Goal: Task Accomplishment & Management: Use online tool/utility

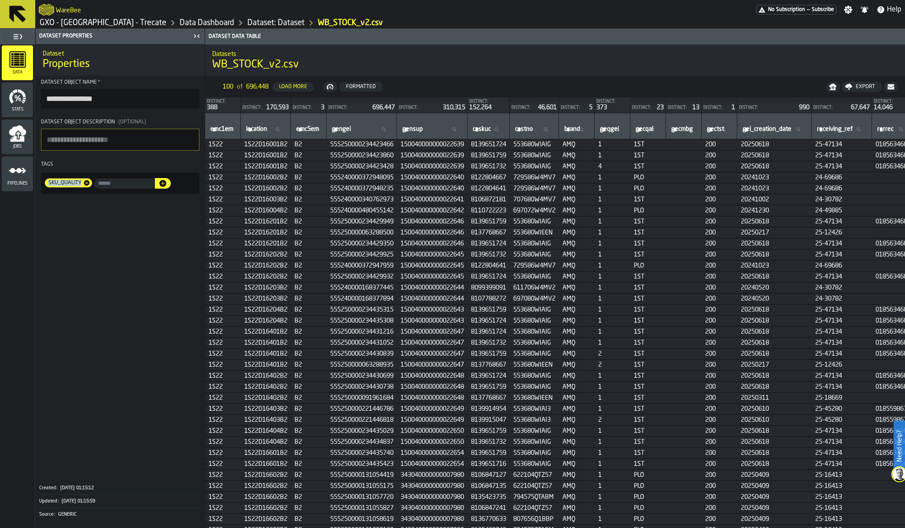
scroll to position [0, 383]
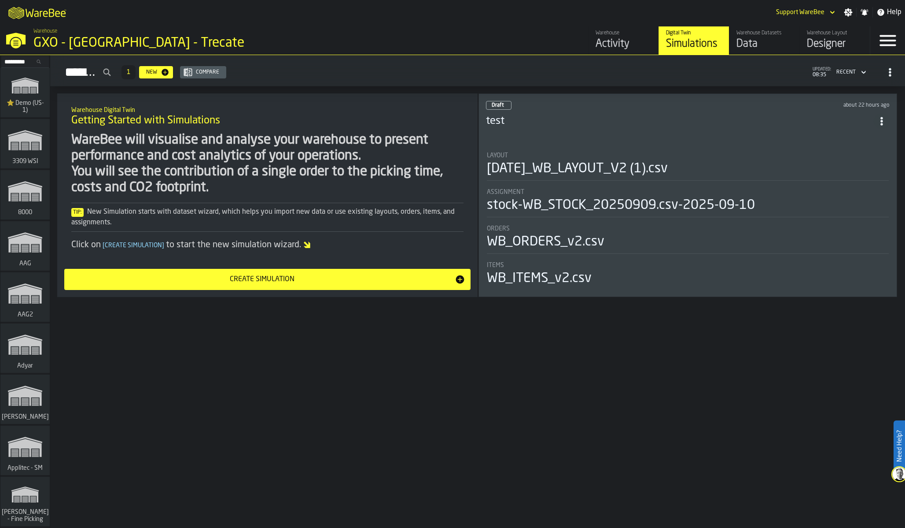
click at [19, 62] on input "Search..." at bounding box center [25, 62] width 46 height 10
click at [132, 138] on div "WareBee will visualise and analyse your warehouse to present performance and co…" at bounding box center [267, 163] width 392 height 63
click at [22, 62] on input "Search..." at bounding box center [25, 62] width 46 height 10
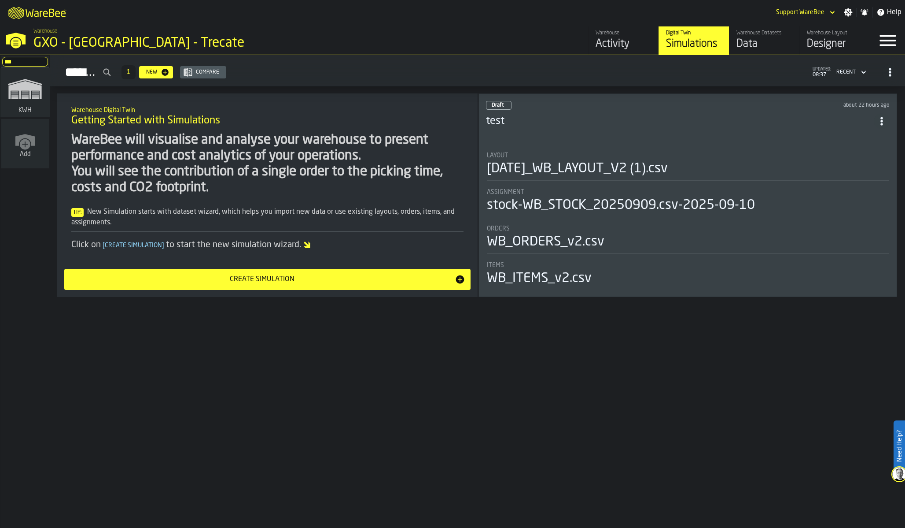
type input "***"
click at [15, 101] on icon "link-to-/wh/i/4fb45246-3b77-4bb5-b880-c337c3c5facb/simulations" at bounding box center [25, 88] width 42 height 35
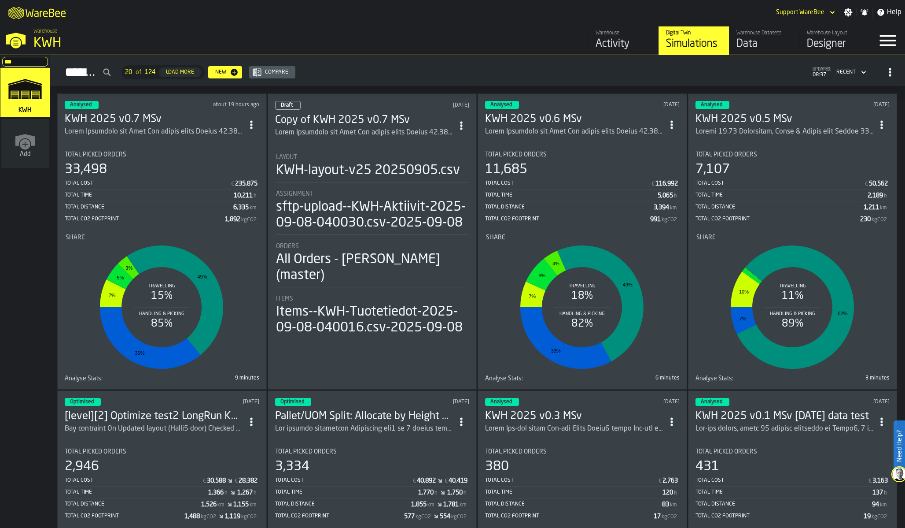
click at [749, 42] on div "Data" at bounding box center [765, 44] width 56 height 14
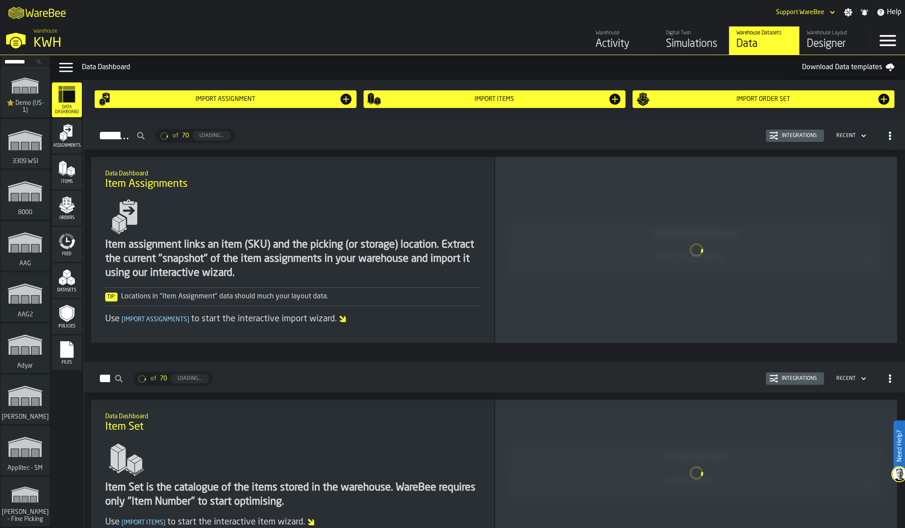
click at [685, 46] on div "Simulations" at bounding box center [694, 44] width 56 height 14
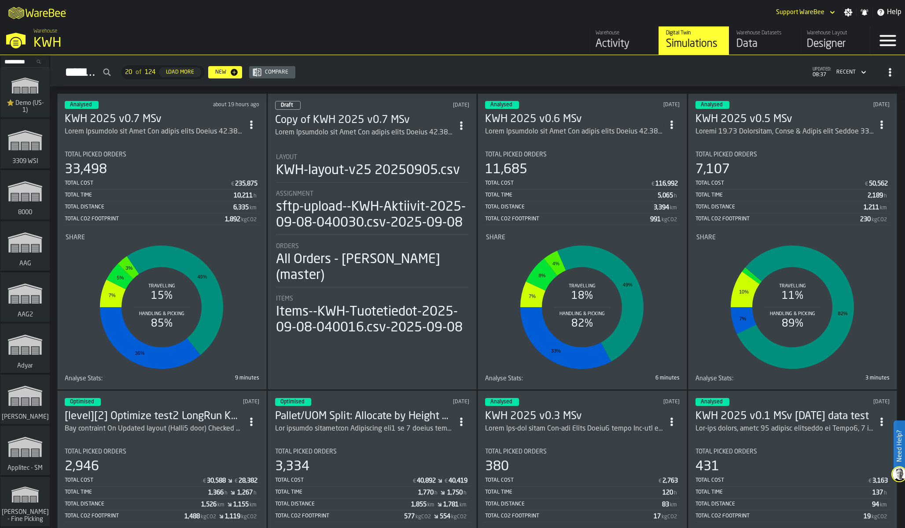
click at [755, 43] on div "Data" at bounding box center [765, 44] width 56 height 14
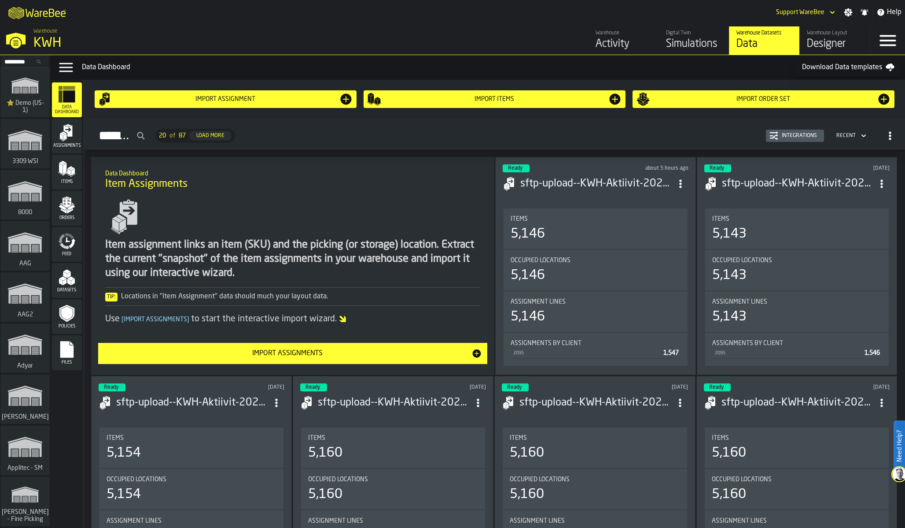
click at [68, 249] on icon "menu Feed" at bounding box center [67, 241] width 18 height 18
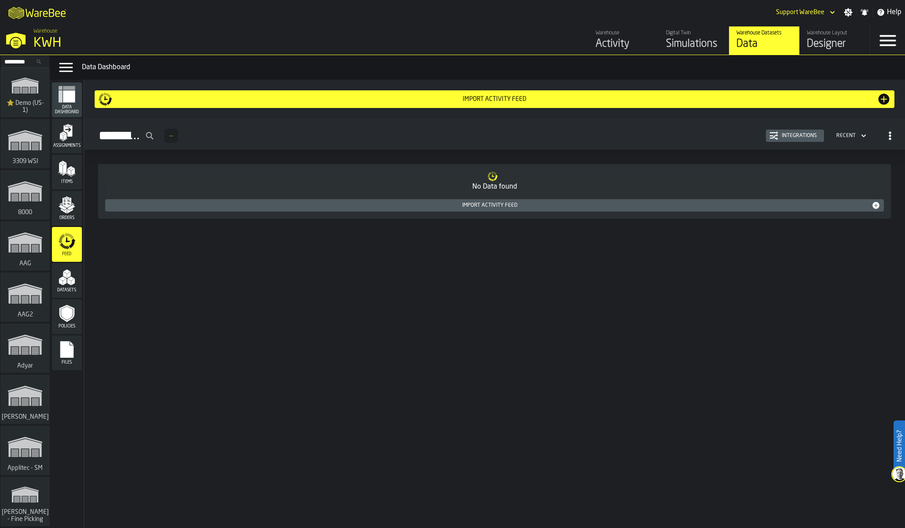
click at [69, 284] on icon "menu Datasets" at bounding box center [67, 277] width 18 height 18
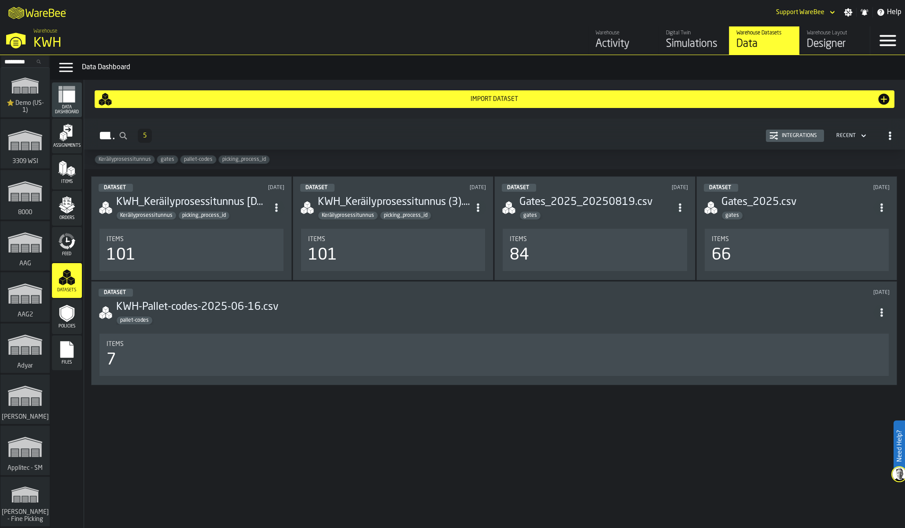
click at [65, 220] on span "Orders" at bounding box center [67, 217] width 30 height 5
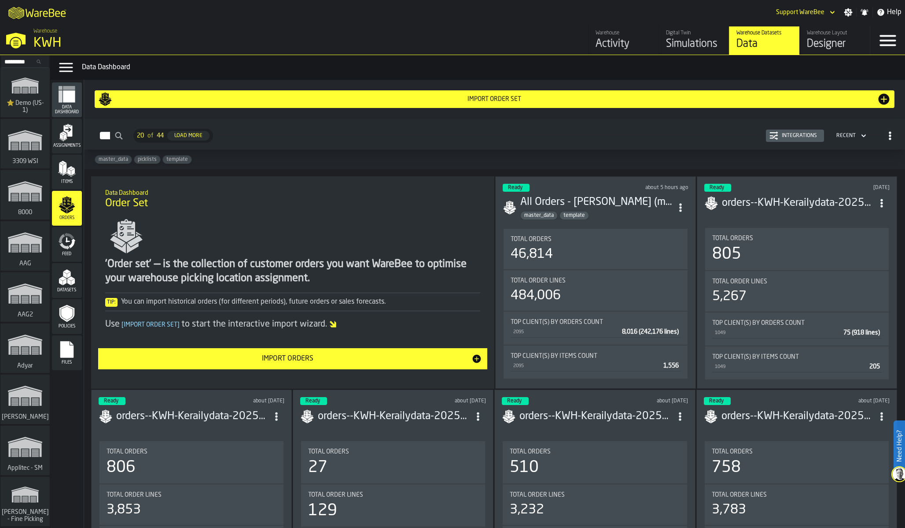
click at [67, 245] on icon "menu Feed" at bounding box center [67, 241] width 18 height 18
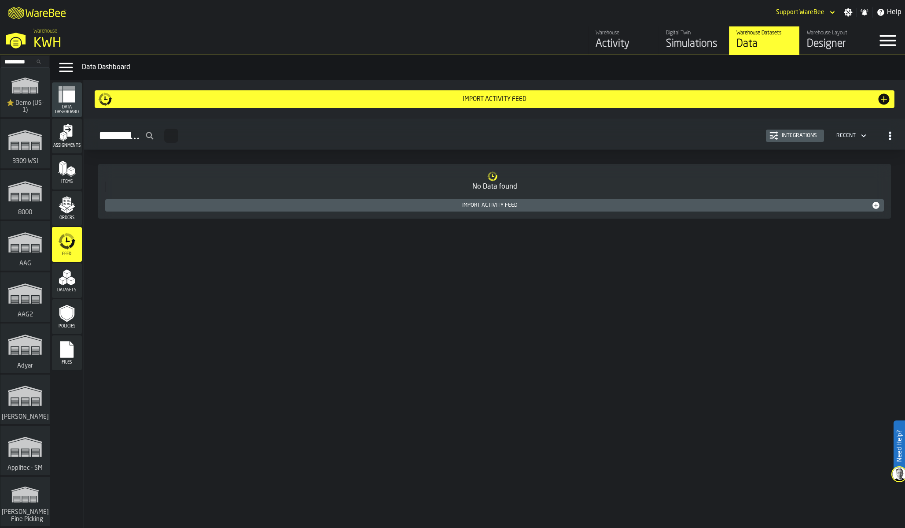
click at [66, 216] on span "Orders" at bounding box center [67, 217] width 30 height 5
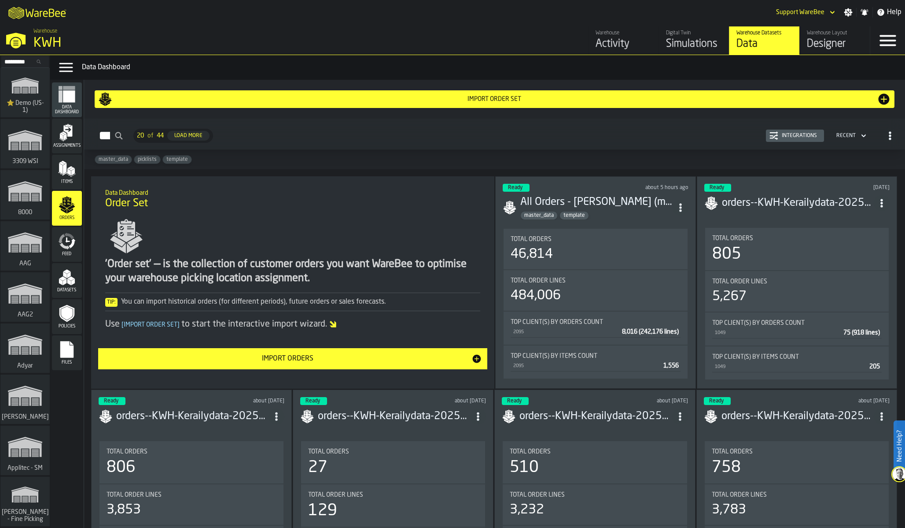
click at [67, 281] on polygon "menu Datasets" at bounding box center [69, 282] width 4 height 7
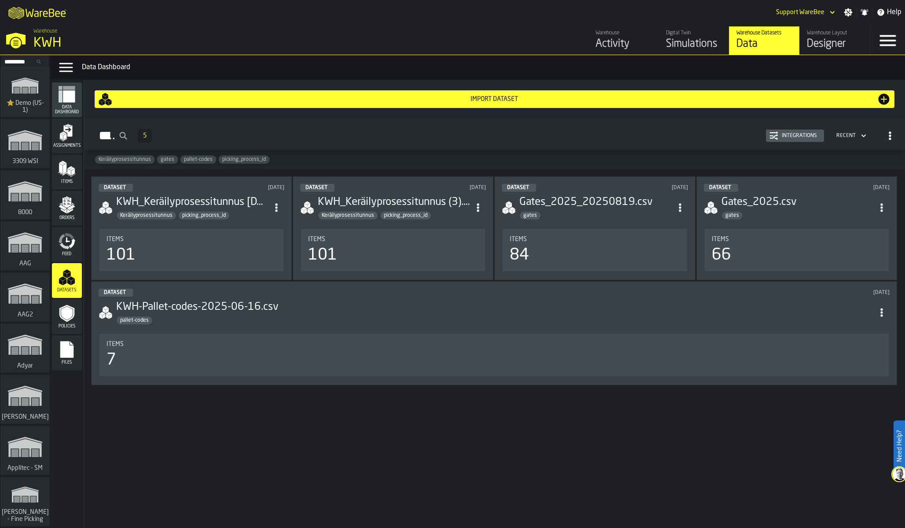
click at [61, 246] on icon "menu Feed" at bounding box center [64, 245] width 10 height 7
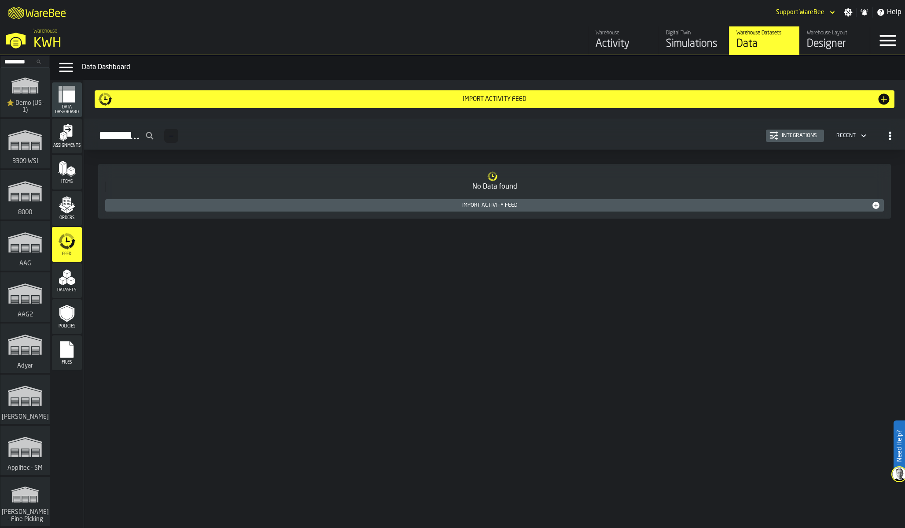
click at [73, 202] on icon "menu Orders" at bounding box center [67, 205] width 18 height 18
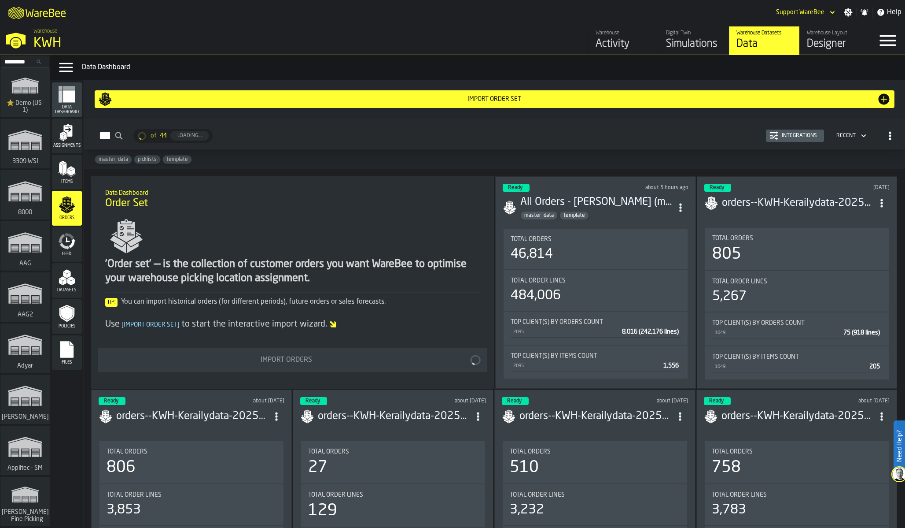
click at [73, 157] on div "Items" at bounding box center [67, 172] width 30 height 35
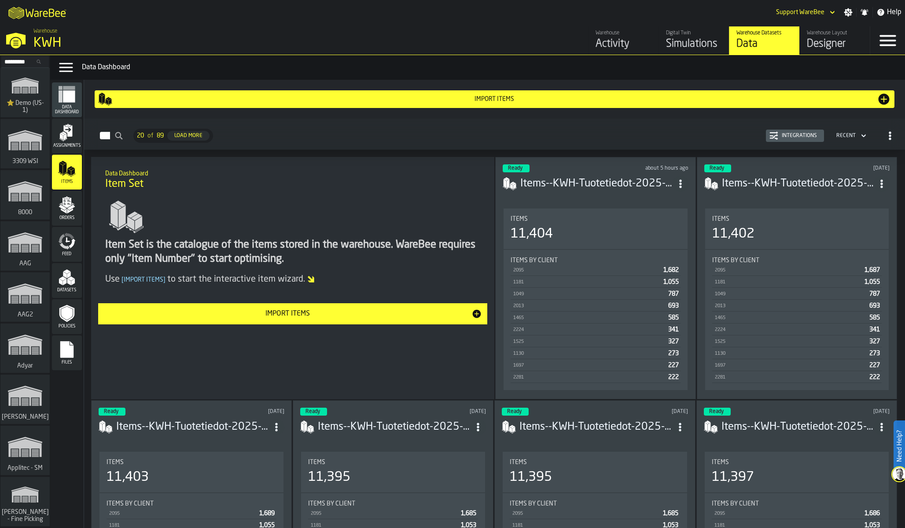
click at [66, 127] on icon "menu Assignments" at bounding box center [67, 130] width 9 height 11
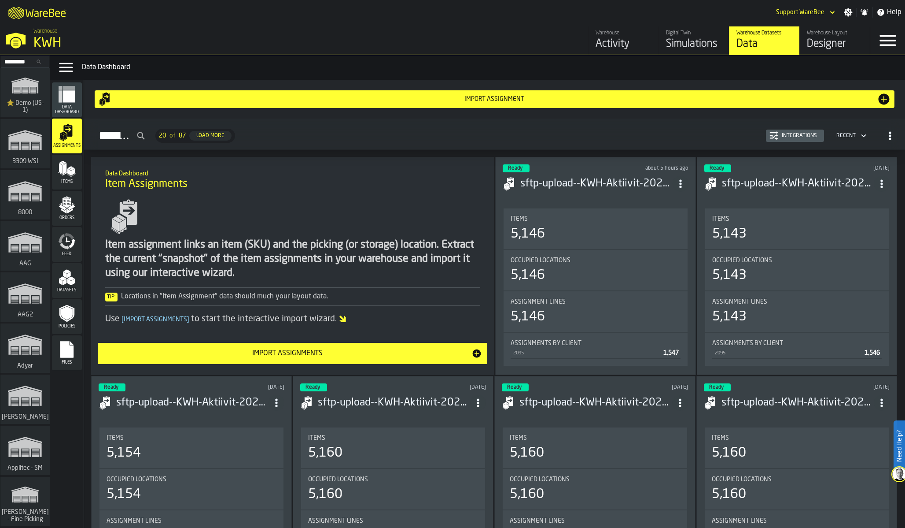
click at [67, 244] on icon "menu Feed" at bounding box center [67, 241] width 18 height 18
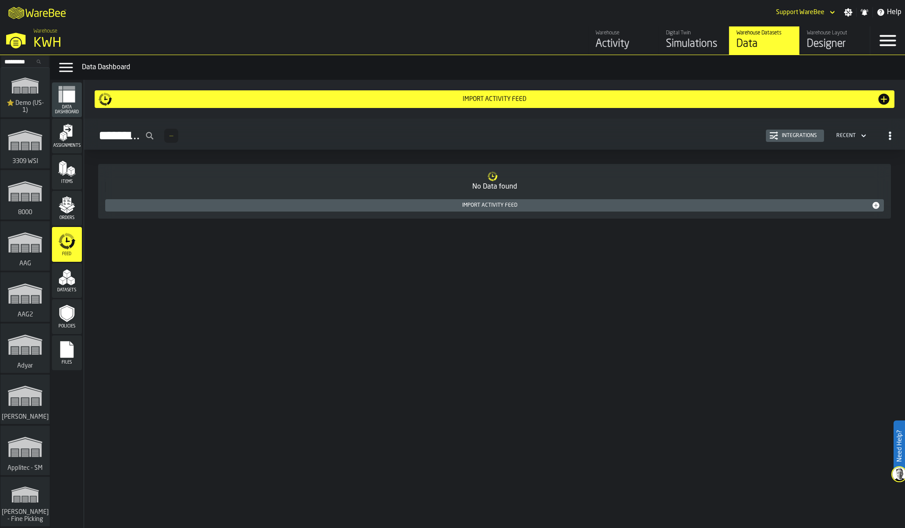
click at [66, 273] on polygon "menu Datasets" at bounding box center [66, 271] width 7 height 4
click at [66, 235] on icon "menu Feed" at bounding box center [69, 235] width 10 height 7
click at [67, 277] on polygon "menu Datasets" at bounding box center [69, 275] width 4 height 7
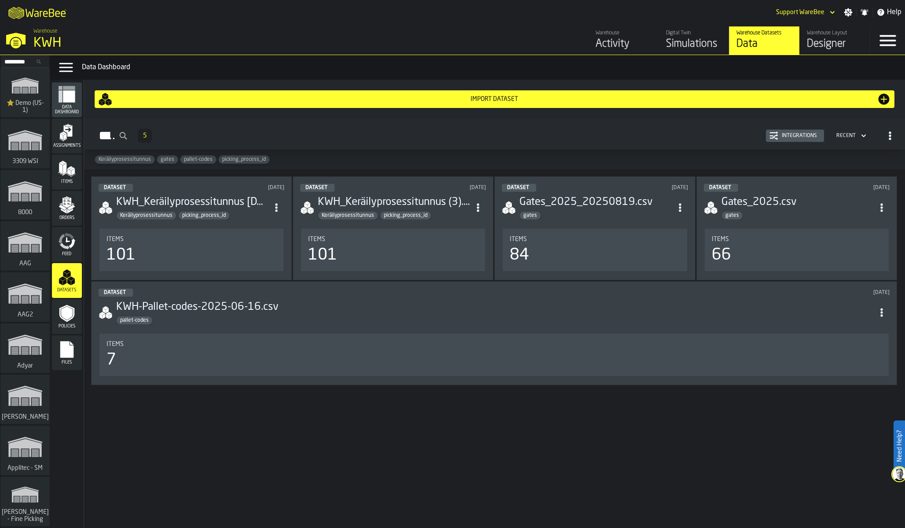
click at [700, 51] on div "Simulations" at bounding box center [694, 44] width 56 height 14
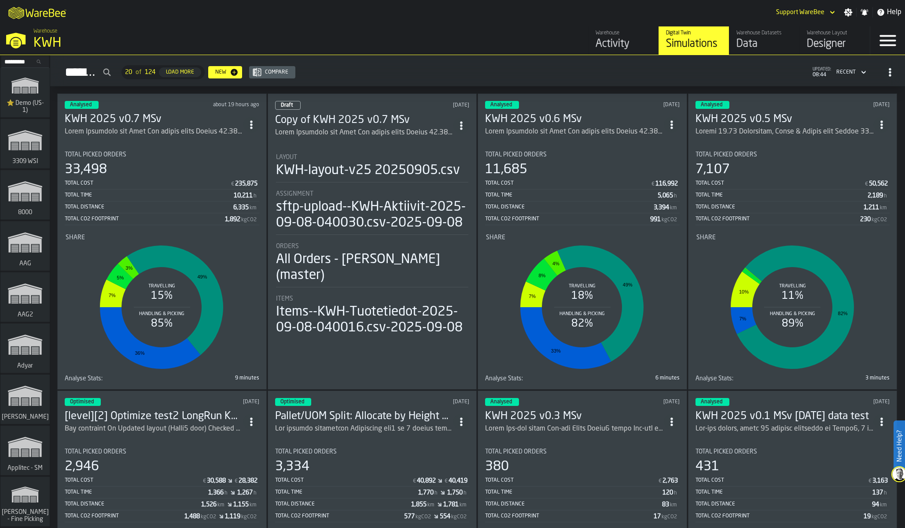
click at [179, 198] on div "Total Time 10,211 h" at bounding box center [162, 195] width 195 height 11
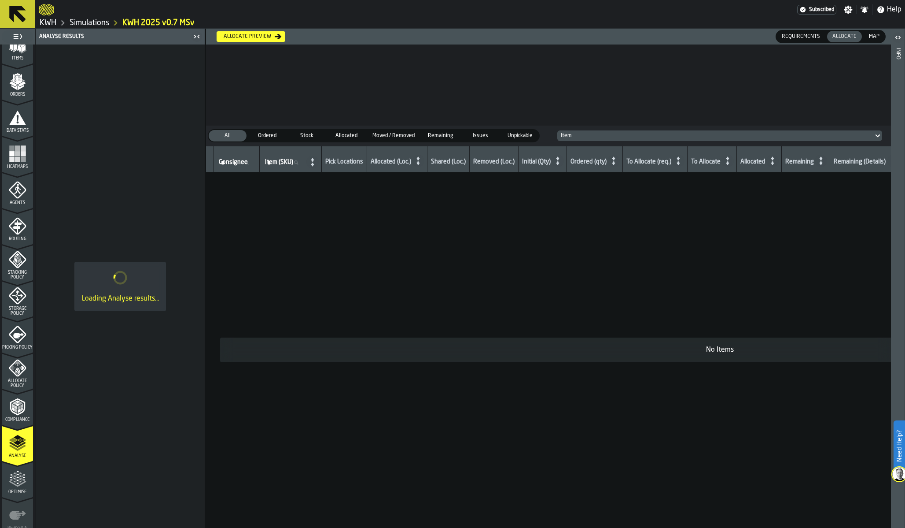
scroll to position [167, 0]
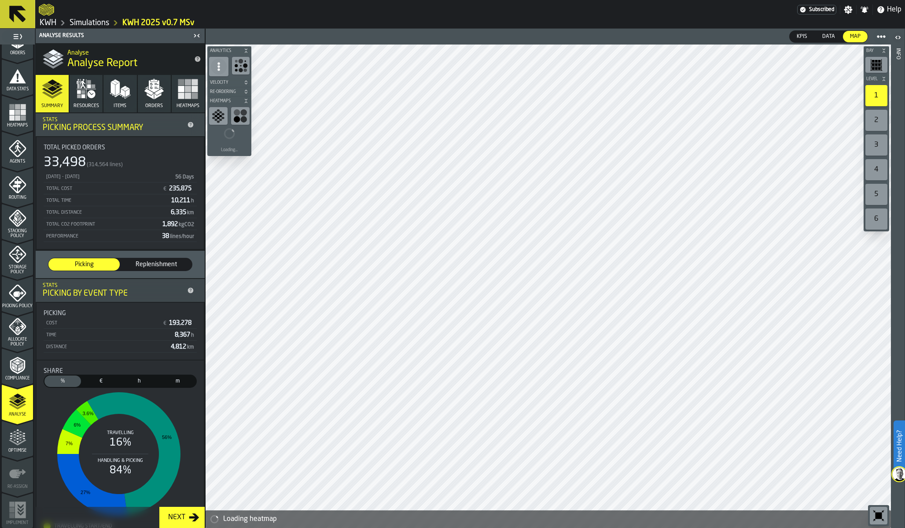
click at [13, 295] on icon "menu Picking Policy" at bounding box center [17, 292] width 17 height 17
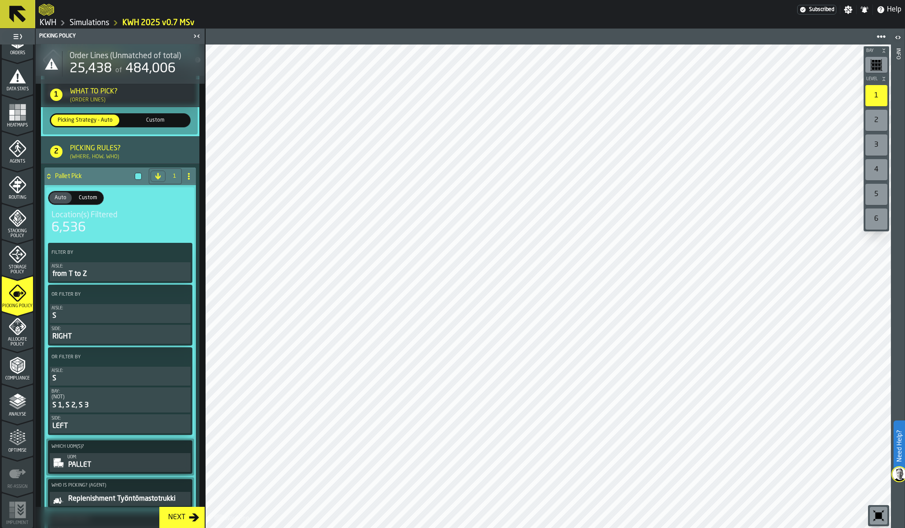
scroll to position [170, 0]
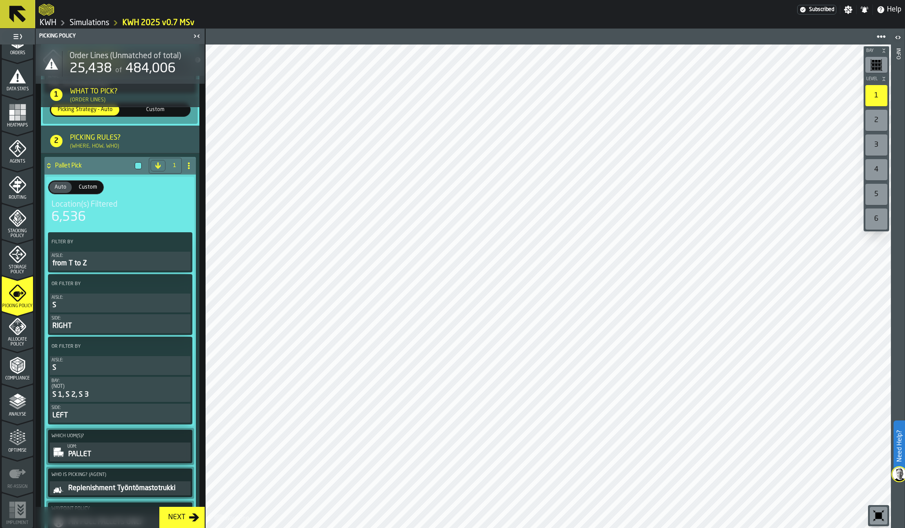
click at [106, 222] on div "6,536" at bounding box center [120, 217] width 137 height 16
click at [104, 261] on div "from T to Z" at bounding box center [120, 263] width 137 height 11
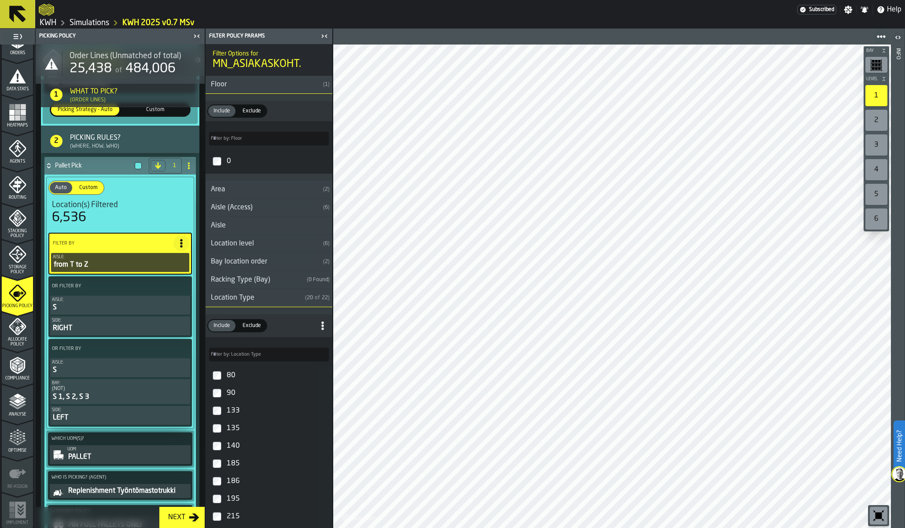
click at [104, 261] on div "from T to Z" at bounding box center [120, 264] width 135 height 11
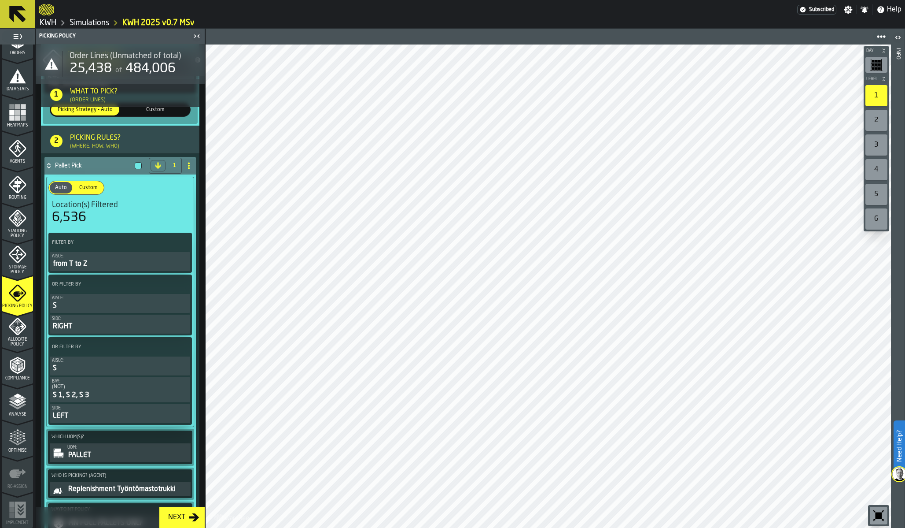
click at [18, 330] on icon "menu Allocate Policy" at bounding box center [18, 326] width 18 height 18
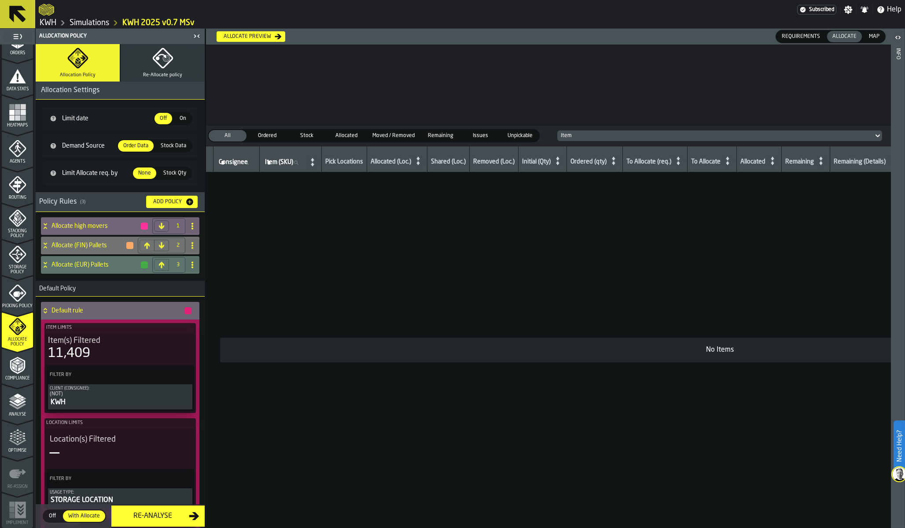
click at [12, 255] on icon "menu Storage Policy" at bounding box center [18, 254] width 18 height 18
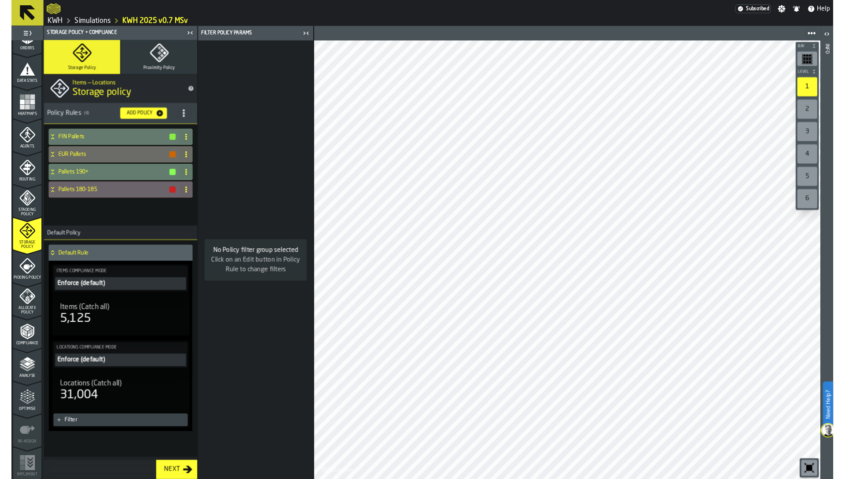
scroll to position [167, 0]
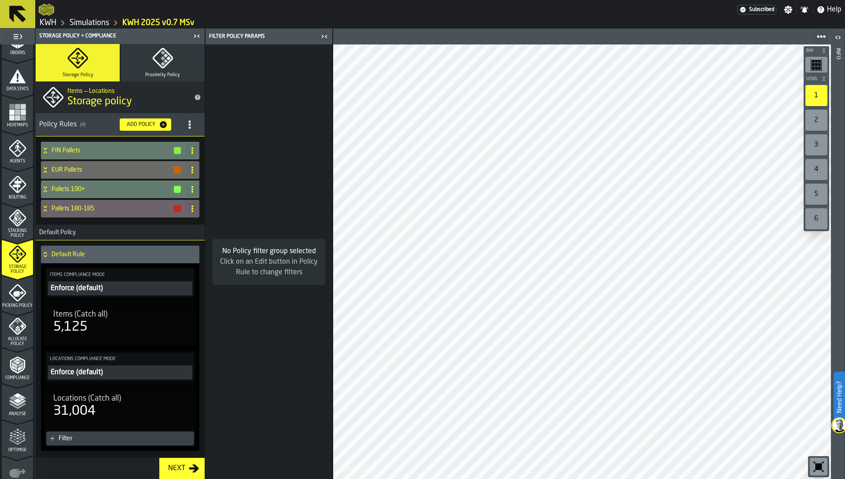
click at [12, 420] on icon "menu Analyse" at bounding box center [17, 420] width 31 height 8
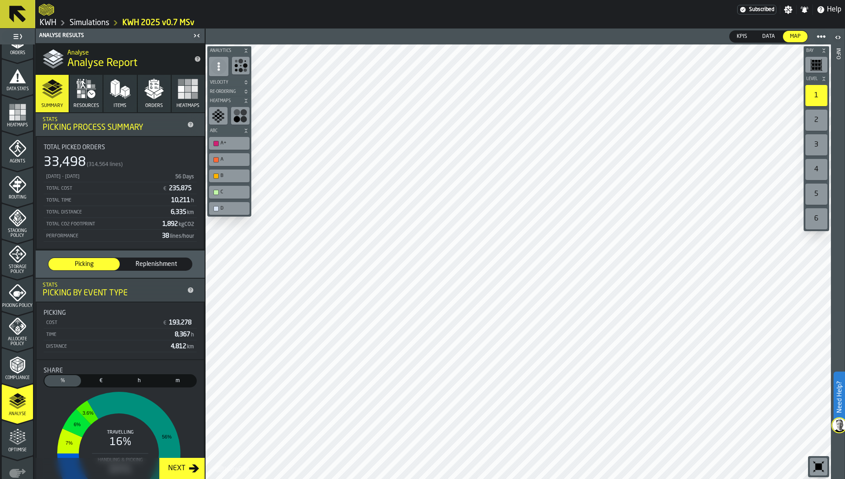
click at [159, 100] on button "Orders" at bounding box center [154, 93] width 33 height 37
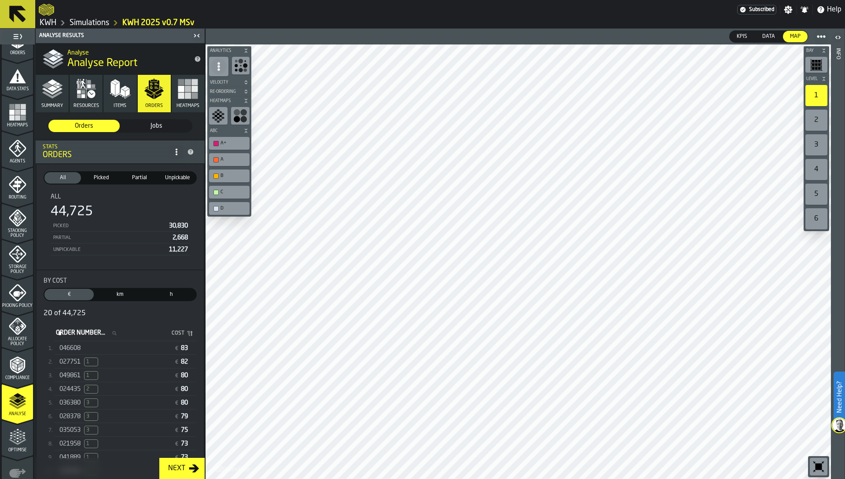
click at [176, 173] on div "Unpickable" at bounding box center [177, 177] width 37 height 11
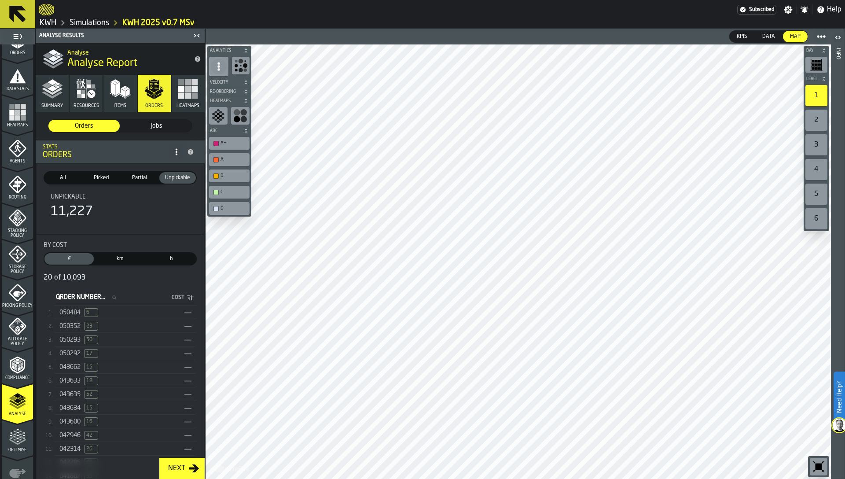
click at [66, 312] on span "050484" at bounding box center [69, 312] width 21 height 7
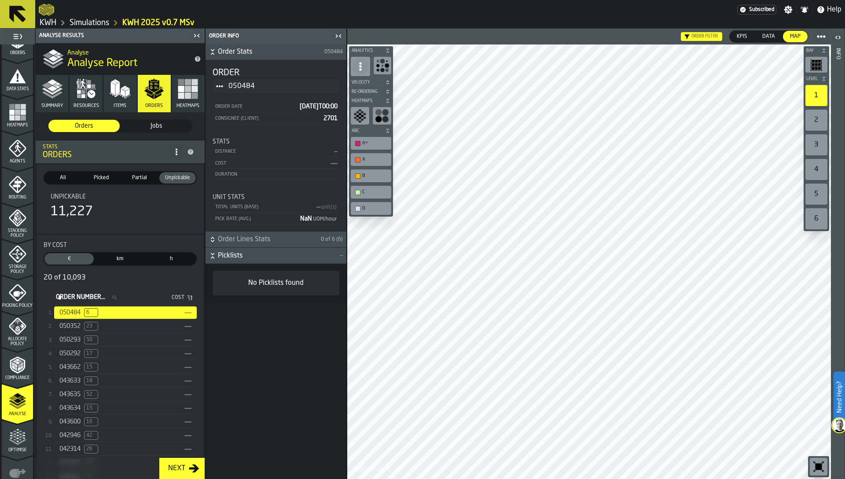
click at [223, 236] on span "Order Lines Stats" at bounding box center [268, 239] width 101 height 11
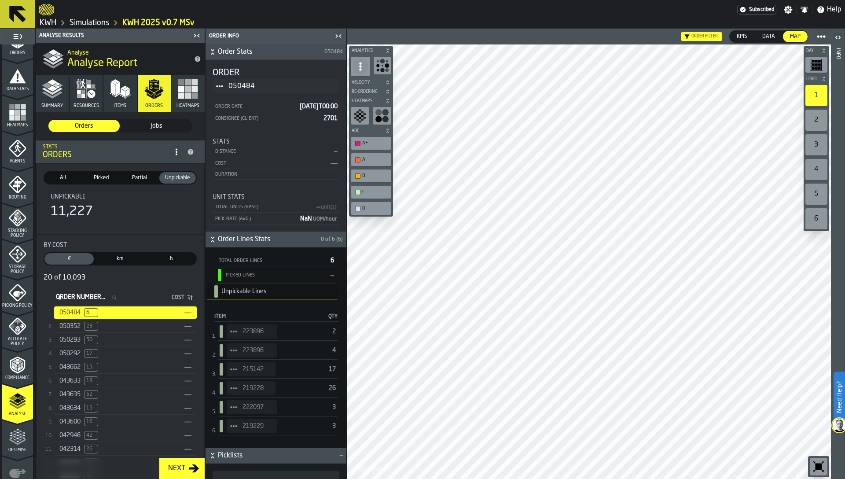
click at [229, 328] on span "StatList-item-223896" at bounding box center [234, 332] width 14 height 14
click at [247, 348] on div "Show Assignment" at bounding box center [258, 347] width 52 height 6
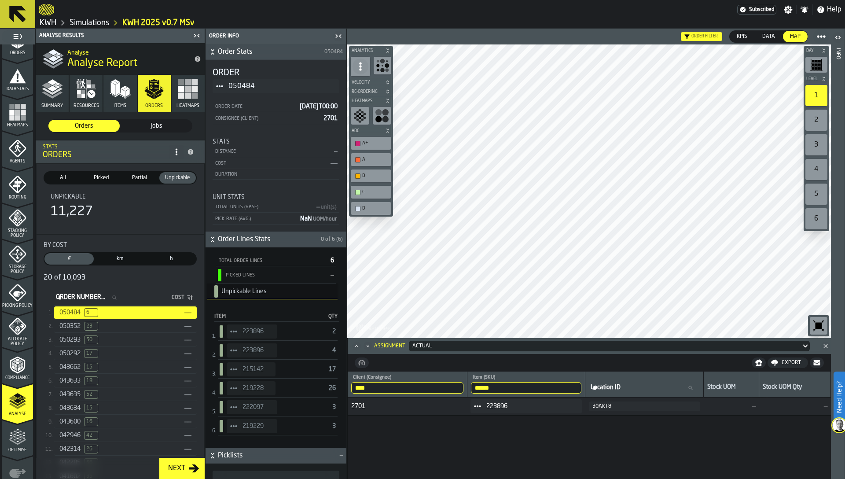
click at [625, 404] on div "30AKT8" at bounding box center [645, 406] width 104 height 6
click at [611, 404] on div "30AKT8" at bounding box center [645, 406] width 104 height 6
click at [610, 182] on div at bounding box center [589, 191] width 484 height 294
click at [234, 352] on icon "StatList-item-223896" at bounding box center [233, 350] width 7 height 7
click at [249, 396] on div "Show Items" at bounding box center [258, 398] width 52 height 6
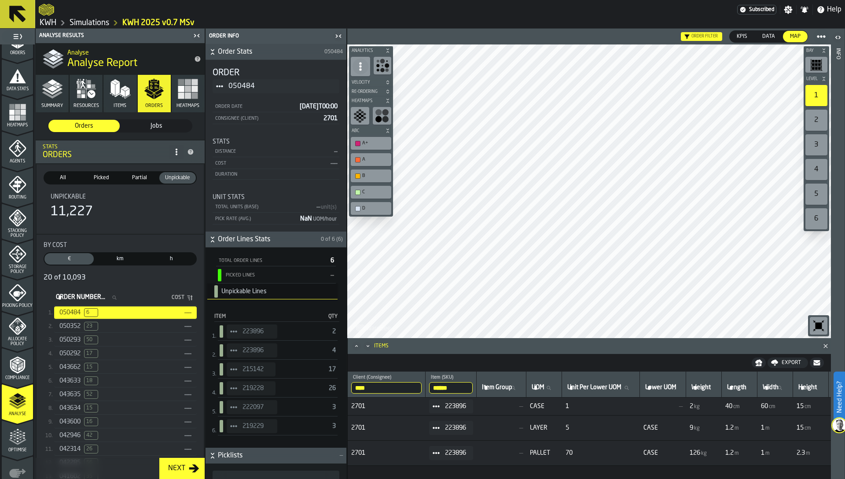
click at [231, 349] on icon "StatList-item-223896" at bounding box center [233, 350] width 7 height 7
click at [244, 364] on div "Show Assignment" at bounding box center [258, 366] width 52 height 6
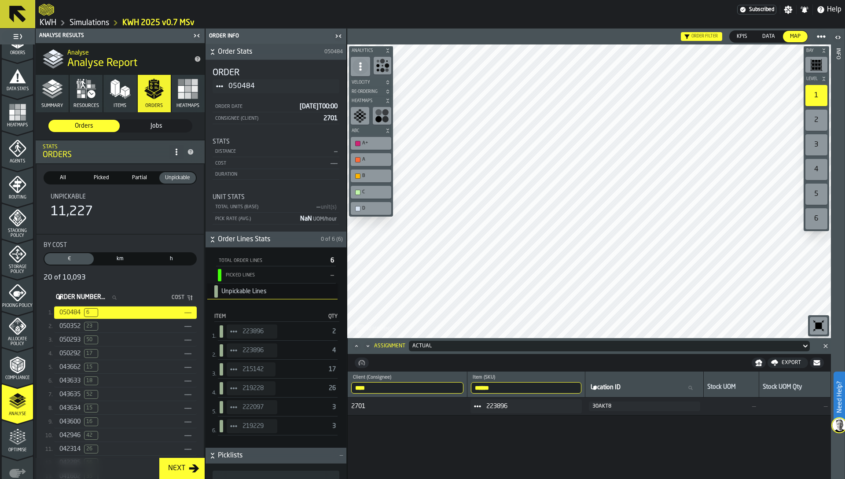
click at [236, 374] on span "StatList-item-215142" at bounding box center [234, 369] width 14 height 14
click at [239, 387] on div "Show Assignment" at bounding box center [258, 385] width 52 height 6
click at [232, 407] on circle "StatList-item-222097" at bounding box center [231, 407] width 3 height 3
click at [242, 419] on li "Show Assignment" at bounding box center [258, 422] width 63 height 16
click at [238, 425] on span "StatList-item-219229" at bounding box center [234, 426] width 14 height 14
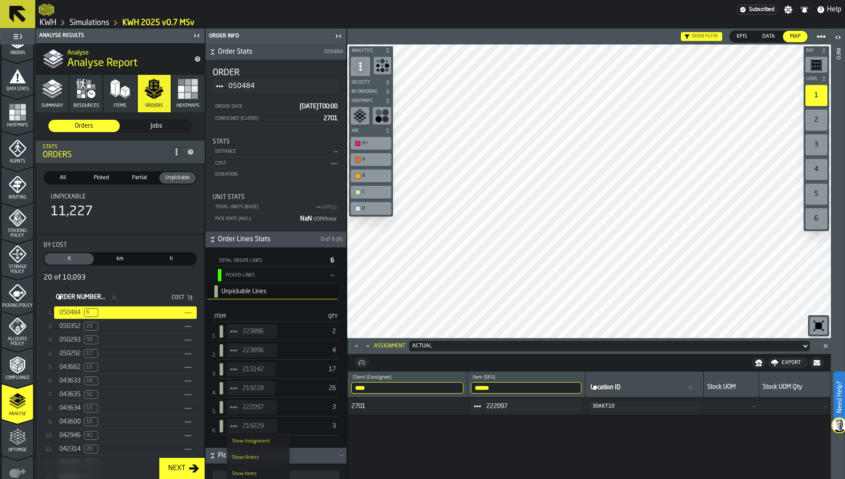
click at [246, 435] on li "Show Assignment" at bounding box center [258, 441] width 63 height 16
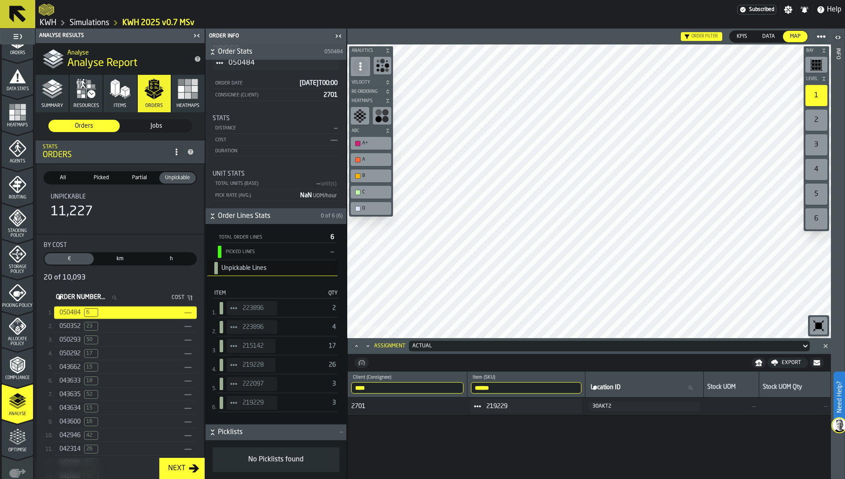
click at [69, 326] on span "050352" at bounding box center [69, 326] width 21 height 7
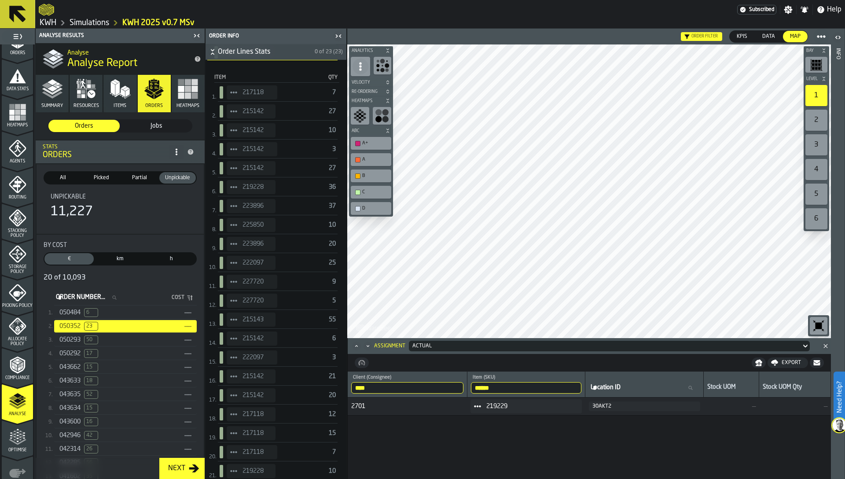
scroll to position [345, 0]
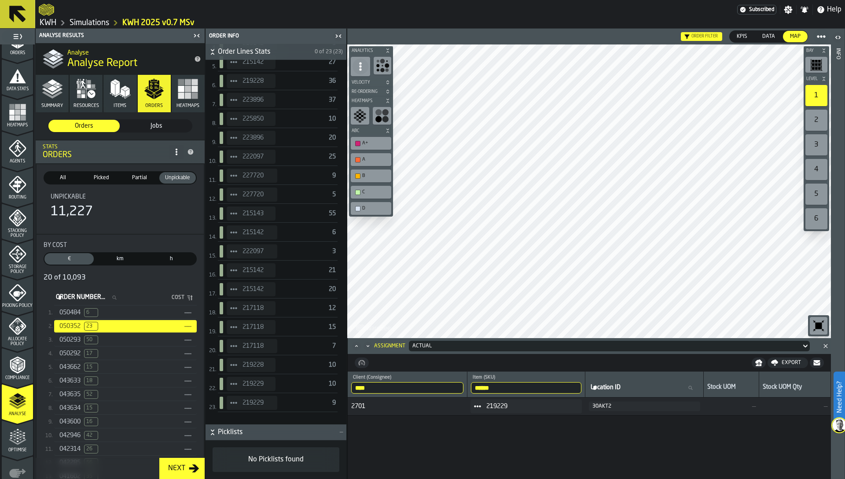
click at [62, 392] on span "043635" at bounding box center [69, 394] width 21 height 7
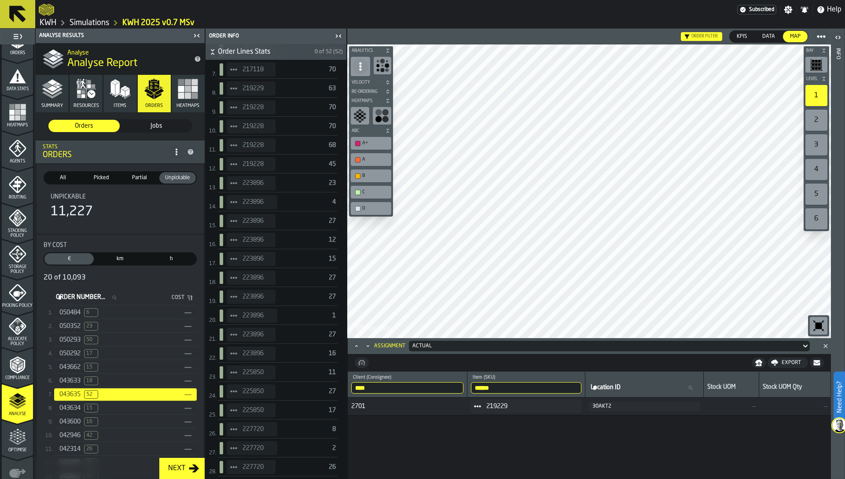
scroll to position [154, 0]
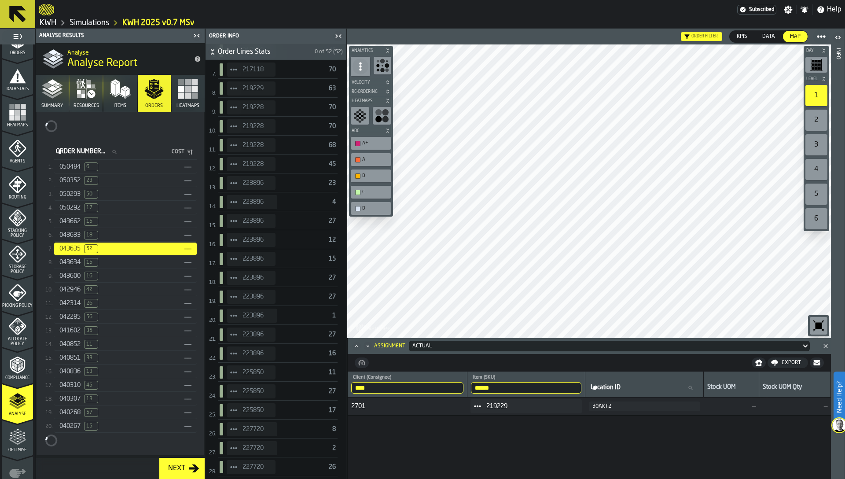
click at [66, 369] on span "040836" at bounding box center [69, 371] width 21 height 7
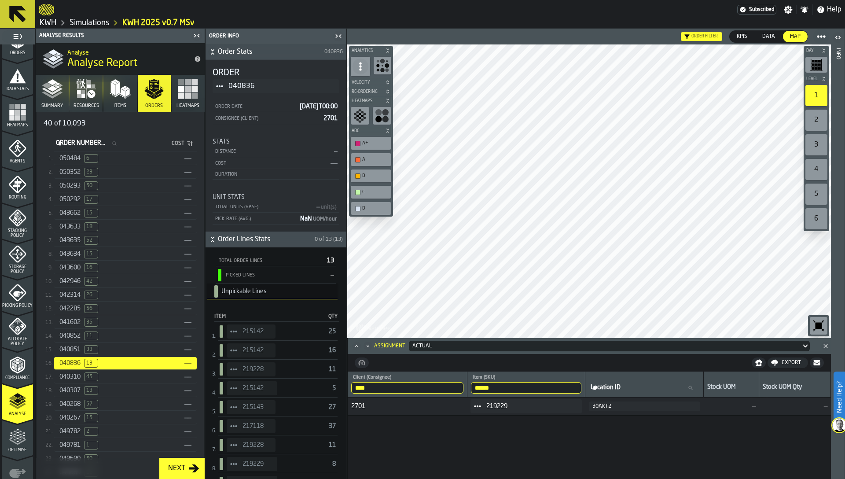
click at [72, 390] on span "040307" at bounding box center [69, 390] width 21 height 7
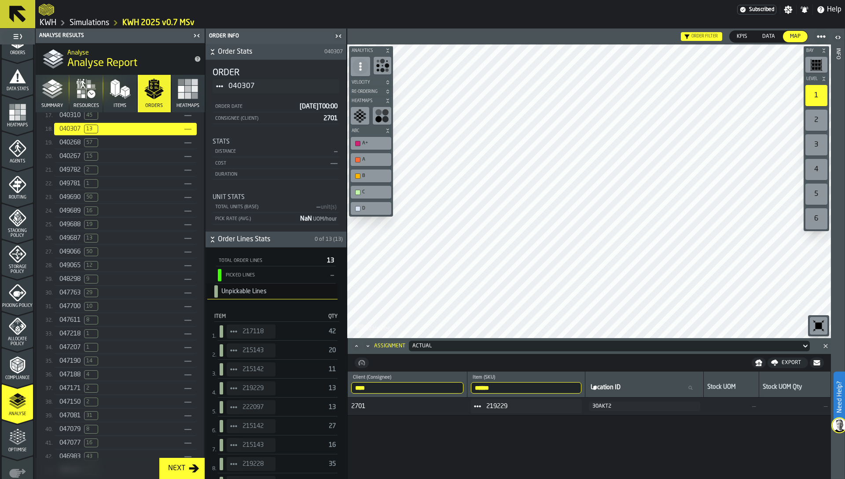
scroll to position [417, 0]
click at [72, 360] on span "047190" at bounding box center [69, 359] width 21 height 7
click at [70, 354] on span "033467" at bounding box center [69, 357] width 21 height 7
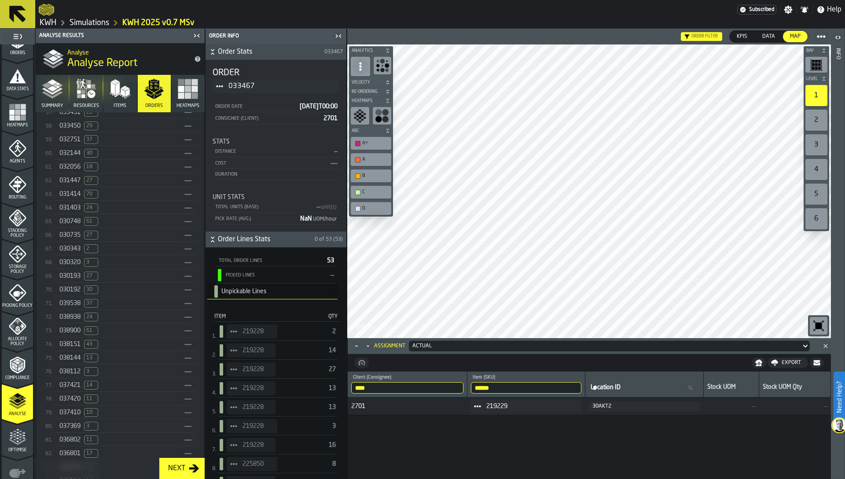
click at [70, 355] on span "038144" at bounding box center [69, 357] width 21 height 7
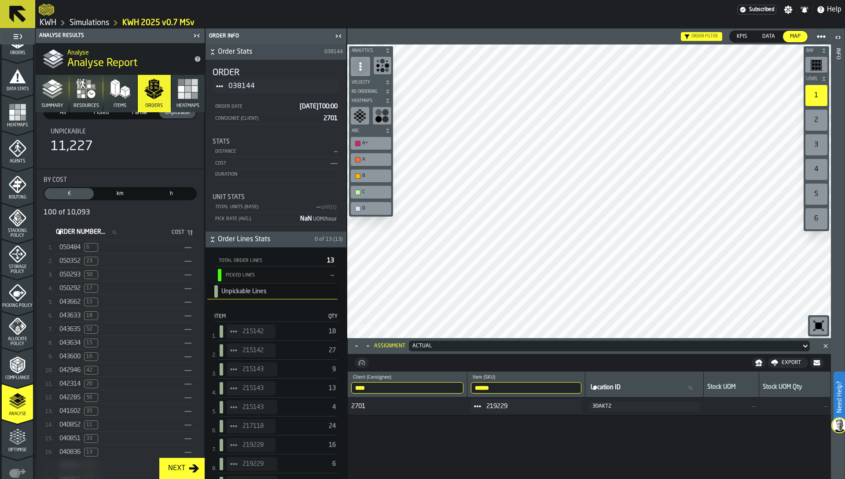
scroll to position [0, 0]
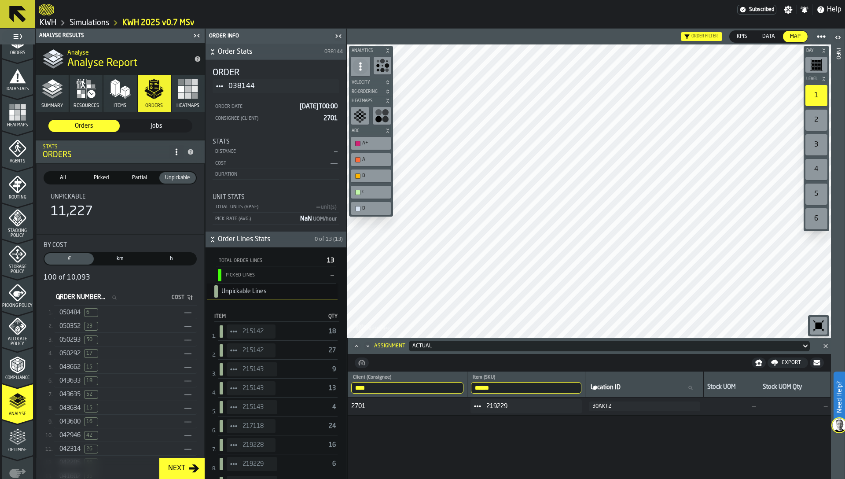
click at [140, 178] on span "Partial" at bounding box center [139, 178] width 33 height 8
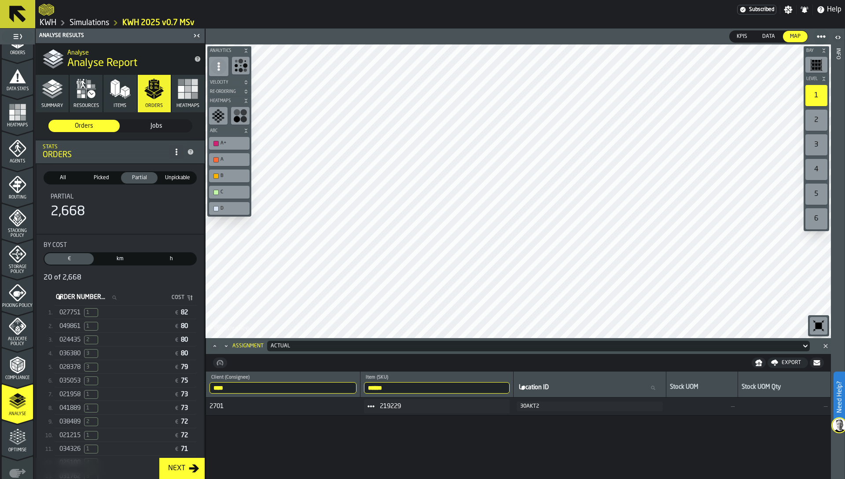
click at [114, 311] on div "027751 1" at bounding box center [114, 312] width 111 height 9
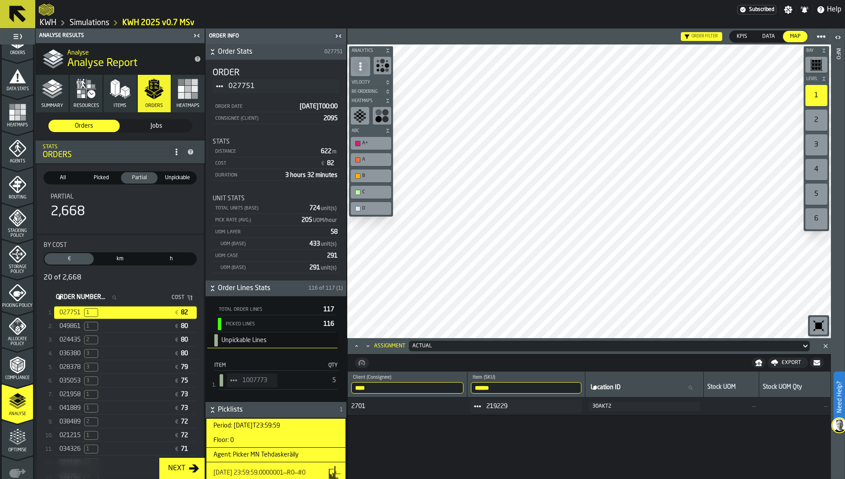
click at [235, 386] on span "StatList-item-1007773" at bounding box center [234, 380] width 14 height 14
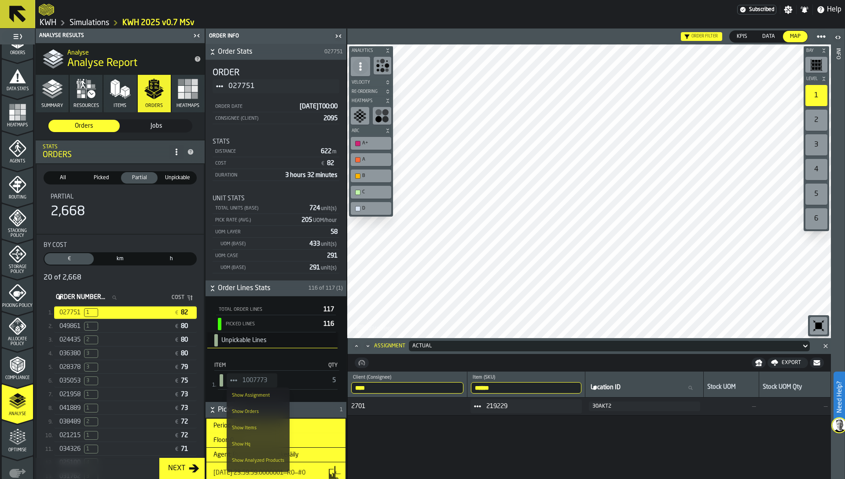
click at [247, 394] on div "Show Assignment" at bounding box center [258, 396] width 52 height 6
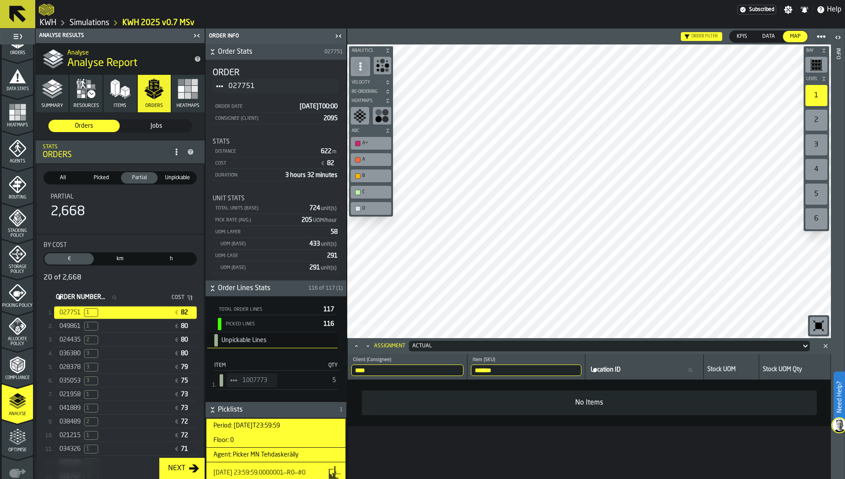
click at [133, 323] on div "049861 1" at bounding box center [114, 326] width 111 height 9
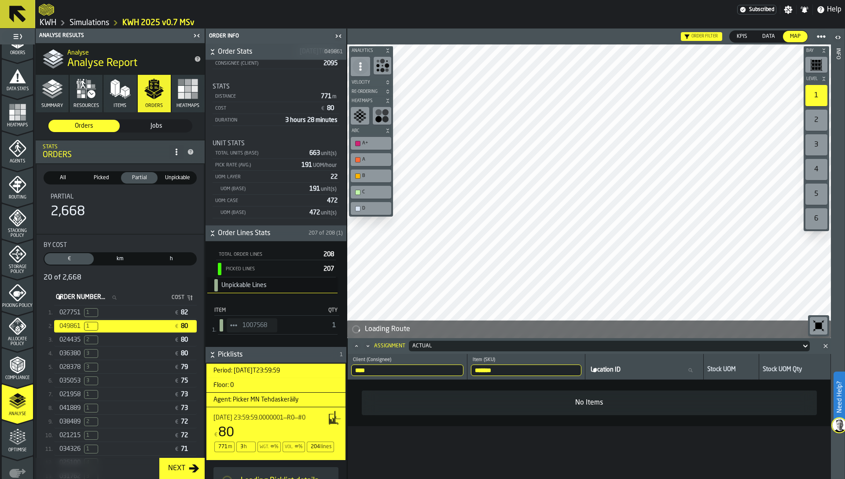
scroll to position [75, 0]
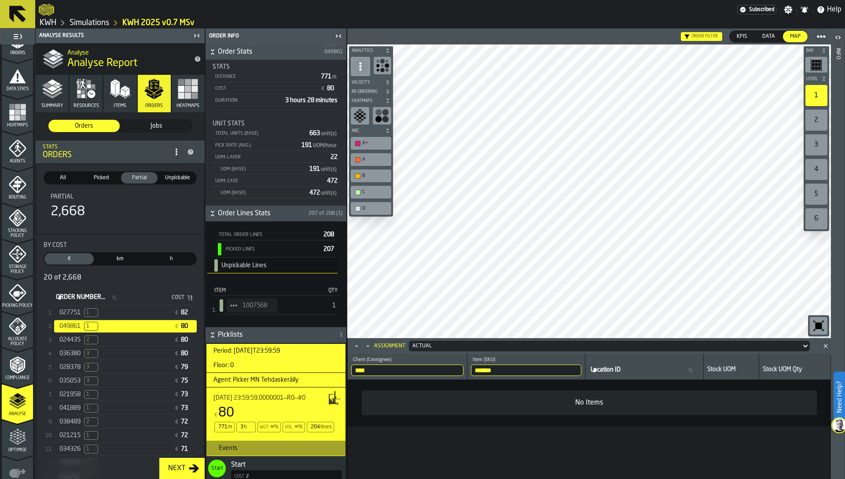
click at [232, 307] on icon "StatList-item-1007568" at bounding box center [233, 305] width 7 height 7
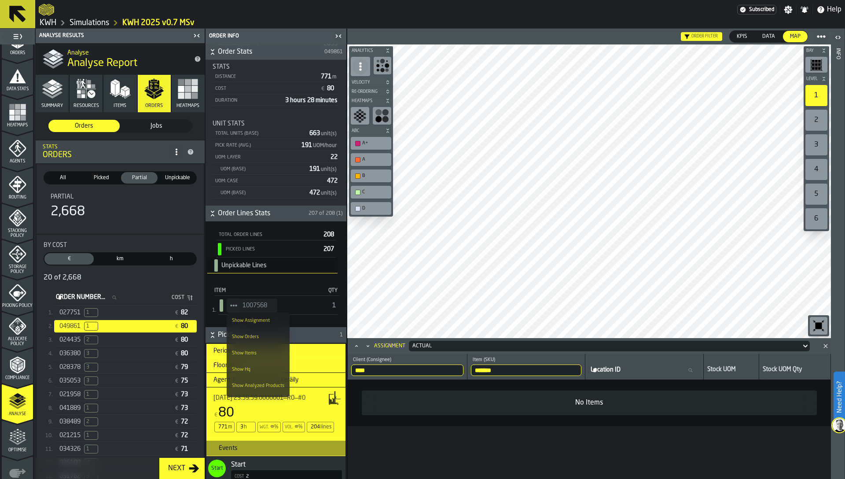
click at [241, 319] on div "Show Assignment" at bounding box center [258, 321] width 52 height 6
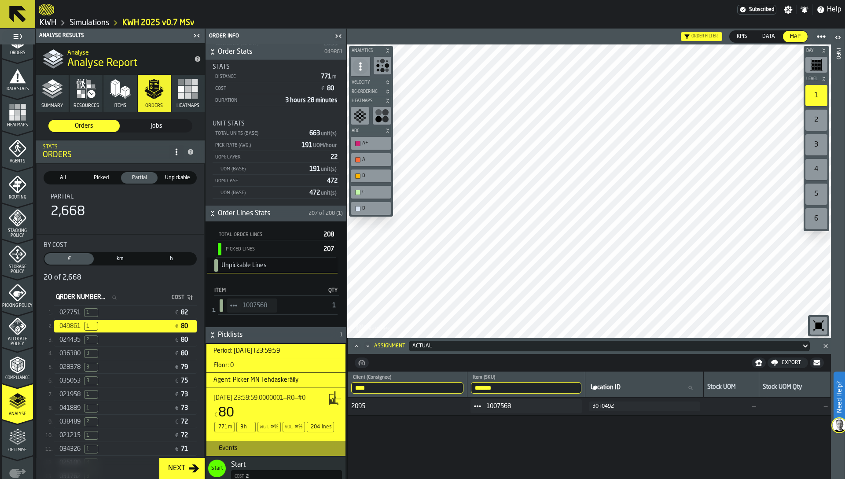
click at [228, 304] on span "StatList-item-1007568" at bounding box center [234, 306] width 14 height 14
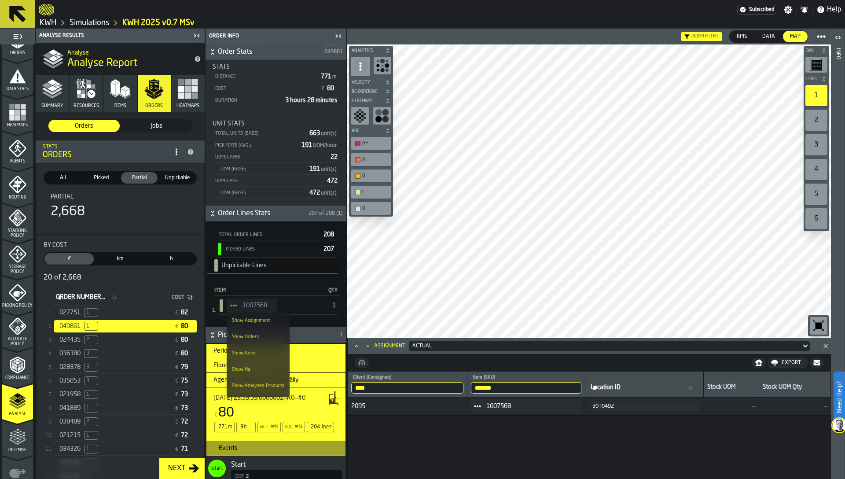
click at [245, 318] on div "Show Assignment" at bounding box center [258, 321] width 52 height 6
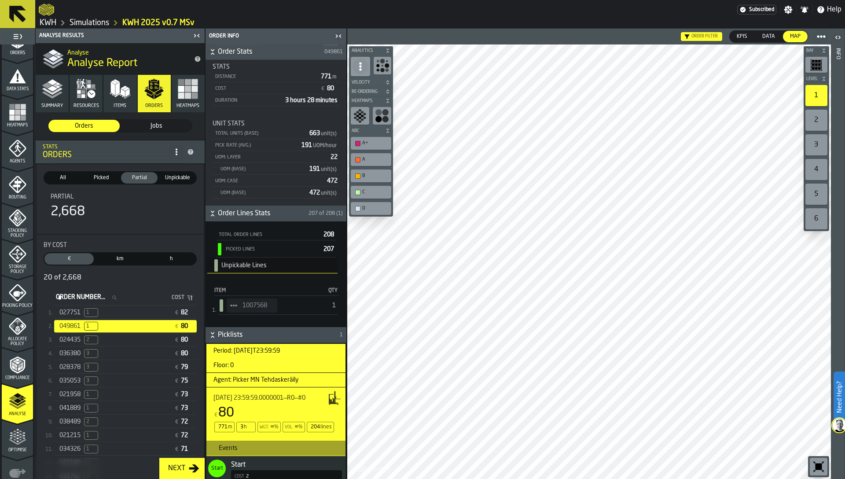
click at [101, 284] on ul "Order Number... Order Number... Cost 027751 1 € 82 049861 1 € 80 024435 2 € 80 …" at bounding box center [120, 430] width 153 height 295
click at [100, 296] on label "Order Number... Order Number..." at bounding box center [89, 297] width 70 height 11
click at [100, 296] on input "Order Number... Order Number..." at bounding box center [89, 297] width 70 height 11
paste input "******"
type input "******"
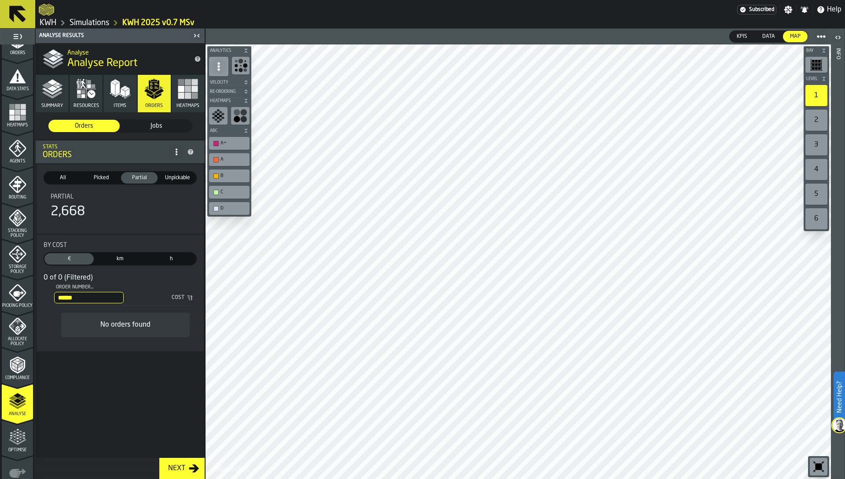
click at [93, 300] on input "******" at bounding box center [89, 297] width 70 height 11
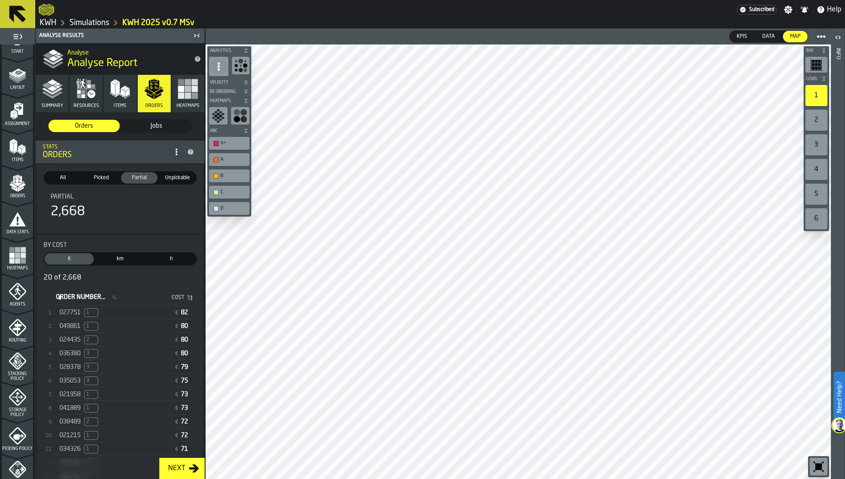
scroll to position [15, 0]
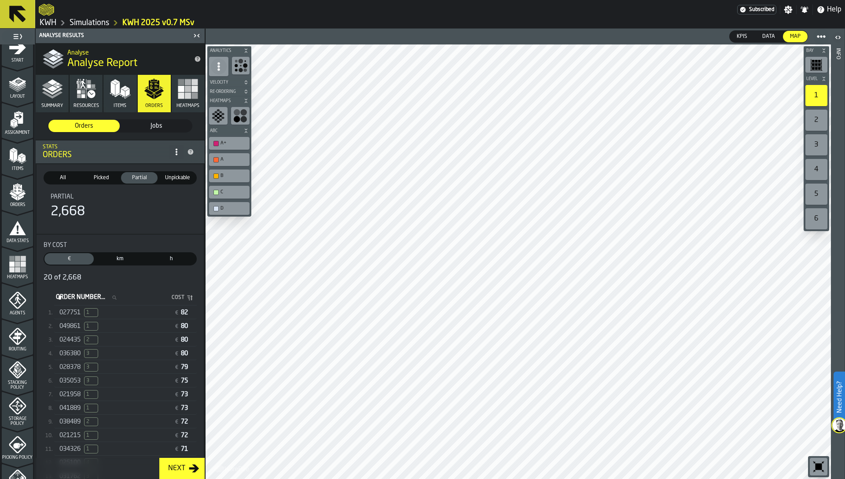
click at [15, 199] on polygon "menu Orders" at bounding box center [14, 197] width 6 height 5
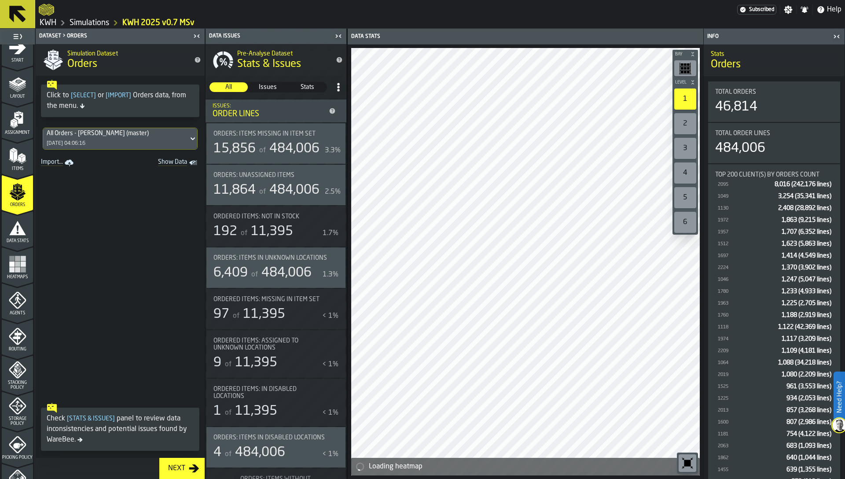
click at [170, 161] on span "Show Data" at bounding box center [157, 163] width 60 height 9
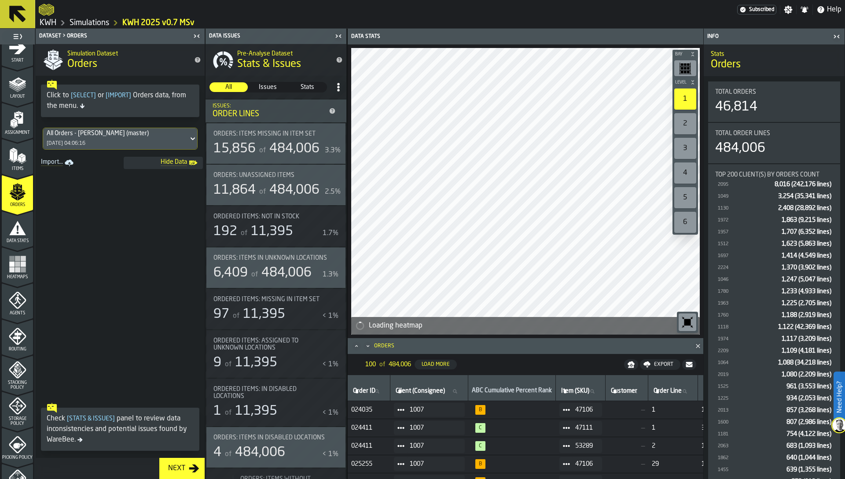
click at [363, 390] on label "Order ID Order ID" at bounding box center [368, 391] width 35 height 11
click at [363, 390] on input "Order ID Order ID" at bounding box center [368, 391] width 35 height 11
paste input "******"
type input "******"
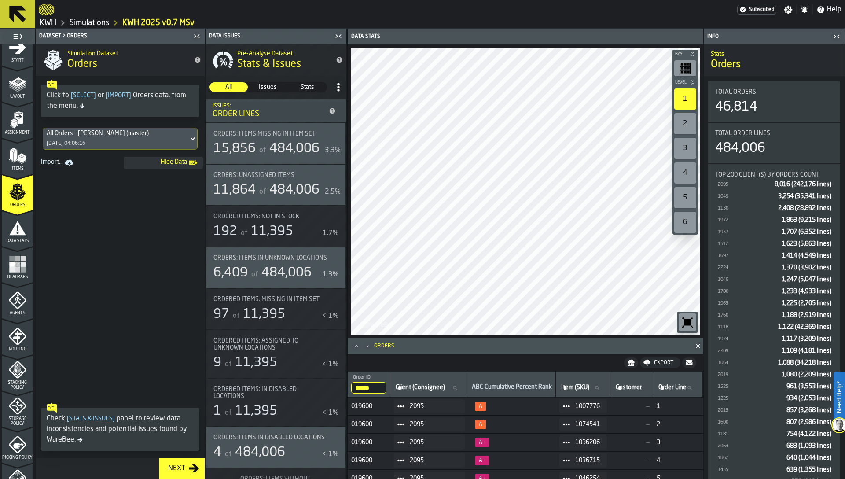
scroll to position [0, 2]
drag, startPoint x: 362, startPoint y: 390, endPoint x: 409, endPoint y: 388, distance: 47.1
click at [336, 37] on icon "button-toggle-Close me" at bounding box center [338, 36] width 11 height 11
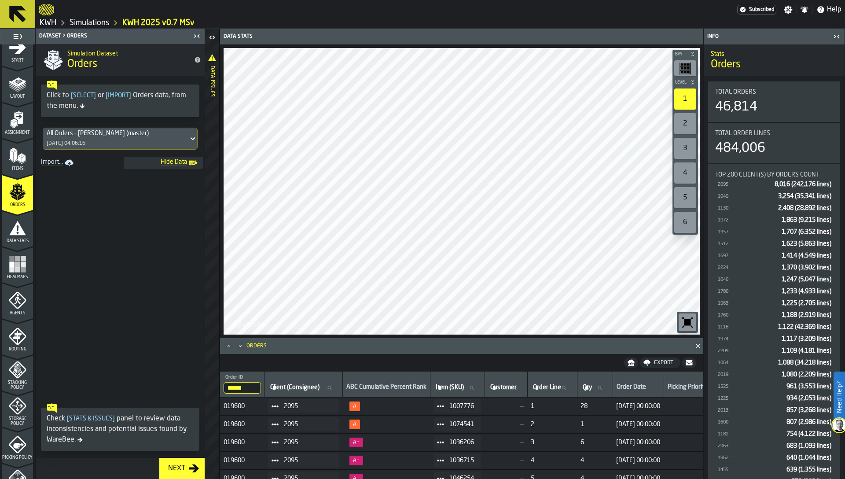
click at [458, 405] on span "1007776" at bounding box center [462, 406] width 25 height 7
click at [444, 407] on icon at bounding box center [440, 406] width 7 height 7
drag, startPoint x: 456, startPoint y: 422, endPoint x: 559, endPoint y: 425, distance: 102.6
click at [559, 425] on body "Need Help? Subscribed Settings Notifications Help KWH Simulations KWH 2025 v0.7…" at bounding box center [422, 239] width 845 height 479
click at [559, 425] on span "2" at bounding box center [552, 424] width 43 height 7
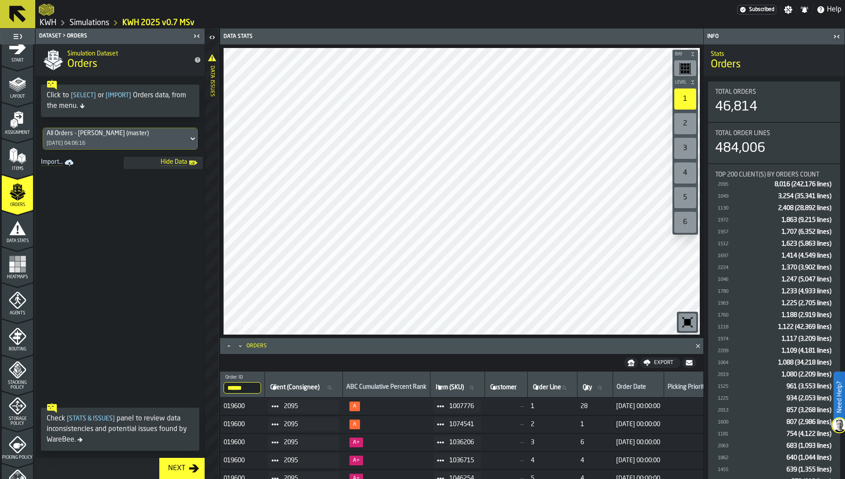
click at [443, 403] on icon at bounding box center [440, 406] width 7 height 7
click at [461, 423] on div "Show Assignment" at bounding box center [469, 422] width 52 height 6
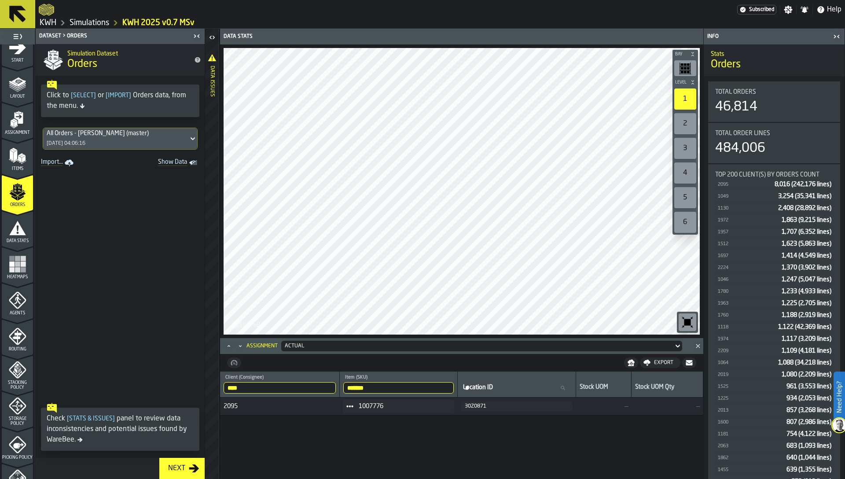
click at [476, 405] on div "30Z0871" at bounding box center [517, 406] width 104 height 6
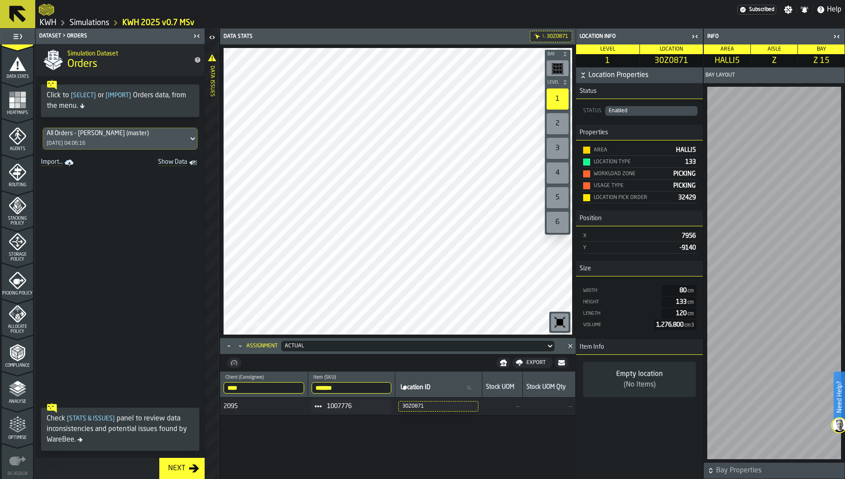
scroll to position [215, 0]
click at [16, 240] on icon "menu Picking Policy" at bounding box center [18, 245] width 18 height 18
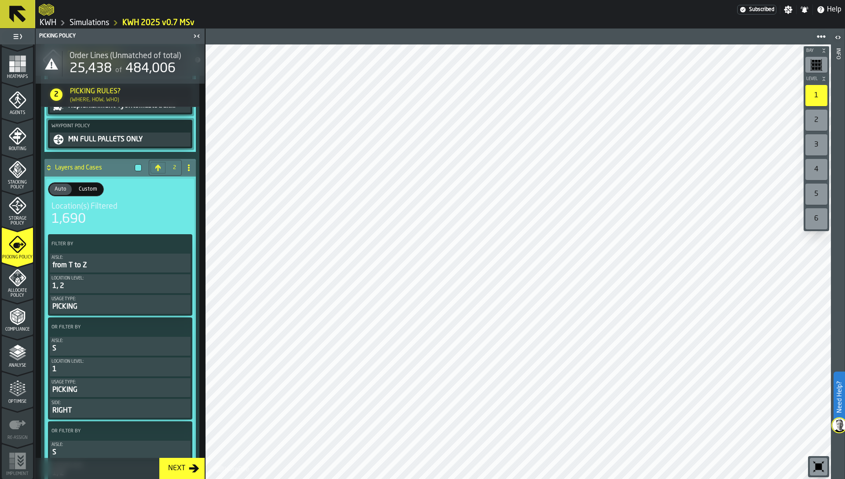
scroll to position [568, 0]
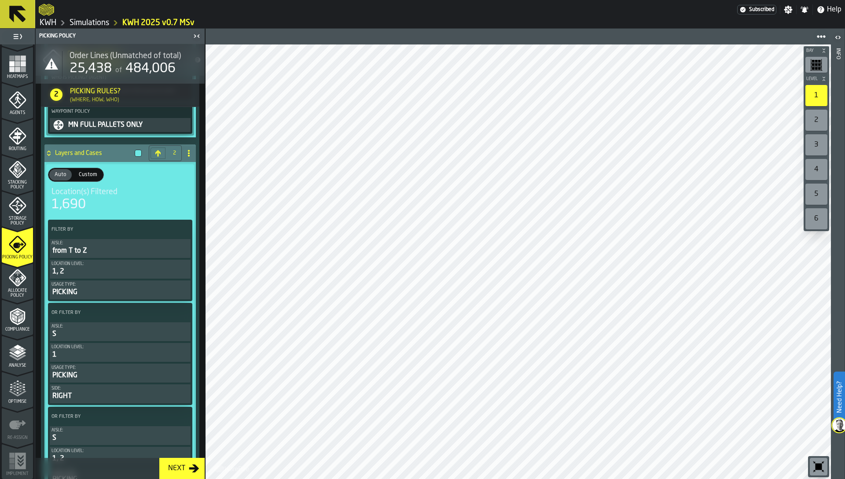
click at [89, 231] on label "Filter By" at bounding box center [112, 229] width 125 height 9
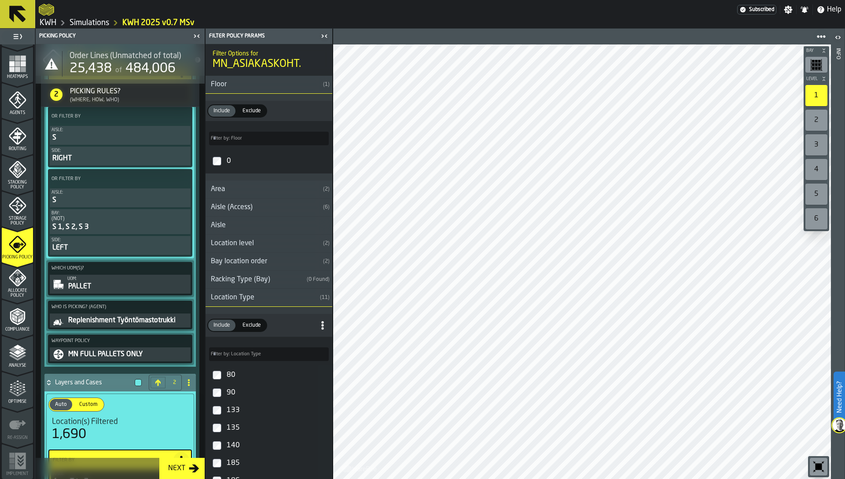
scroll to position [328, 0]
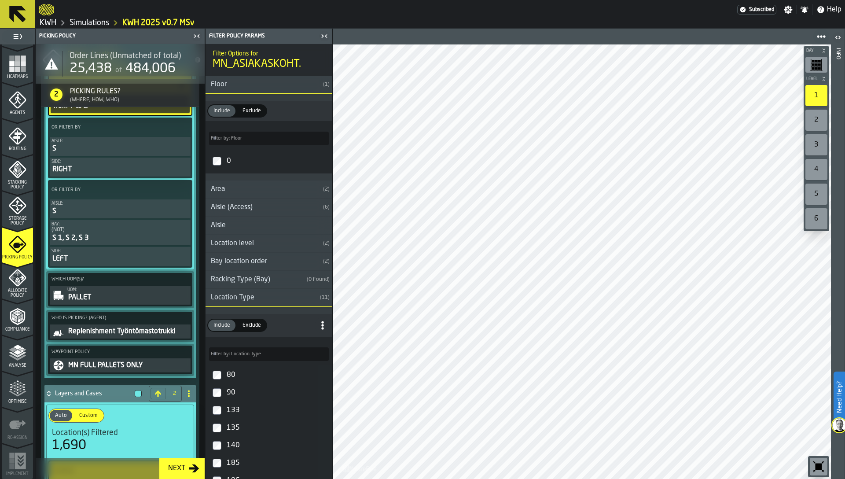
click at [16, 354] on icon "menu Analyse" at bounding box center [18, 353] width 18 height 18
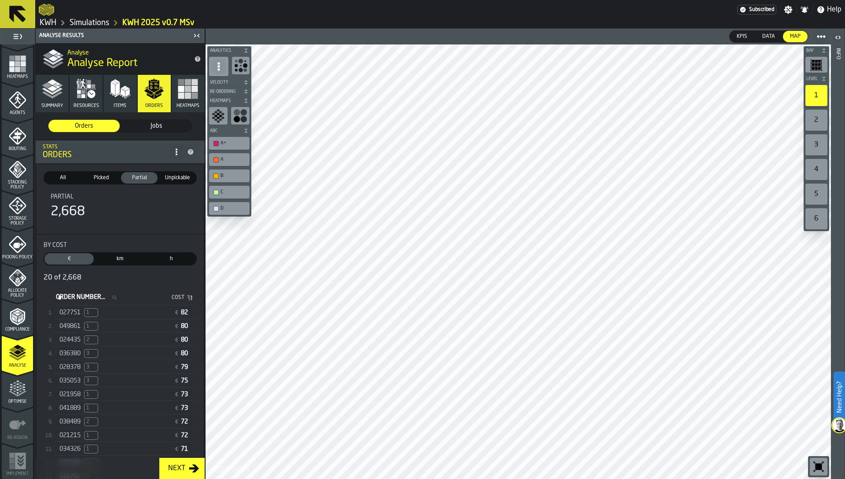
click at [79, 297] on label "Order Number... Order Number..." at bounding box center [89, 297] width 70 height 11
click at [79, 297] on input "Order Number... Order Number..." at bounding box center [89, 297] width 70 height 11
paste input "******"
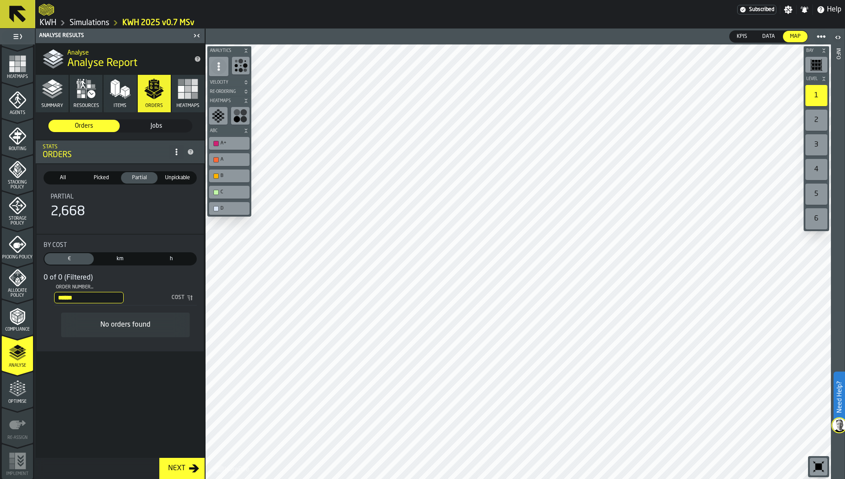
click at [89, 295] on input "******" at bounding box center [89, 297] width 70 height 11
click at [85, 298] on input "*****" at bounding box center [89, 297] width 70 height 11
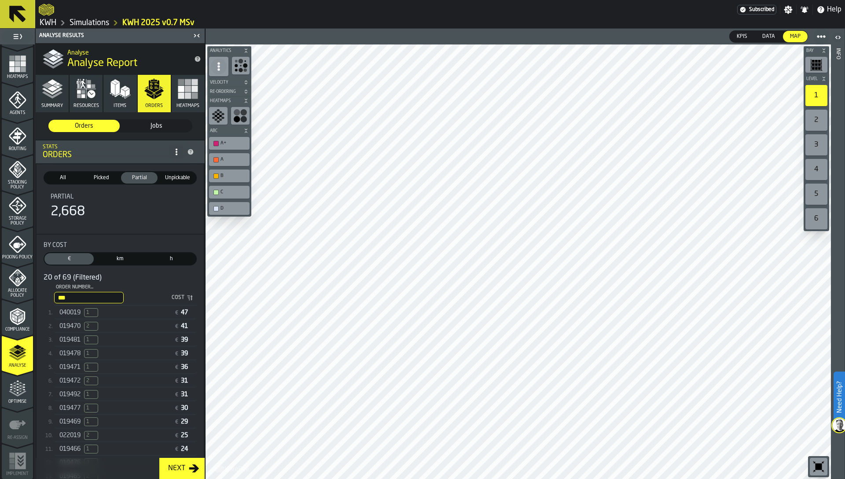
click at [68, 177] on span "All" at bounding box center [62, 178] width 33 height 8
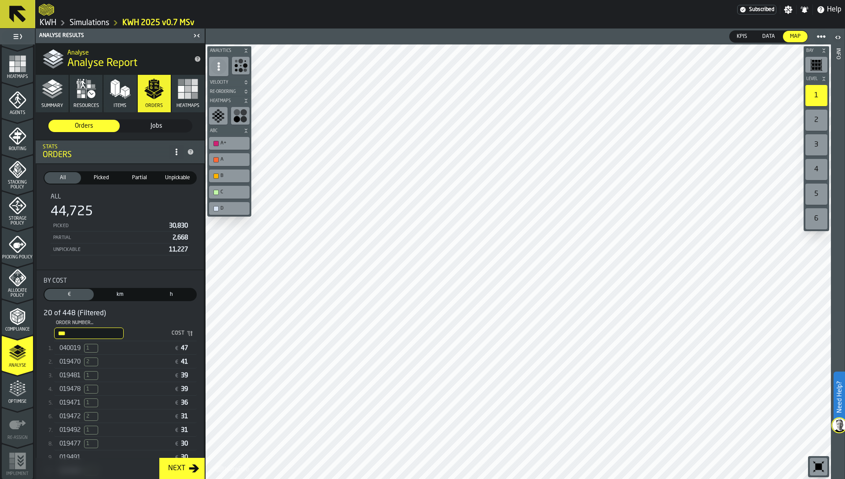
click at [83, 329] on input "***" at bounding box center [89, 333] width 70 height 11
paste input "***"
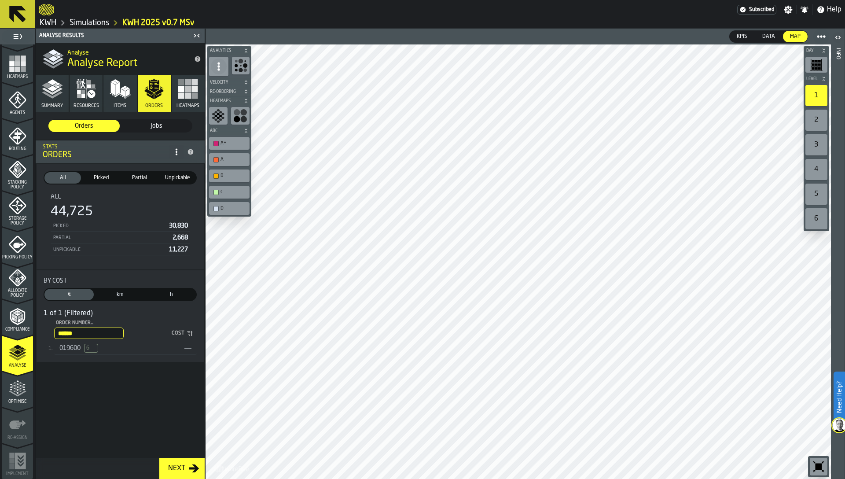
type input "******"
click at [65, 347] on span "019600" at bounding box center [69, 348] width 21 height 7
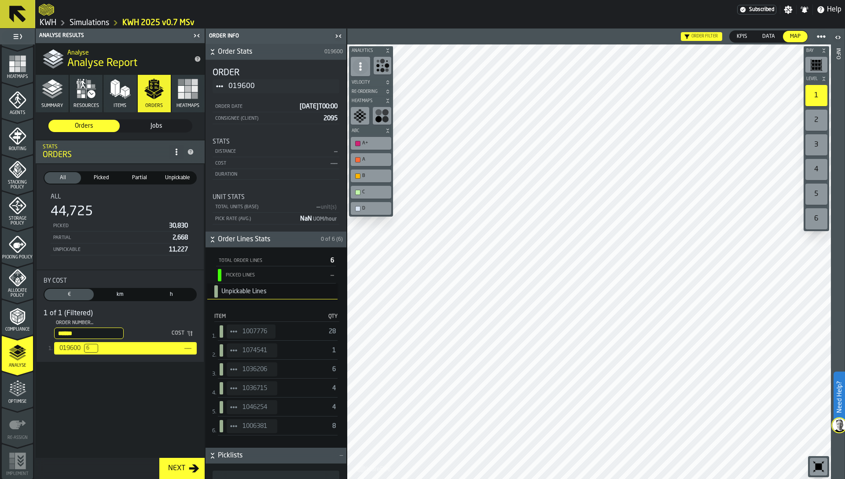
scroll to position [23, 0]
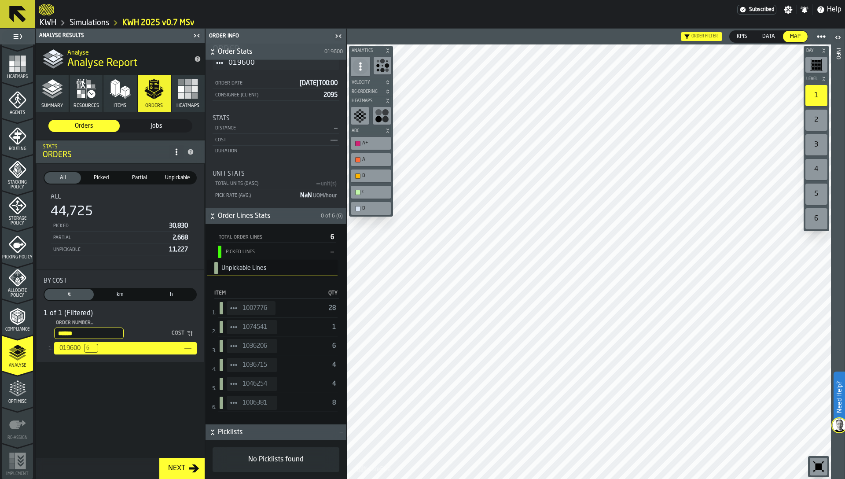
click at [234, 305] on icon "StatList-item-1007776" at bounding box center [233, 308] width 7 height 7
click at [255, 322] on div "Show Assignment" at bounding box center [258, 324] width 52 height 6
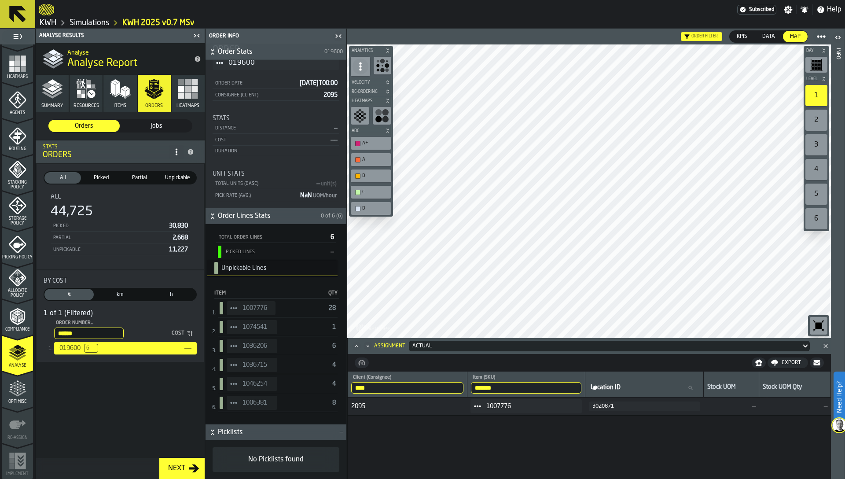
click at [623, 410] on button "30Z0871" at bounding box center [644, 407] width 111 height 10
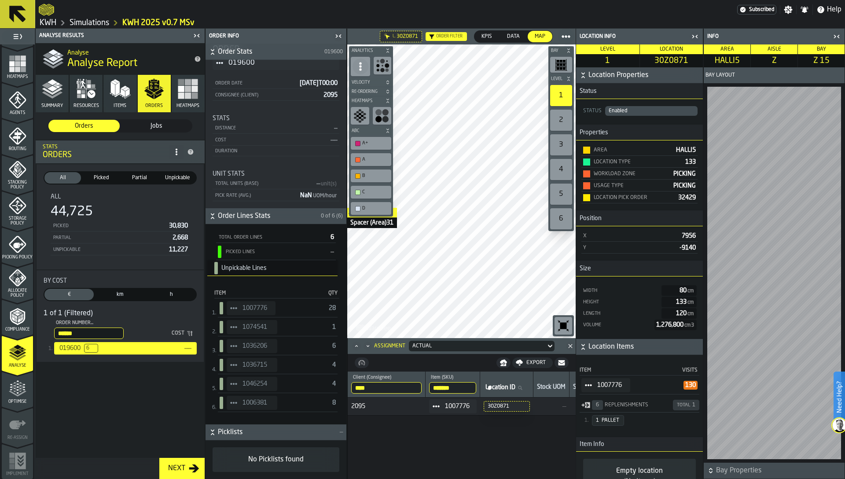
click at [232, 304] on span "StatList-item-1007776" at bounding box center [234, 308] width 14 height 14
click at [257, 351] on li "Show Items" at bounding box center [258, 356] width 63 height 16
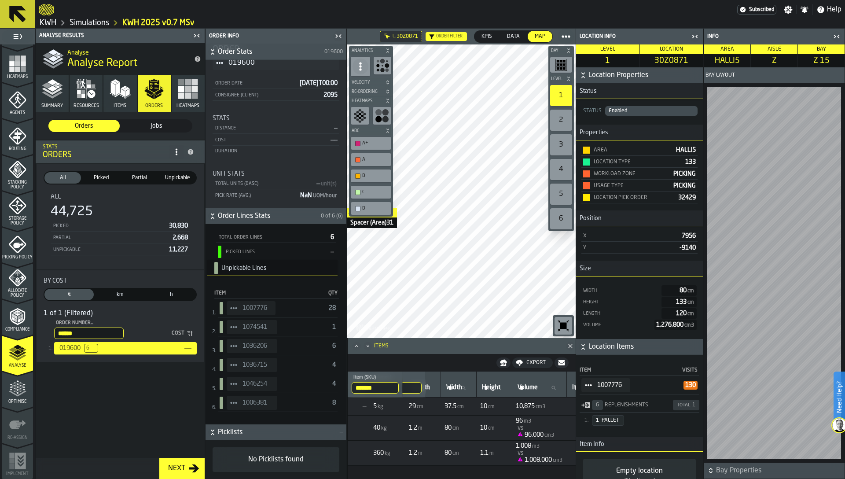
scroll to position [0, 323]
click at [696, 33] on icon "button-toggle-Close me" at bounding box center [695, 36] width 11 height 11
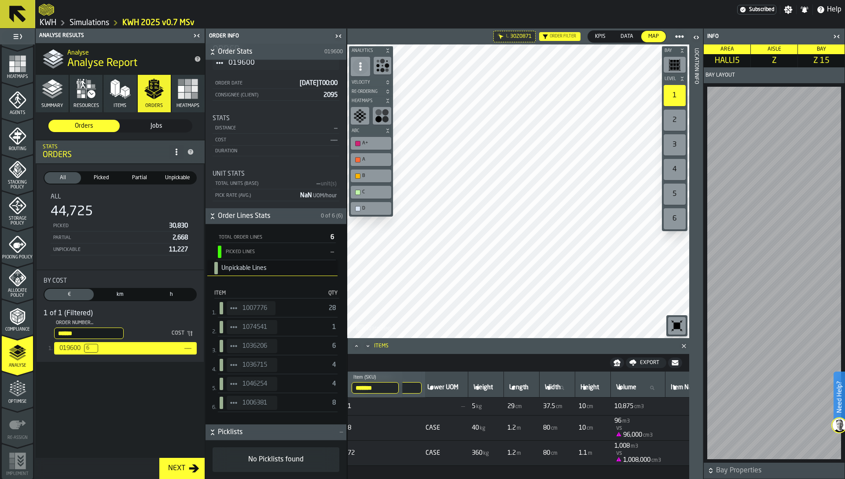
scroll to position [0, 189]
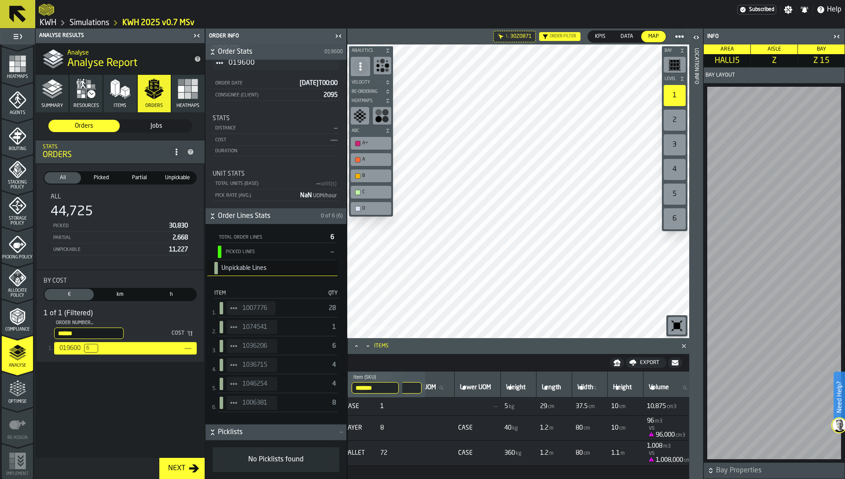
click at [232, 346] on circle "StatList-item-1036206" at bounding box center [231, 346] width 3 height 3
click at [239, 359] on div "Show Assignment" at bounding box center [258, 361] width 52 height 6
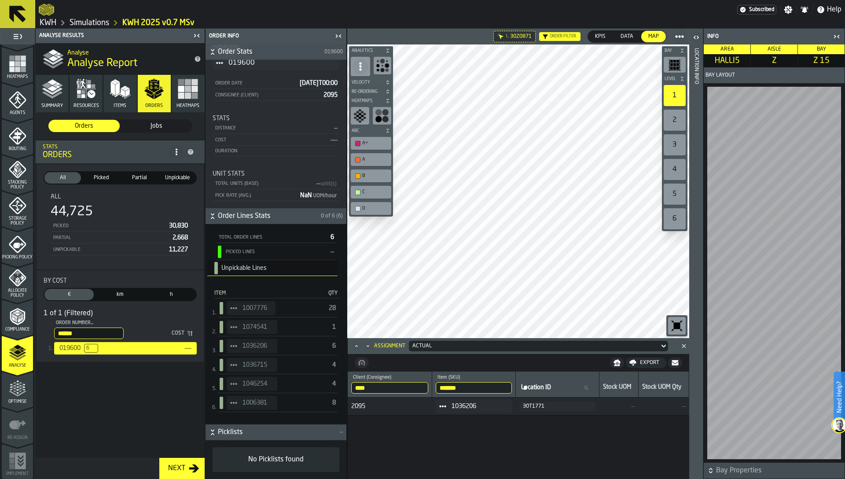
click at [233, 366] on icon "StatList-item-1036715" at bounding box center [233, 365] width 7 height 7
click at [250, 412] on div "Show Items" at bounding box center [258, 413] width 52 height 6
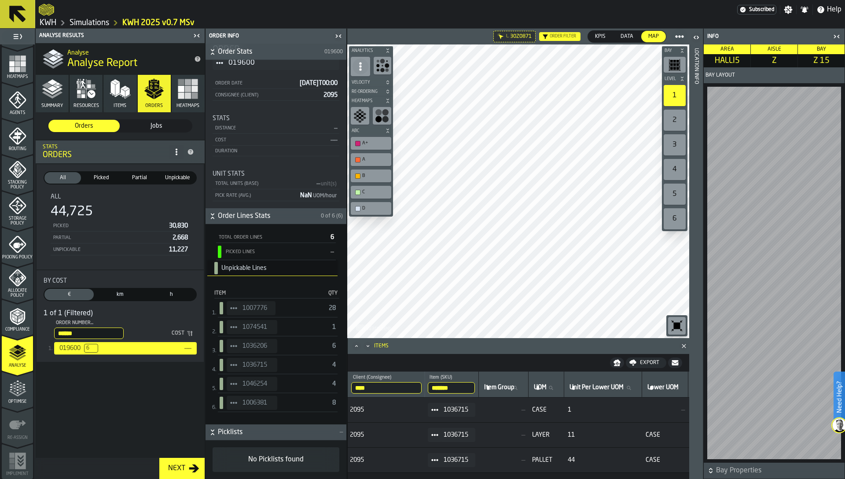
scroll to position [0, 0]
click at [16, 255] on span "Picking Policy" at bounding box center [17, 257] width 31 height 5
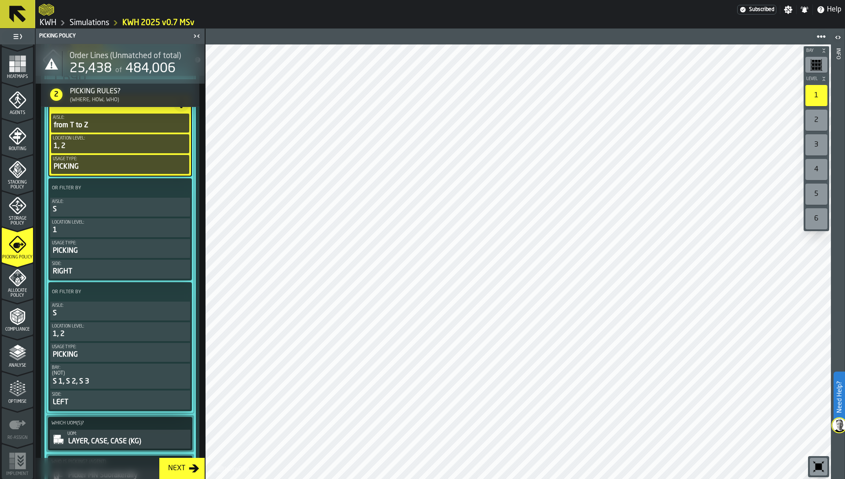
scroll to position [702, 0]
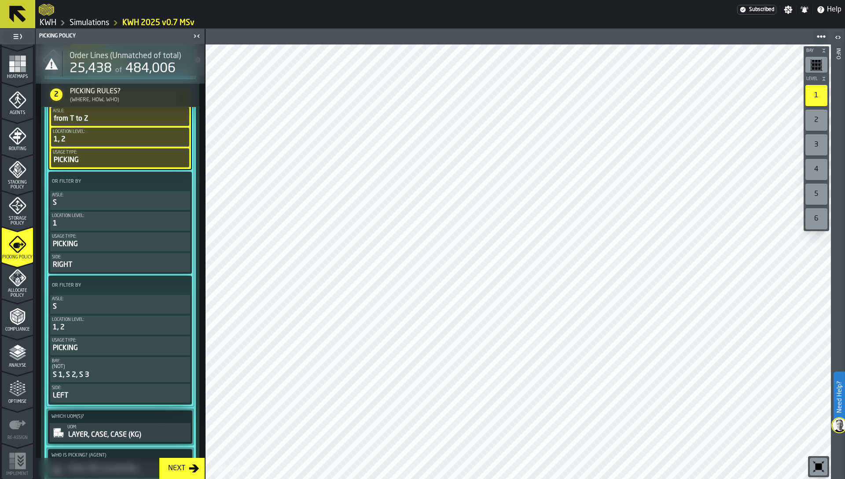
click at [101, 438] on div "LAYER, CASE, CASE (KG)" at bounding box center [128, 435] width 122 height 11
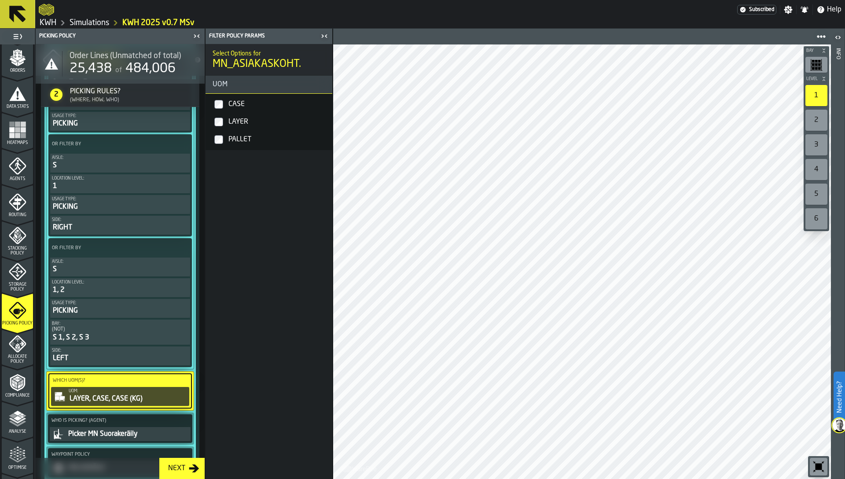
scroll to position [121, 0]
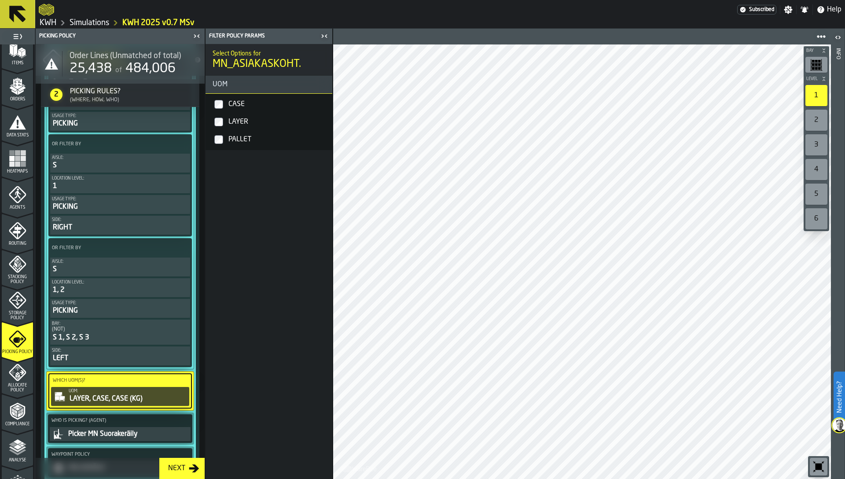
click at [15, 202] on icon "menu Agents" at bounding box center [17, 194] width 17 height 17
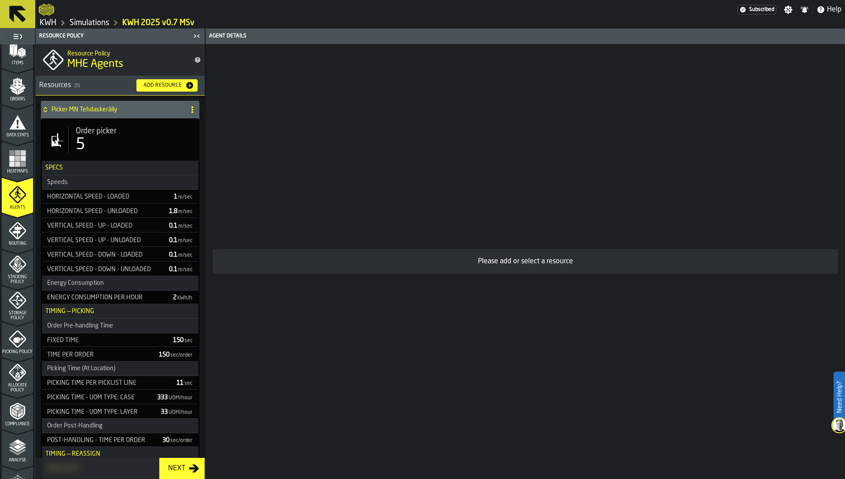
click at [15, 346] on div "Picking Policy" at bounding box center [17, 342] width 31 height 24
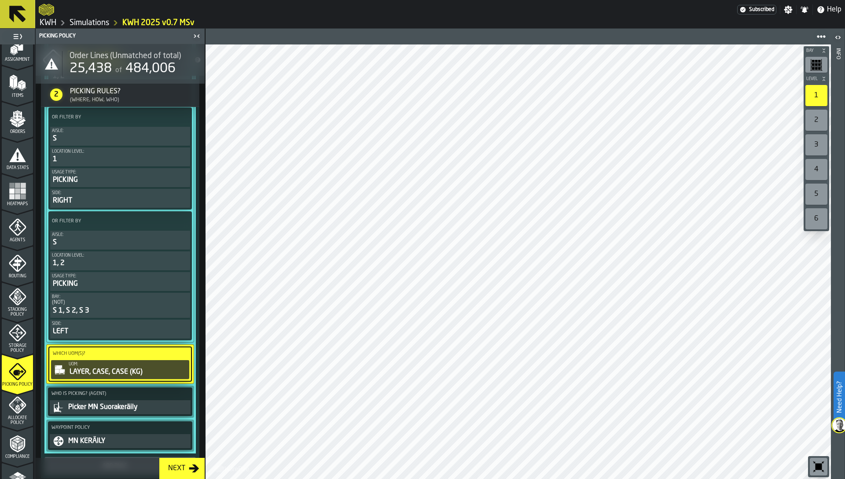
scroll to position [29, 0]
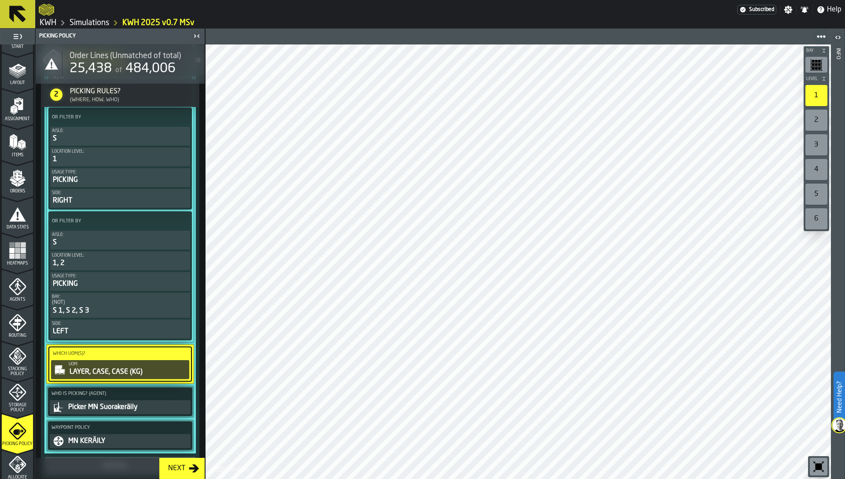
click at [15, 288] on icon "menu Agents" at bounding box center [18, 287] width 18 height 18
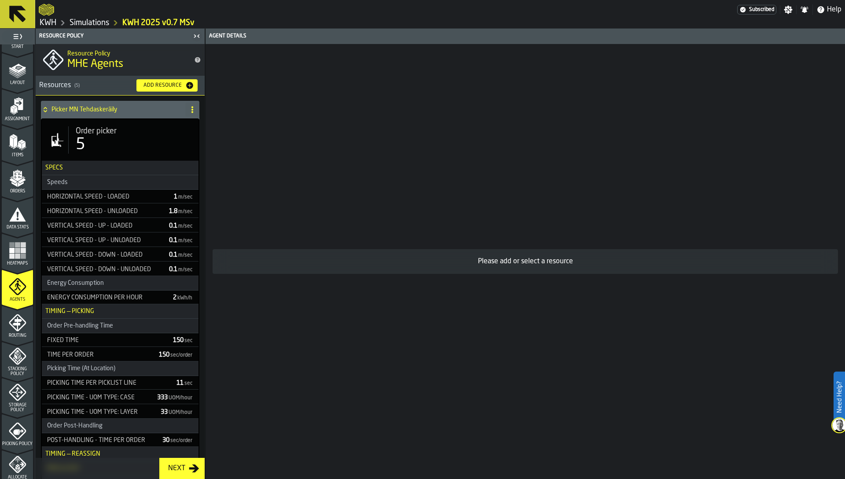
click at [88, 111] on h4 "Picker MN Tehdaskeräily" at bounding box center [117, 109] width 130 height 7
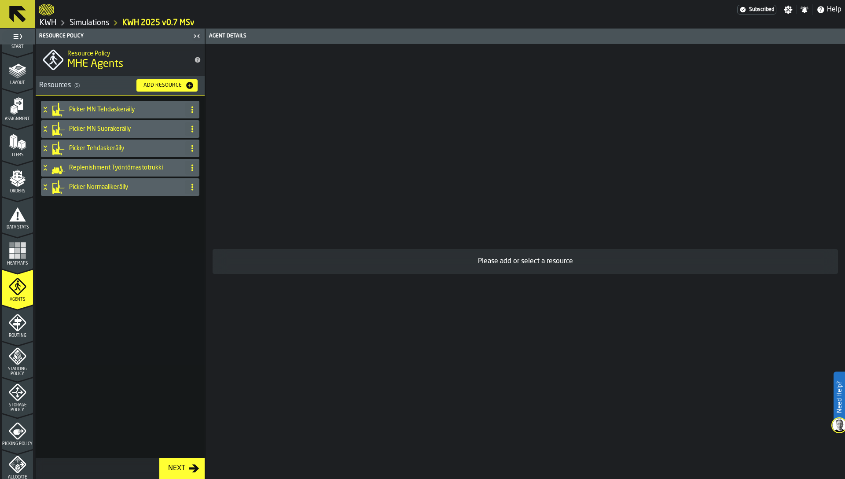
click at [106, 134] on div "Picker MN Suorakeräily" at bounding box center [111, 129] width 141 height 18
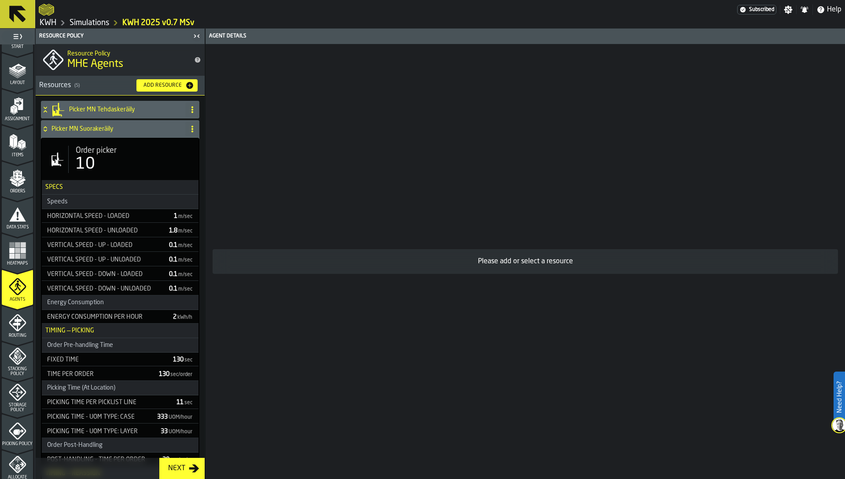
click at [106, 162] on div "10" at bounding box center [134, 164] width 116 height 18
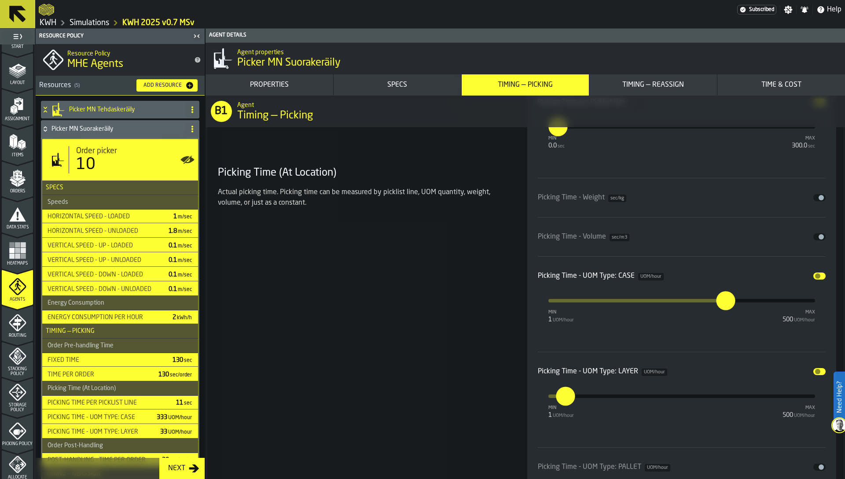
scroll to position [2694, 0]
click at [15, 442] on span "Picking Policy" at bounding box center [17, 444] width 31 height 5
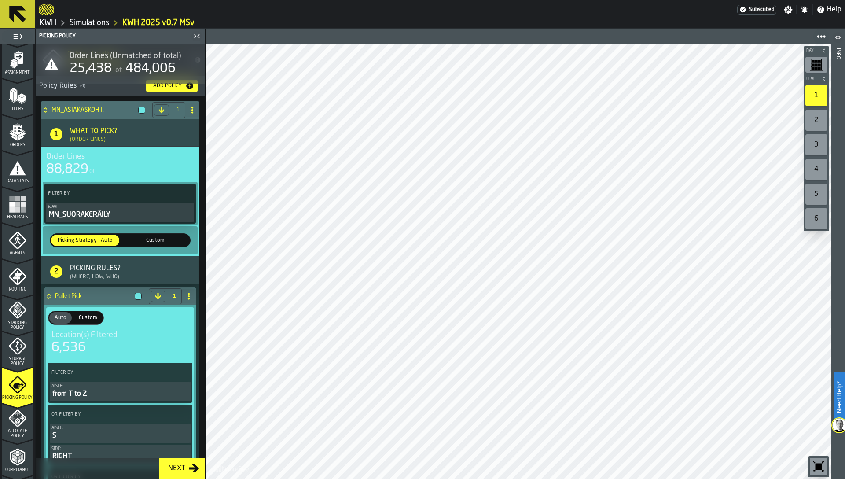
scroll to position [82, 0]
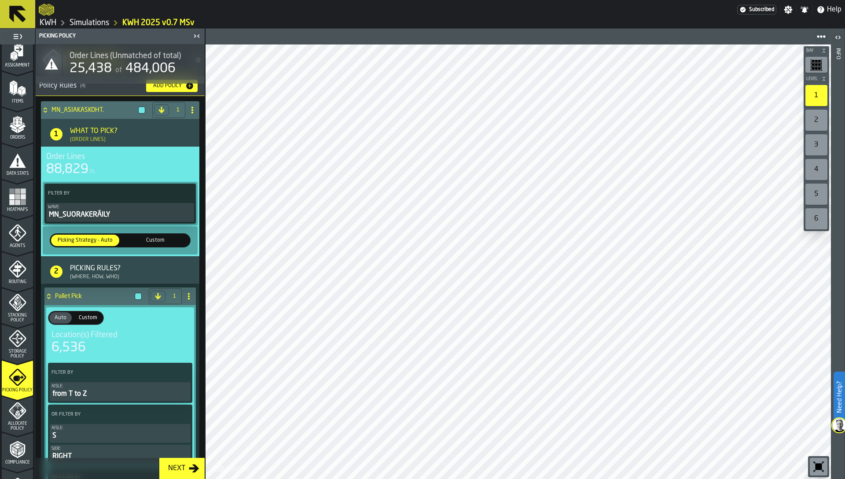
click at [18, 415] on polyline "menu Allocate Policy" at bounding box center [19, 416] width 3 height 4
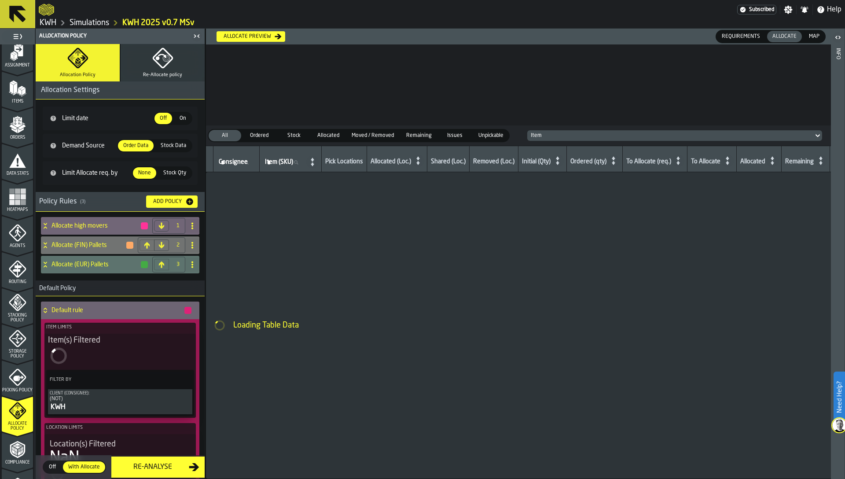
click at [734, 36] on span "Requirements" at bounding box center [741, 37] width 45 height 8
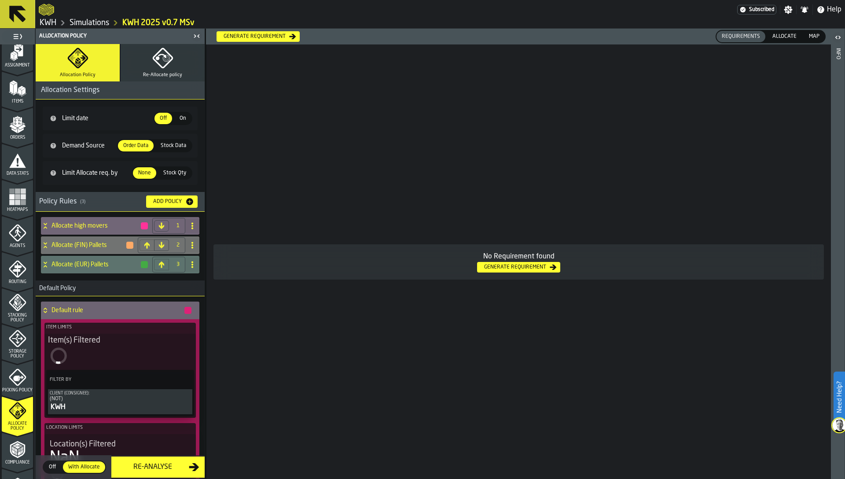
click at [251, 39] on div "Generate Requirement" at bounding box center [254, 36] width 69 height 6
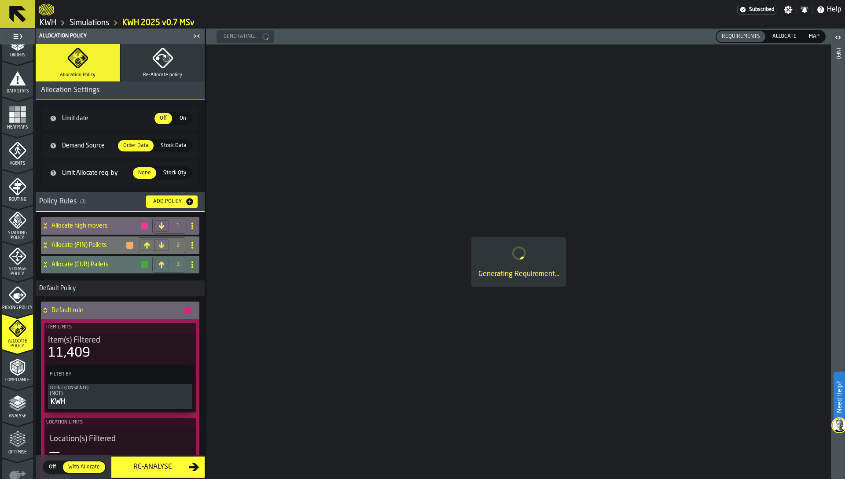
scroll to position [215, 0]
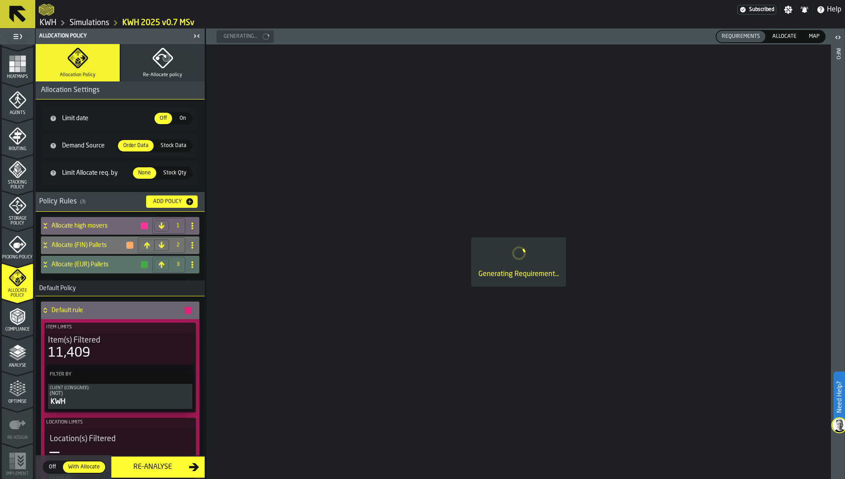
click at [17, 358] on polyline "menu Analyse" at bounding box center [17, 357] width 17 height 6
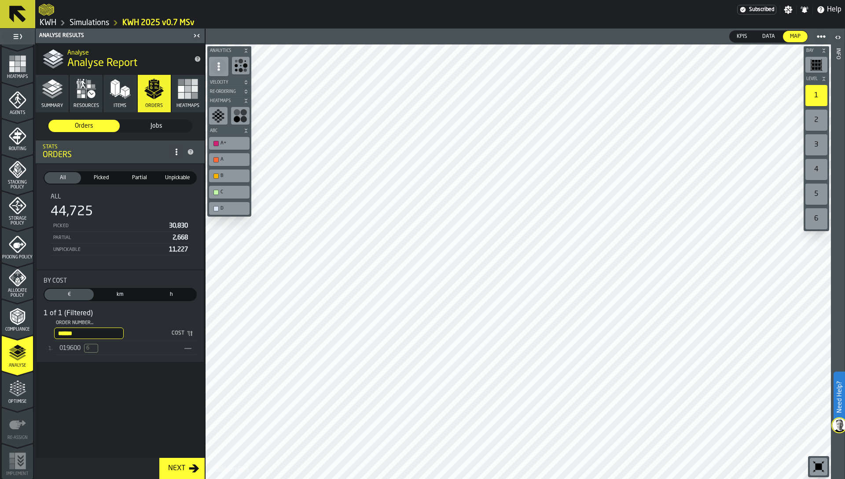
click at [72, 345] on span "019600" at bounding box center [69, 348] width 21 height 7
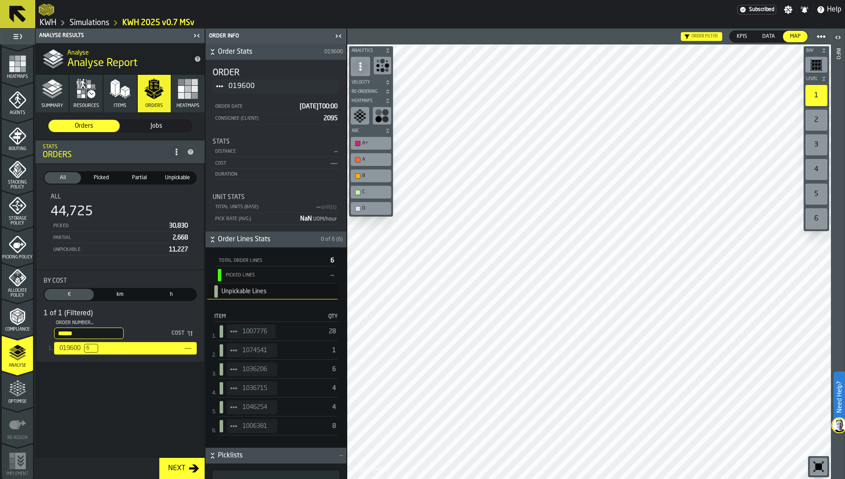
click at [227, 333] on span "StatList-item-1007776" at bounding box center [234, 332] width 14 height 14
click at [250, 360] on li "Show Orders" at bounding box center [258, 363] width 63 height 16
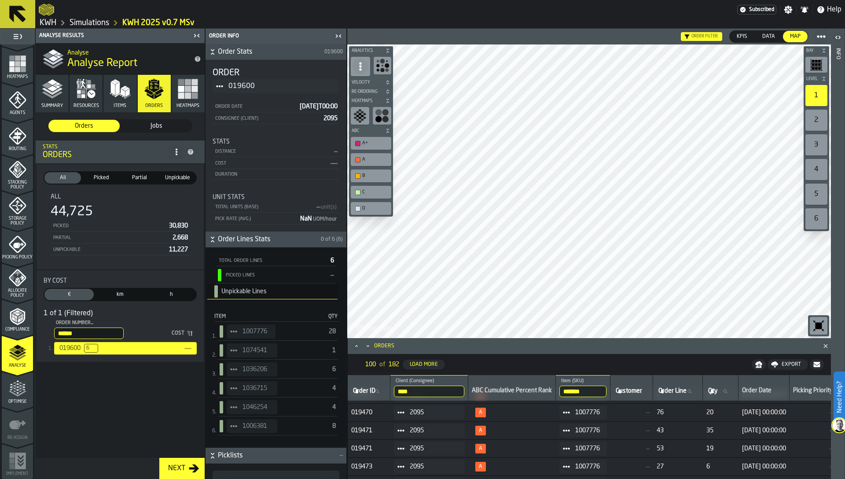
scroll to position [0, 0]
click at [365, 388] on label "Order ID Order ID" at bounding box center [368, 391] width 35 height 11
click at [365, 388] on input "Order ID Order ID" at bounding box center [368, 391] width 35 height 11
paste input "******"
type input "******"
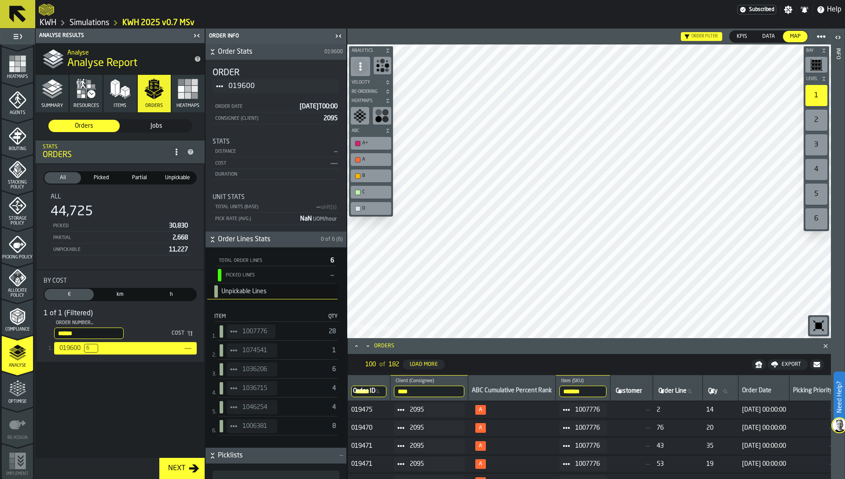
scroll to position [0, 1]
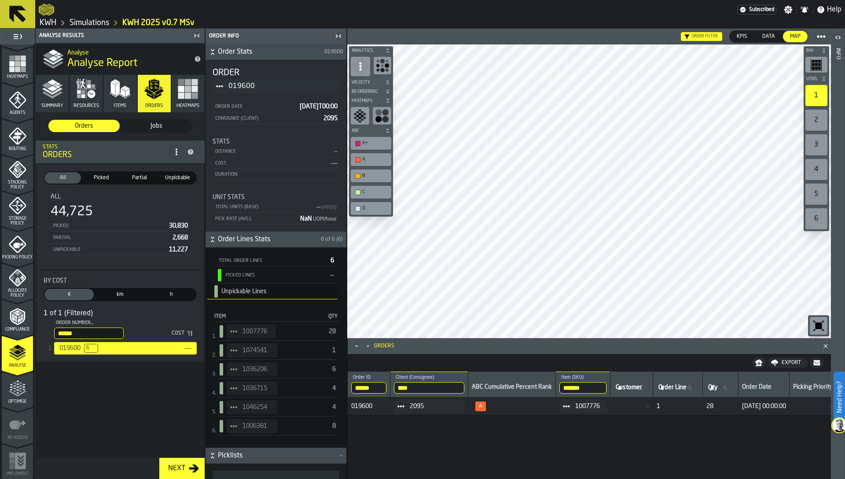
click at [720, 406] on span "28" at bounding box center [721, 406] width 29 height 7
click at [570, 406] on icon at bounding box center [566, 406] width 7 height 7
click at [599, 451] on div "Show Items" at bounding box center [597, 454] width 52 height 6
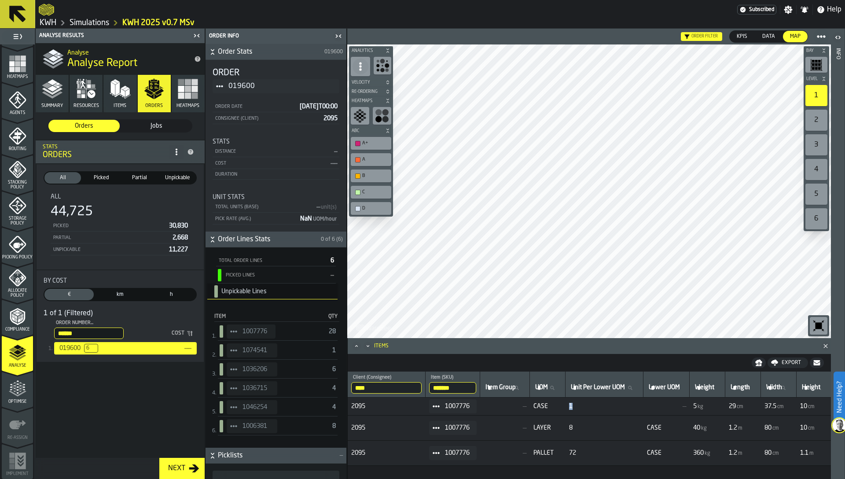
drag, startPoint x: 577, startPoint y: 406, endPoint x: 587, endPoint y: 406, distance: 9.7
click at [587, 406] on td "1" at bounding box center [605, 407] width 78 height 18
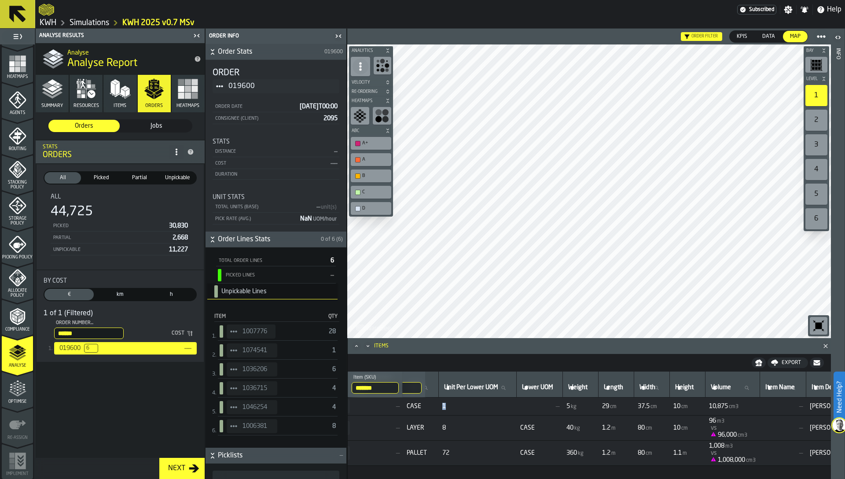
scroll to position [0, 125]
click at [370, 386] on input "*******" at bounding box center [375, 387] width 47 height 11
click at [234, 328] on icon "StatList-item-1007776" at bounding box center [233, 331] width 7 height 7
click at [249, 344] on div "Show Assignment" at bounding box center [258, 347] width 52 height 6
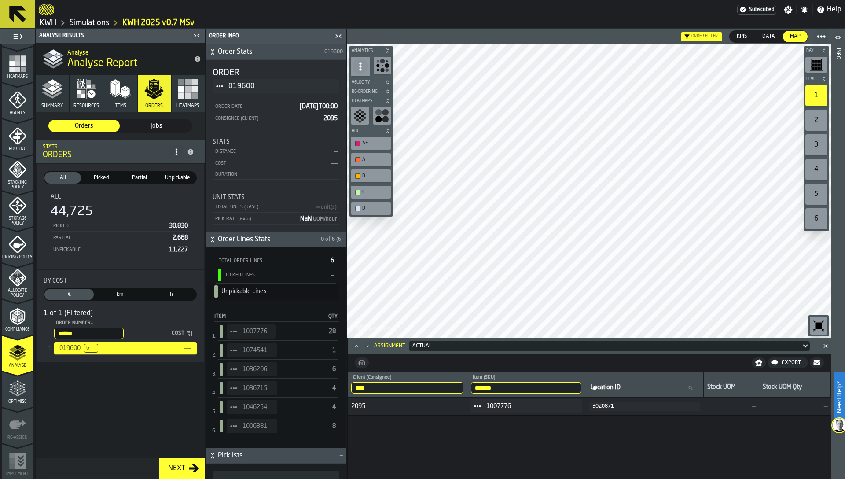
click at [613, 406] on div "30Z0871" at bounding box center [645, 406] width 104 height 6
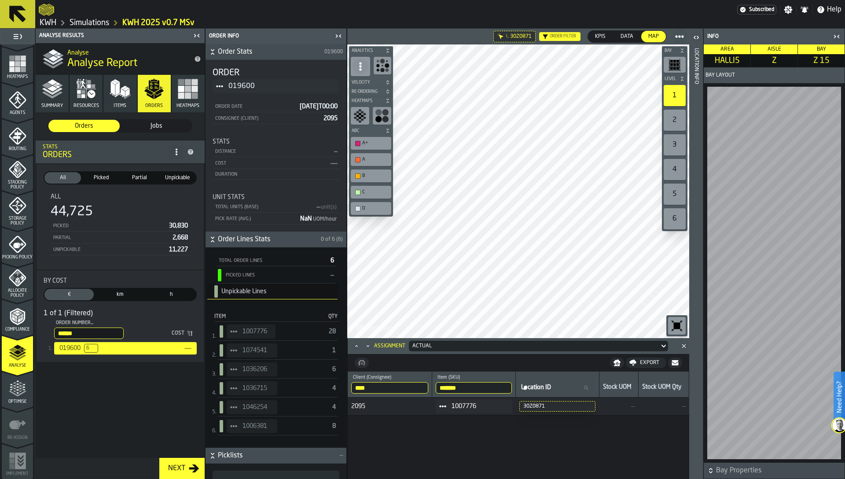
click at [691, 368] on header "Location Info" at bounding box center [697, 254] width 14 height 450
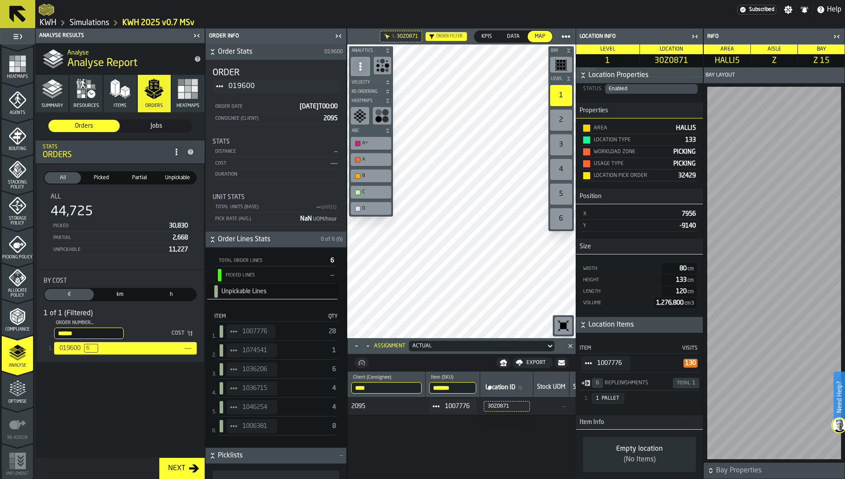
scroll to position [0, 0]
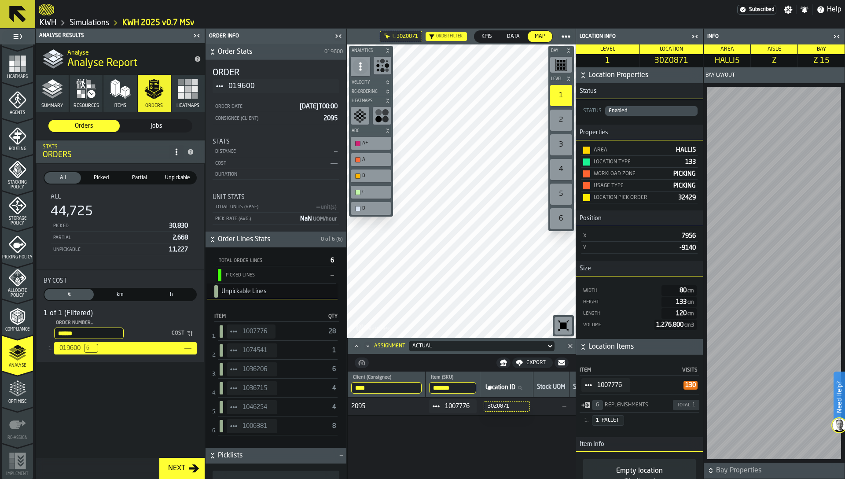
click at [694, 36] on icon "button-toggle-Close me" at bounding box center [693, 36] width 2 height 3
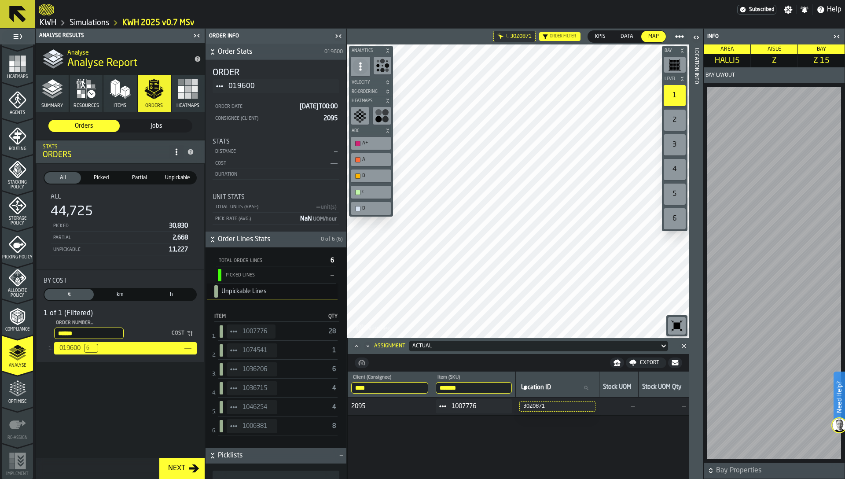
click at [18, 286] on icon "menu Allocate Policy" at bounding box center [18, 278] width 18 height 18
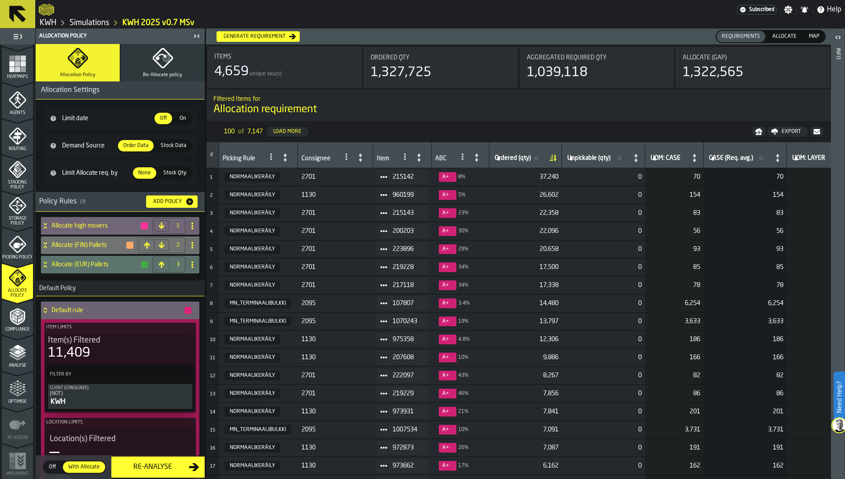
click at [418, 158] on icon at bounding box center [419, 157] width 12 height 12
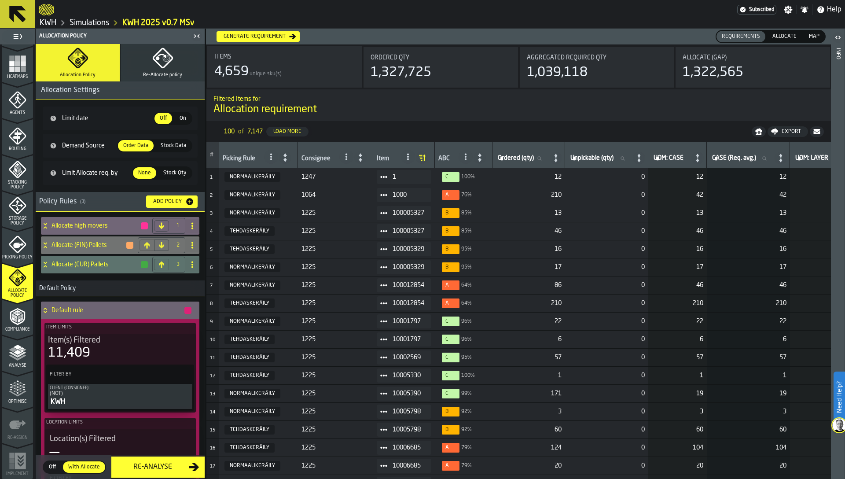
scroll to position [0, 159]
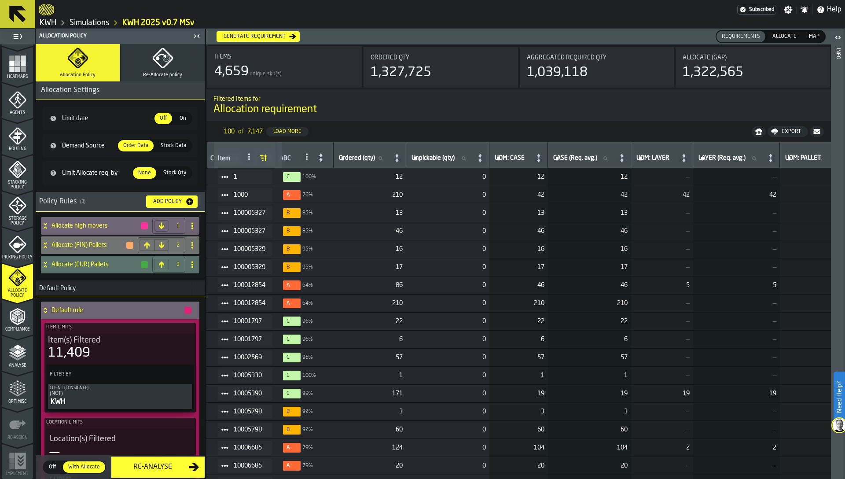
click at [535, 280] on td "46" at bounding box center [519, 286] width 59 height 18
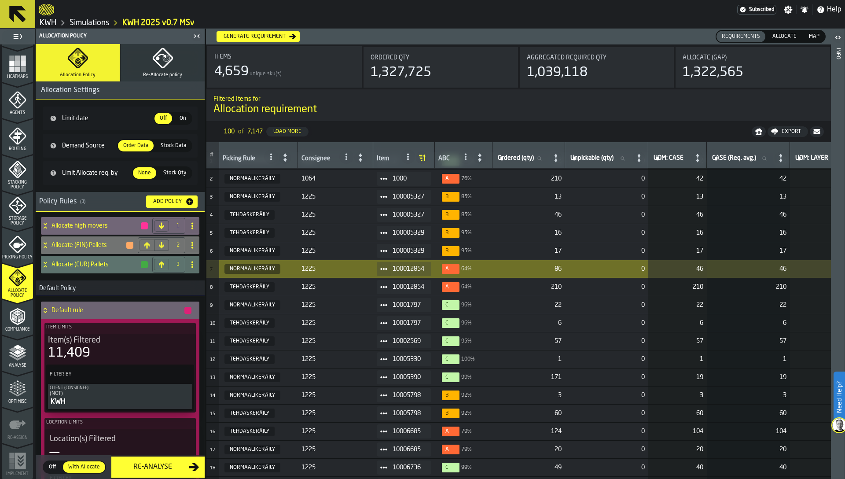
scroll to position [0, 0]
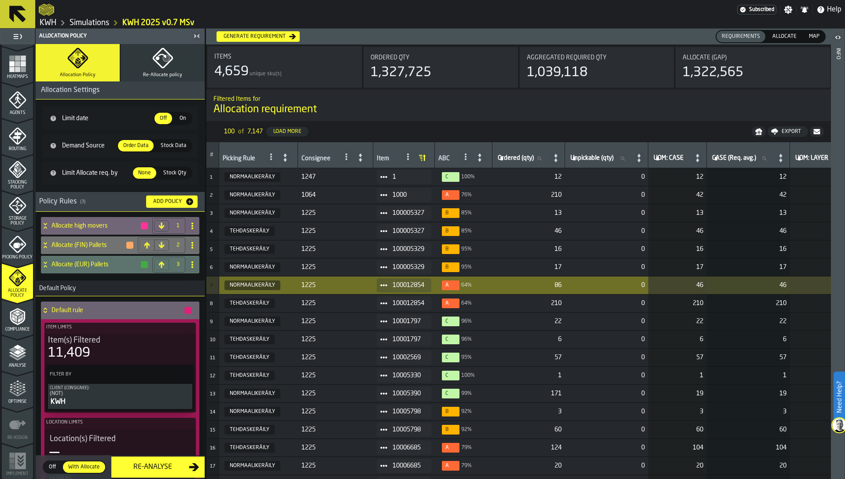
click at [270, 159] on icon at bounding box center [271, 156] width 7 height 7
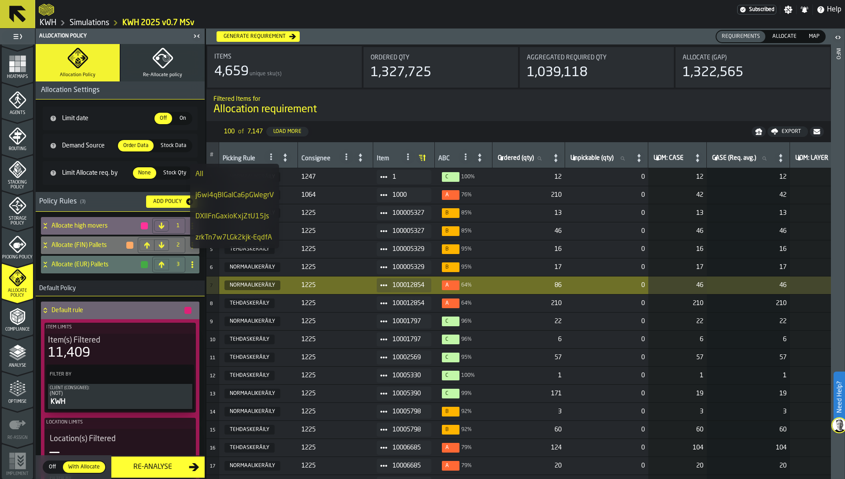
scroll to position [21, 0]
click at [294, 221] on td "NORMAALIKERÄILY" at bounding box center [258, 213] width 79 height 18
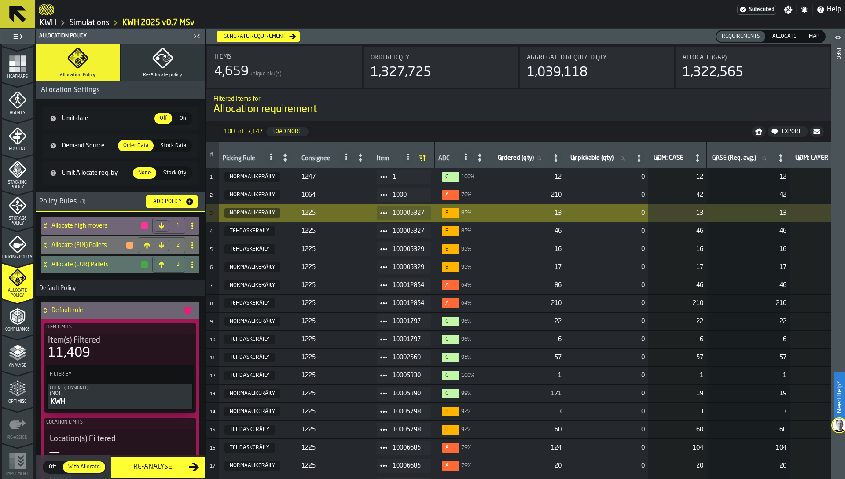
click at [15, 246] on icon "menu Picking Policy" at bounding box center [18, 245] width 18 height 18
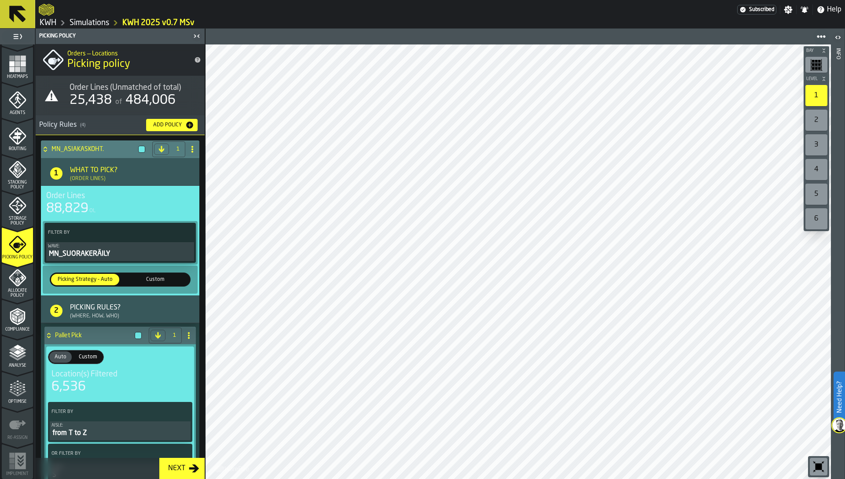
click at [78, 251] on div "MN_SUORAKERÄILY" at bounding box center [120, 254] width 144 height 11
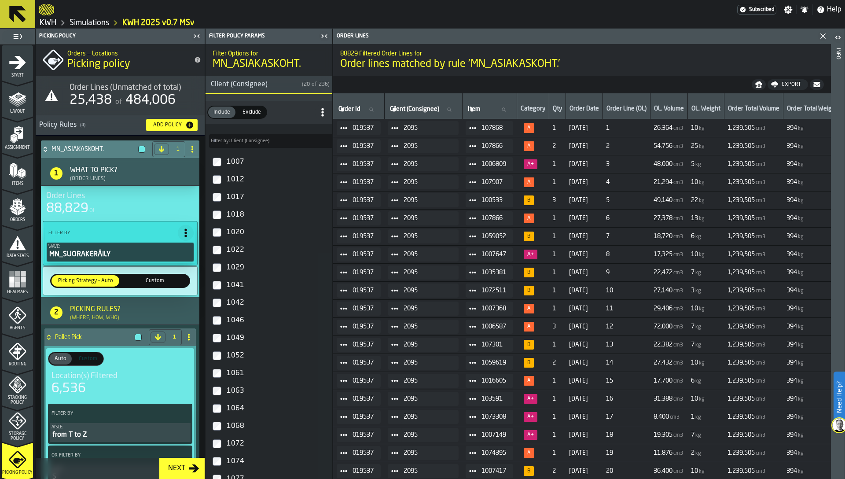
scroll to position [215, 0]
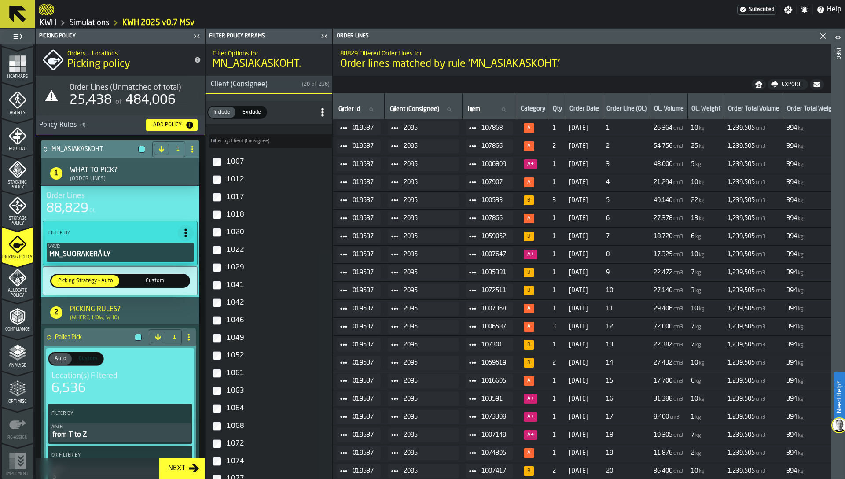
click at [189, 149] on icon at bounding box center [192, 149] width 7 height 7
click at [166, 167] on div "Rename" at bounding box center [155, 167] width 74 height 11
click at [115, 146] on input "**********" at bounding box center [105, 149] width 107 height 15
type input "**********"
click at [164, 149] on span "Apply" at bounding box center [168, 149] width 15 height 6
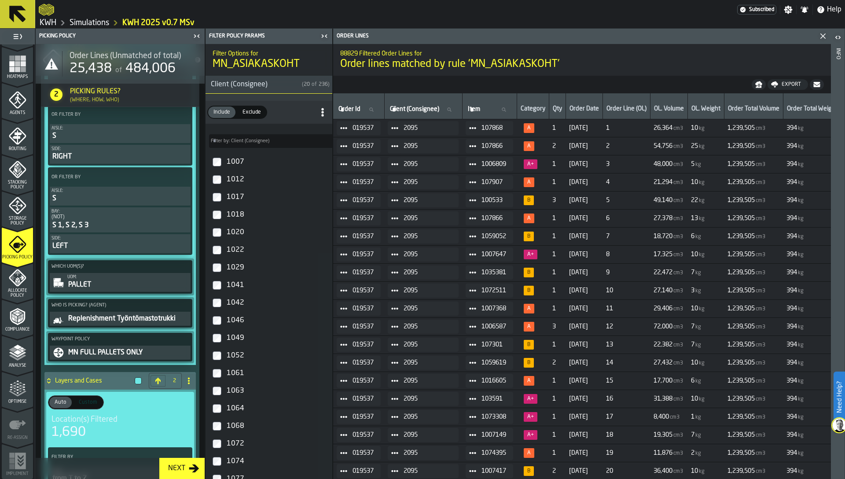
scroll to position [336, 0]
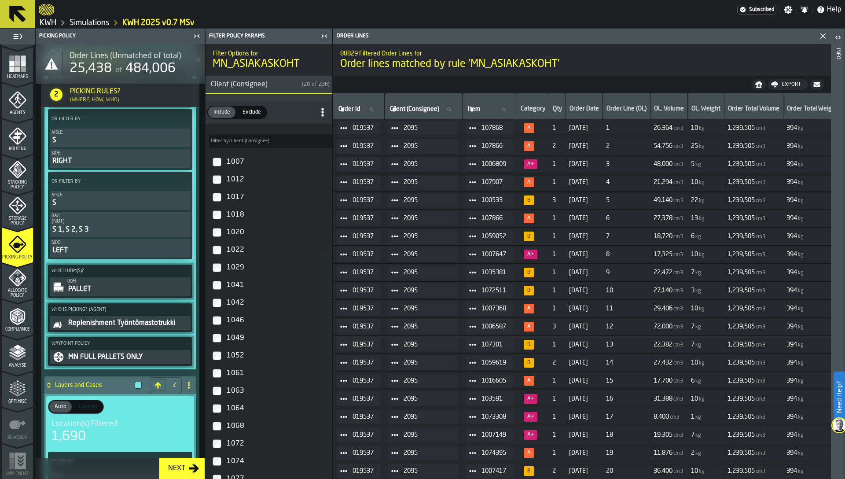
click at [123, 283] on div "UOM:" at bounding box center [128, 281] width 122 height 5
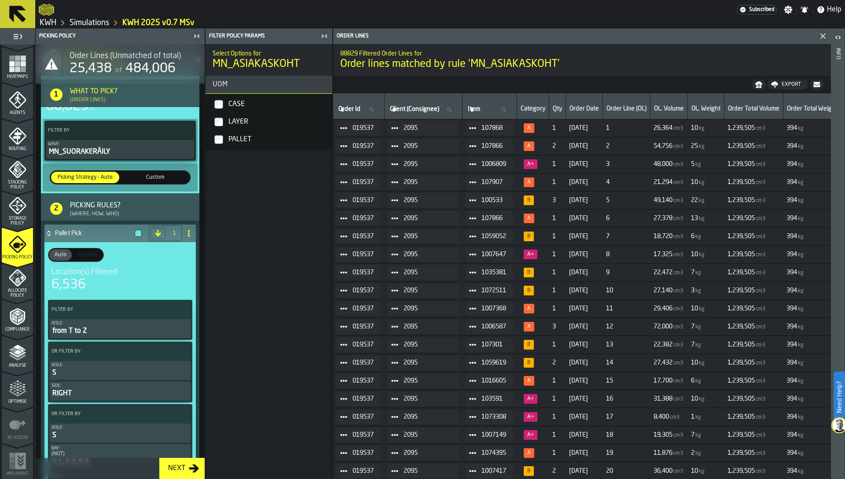
scroll to position [94, 0]
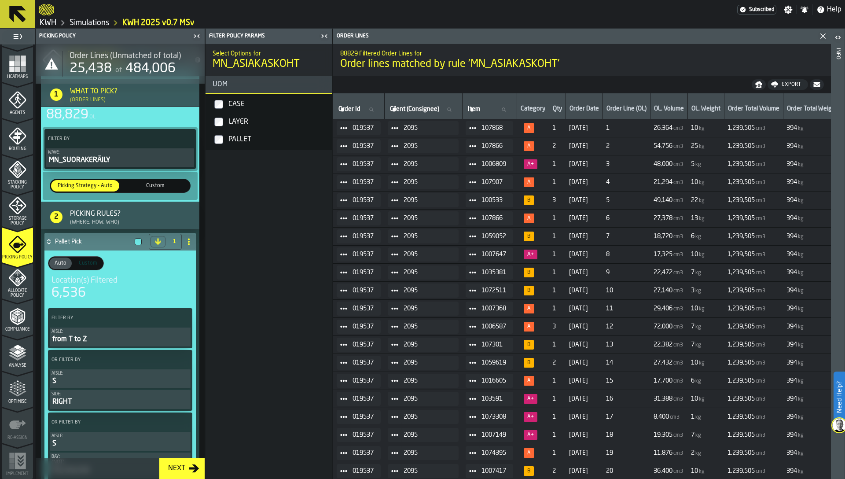
click at [153, 187] on span "Custom" at bounding box center [155, 186] width 65 height 8
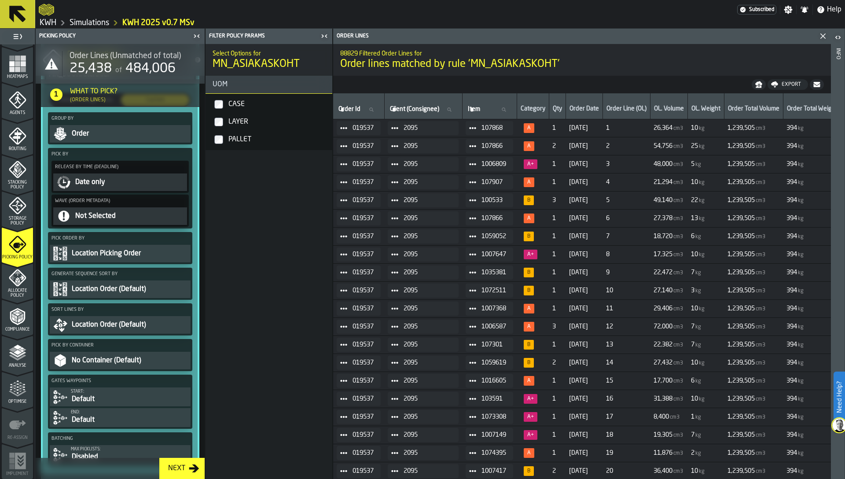
scroll to position [0, 0]
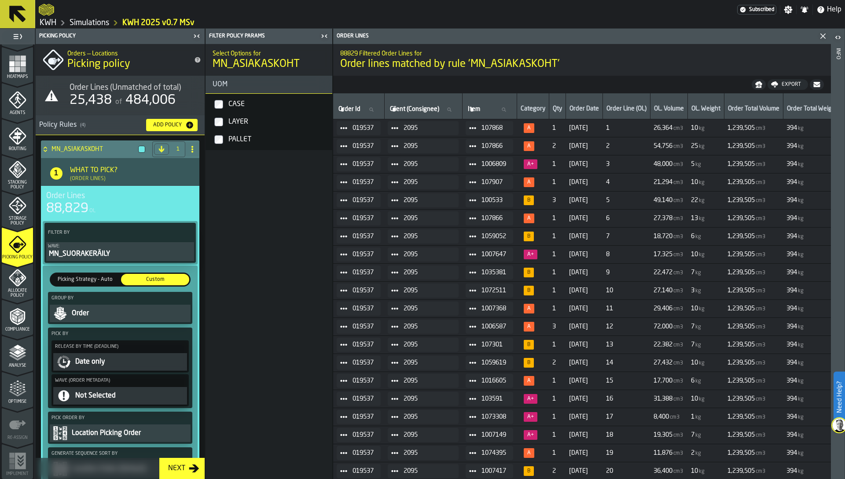
click at [100, 278] on span "Picking Strategy - Auto" at bounding box center [85, 280] width 65 height 8
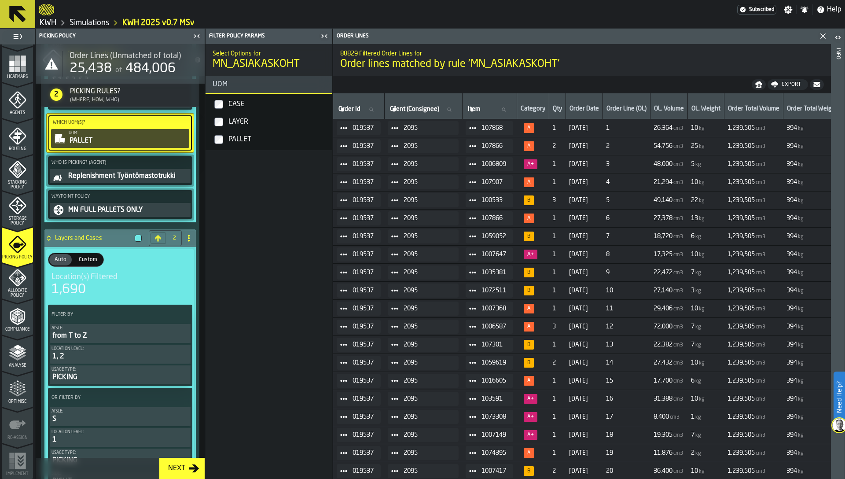
scroll to position [486, 0]
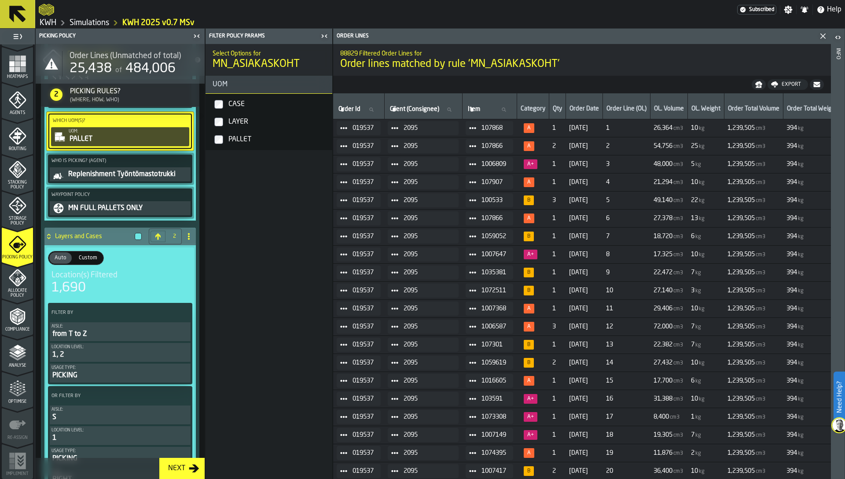
click at [81, 262] on div "Custom" at bounding box center [88, 257] width 29 height 11
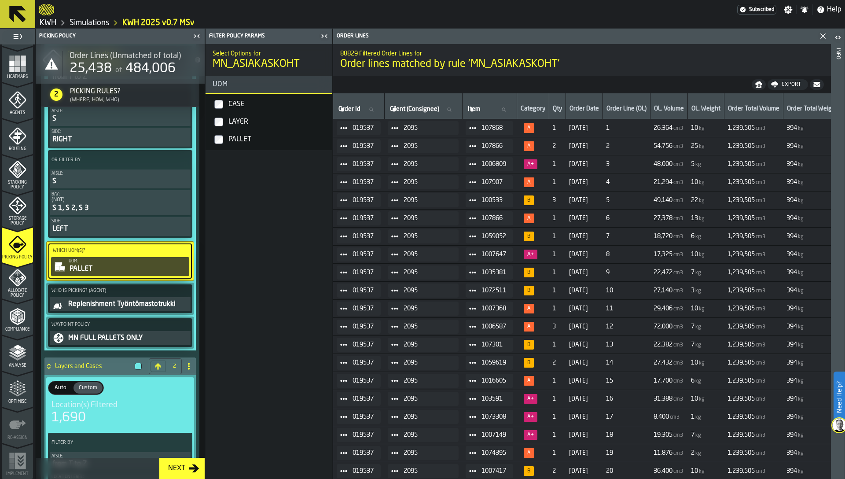
scroll to position [375, 0]
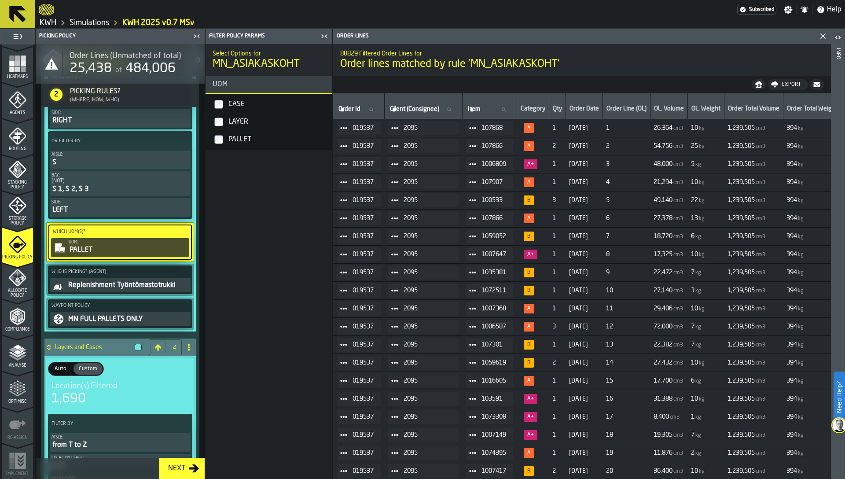
click at [56, 366] on span "Auto" at bounding box center [60, 369] width 19 height 8
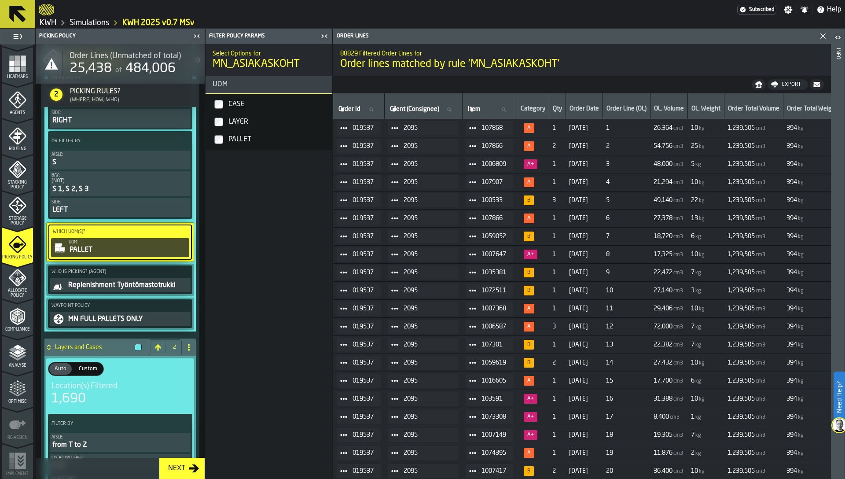
click at [13, 283] on icon "menu Allocate Policy" at bounding box center [17, 277] width 17 height 17
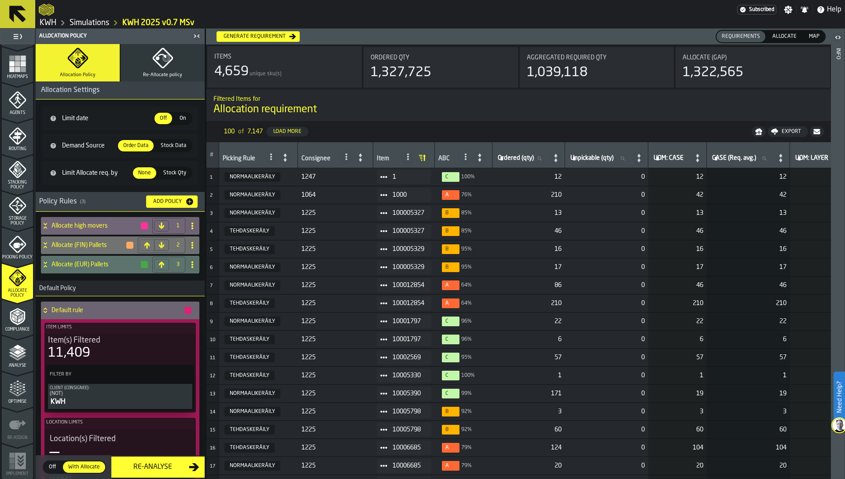
click at [266, 37] on div "Generate Requirement" at bounding box center [254, 36] width 69 height 6
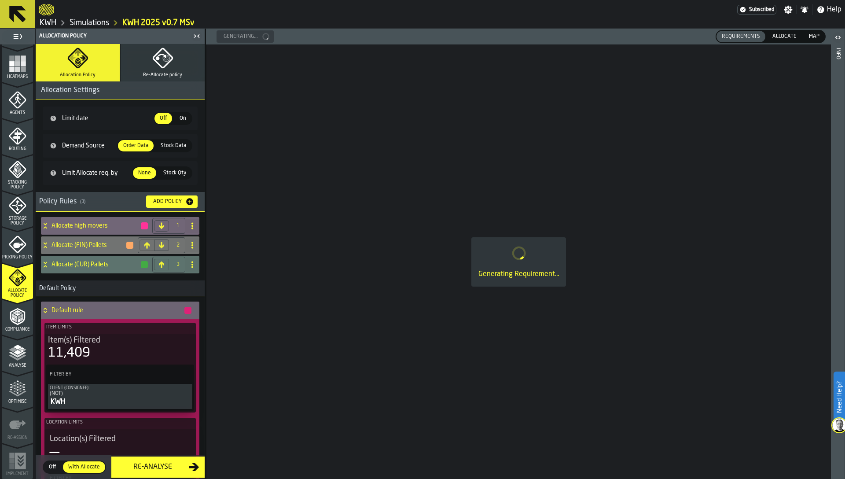
click at [18, 251] on div "Picking Policy" at bounding box center [17, 248] width 31 height 24
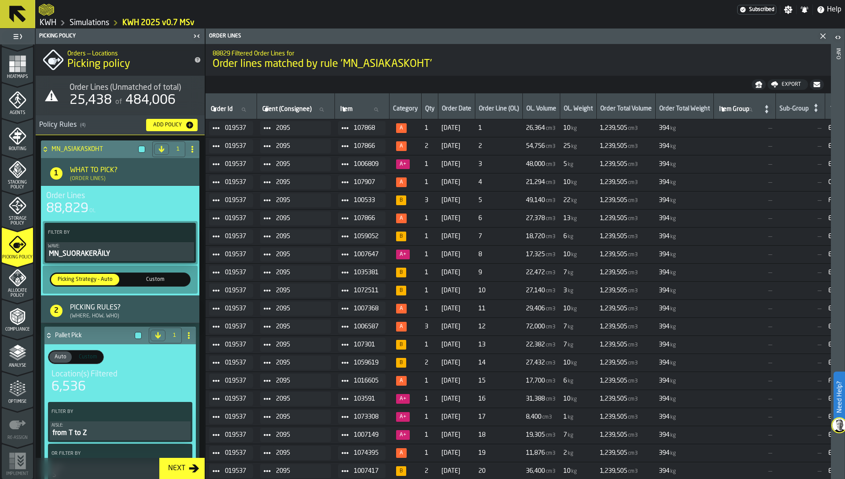
click at [100, 253] on div "MN_SUORAKERÄILY" at bounding box center [120, 254] width 144 height 11
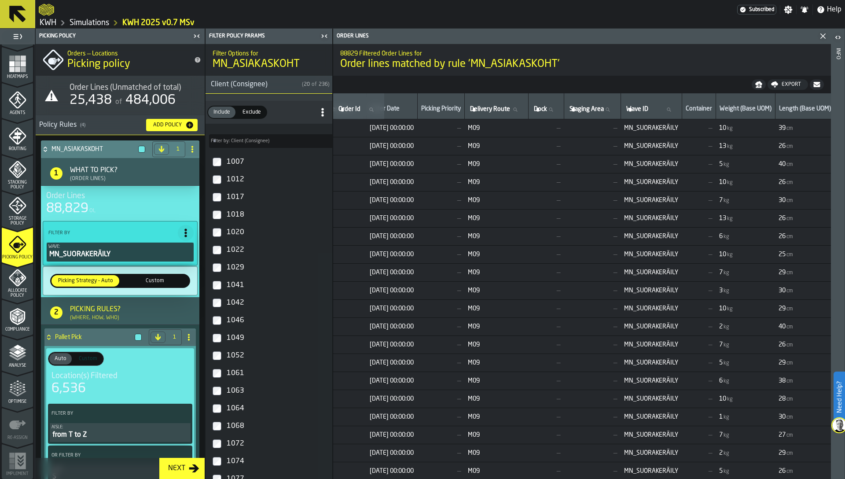
scroll to position [0, 960]
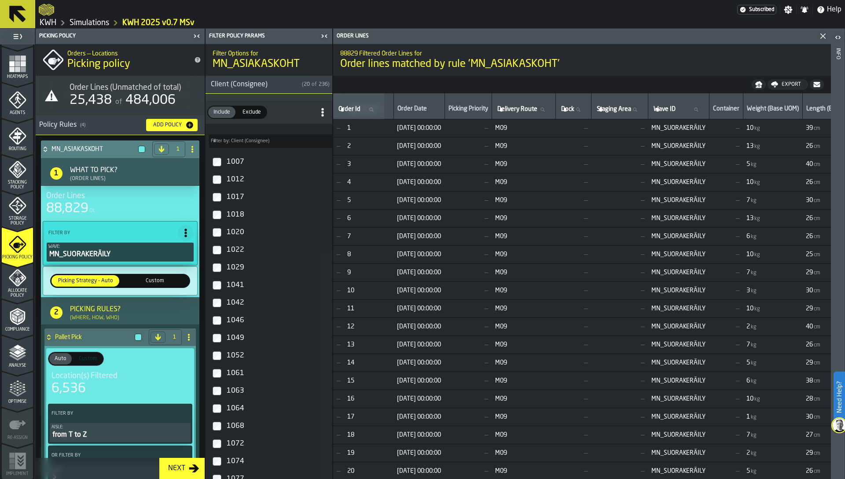
drag, startPoint x: 427, startPoint y: 218, endPoint x: 489, endPoint y: 218, distance: 61.7
click at [445, 222] on td "[DATE] 00:00:00" at bounding box center [419, 219] width 51 height 18
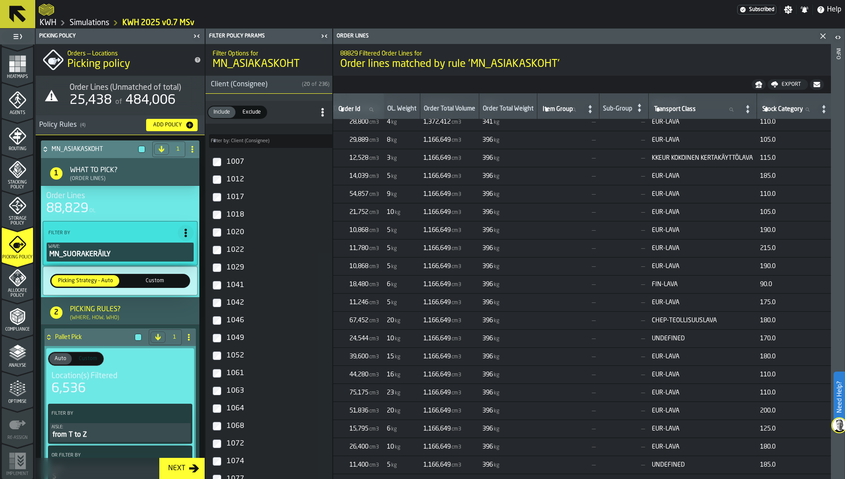
scroll to position [3274, 0]
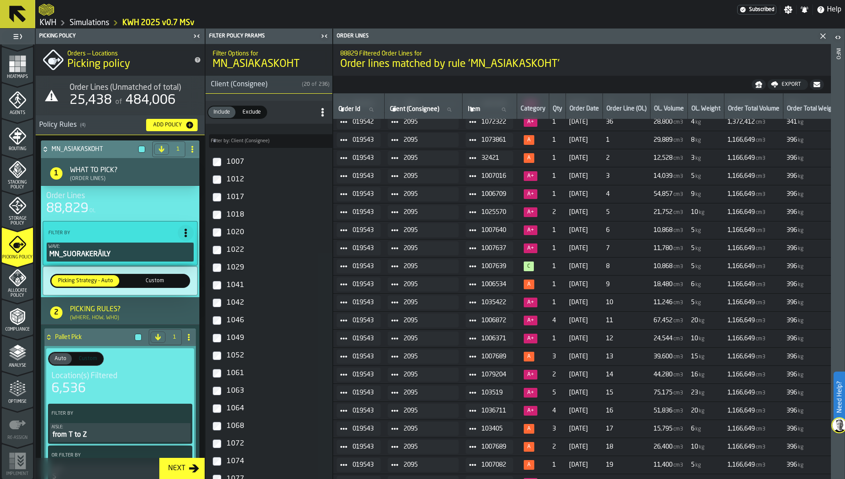
click at [16, 298] on icon "menu Allocate Policy" at bounding box center [17, 299] width 31 height 8
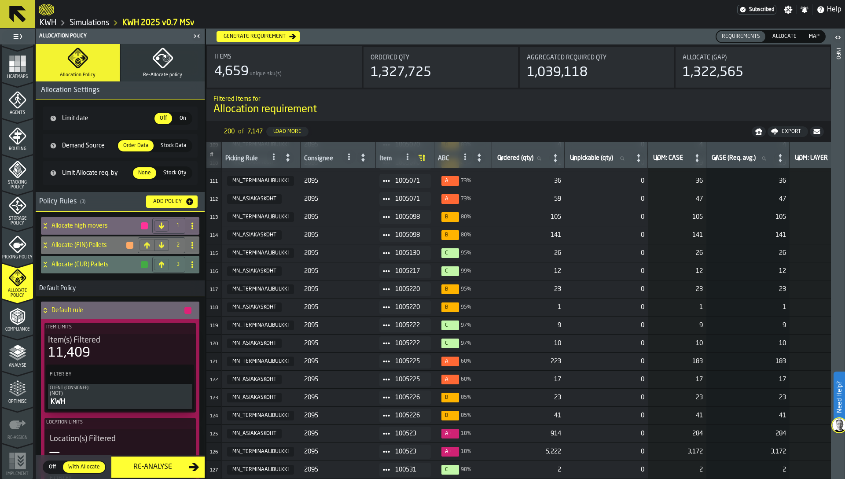
scroll to position [1982, 0]
click at [17, 251] on div "Picking Policy" at bounding box center [17, 248] width 31 height 24
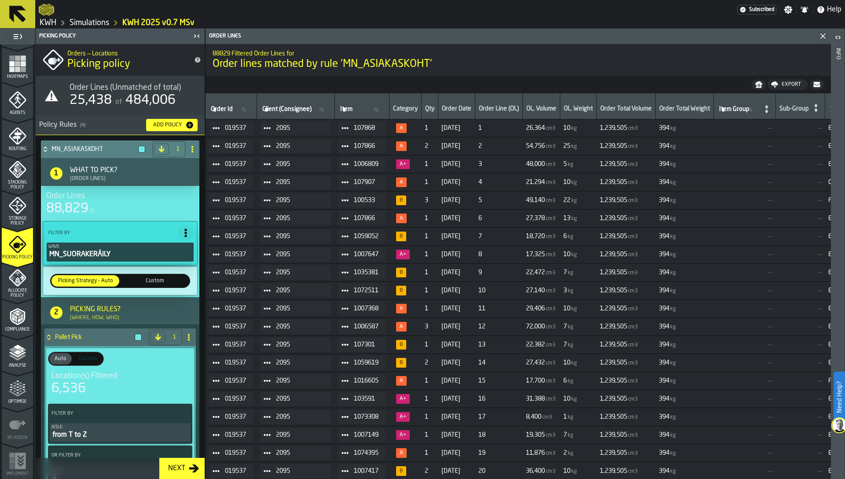
click at [18, 282] on icon "menu Allocate Policy" at bounding box center [18, 278] width 18 height 18
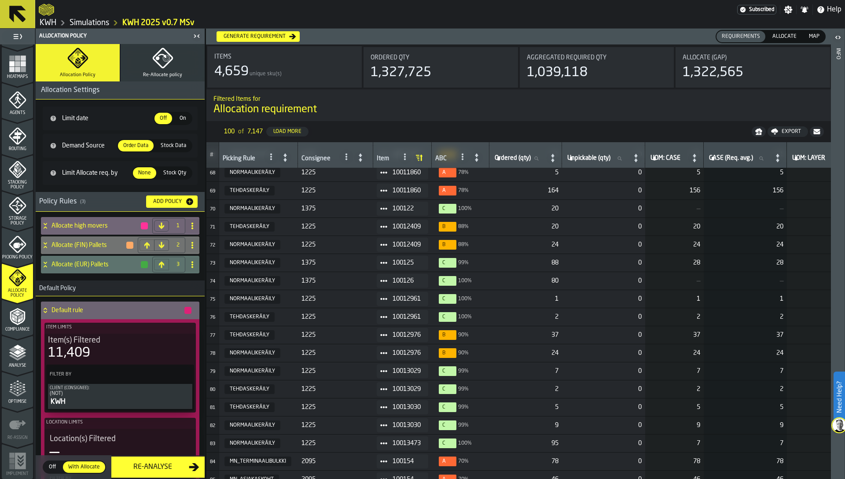
scroll to position [1218, 0]
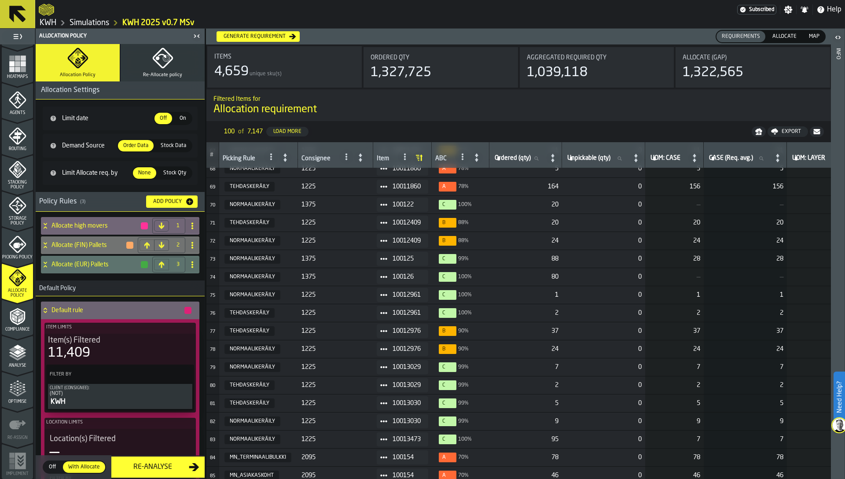
click at [285, 157] on icon at bounding box center [285, 157] width 12 height 12
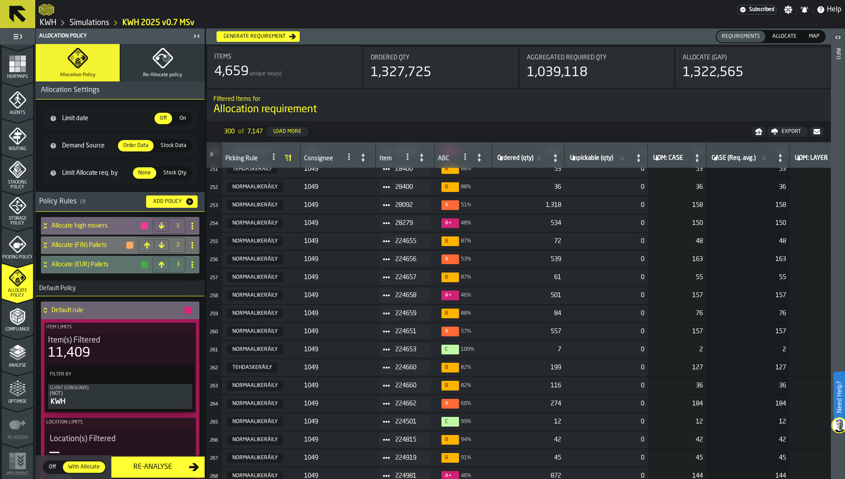
scroll to position [4528, 0]
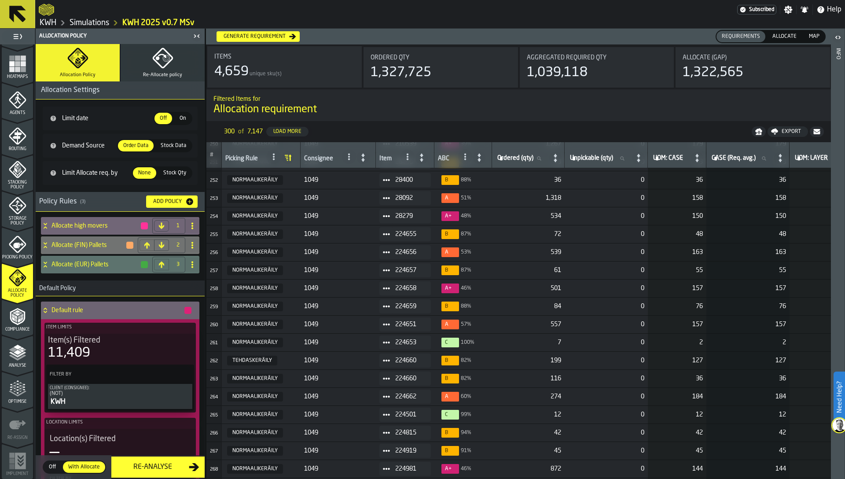
click at [361, 154] on icon at bounding box center [363, 157] width 12 height 12
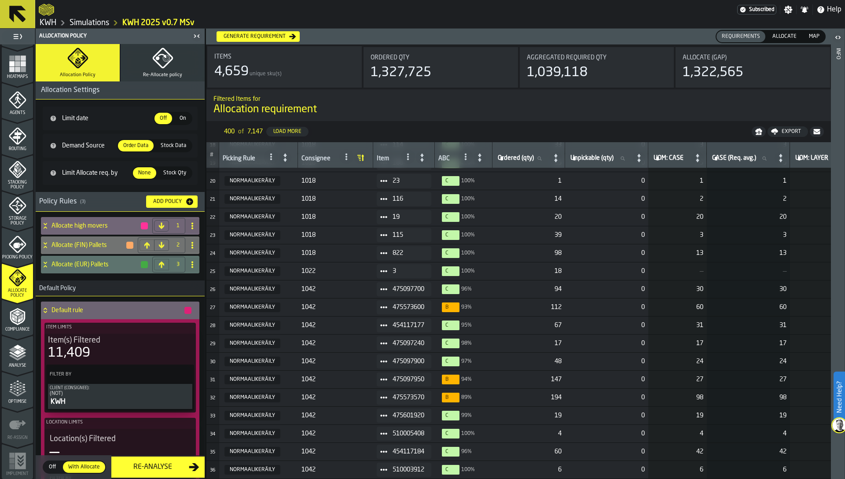
scroll to position [0, 0]
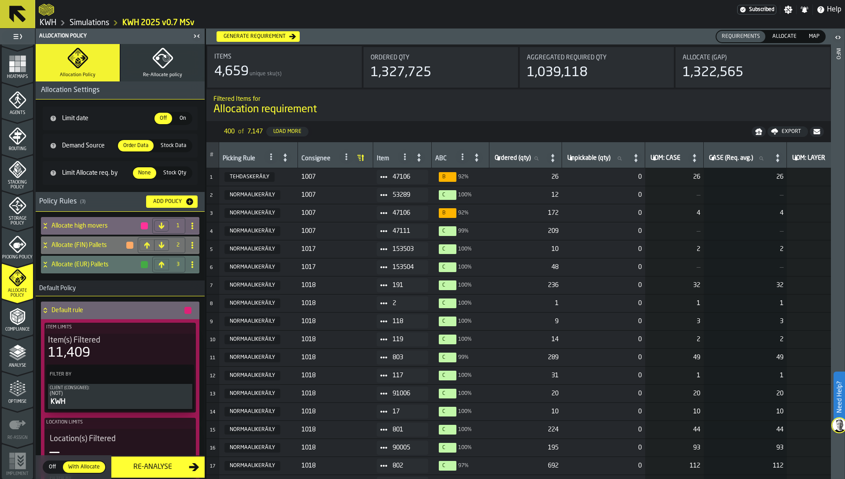
click at [362, 159] on icon at bounding box center [360, 157] width 12 height 12
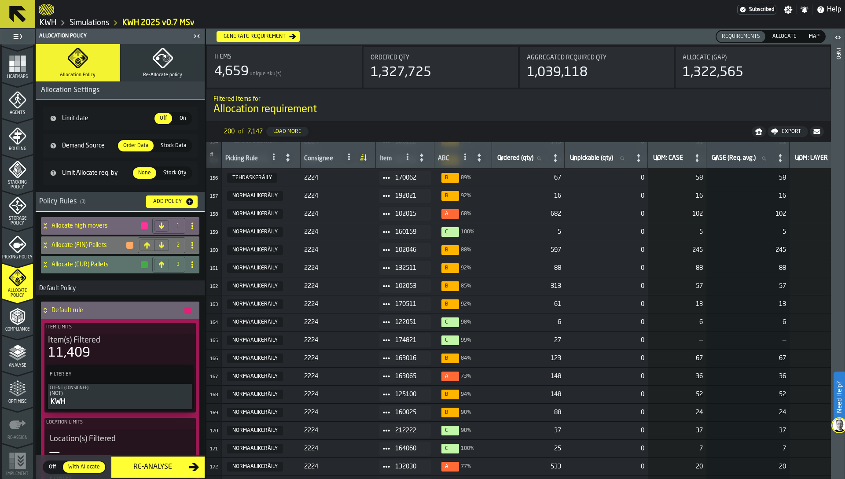
scroll to position [2804, 0]
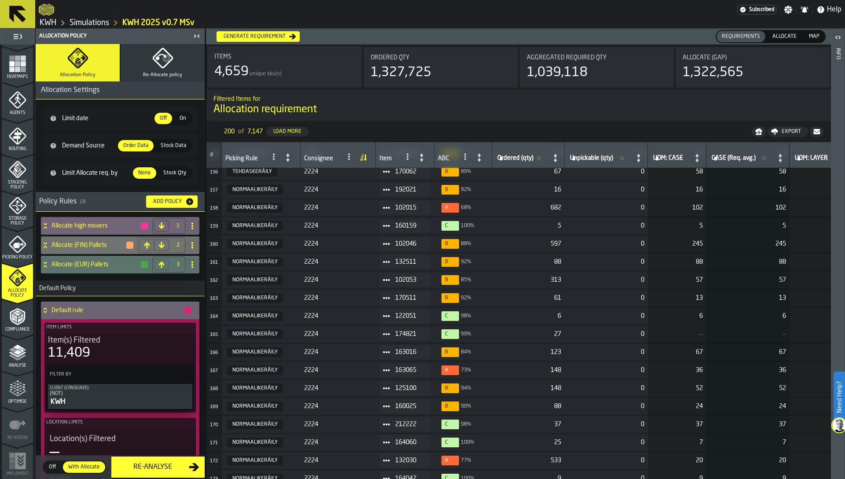
click at [351, 154] on icon at bounding box center [349, 156] width 7 height 7
click at [364, 277] on span "2224" at bounding box center [338, 280] width 68 height 7
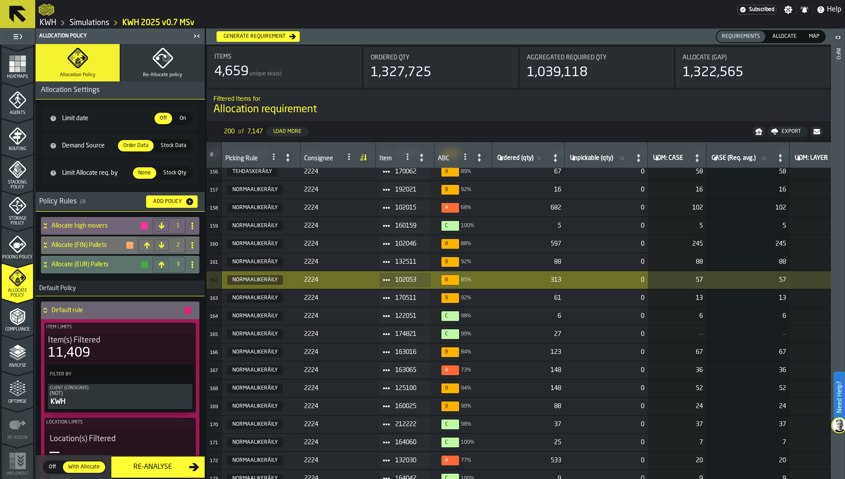
click at [90, 25] on link "Simulations" at bounding box center [90, 23] width 40 height 10
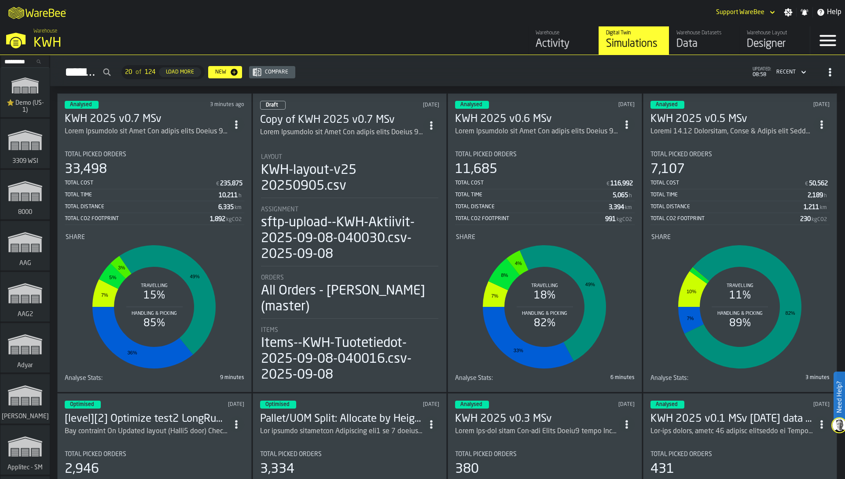
click at [241, 120] on icon "ItemListCard-DashboardItemContainer" at bounding box center [236, 124] width 9 height 9
click at [229, 177] on div "Duplicate" at bounding box center [218, 182] width 46 height 11
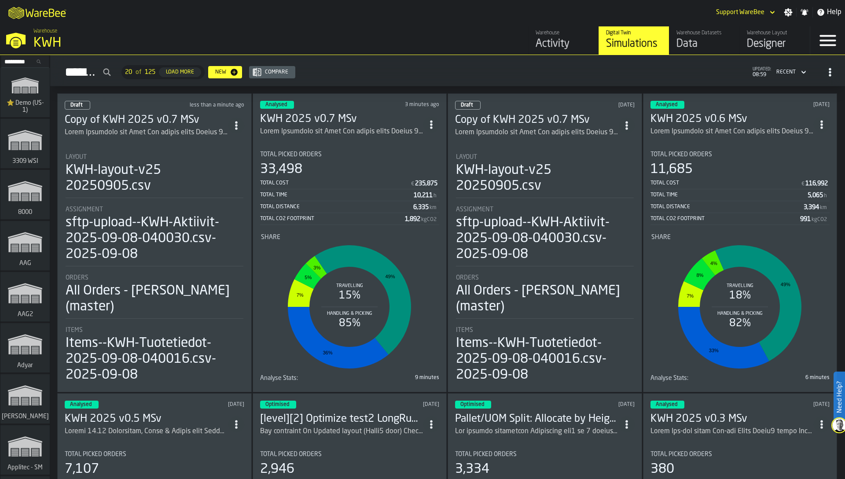
click at [150, 185] on div "KWH-layout-v25 20250905.csv" at bounding box center [155, 178] width 178 height 32
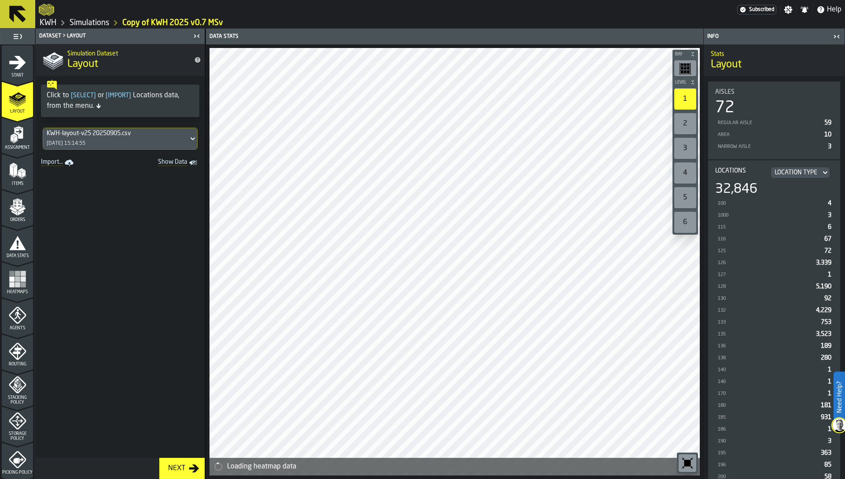
scroll to position [21, 0]
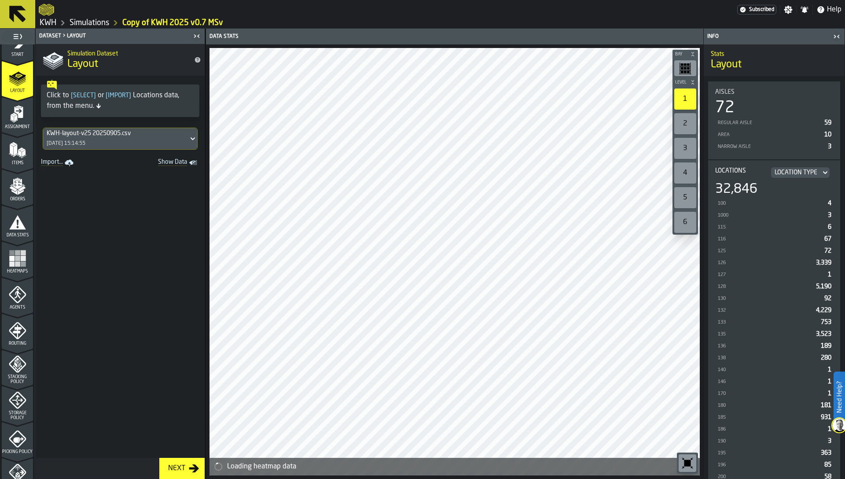
click at [12, 258] on rect "menu Heatmaps" at bounding box center [11, 258] width 5 height 5
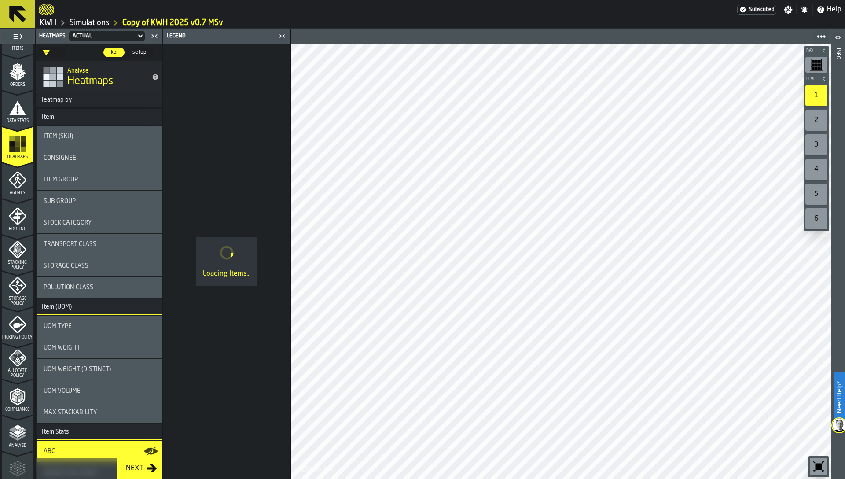
scroll to position [141, 0]
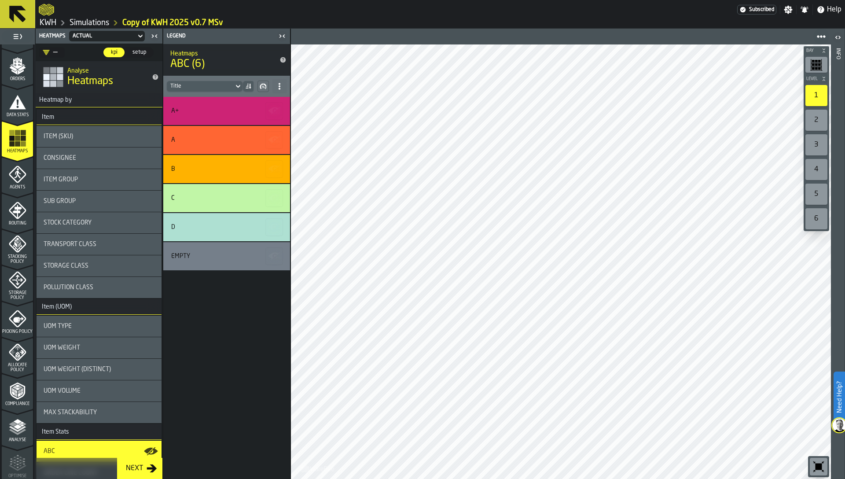
click at [12, 276] on icon "menu Storage Policy" at bounding box center [17, 280] width 17 height 17
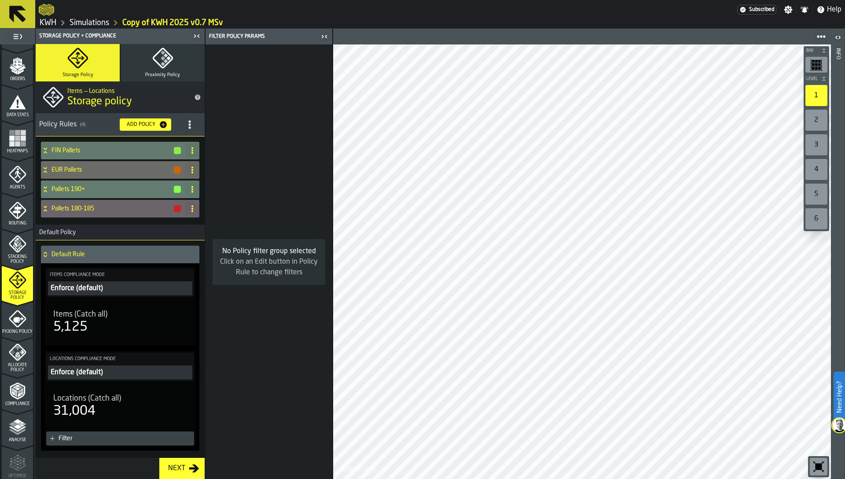
click at [191, 123] on icon "title-section-[object Object]" at bounding box center [189, 124] width 9 height 9
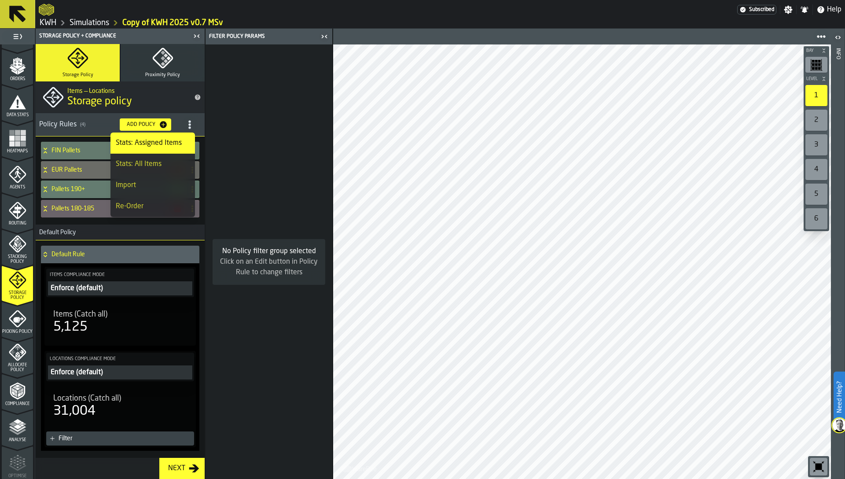
click at [219, 129] on div "No Policy filter group selected Click on an Edit button in Policy Rule to chang…" at bounding box center [269, 261] width 127 height 435
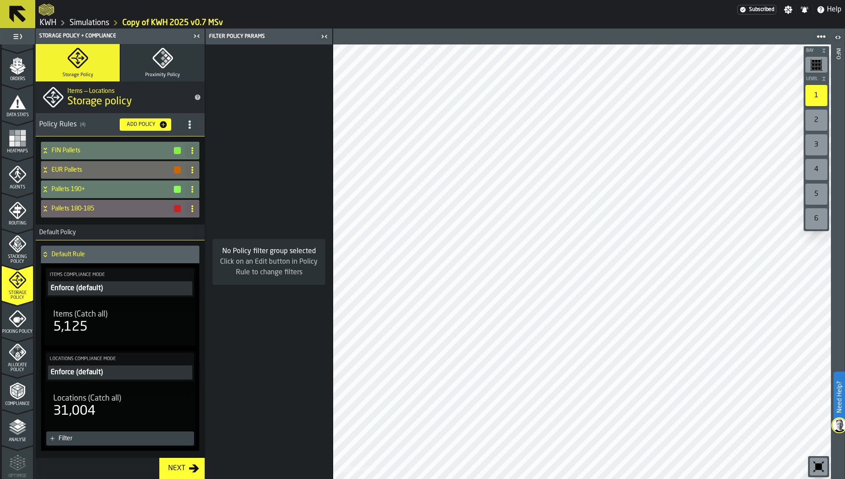
click at [14, 181] on icon "menu Agents" at bounding box center [17, 174] width 17 height 17
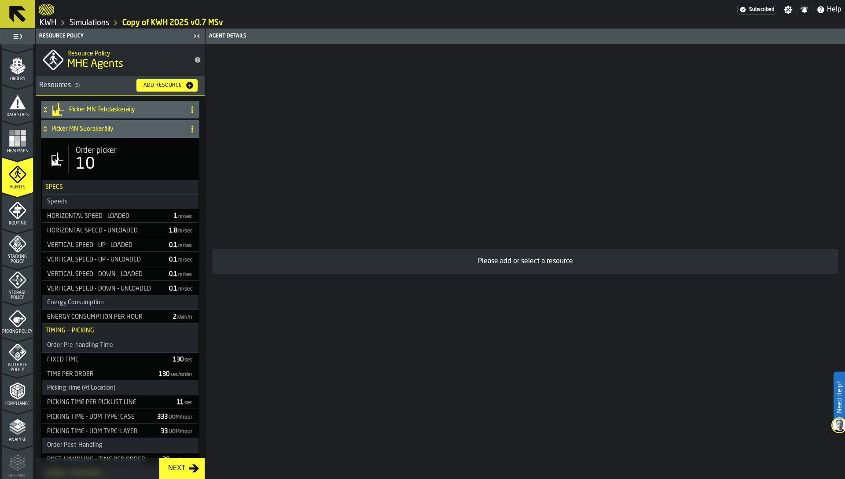
click at [12, 214] on icon "menu Routing" at bounding box center [18, 211] width 18 height 18
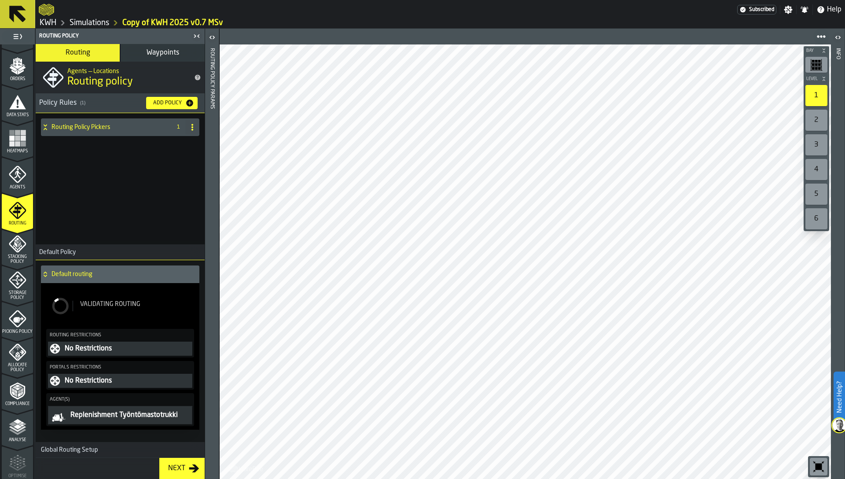
click at [82, 129] on h4 "Routing Policy Pickers" at bounding box center [110, 127] width 116 height 7
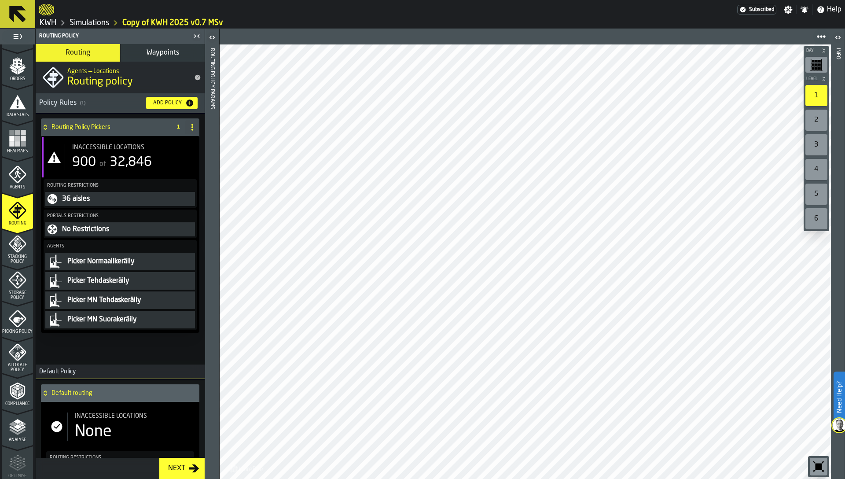
click at [91, 163] on div "900" at bounding box center [84, 163] width 24 height 16
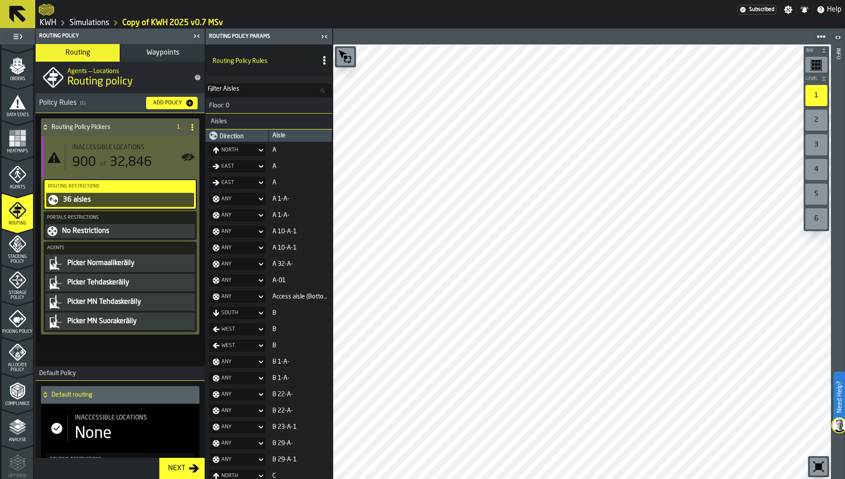
click at [12, 314] on icon "menu Picking Policy" at bounding box center [18, 319] width 18 height 18
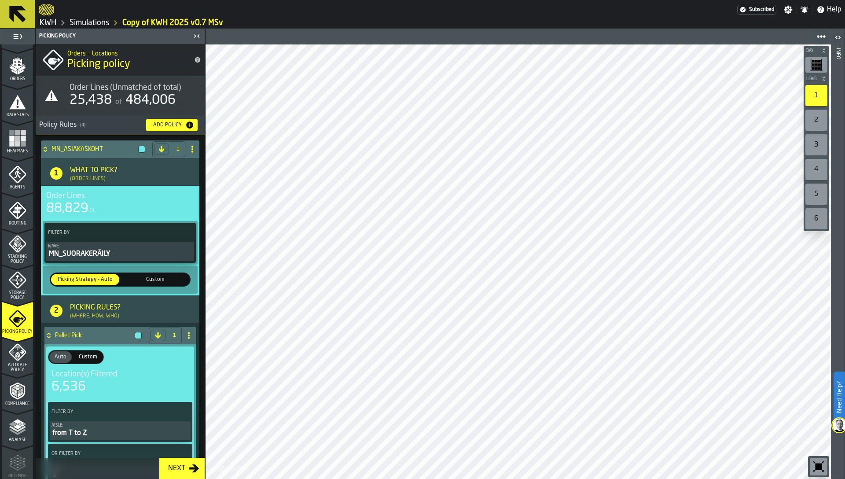
click at [16, 110] on icon "menu Data Stats" at bounding box center [18, 102] width 18 height 18
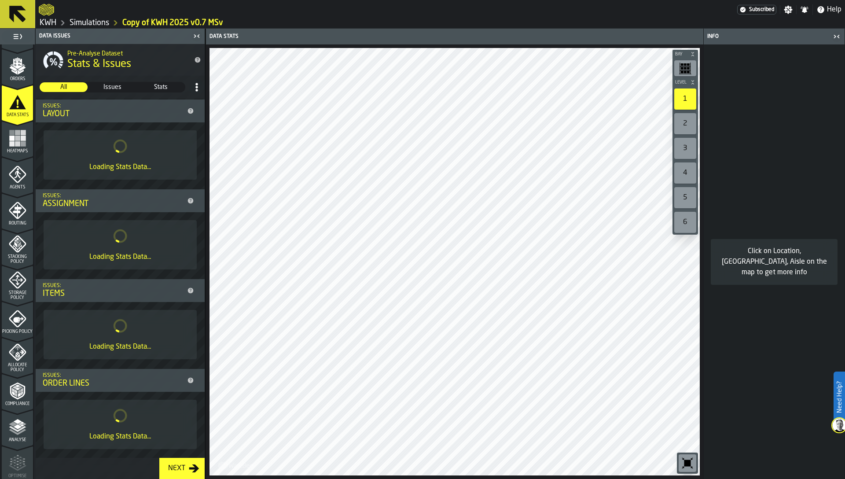
click at [196, 89] on circle at bounding box center [197, 90] width 2 height 2
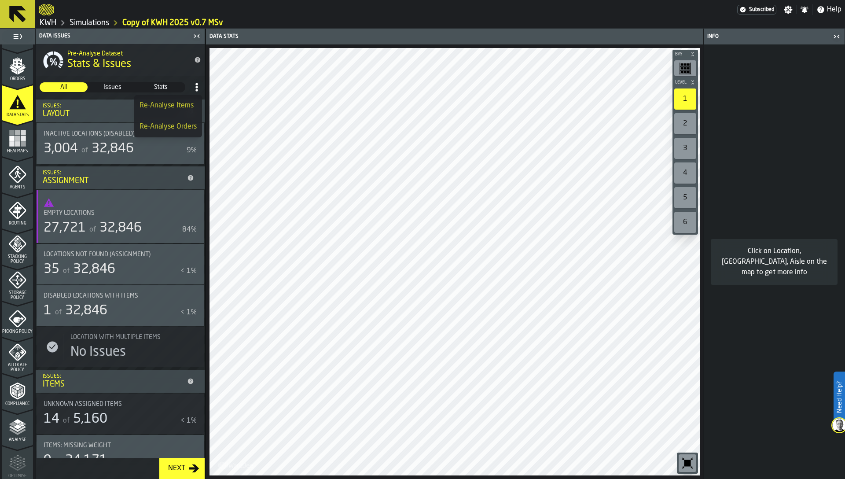
click at [184, 126] on div "Re-Analyse Orders" at bounding box center [168, 127] width 57 height 11
click at [194, 85] on icon at bounding box center [196, 87] width 9 height 9
click at [178, 106] on div "Re-Analyse Items" at bounding box center [168, 105] width 56 height 11
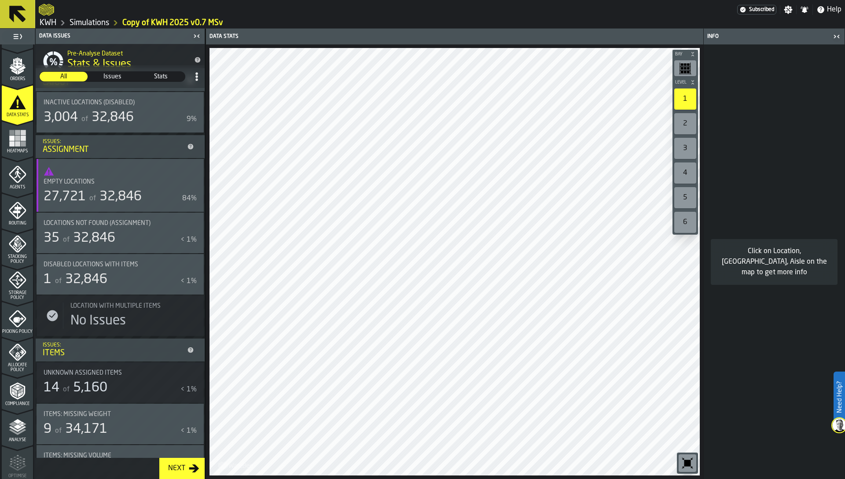
scroll to position [0, 0]
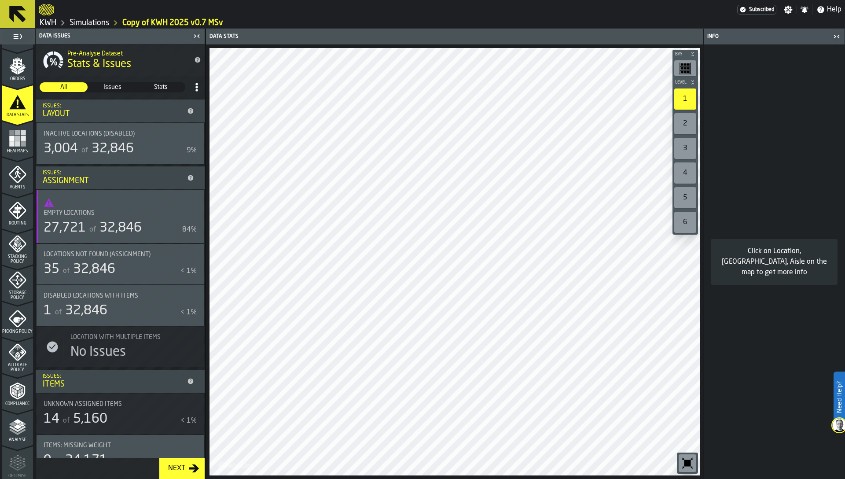
click at [15, 140] on rect "menu Heatmaps" at bounding box center [17, 138] width 5 height 5
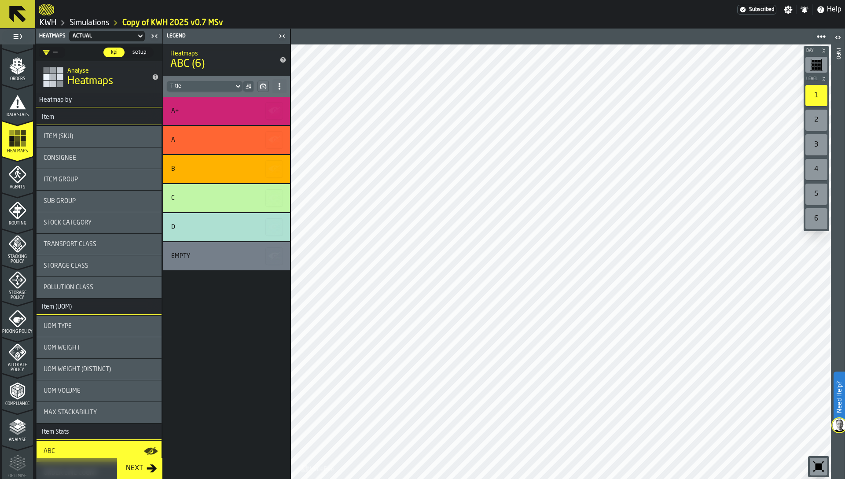
click at [18, 284] on icon "menu Storage Policy" at bounding box center [18, 280] width 18 height 18
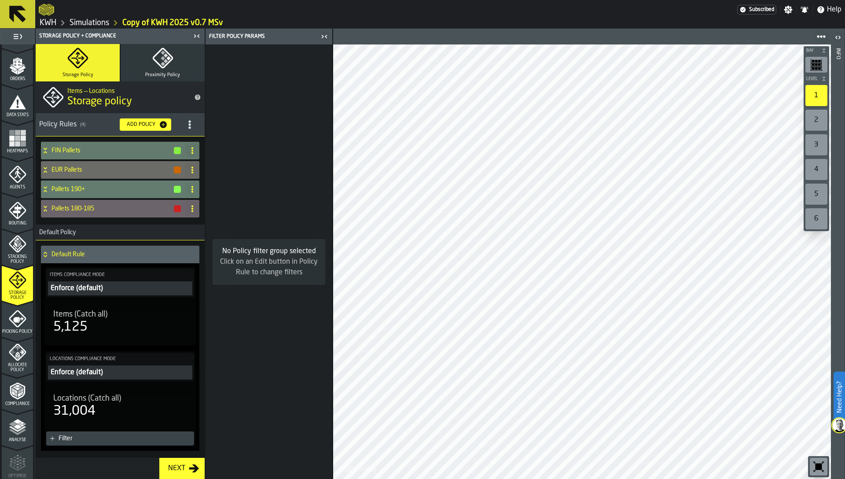
click at [15, 322] on icon "menu Picking Policy" at bounding box center [18, 319] width 18 height 18
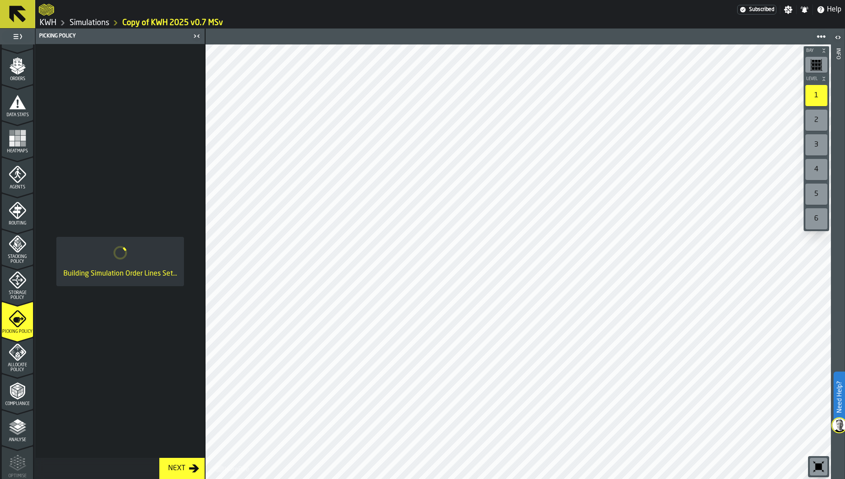
click at [16, 351] on icon "menu Allocate Policy" at bounding box center [18, 352] width 18 height 18
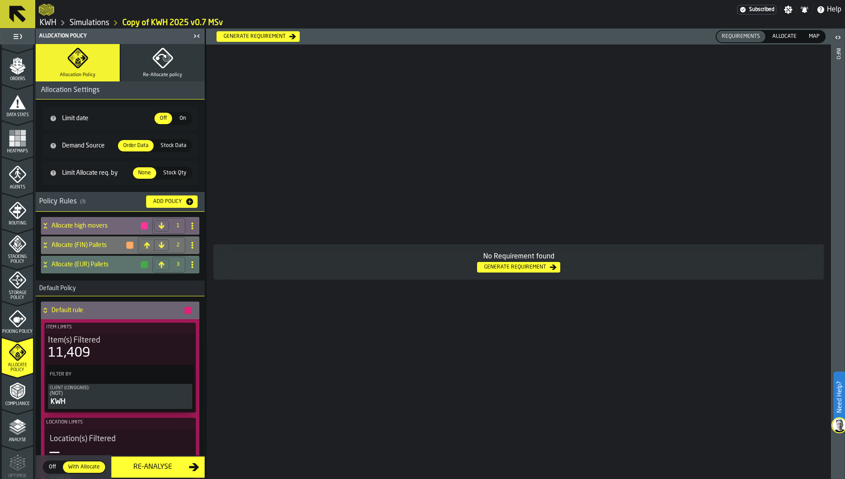
click at [15, 422] on polygon "menu Analyse" at bounding box center [17, 421] width 8 height 5
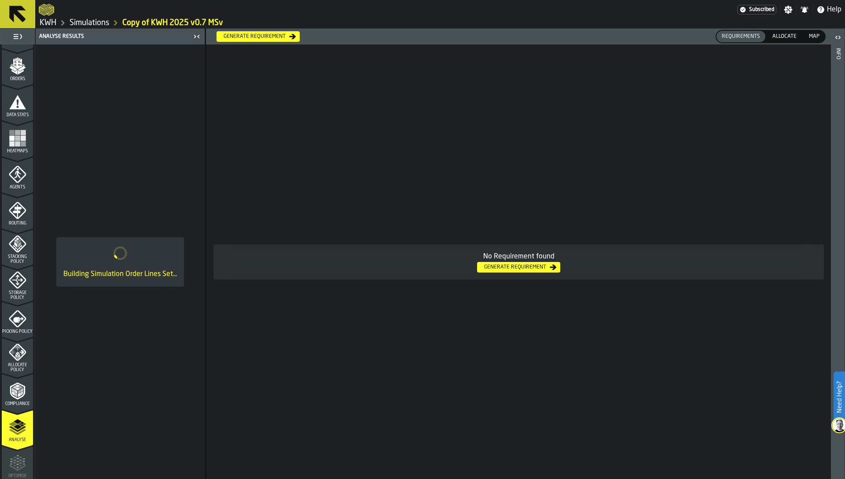
click at [13, 285] on icon "menu Storage Policy" at bounding box center [17, 280] width 17 height 17
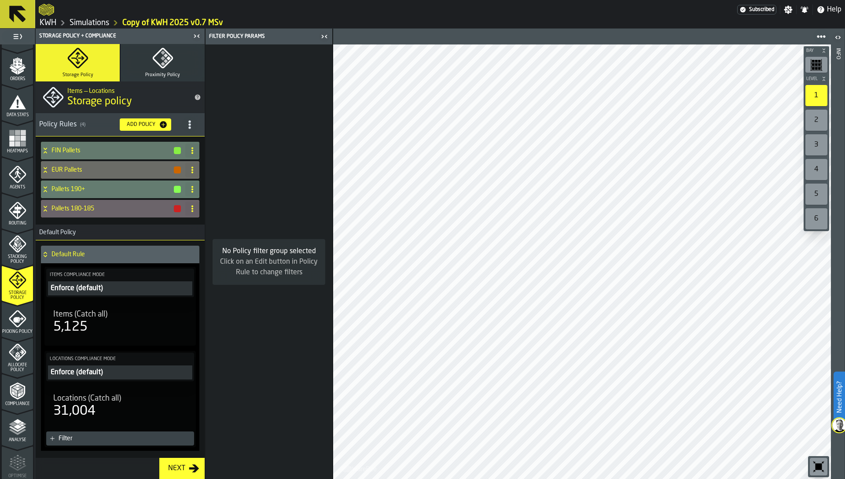
click at [17, 324] on icon "menu Picking Policy" at bounding box center [17, 318] width 17 height 17
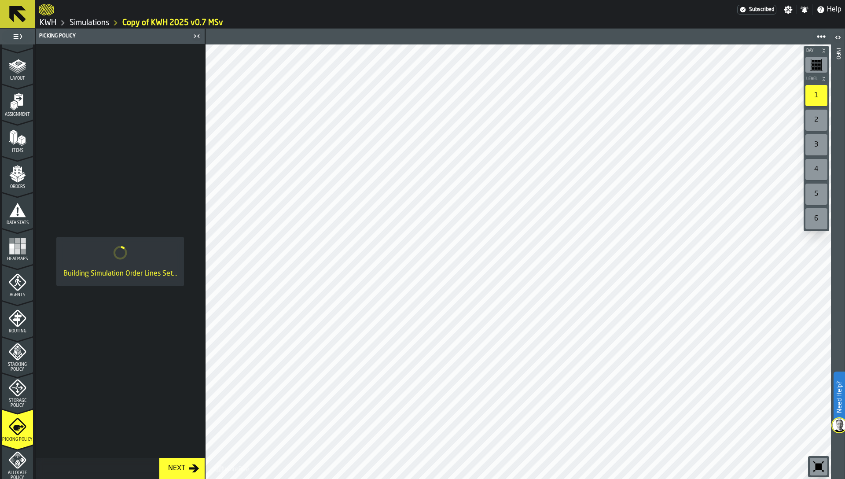
scroll to position [30, 0]
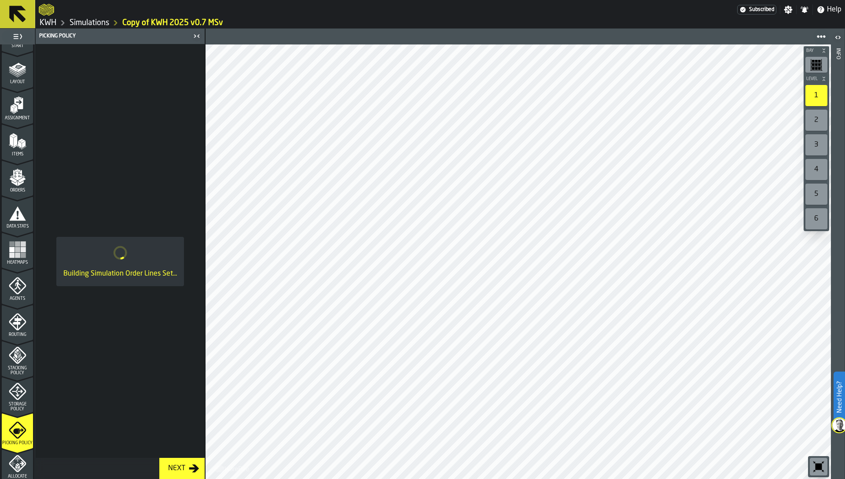
click at [15, 319] on icon "menu Routing" at bounding box center [16, 323] width 9 height 14
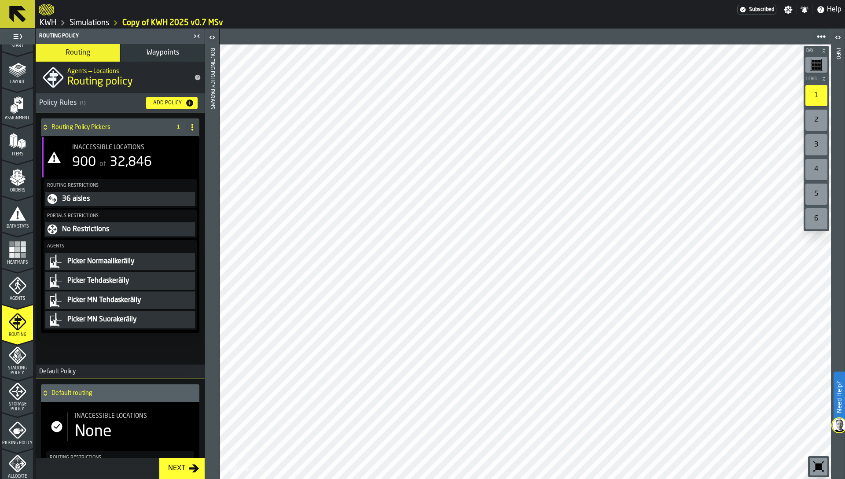
click at [111, 170] on div "of 32,846" at bounding box center [125, 163] width 54 height 16
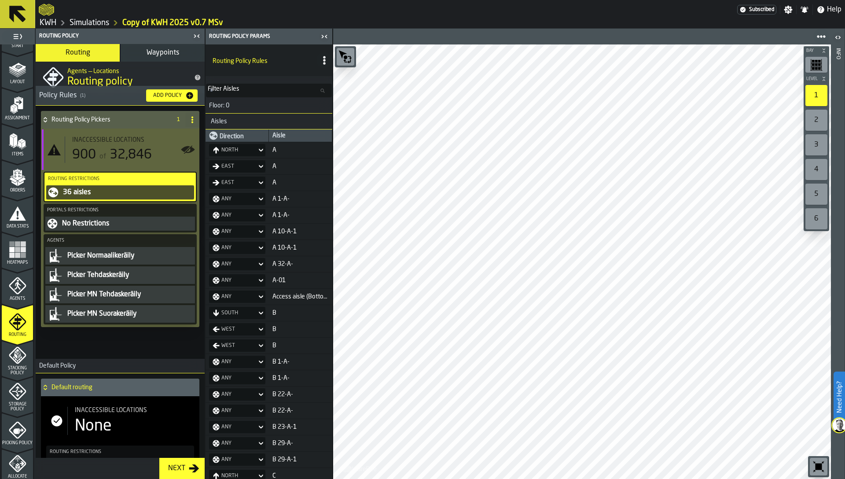
scroll to position [123, 0]
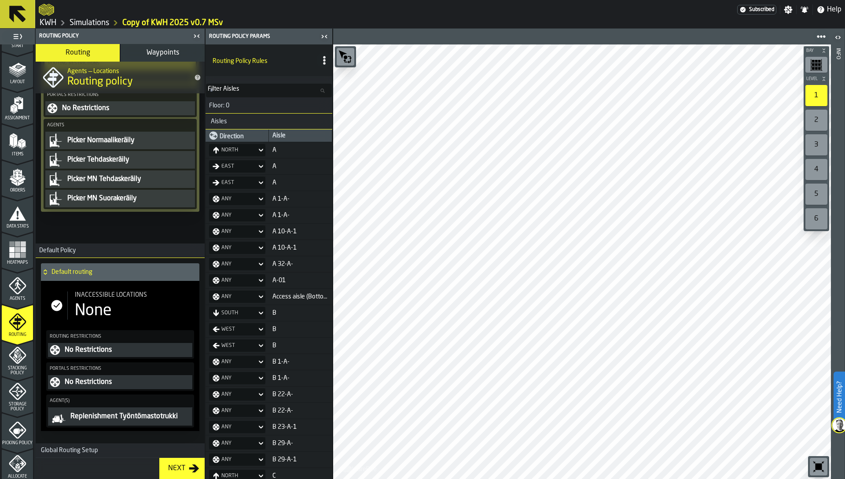
click at [120, 450] on h3 "Global Routing Setup" at bounding box center [120, 450] width 169 height 15
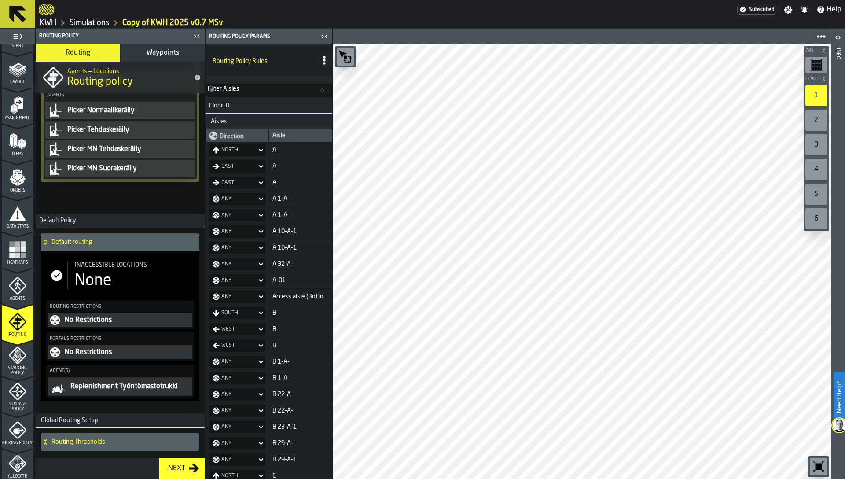
click at [86, 443] on h4 "Routing Thresholds" at bounding box center [124, 442] width 144 height 7
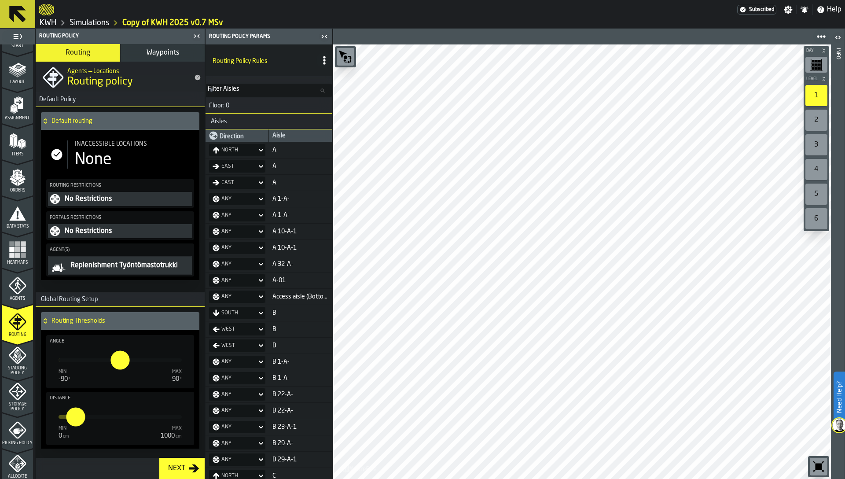
scroll to position [277, 0]
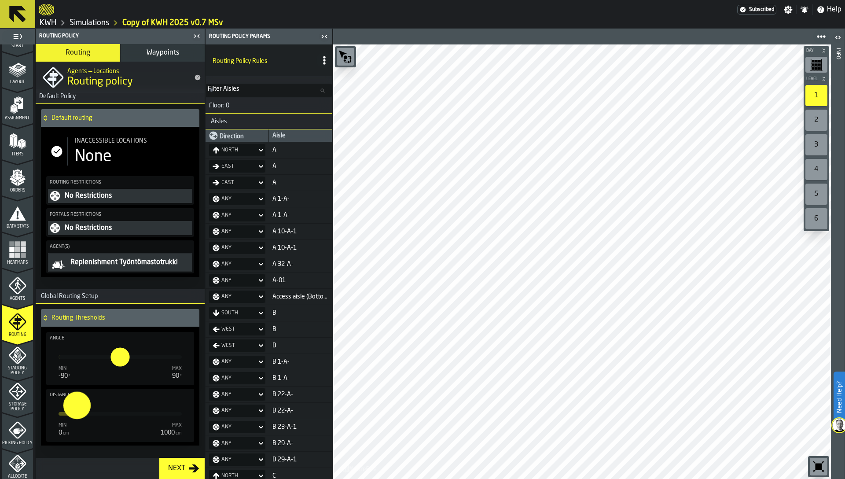
drag, startPoint x: 70, startPoint y: 414, endPoint x: 76, endPoint y: 414, distance: 6.2
click at [76, 414] on input "***" at bounding box center [70, 405] width 14 height 27
click at [76, 414] on input "***" at bounding box center [72, 413] width 10 height 19
click at [79, 414] on input "***" at bounding box center [73, 405] width 14 height 27
drag, startPoint x: 75, startPoint y: 417, endPoint x: 65, endPoint y: 417, distance: 10.6
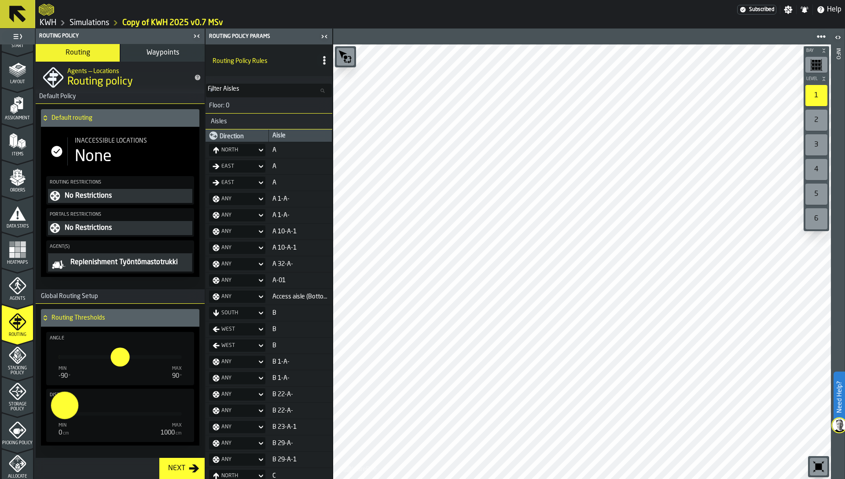
click at [65, 417] on input "**" at bounding box center [58, 405] width 14 height 27
drag, startPoint x: 66, startPoint y: 415, endPoint x: 77, endPoint y: 416, distance: 11.5
click at [77, 416] on input "***" at bounding box center [72, 405] width 14 height 27
drag, startPoint x: 77, startPoint y: 416, endPoint x: 85, endPoint y: 416, distance: 7.5
click at [85, 416] on input "***" at bounding box center [79, 405] width 14 height 27
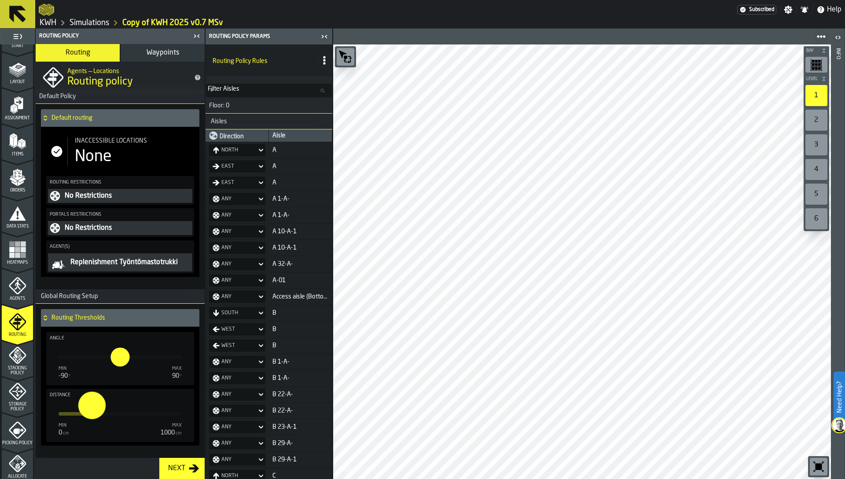
drag, startPoint x: 85, startPoint y: 416, endPoint x: 96, endPoint y: 416, distance: 11.4
click at [92, 416] on input "***" at bounding box center [85, 405] width 14 height 27
click at [97, 416] on input "***" at bounding box center [91, 405] width 14 height 27
click at [100, 416] on input "***" at bounding box center [94, 405] width 14 height 27
click at [103, 416] on input "***" at bounding box center [96, 405] width 14 height 27
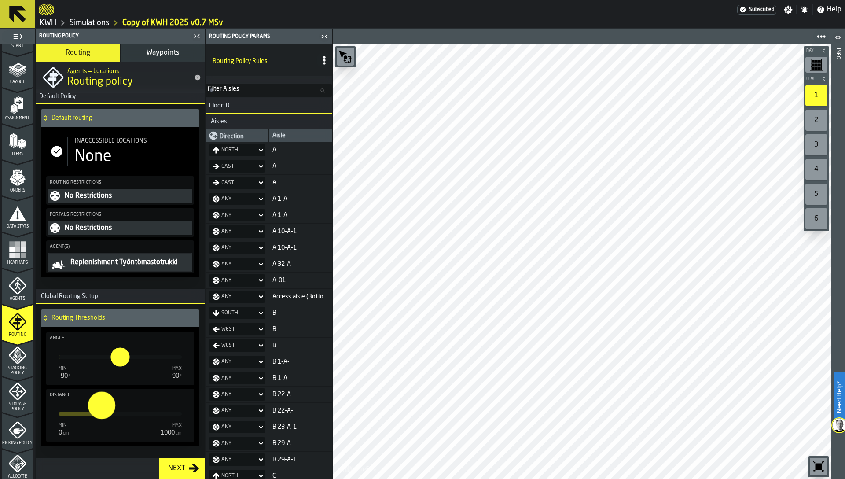
click at [100, 416] on input "***" at bounding box center [95, 405] width 14 height 27
type input "***"
click at [102, 416] on input "***" at bounding box center [96, 405] width 14 height 27
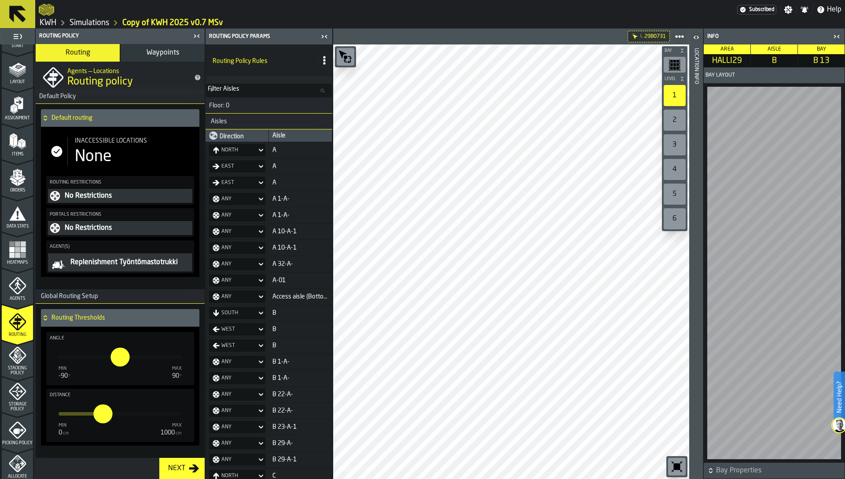
click at [841, 35] on icon "button-toggle-Close me" at bounding box center [837, 36] width 11 height 11
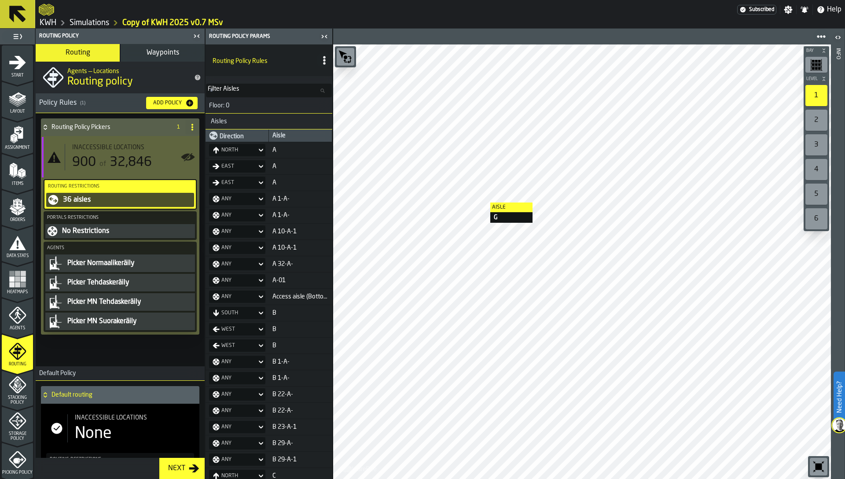
scroll to position [277, 0]
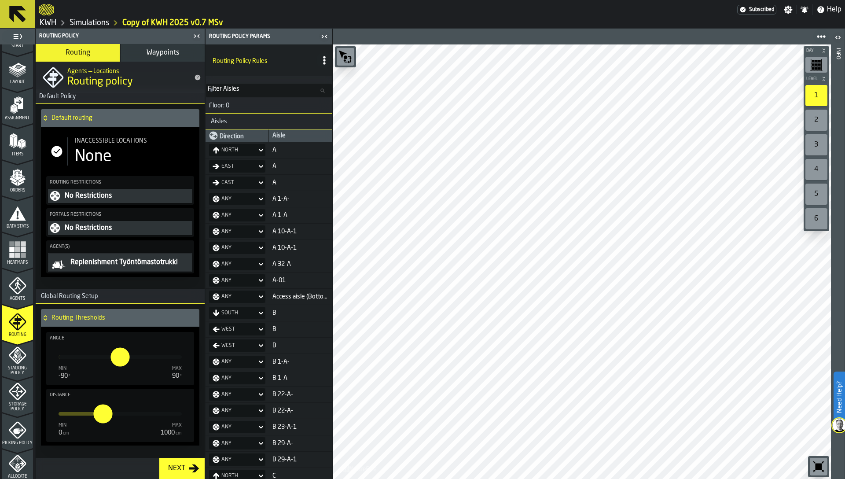
click at [46, 23] on link "KWH" at bounding box center [48, 23] width 17 height 10
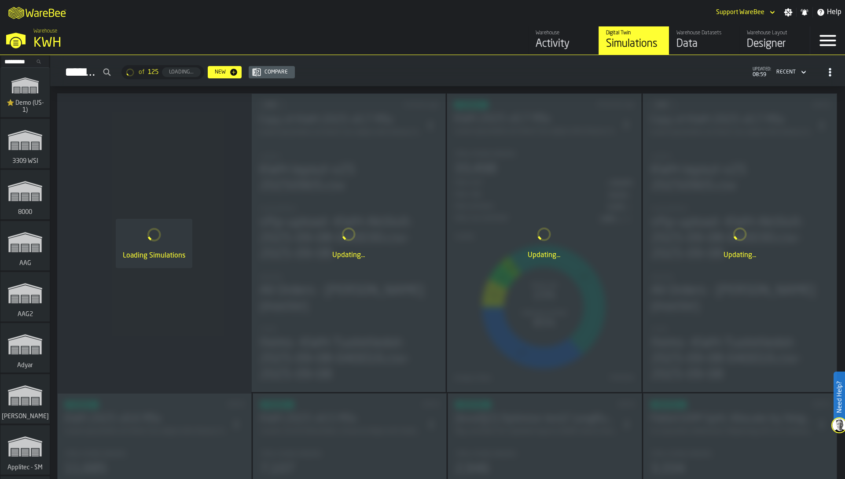
click at [774, 44] on div "Designer" at bounding box center [775, 44] width 56 height 14
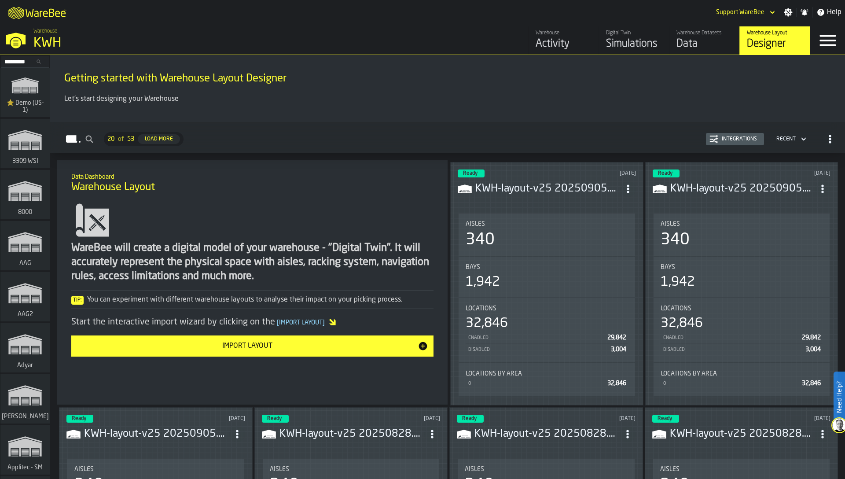
click at [630, 192] on span "ItemListCard-DashboardItemContainer" at bounding box center [628, 189] width 16 height 16
click at [605, 251] on div "Edit in Designer" at bounding box center [607, 247] width 49 height 11
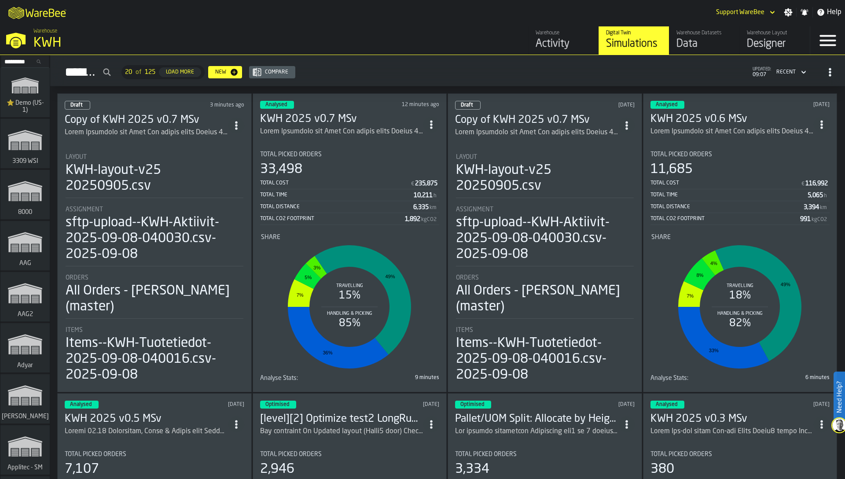
click at [174, 231] on div "sftp-upload--KWH-Aktiivit-2025-09-08-040030.csv-2025-09-08" at bounding box center [155, 239] width 178 height 48
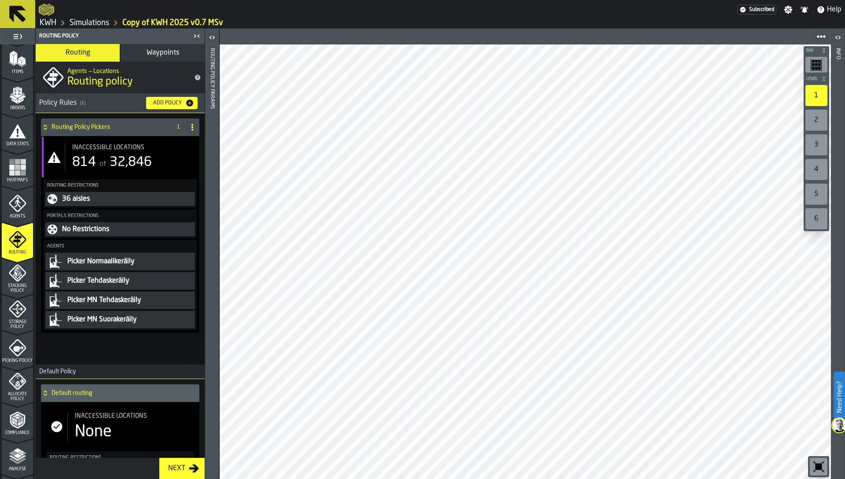
scroll to position [144, 0]
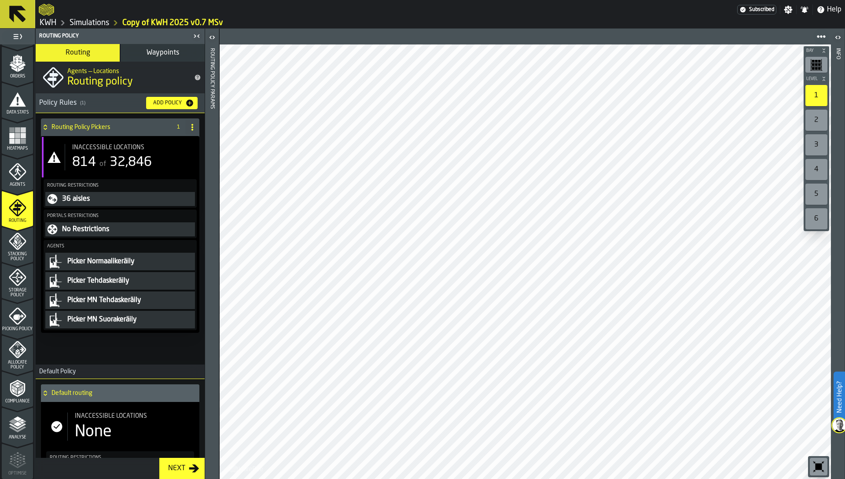
click at [17, 316] on icon "menu Picking Policy" at bounding box center [18, 317] width 11 height 6
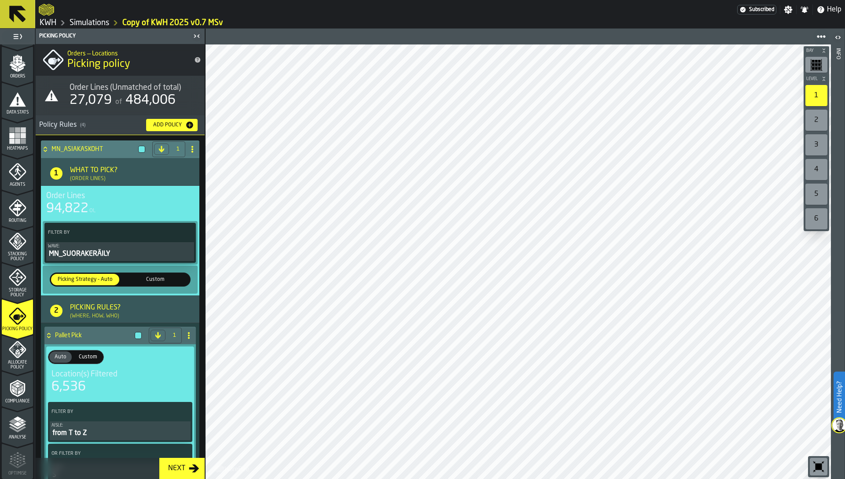
click at [81, 251] on div "MN_SUORAKERÄILY" at bounding box center [120, 254] width 144 height 11
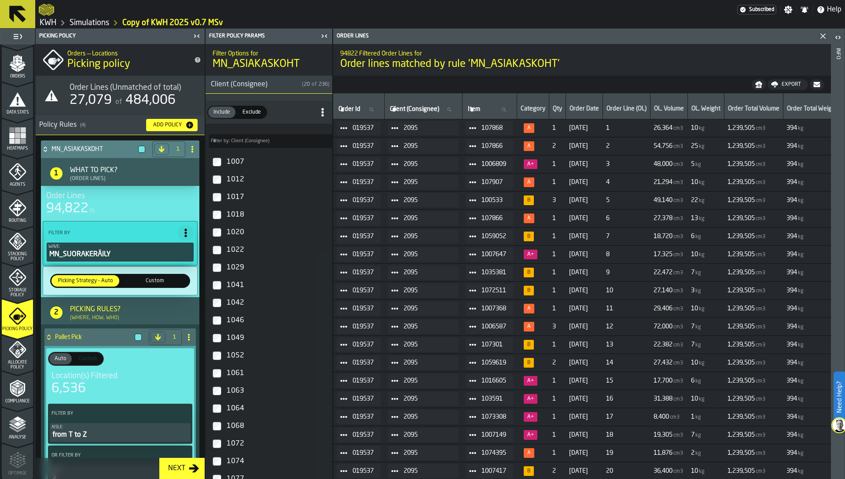
click at [322, 36] on icon "button-toggle-Close me" at bounding box center [324, 36] width 11 height 11
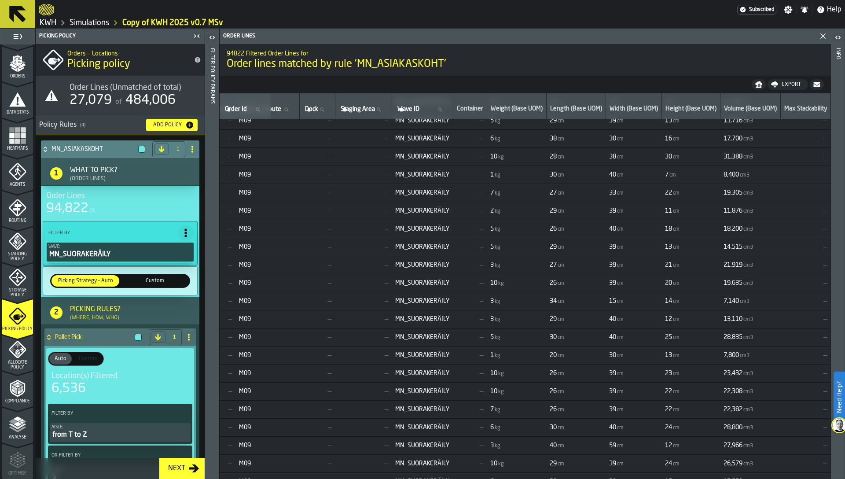
scroll to position [242, 1162]
click at [13, 435] on span "Analyse" at bounding box center [17, 437] width 31 height 5
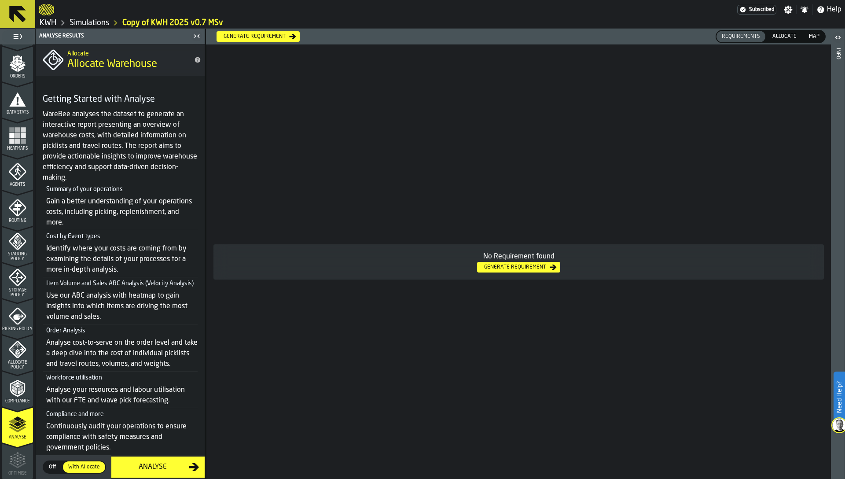
click at [53, 469] on span "Off" at bounding box center [52, 467] width 14 height 8
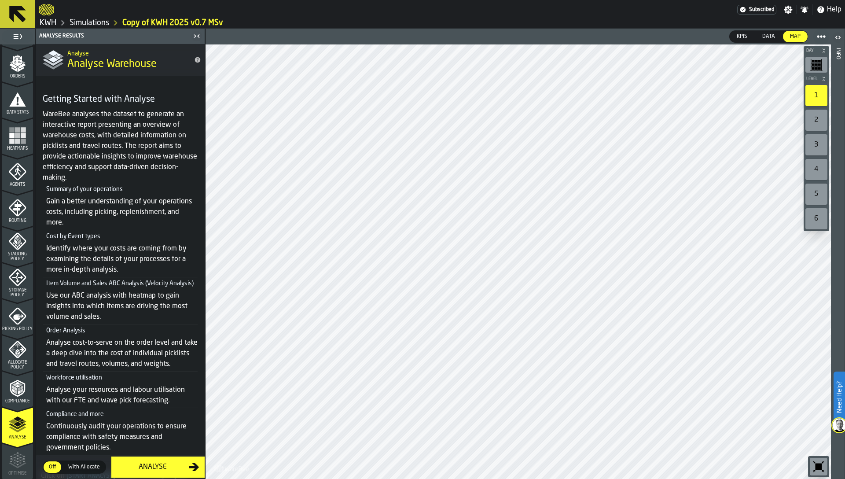
click at [155, 466] on div "Analyse" at bounding box center [153, 467] width 72 height 11
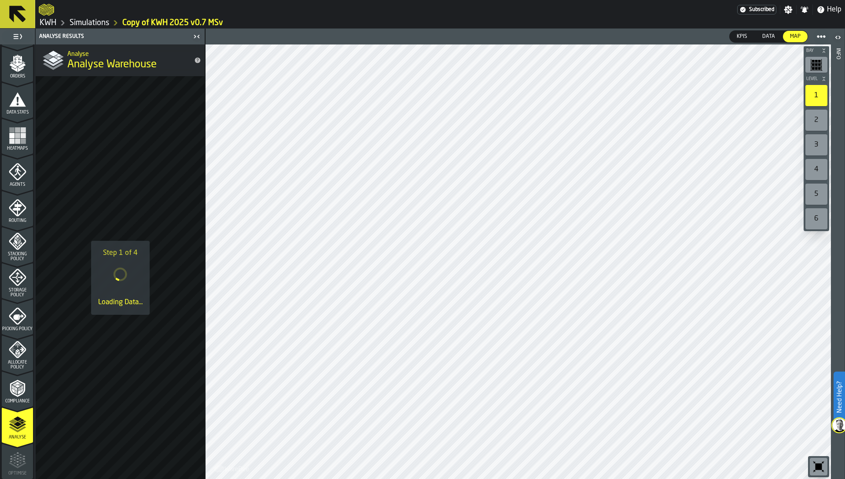
click at [20, 356] on icon "menu Allocate Policy" at bounding box center [18, 350] width 18 height 18
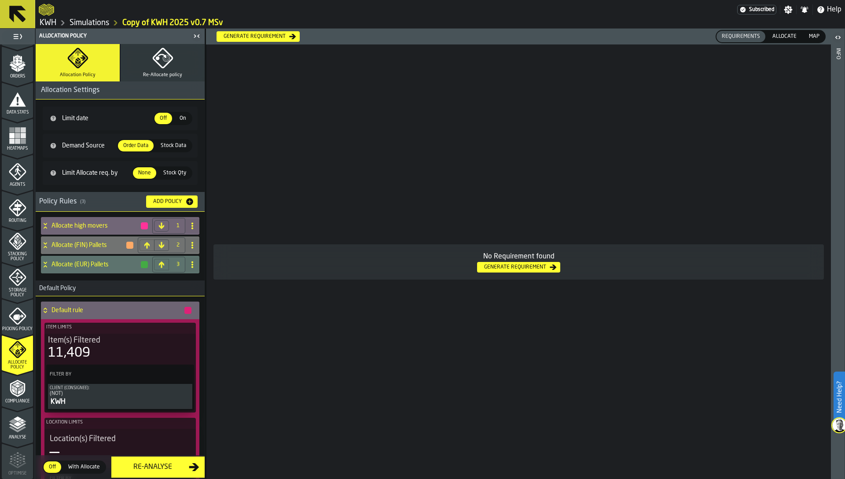
click at [9, 328] on span "Picking Policy" at bounding box center [17, 329] width 31 height 5
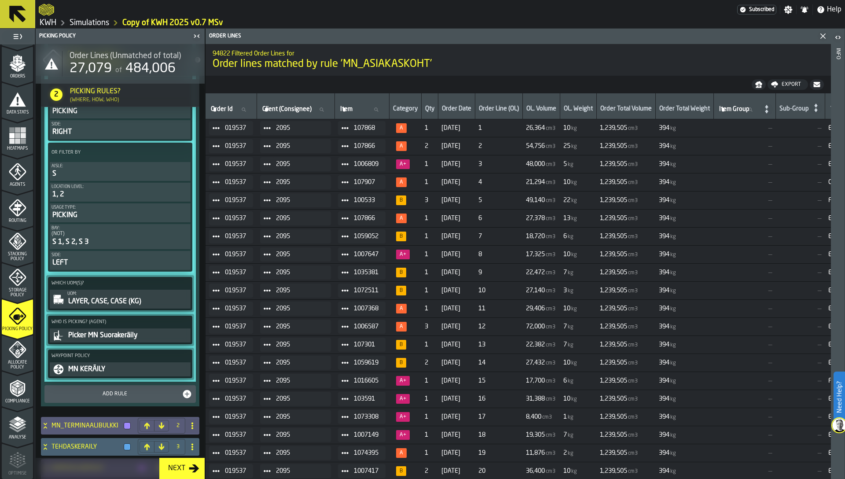
scroll to position [834, 0]
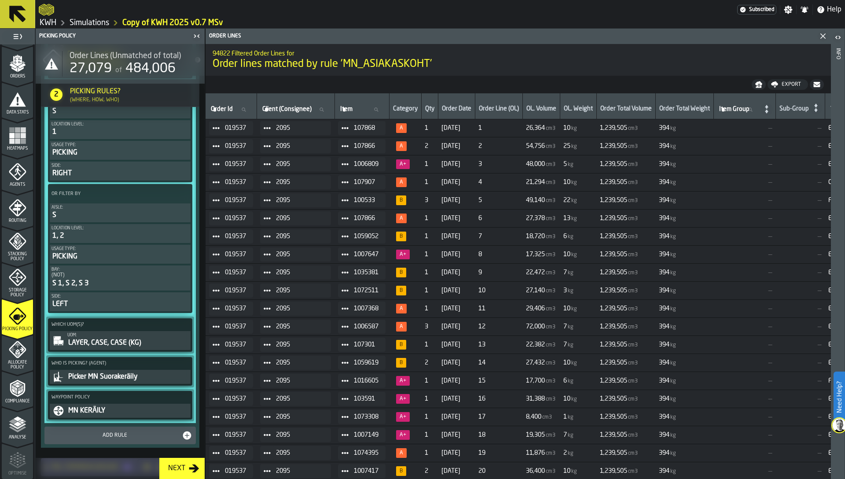
click at [96, 343] on div "LAYER, CASE, CASE (KG)" at bounding box center [128, 343] width 122 height 11
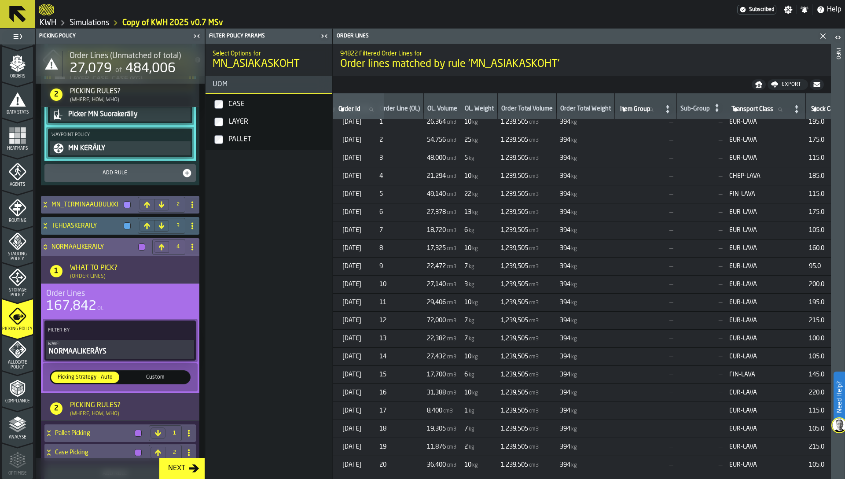
scroll to position [1070, 0]
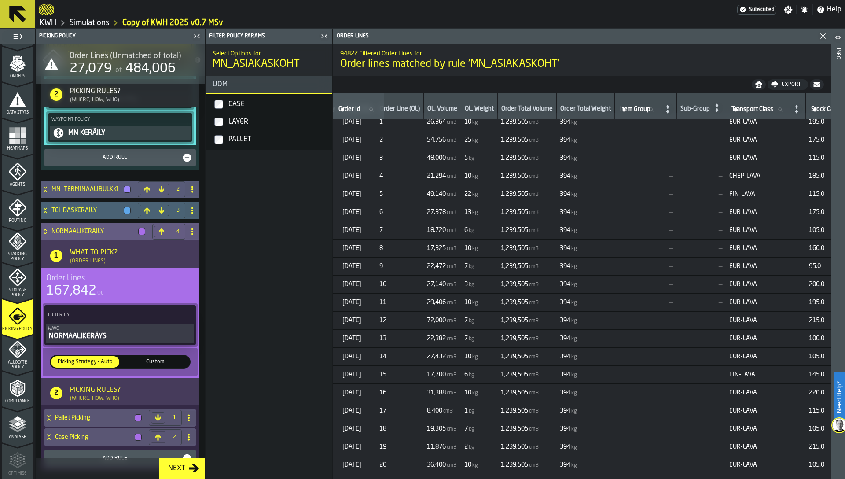
click at [61, 232] on h4 "NORMAALIKERÄILY" at bounding box center [93, 231] width 83 height 7
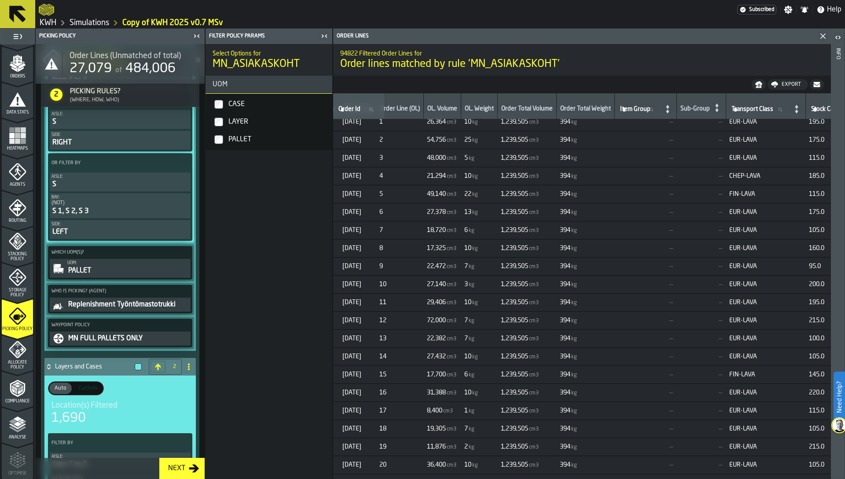
scroll to position [343, 0]
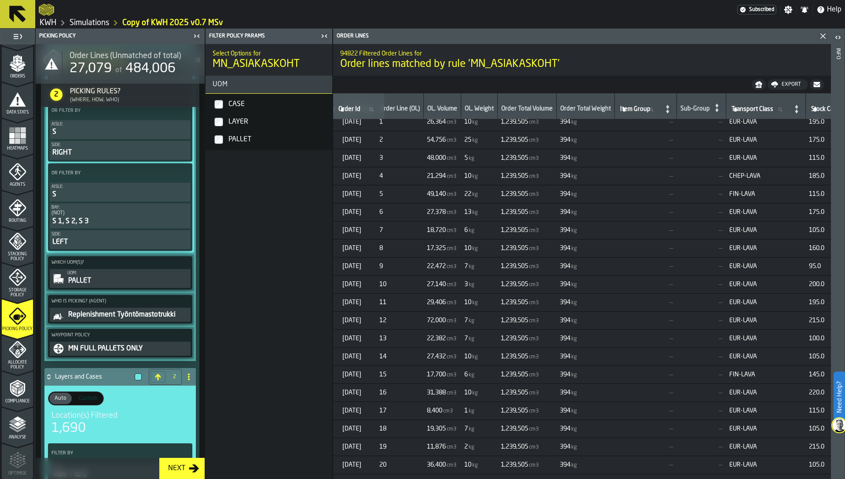
click at [70, 375] on h4 "Layers and Cases" at bounding box center [93, 376] width 76 height 7
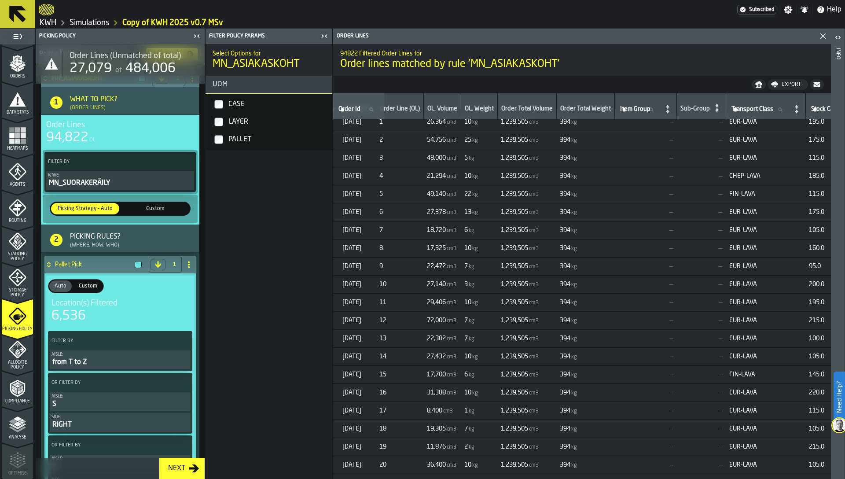
scroll to position [56, 0]
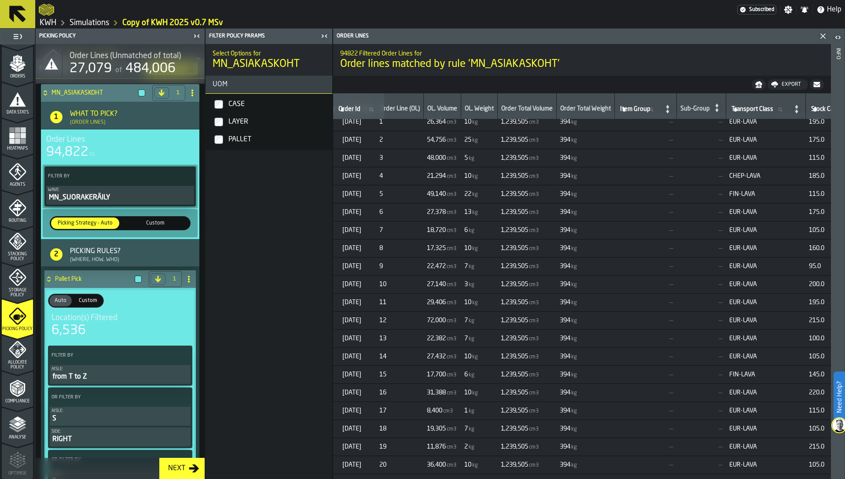
click at [67, 276] on h4 "Pallet Pick" at bounding box center [93, 279] width 76 height 7
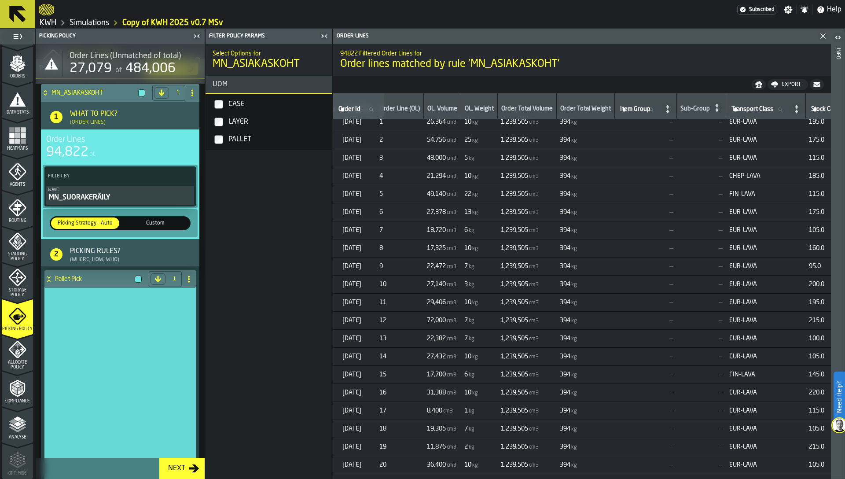
scroll to position [4, 0]
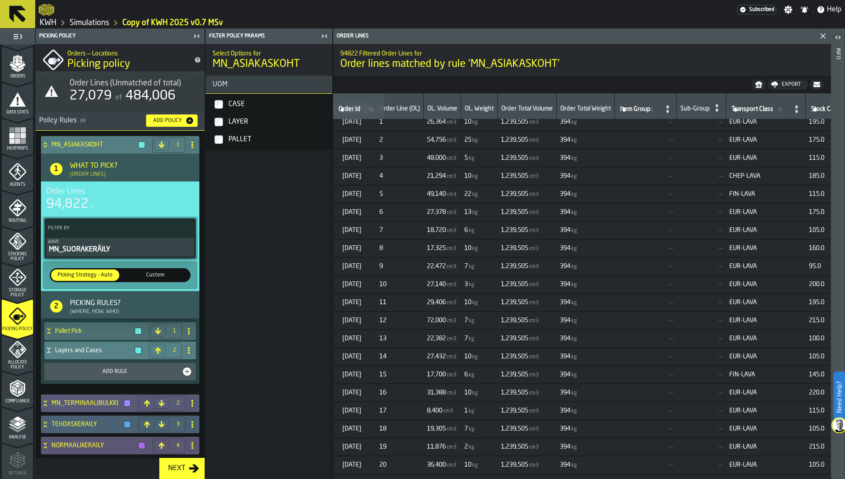
click at [113, 247] on div "MN_SUORAKERÄILY" at bounding box center [120, 249] width 144 height 11
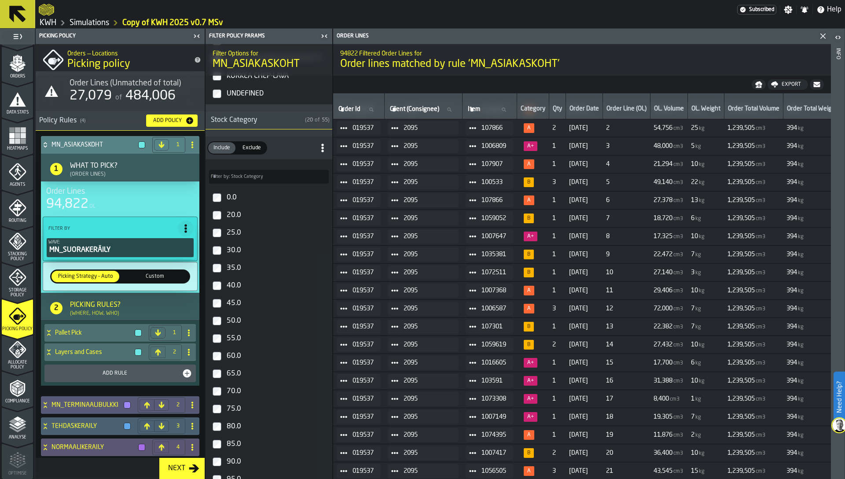
scroll to position [15, 0]
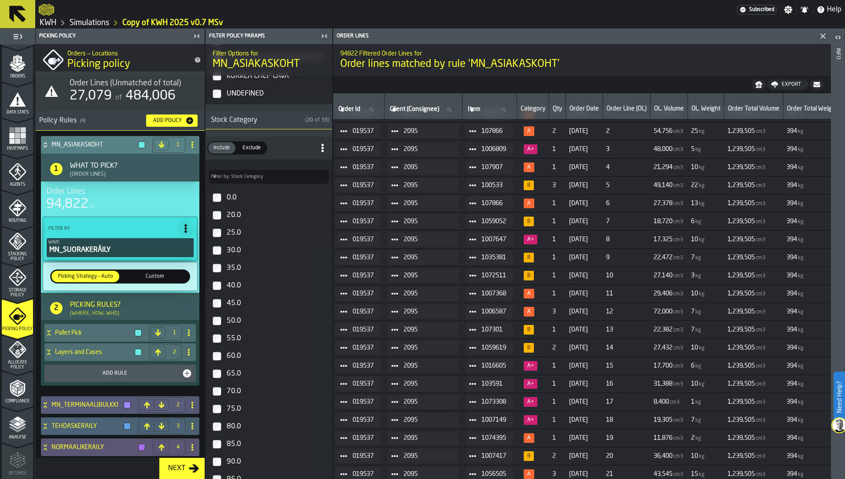
click at [15, 418] on polygon "menu Analyse" at bounding box center [17, 418] width 8 height 5
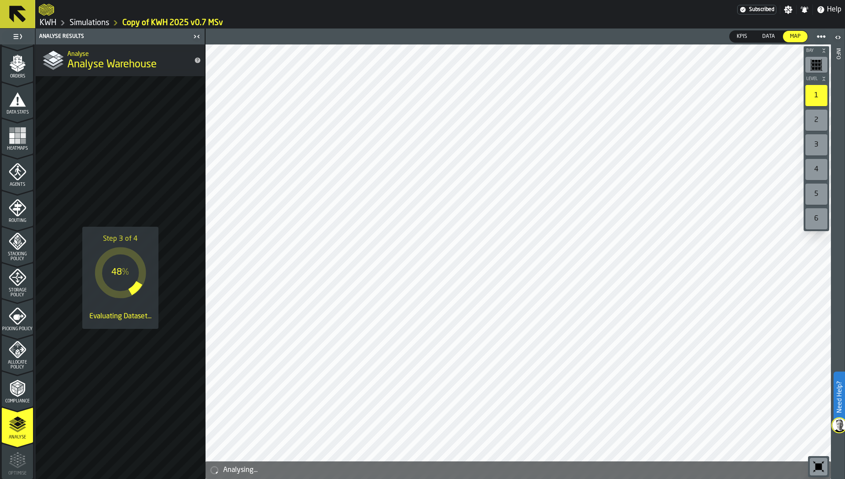
click at [9, 388] on icon "menu Compliance" at bounding box center [18, 389] width 18 height 18
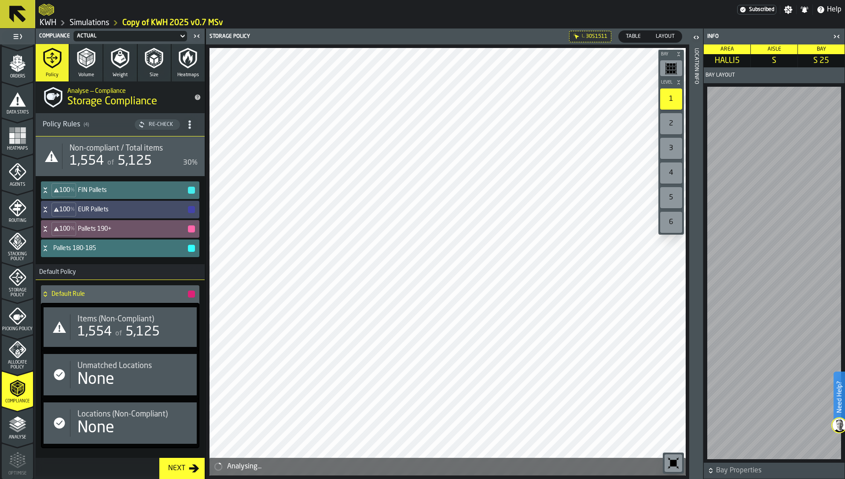
click at [694, 325] on div "Location Info" at bounding box center [697, 261] width 6 height 431
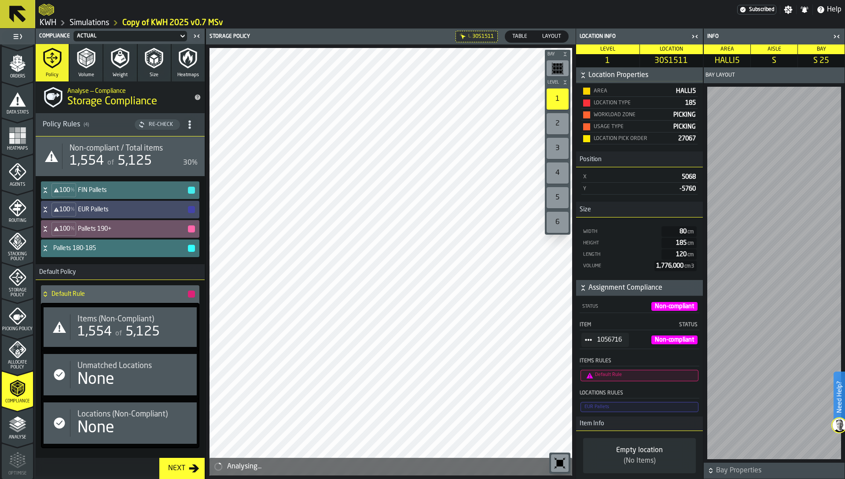
scroll to position [60, 0]
click at [587, 338] on circle "StatList-item-1056716" at bounding box center [586, 338] width 3 height 3
click at [608, 385] on div "Show Items" at bounding box center [610, 387] width 46 height 6
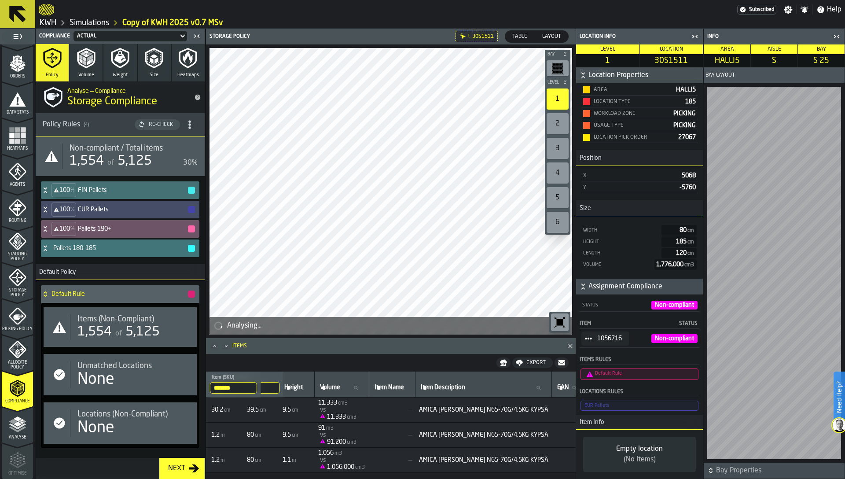
scroll to position [0, 383]
click at [322, 0] on html "Need Help? Subscribed Settings Notifications Help KWH Simulations Copy of KWH 2…" at bounding box center [422, 239] width 845 height 479
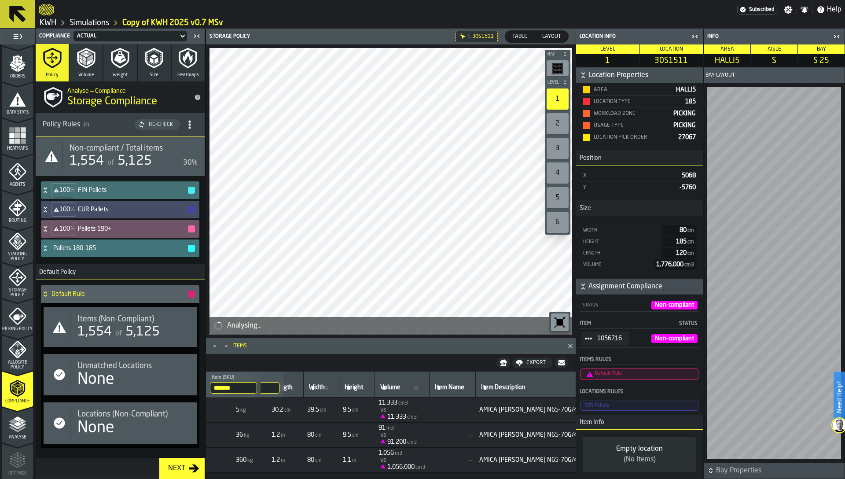
scroll to position [0, 317]
click at [18, 321] on icon "menu Picking Policy" at bounding box center [18, 316] width 18 height 18
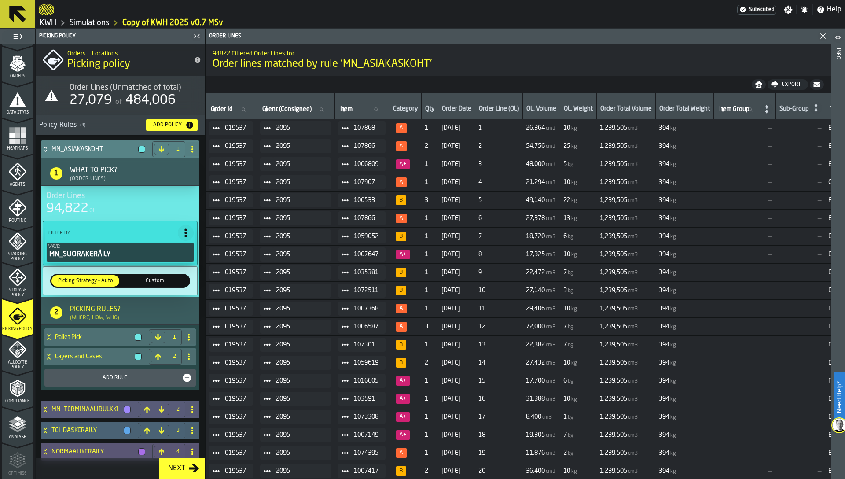
scroll to position [6, 0]
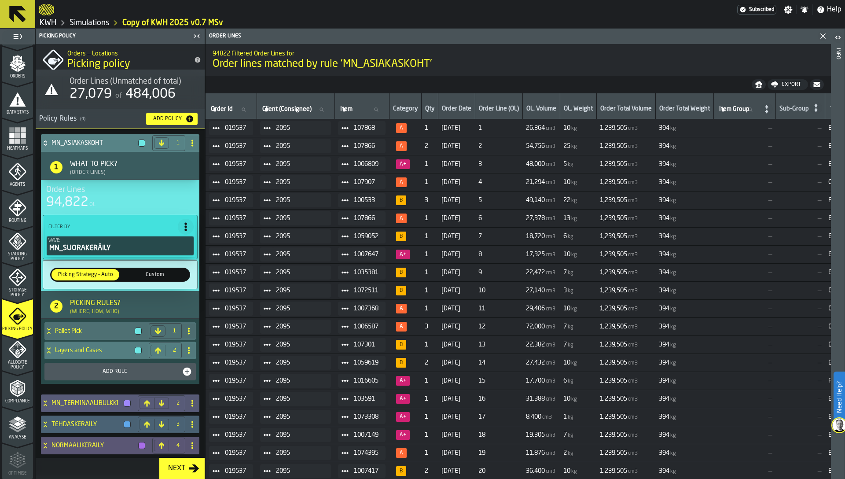
click at [87, 352] on h4 "Layers and Cases" at bounding box center [93, 350] width 76 height 7
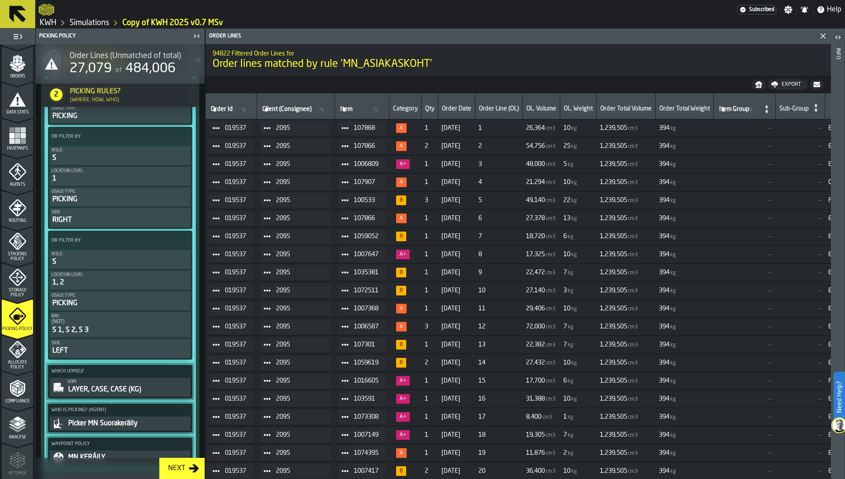
scroll to position [490, 0]
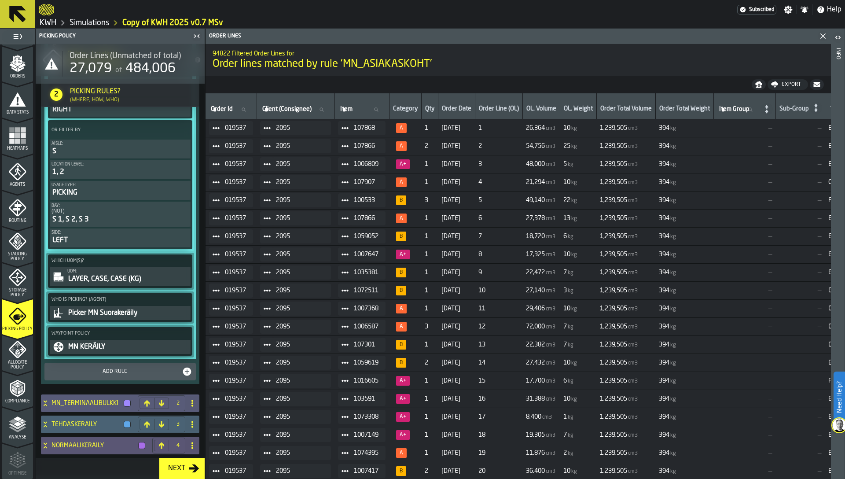
click at [95, 318] on div "Picker MN Suorakeräily" at bounding box center [128, 313] width 122 height 11
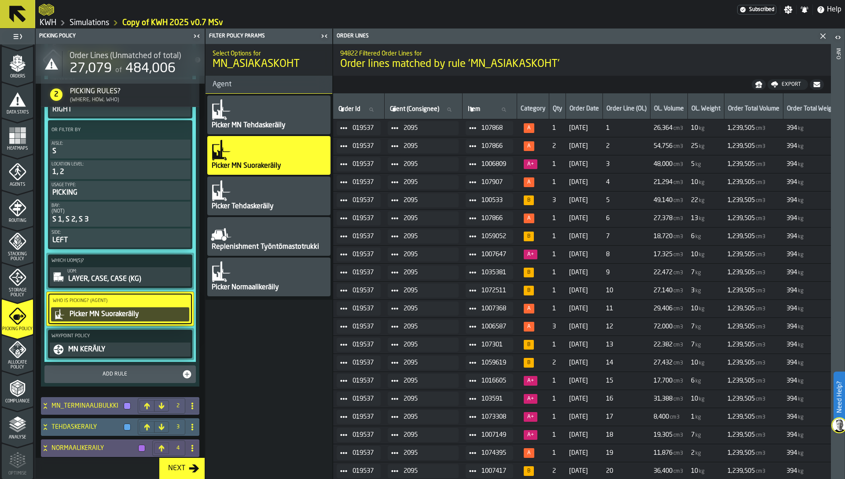
click at [16, 180] on div "Agents" at bounding box center [17, 175] width 31 height 24
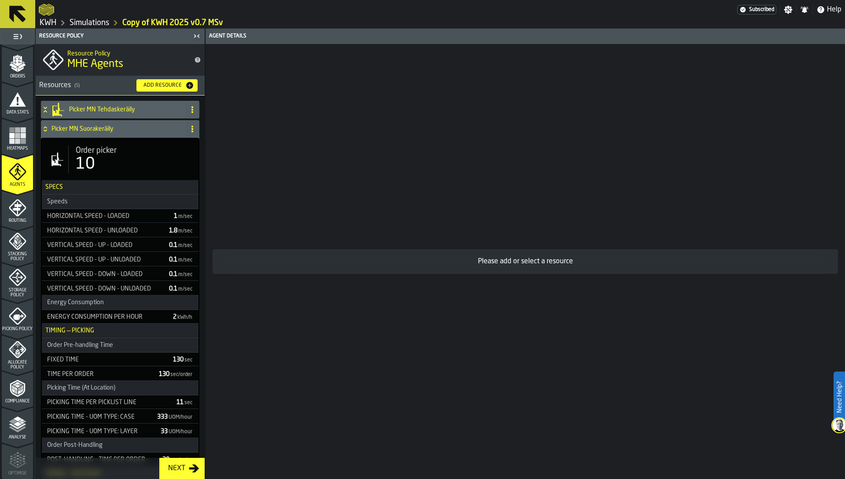
click at [87, 171] on div "10" at bounding box center [85, 164] width 19 height 18
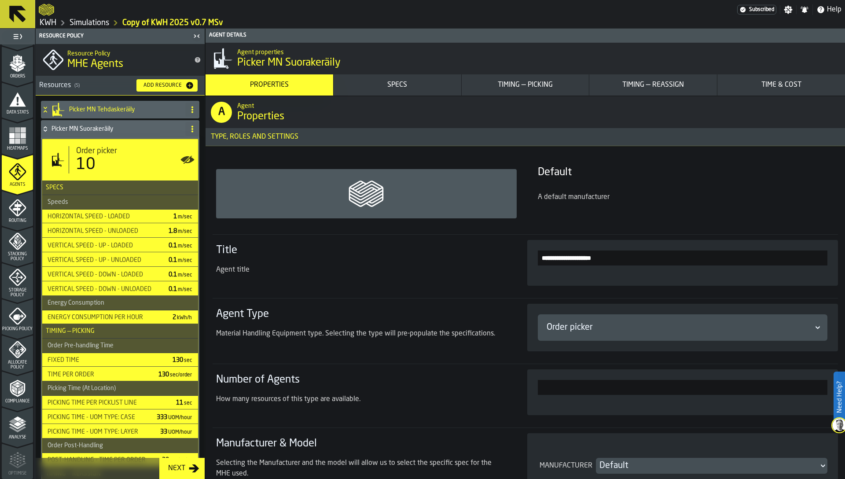
click at [407, 81] on div "Specs" at bounding box center [397, 85] width 121 height 11
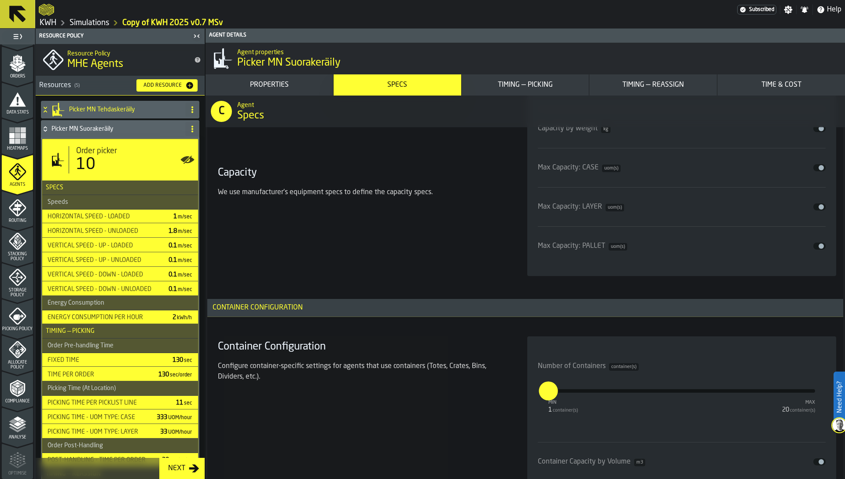
scroll to position [1598, 0]
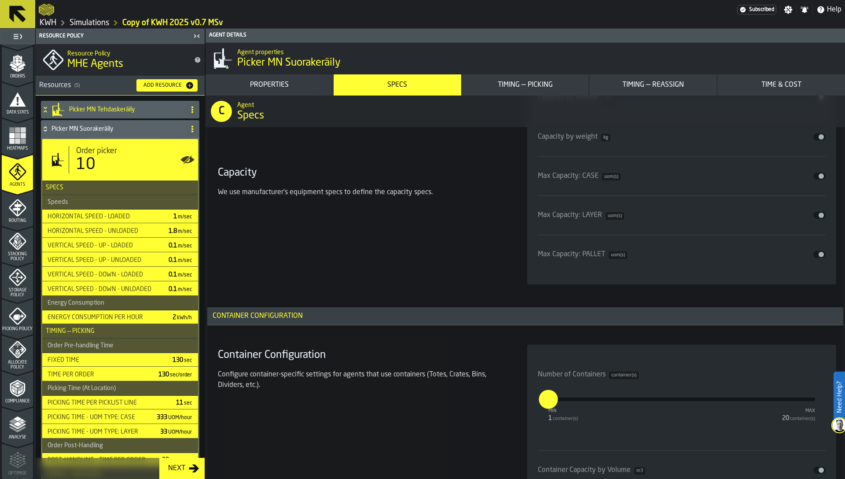
click at [17, 426] on icon "menu Analyse" at bounding box center [18, 425] width 18 height 18
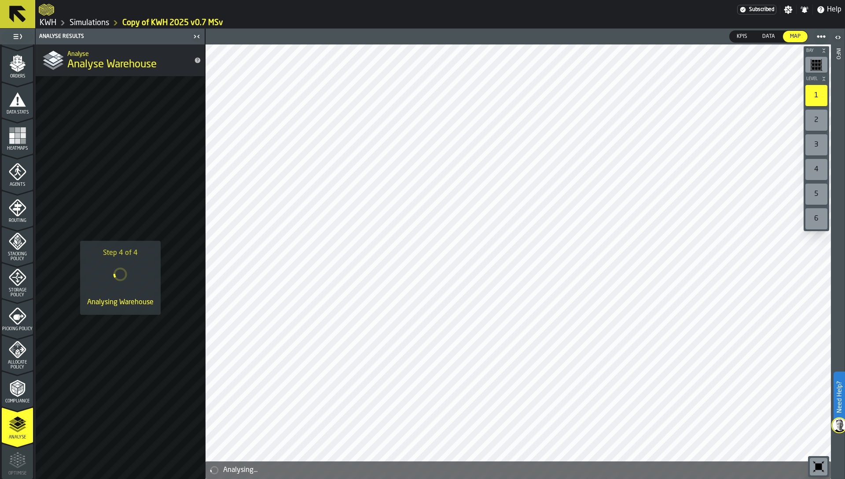
click at [9, 393] on icon "menu Compliance" at bounding box center [18, 389] width 18 height 18
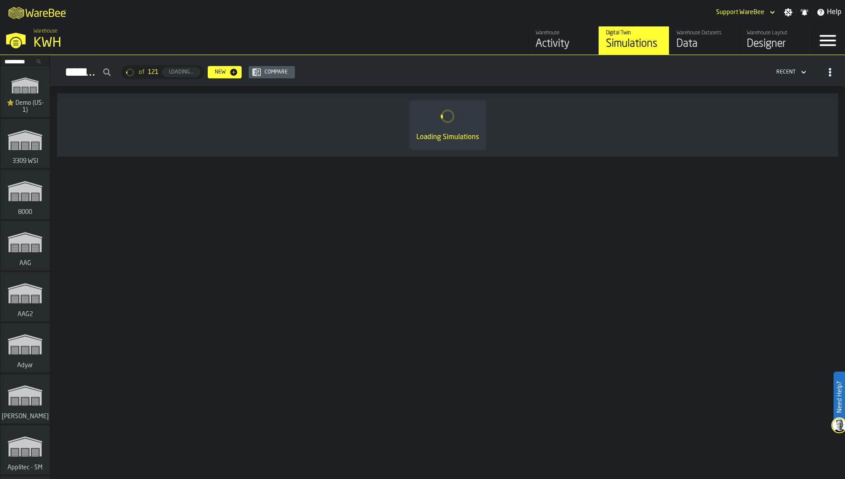
click at [361, 265] on div "Simulations of 121 Loading... New Compare Recent Loading Simulations" at bounding box center [447, 267] width 795 height 424
click at [7, 57] on input "Search..." at bounding box center [25, 62] width 46 height 10
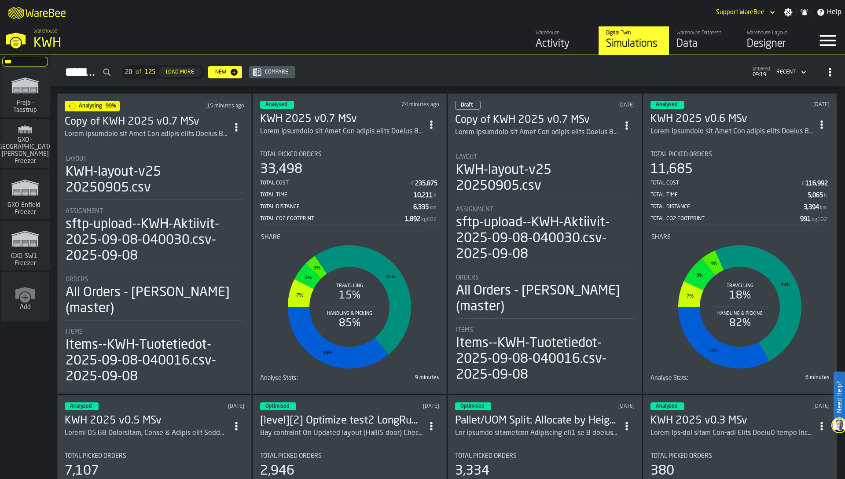
type input "*****"
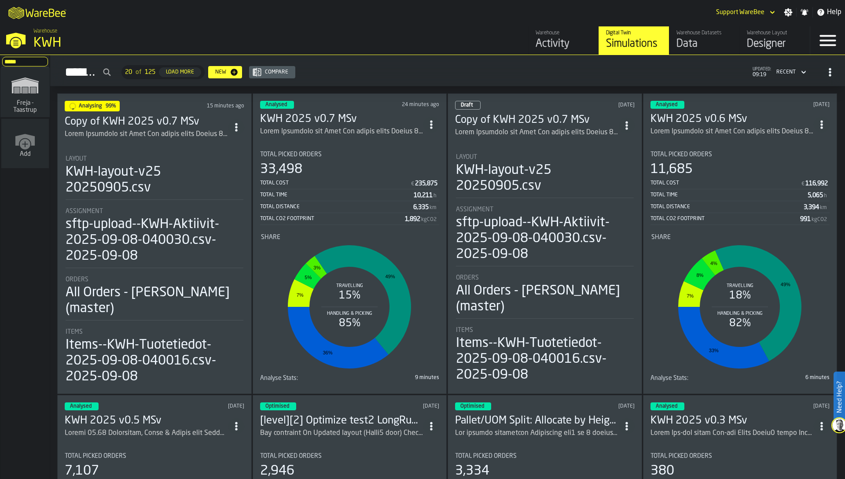
click at [26, 100] on span "Freja - Taastrup" at bounding box center [25, 107] width 42 height 14
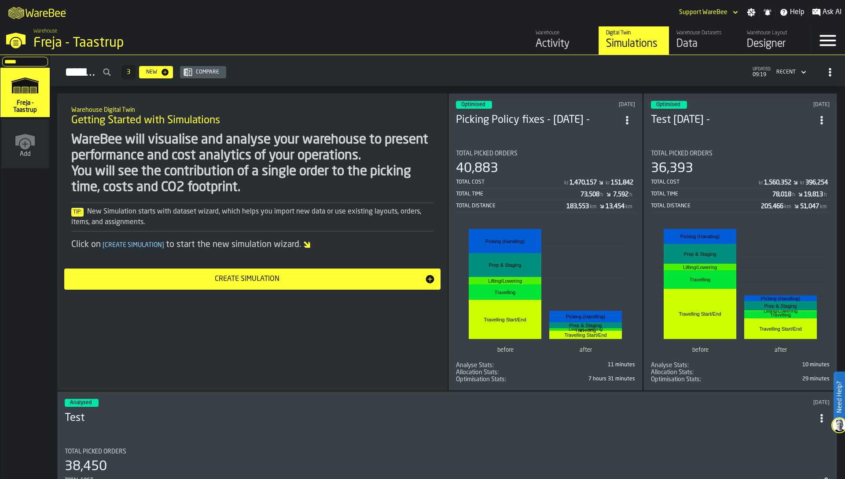
click at [694, 48] on div "Data" at bounding box center [705, 44] width 56 height 14
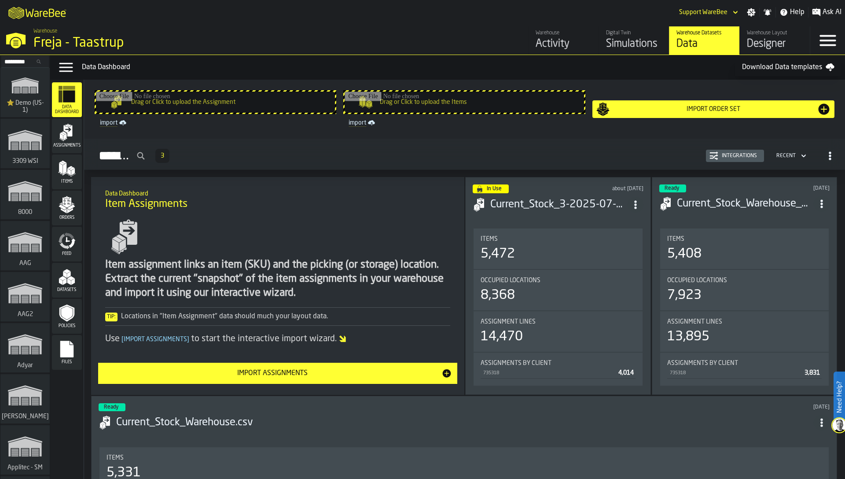
click at [62, 164] on icon "menu Items" at bounding box center [67, 169] width 18 height 18
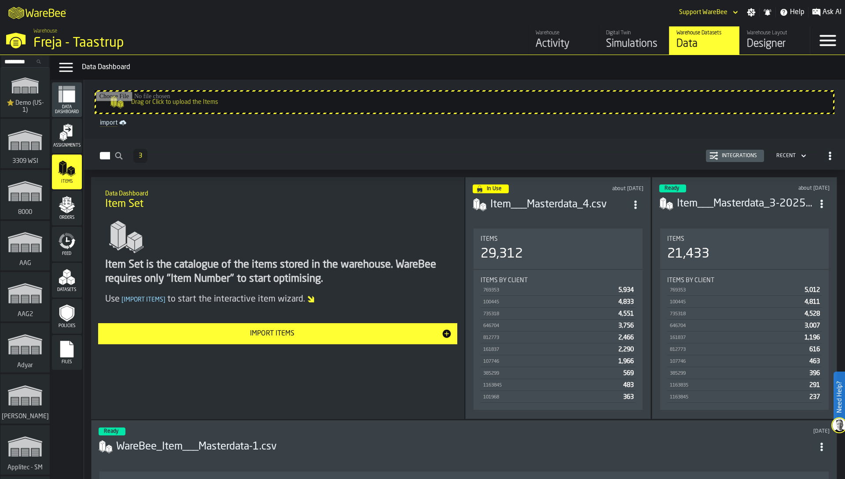
click at [65, 210] on polygon "menu Orders" at bounding box center [64, 210] width 6 height 5
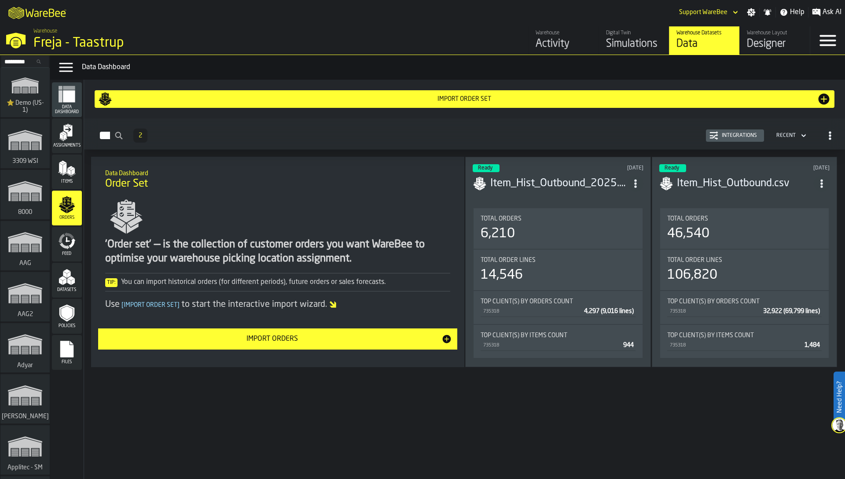
click at [69, 248] on icon "menu Feed" at bounding box center [67, 241] width 18 height 18
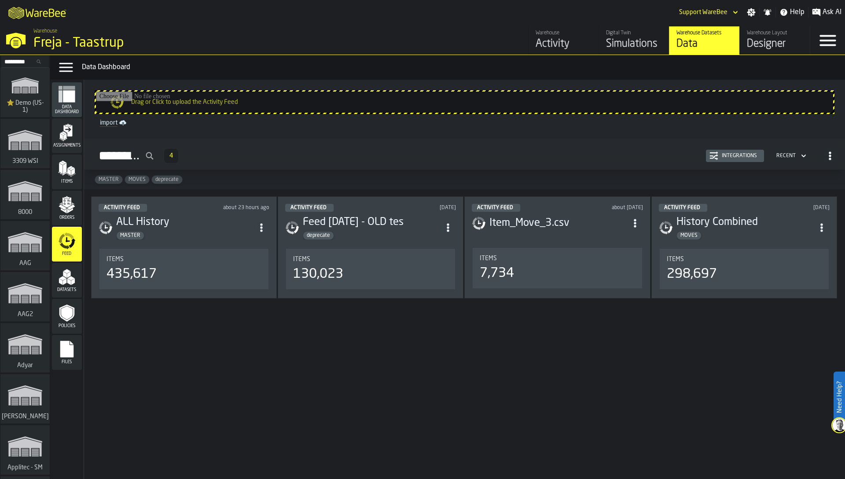
click at [63, 138] on polygon "menu Assignments" at bounding box center [64, 136] width 3 height 6
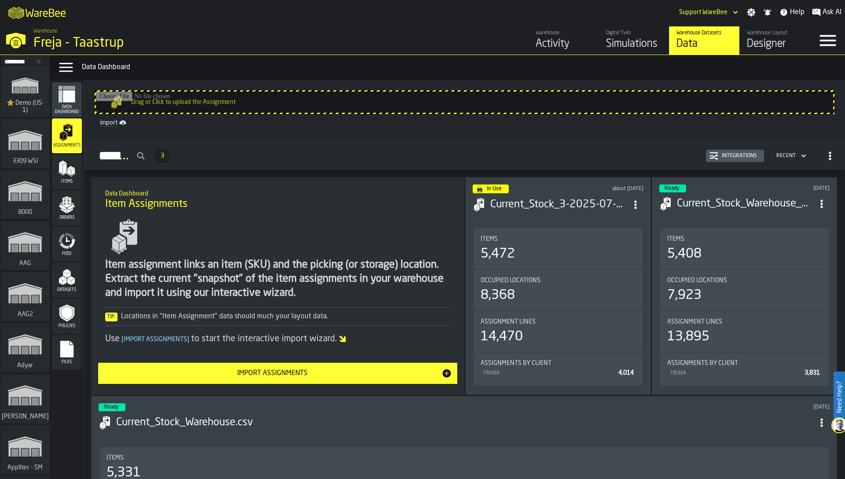
click at [728, 157] on div "Integrations" at bounding box center [740, 156] width 42 height 6
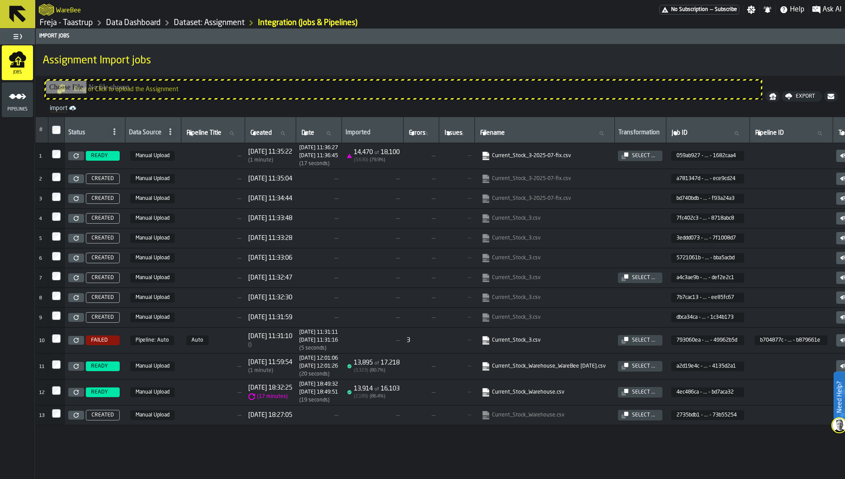
click at [220, 20] on link "Dataset: Assignment" at bounding box center [209, 23] width 71 height 10
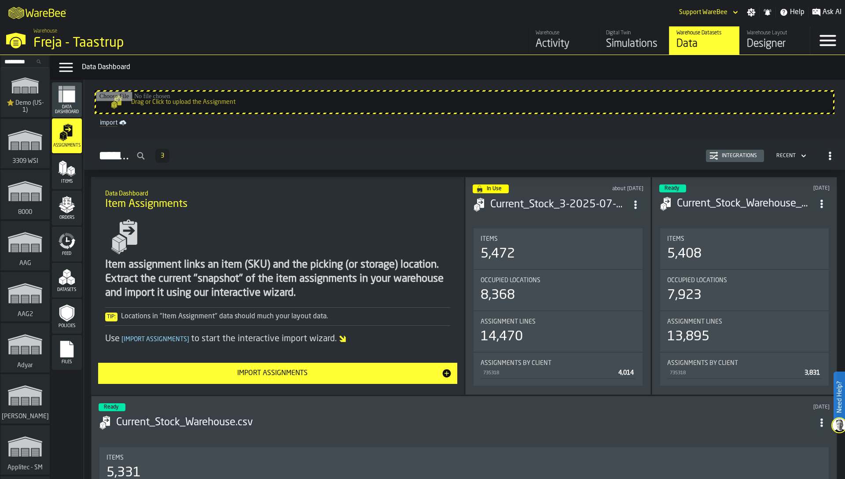
click at [67, 169] on polygon "menu Items" at bounding box center [69, 172] width 4 height 7
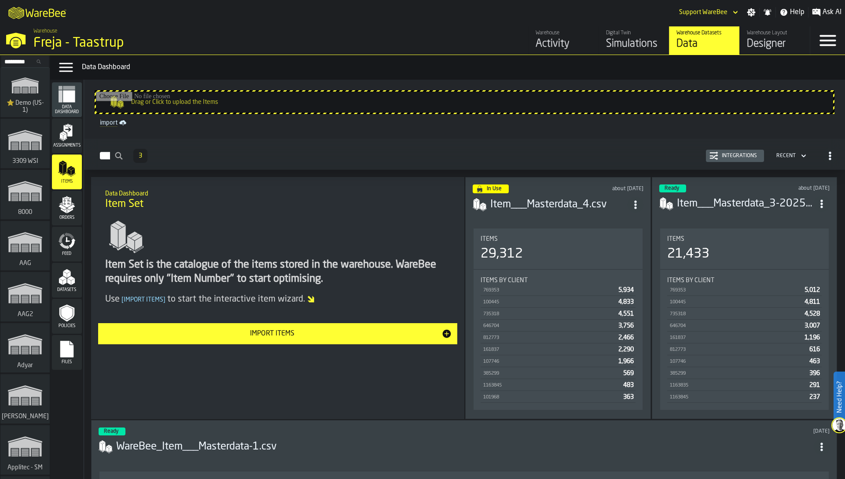
click at [723, 156] on div "Integrations" at bounding box center [740, 156] width 42 height 6
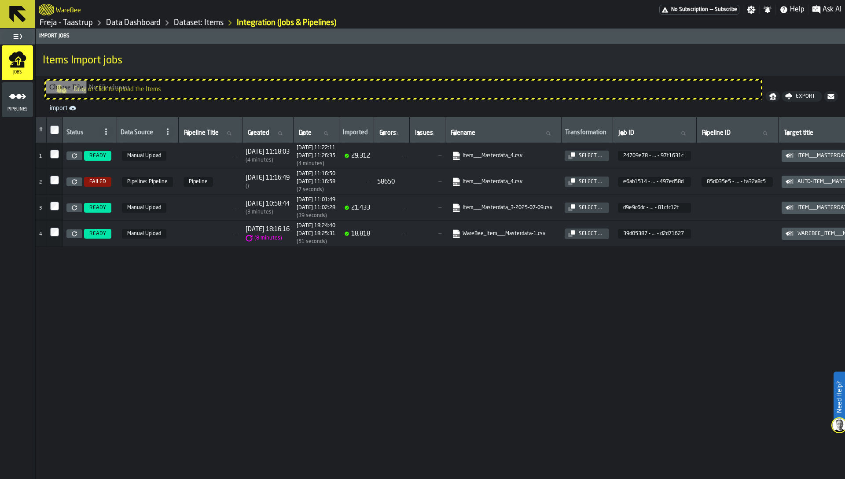
click at [22, 104] on icon "menu Pipelines" at bounding box center [18, 97] width 18 height 18
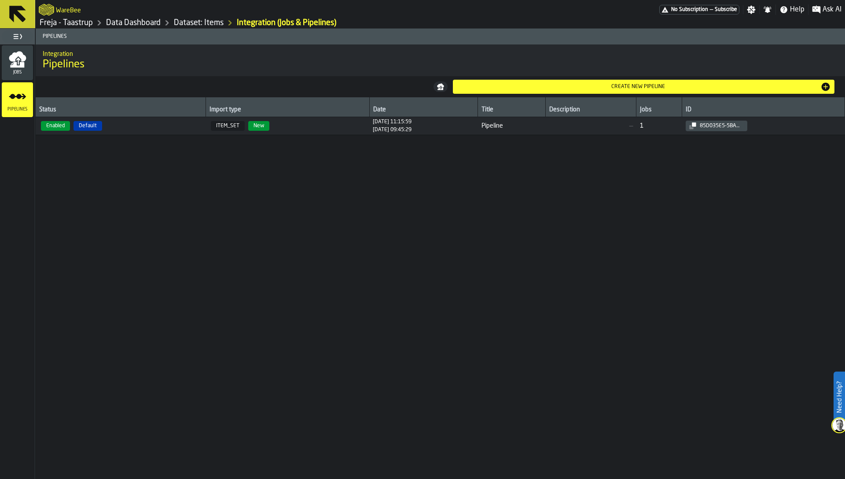
click at [19, 69] on div "Jobs" at bounding box center [17, 63] width 31 height 24
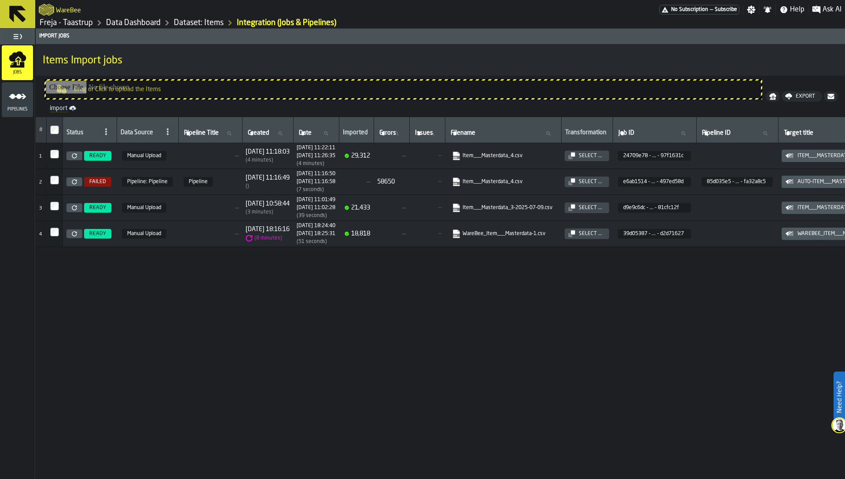
click at [18, 101] on icon "menu Pipelines" at bounding box center [18, 97] width 18 height 18
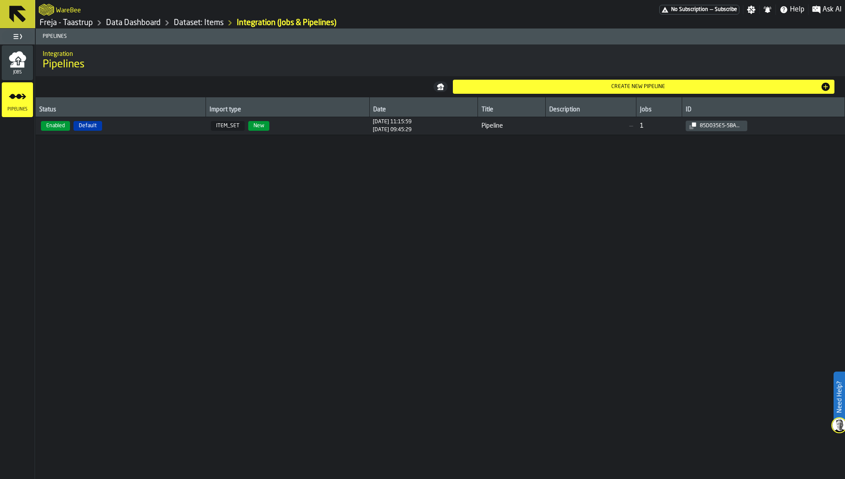
click at [142, 133] on td "Enabled Default" at bounding box center [121, 126] width 170 height 18
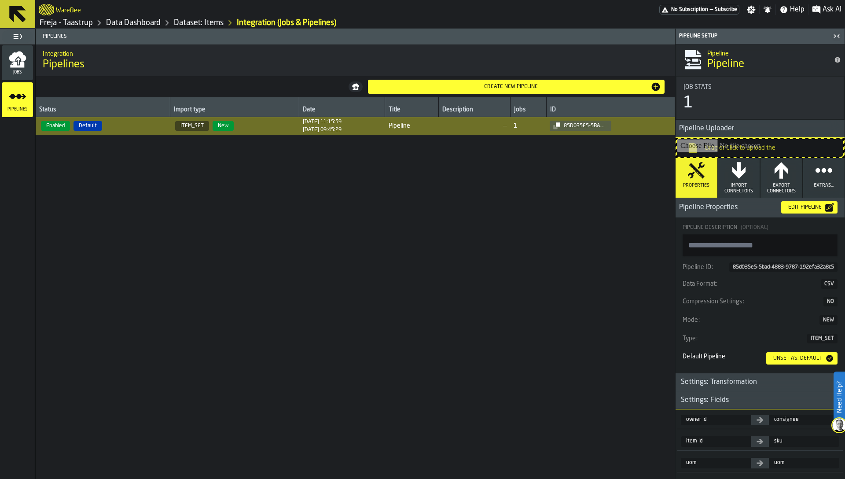
click at [742, 181] on button "Import Connectors" at bounding box center [740, 178] width 42 height 40
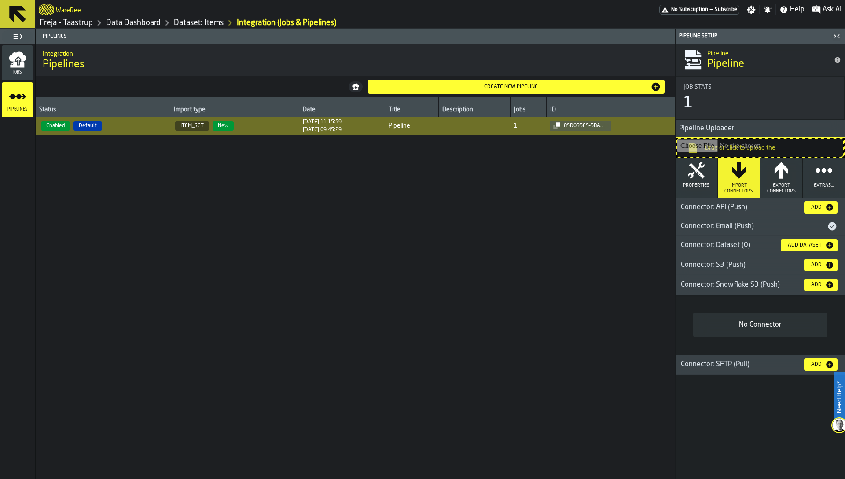
click at [731, 230] on div "Connector: Email (Push)" at bounding box center [751, 226] width 151 height 11
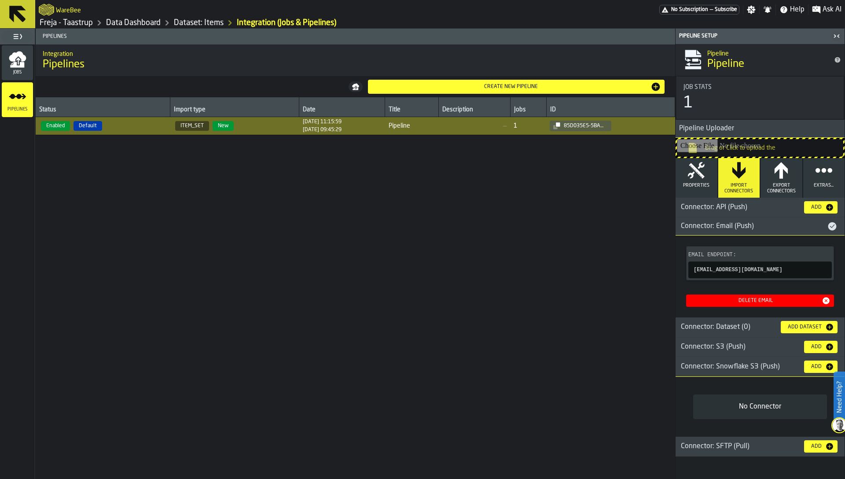
copy span "import-item-set-85d035e5-5bad-4883-9787-192efa32a8c5-VTTvMXnY-D@app.warebee.com"
click at [282, 245] on div "Status Import type Date Title Description Jobs ID Enabled Default ITEM_SET New …" at bounding box center [356, 288] width 640 height 382
click at [10, 70] on span "Jobs" at bounding box center [17, 72] width 31 height 5
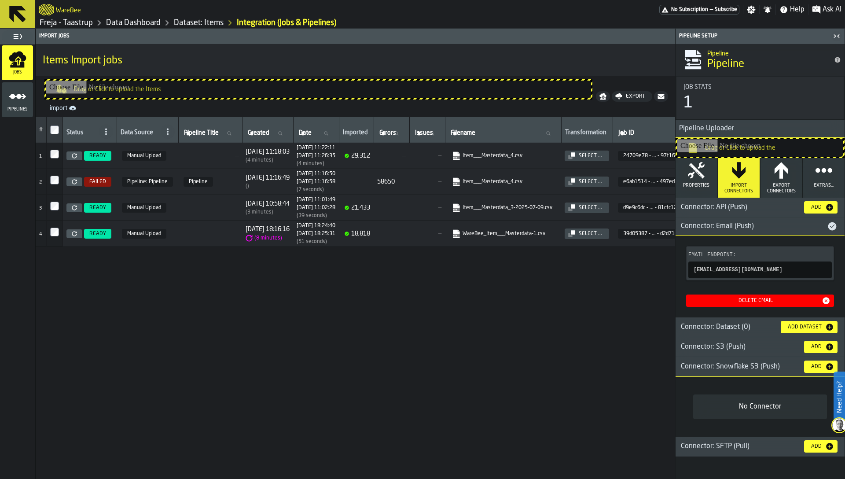
click at [180, 274] on div "# Status Data Source Pipeline Title Pipeline Title Created Created Date Date Im…" at bounding box center [356, 298] width 640 height 362
click at [838, 36] on icon "button-toggle-Close me" at bounding box center [839, 35] width 2 height 3
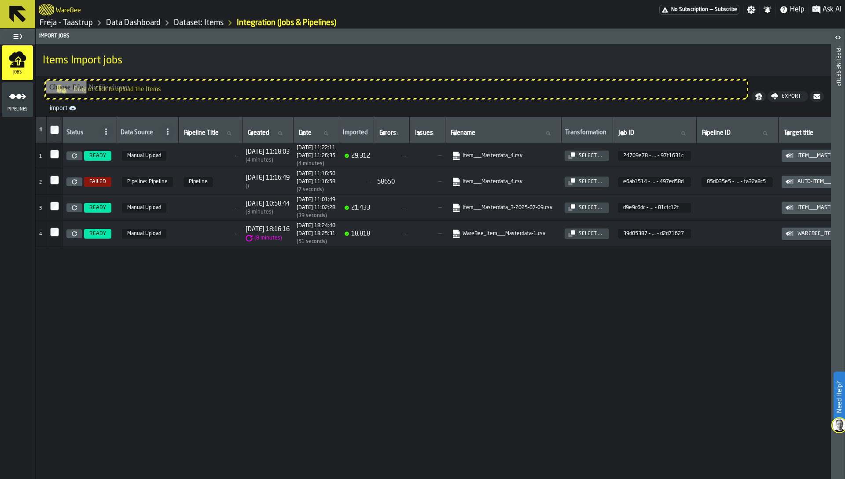
click at [409, 394] on div "# Status Data Source Pipeline Title Pipeline Title Created Created Date Date Im…" at bounding box center [434, 298] width 796 height 362
click at [384, 346] on div "# Status Data Source Pipeline Title Pipeline Title Created Created Date Date Im…" at bounding box center [434, 298] width 796 height 362
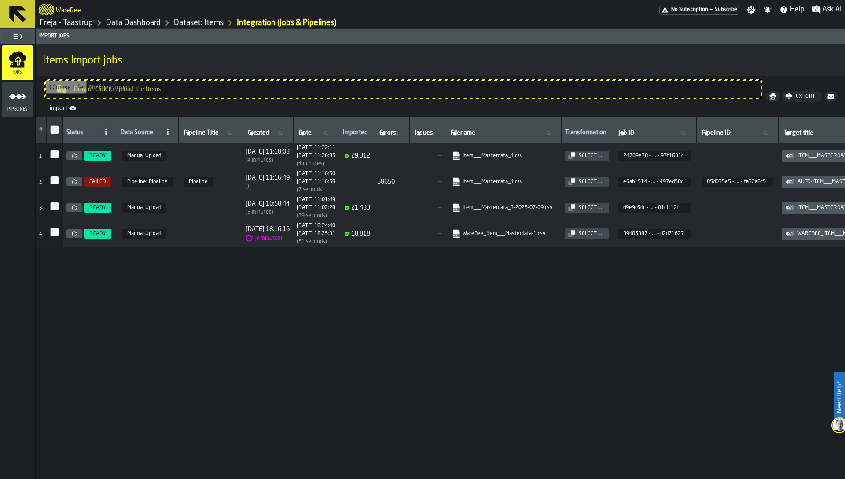
click at [25, 101] on icon "menu Pipelines" at bounding box center [18, 97] width 18 height 18
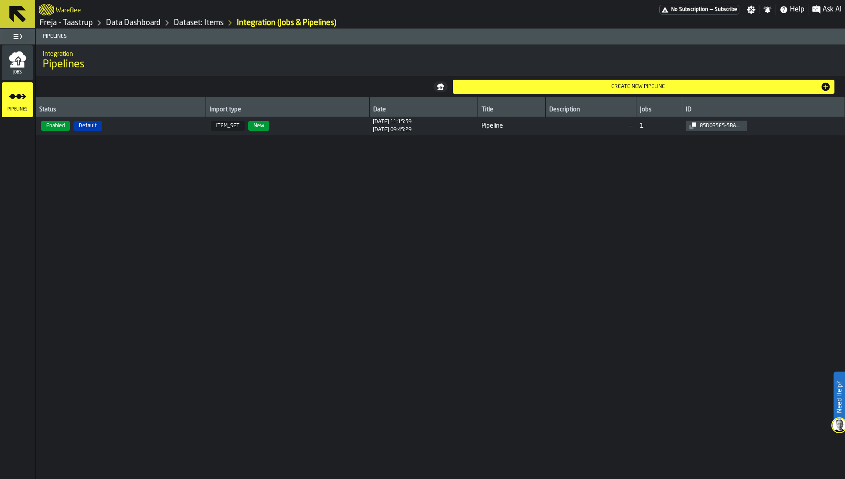
click at [16, 73] on span "Jobs" at bounding box center [17, 72] width 31 height 5
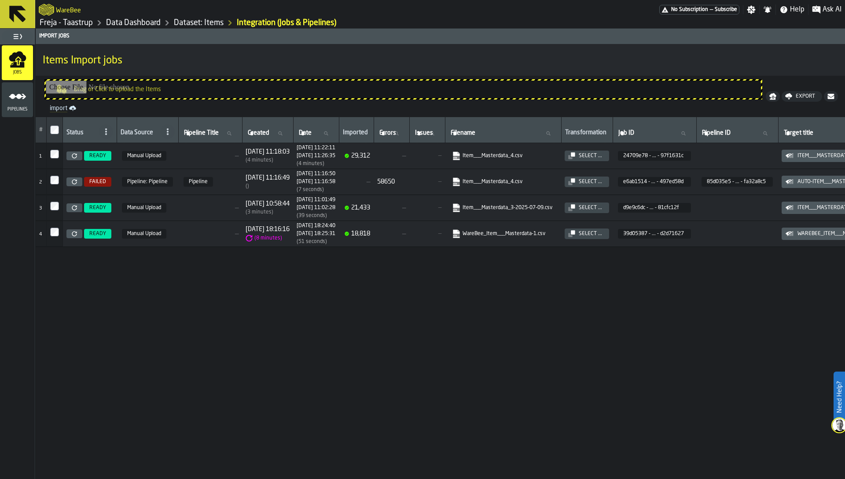
click at [365, 321] on div "# Status Data Source Pipeline Title Pipeline Title Created Created Date Date Im…" at bounding box center [441, 298] width 810 height 362
click at [361, 313] on div "# Status Data Source Pipeline Title Pipeline Title Created Created Date Date Im…" at bounding box center [441, 298] width 810 height 362
click at [359, 311] on div "# Status Data Source Pipeline Title Pipeline Title Created Created Date Date Im…" at bounding box center [441, 298] width 810 height 362
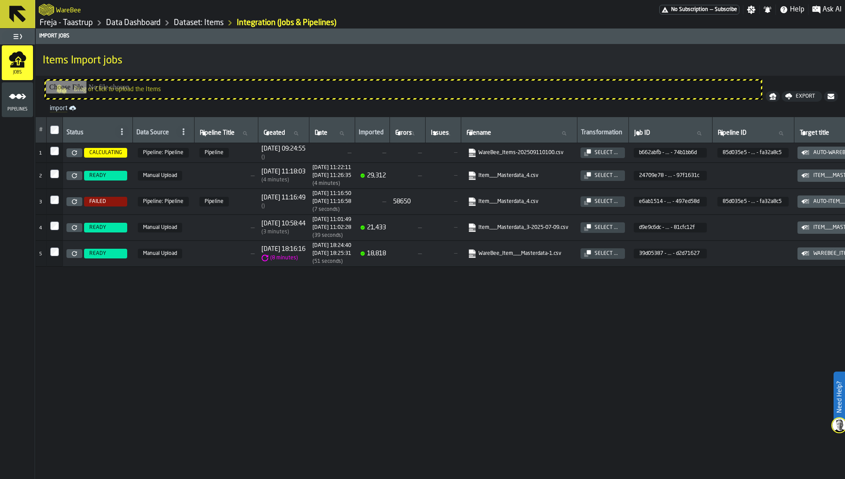
click at [206, 20] on link "Dataset: Items" at bounding box center [199, 23] width 50 height 10
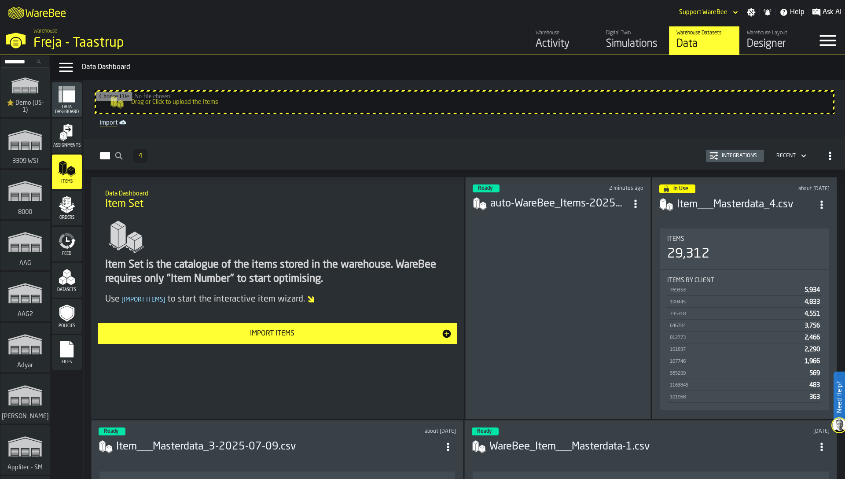
click at [71, 145] on span "Assignments" at bounding box center [67, 145] width 30 height 5
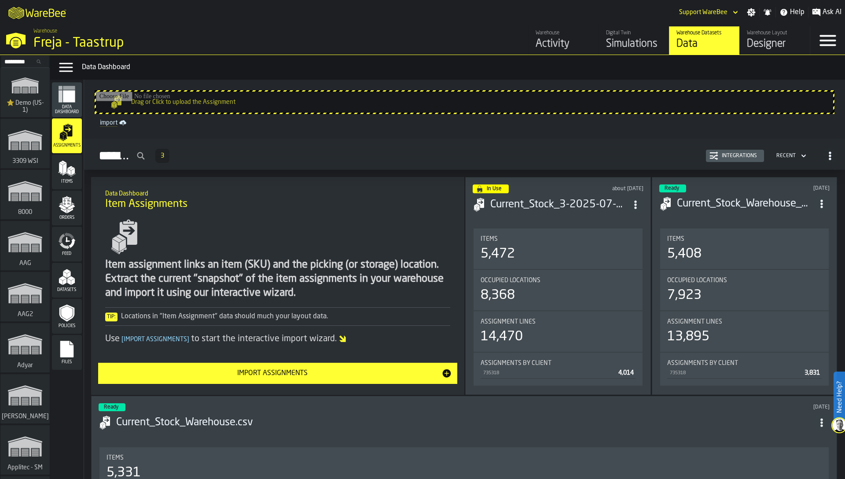
click at [728, 155] on div "Integrations" at bounding box center [740, 156] width 42 height 6
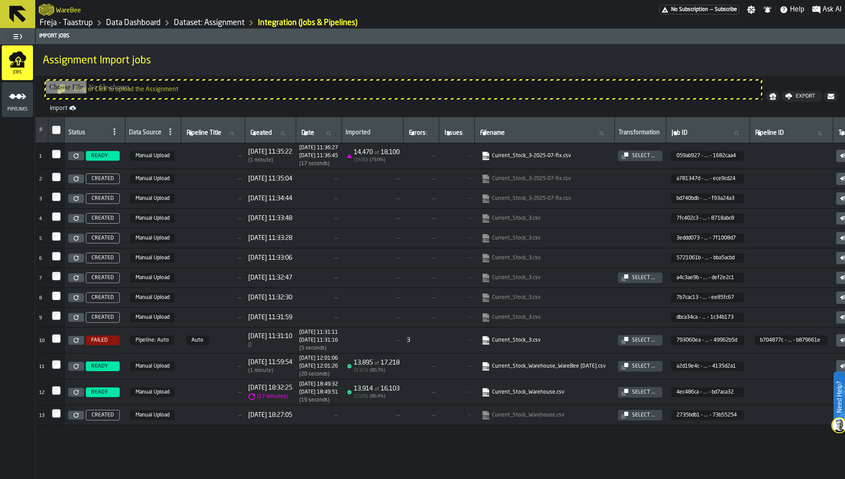
click at [21, 98] on icon "menu Pipelines" at bounding box center [18, 97] width 18 height 18
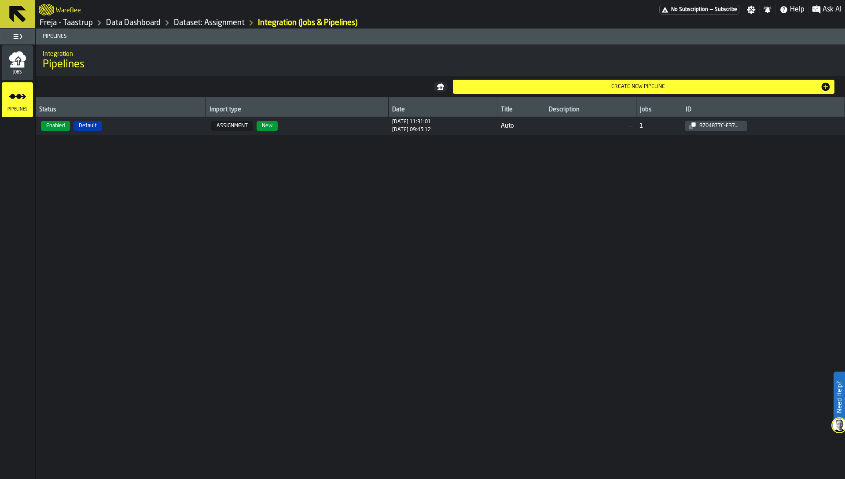
click at [112, 125] on span "Enabled Default" at bounding box center [120, 126] width 163 height 10
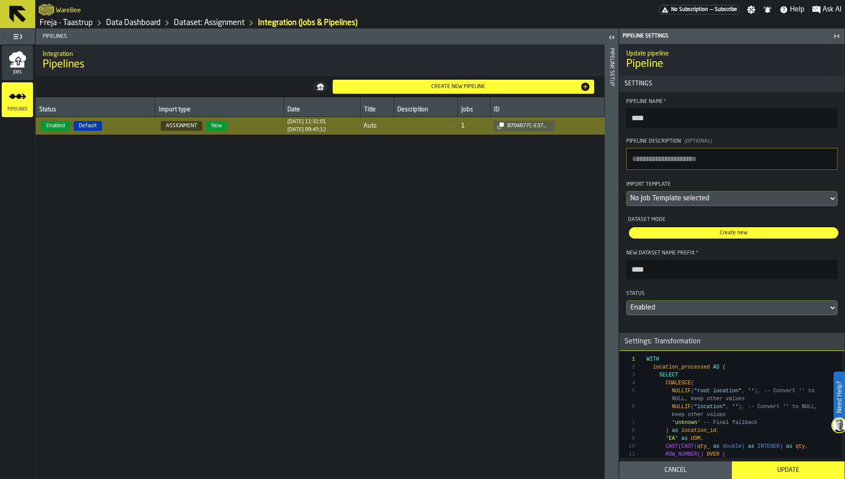
click at [609, 290] on div "Pipeline Setup" at bounding box center [612, 261] width 6 height 431
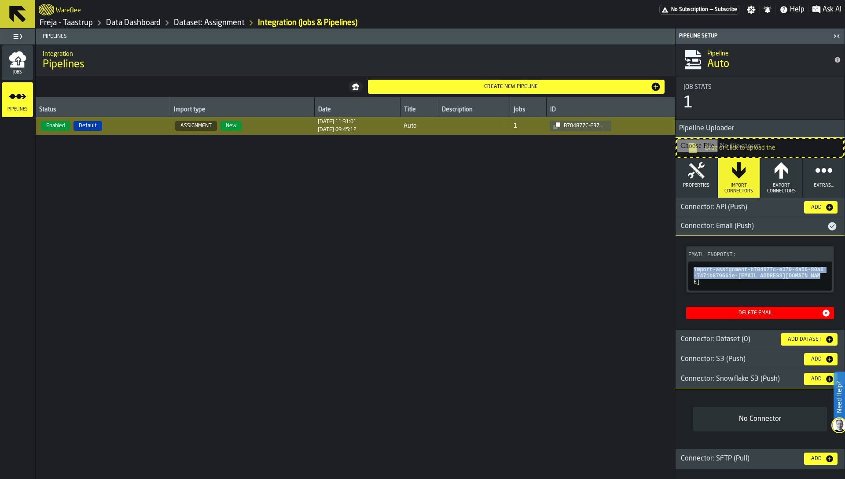
copy span "import-assignment-b704877c-e370-4a56-80a6-7471b879661e-[EMAIL_ADDRESS][DOMAIN_N…"
click at [68, 19] on link "Freja - Taastrup" at bounding box center [66, 23] width 53 height 10
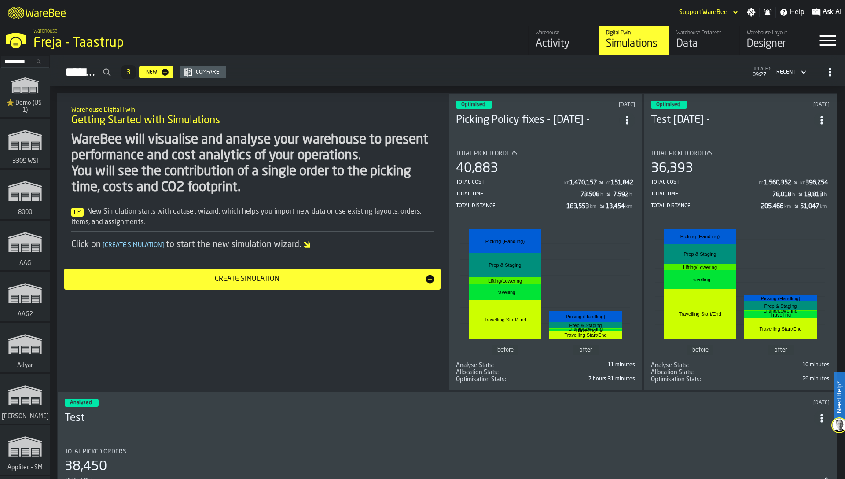
click at [677, 45] on div "Data" at bounding box center [705, 44] width 56 height 14
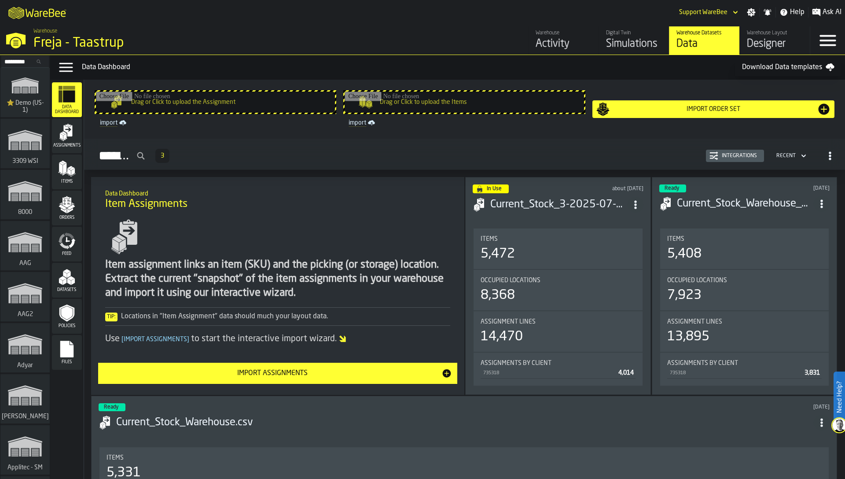
click at [67, 238] on icon "menu Feed" at bounding box center [67, 241] width 18 height 18
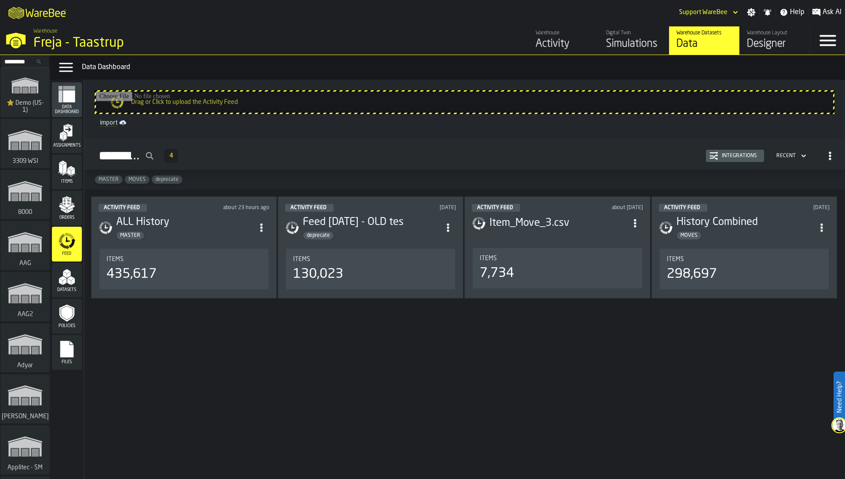
click at [68, 207] on icon "menu Orders" at bounding box center [67, 205] width 18 height 18
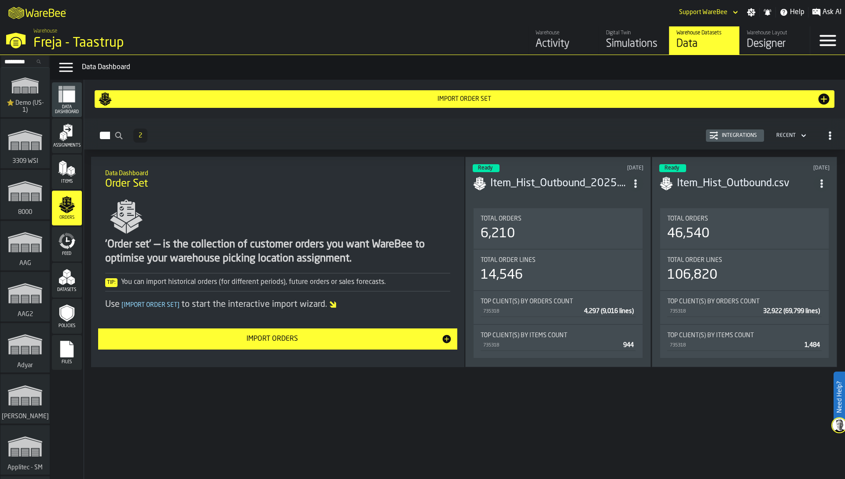
click at [66, 175] on icon "menu Items" at bounding box center [67, 169] width 18 height 18
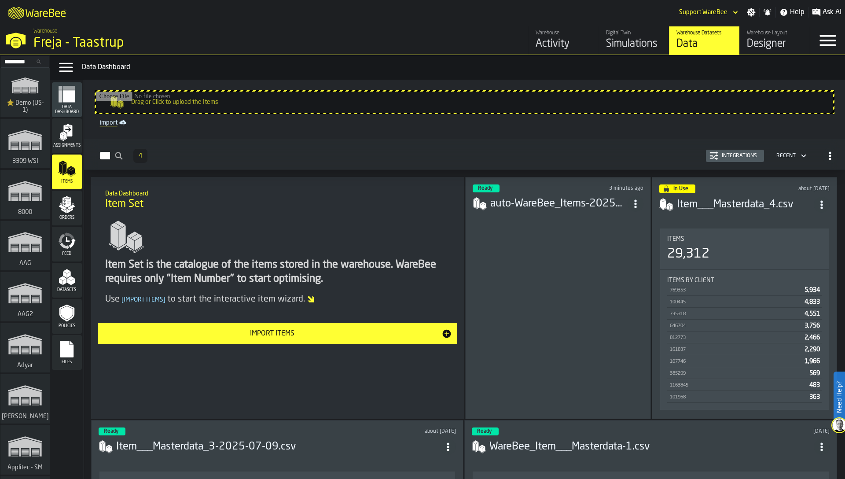
click at [66, 208] on icon "menu Orders" at bounding box center [67, 205] width 18 height 18
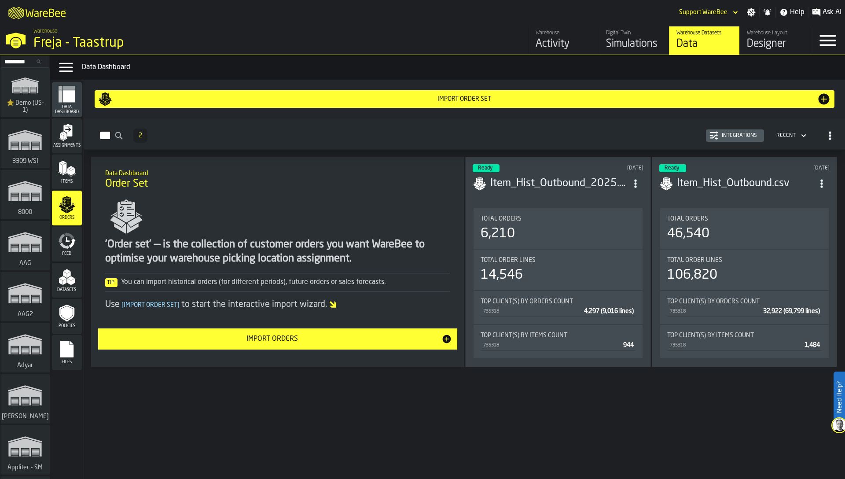
click at [72, 141] on div "Assignments" at bounding box center [67, 136] width 30 height 24
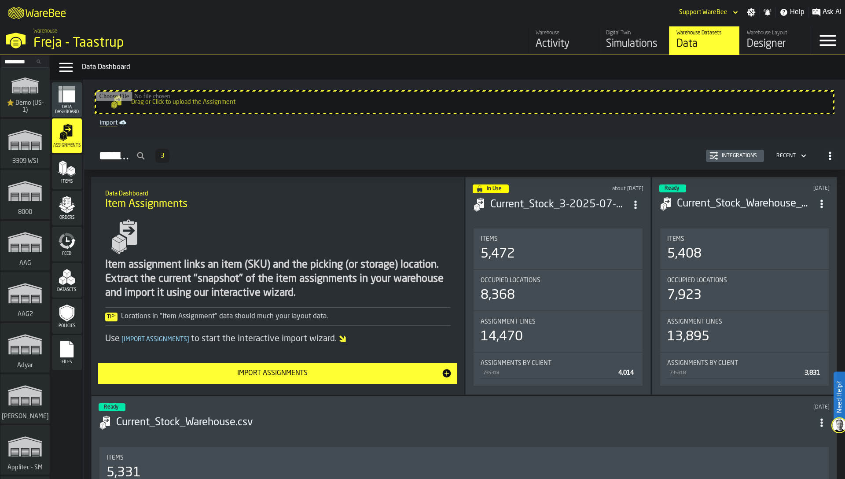
click at [743, 157] on div "Integrations" at bounding box center [740, 156] width 42 height 6
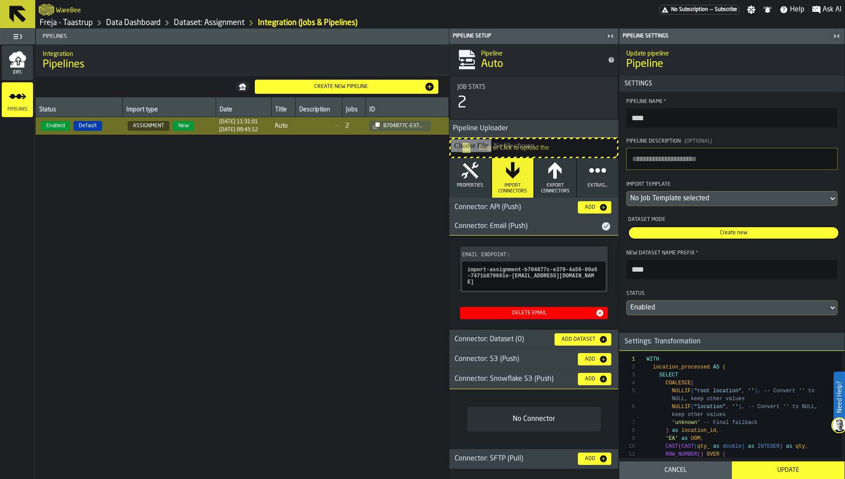
click at [18, 73] on span "Jobs" at bounding box center [17, 72] width 31 height 5
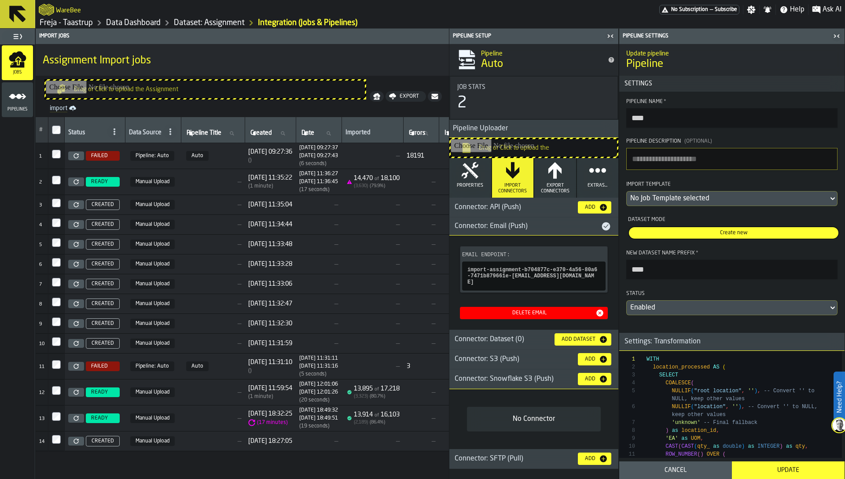
click at [840, 37] on icon "button-toggle-Close me" at bounding box center [837, 36] width 11 height 11
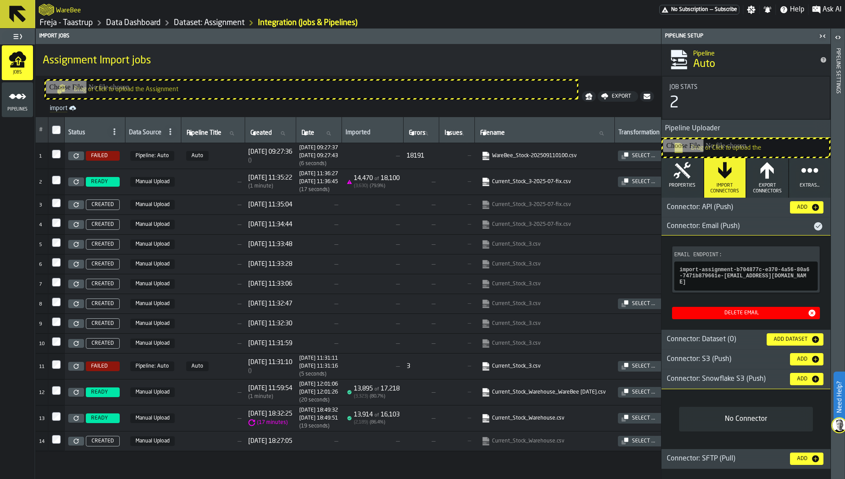
click at [824, 33] on icon "button-toggle-Close me" at bounding box center [823, 36] width 11 height 11
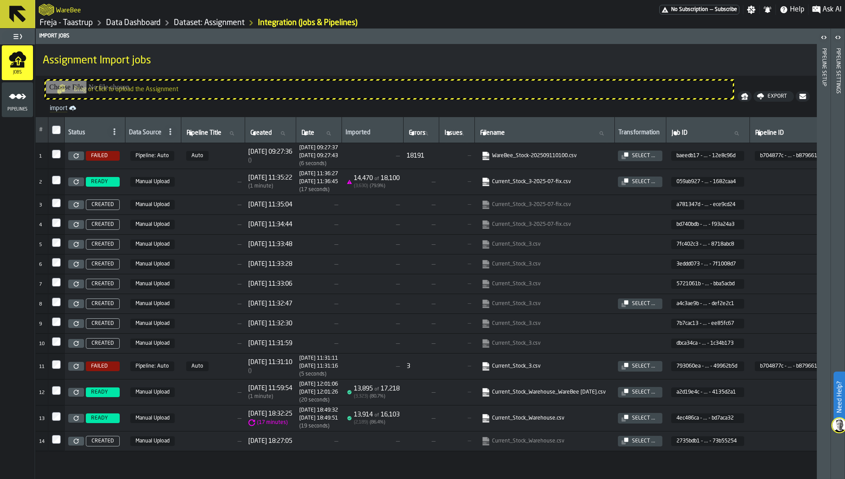
click at [77, 157] on icon at bounding box center [76, 155] width 5 height 5
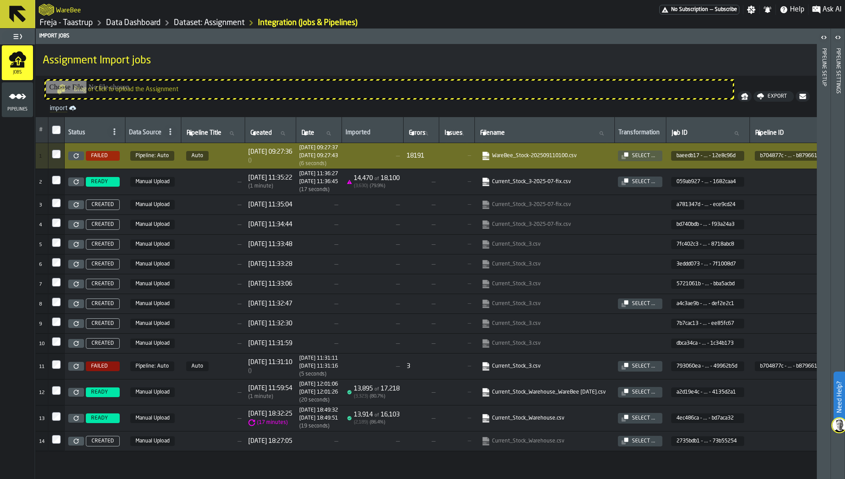
click at [216, 22] on link "Dataset: Assignment" at bounding box center [209, 23] width 71 height 10
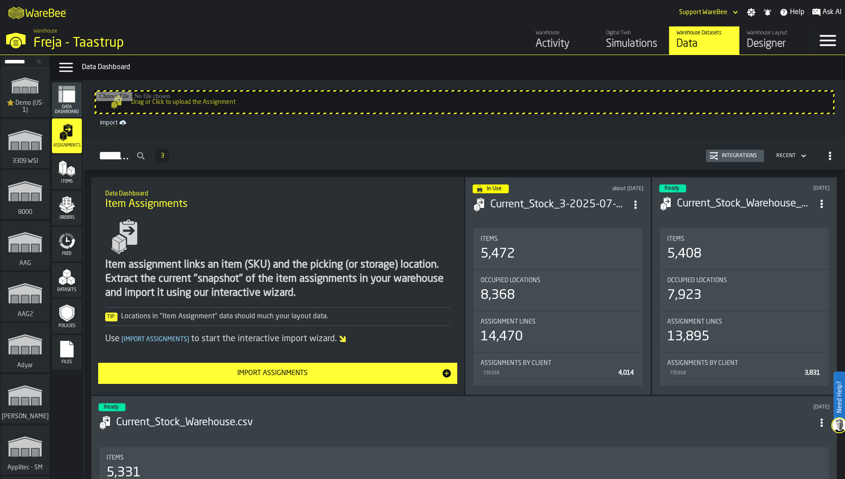
click at [63, 175] on icon "menu Items" at bounding box center [67, 169] width 18 height 18
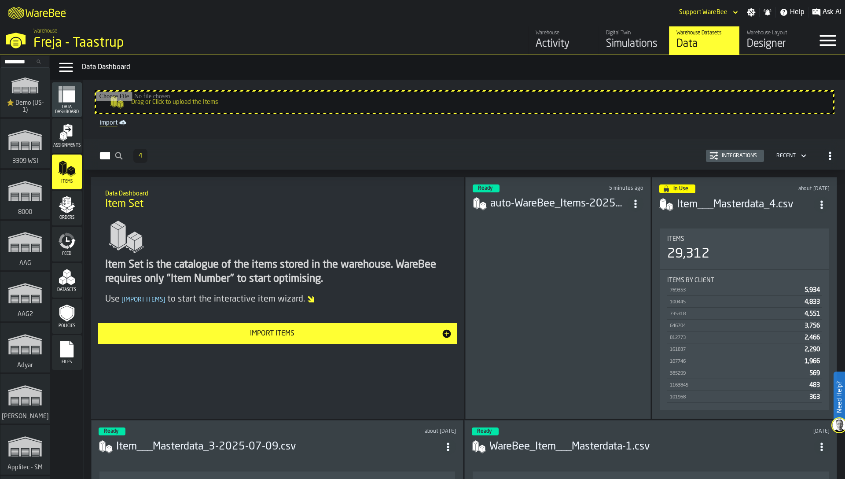
click at [68, 251] on span "Feed" at bounding box center [67, 253] width 30 height 5
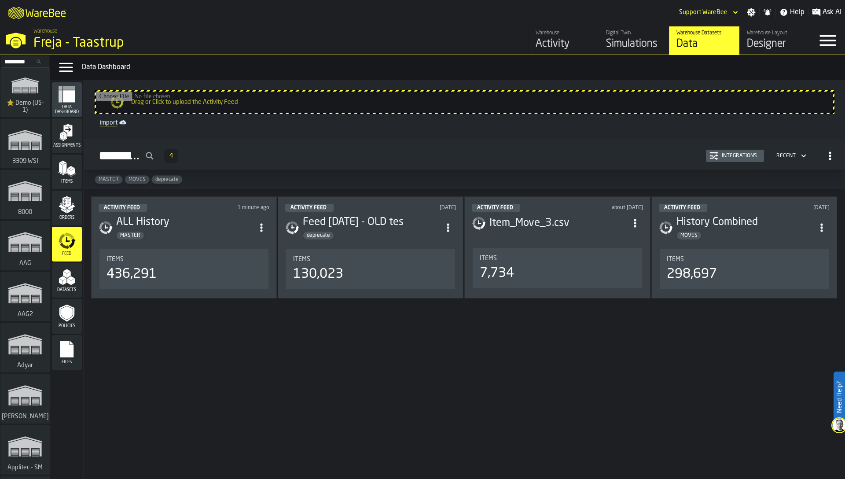
click at [756, 157] on div "Integrations" at bounding box center [740, 156] width 42 height 6
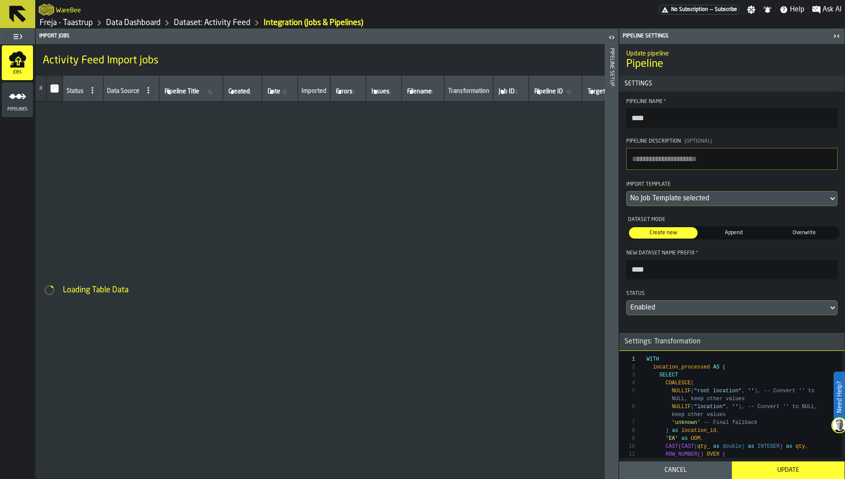
click at [839, 37] on icon "button-toggle-Close me" at bounding box center [839, 35] width 2 height 3
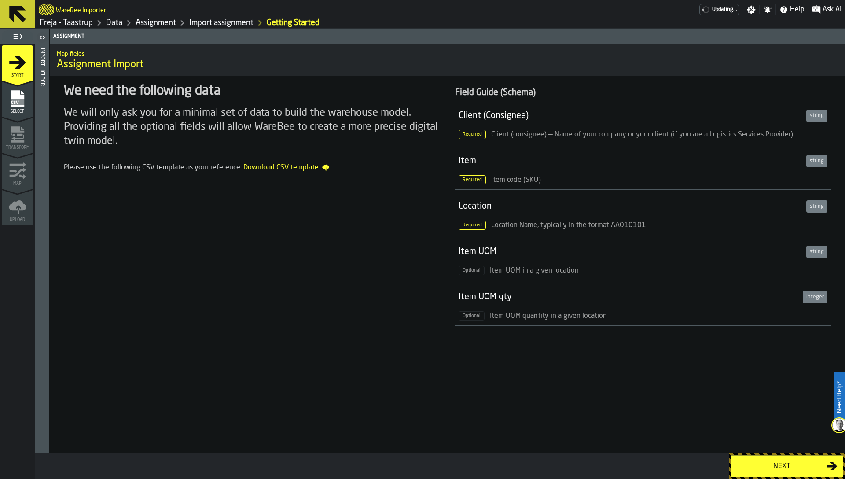
click at [14, 105] on icon "menu Select" at bounding box center [17, 98] width 13 height 17
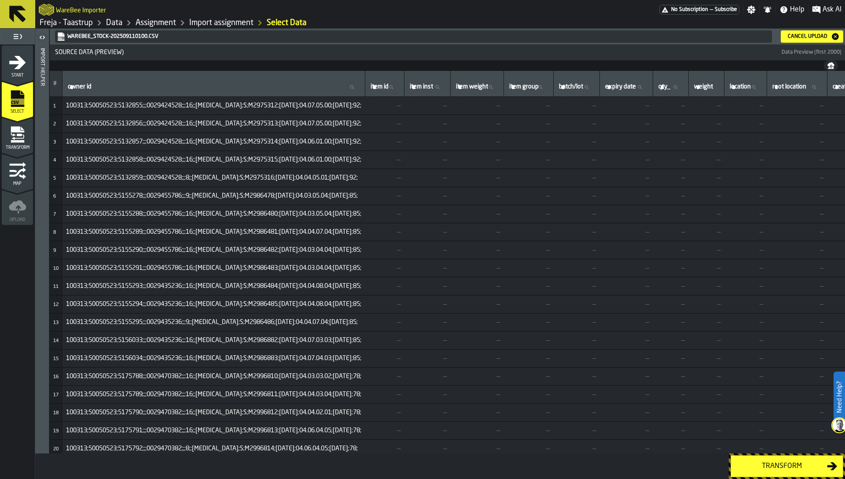
click at [203, 21] on link "Import assignment" at bounding box center [221, 23] width 64 height 10
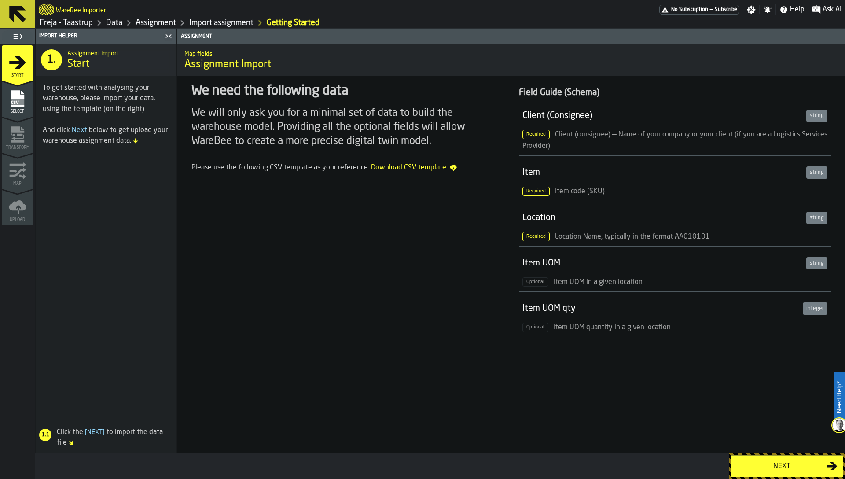
click at [162, 21] on link "Assignment" at bounding box center [156, 23] width 41 height 10
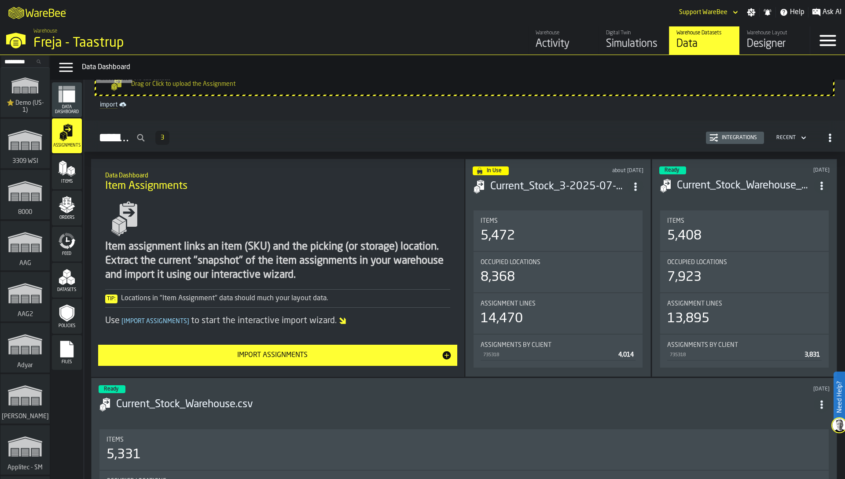
scroll to position [24, 0]
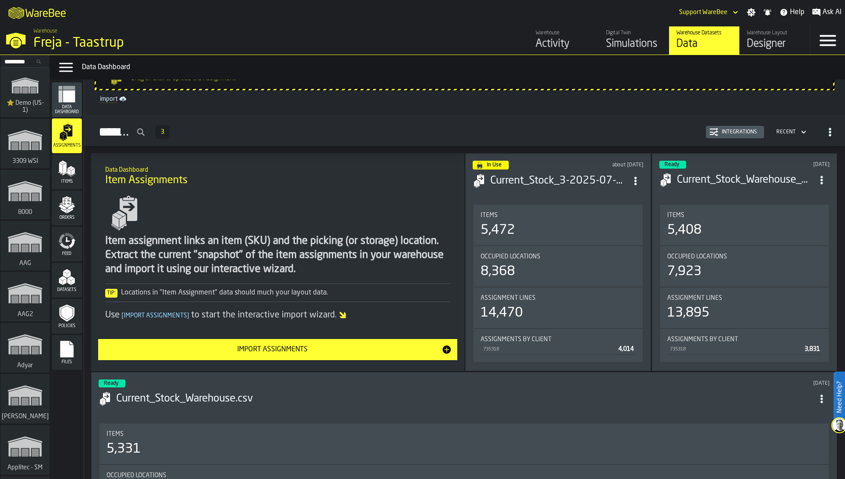
click at [730, 132] on div "Integrations" at bounding box center [740, 132] width 42 height 6
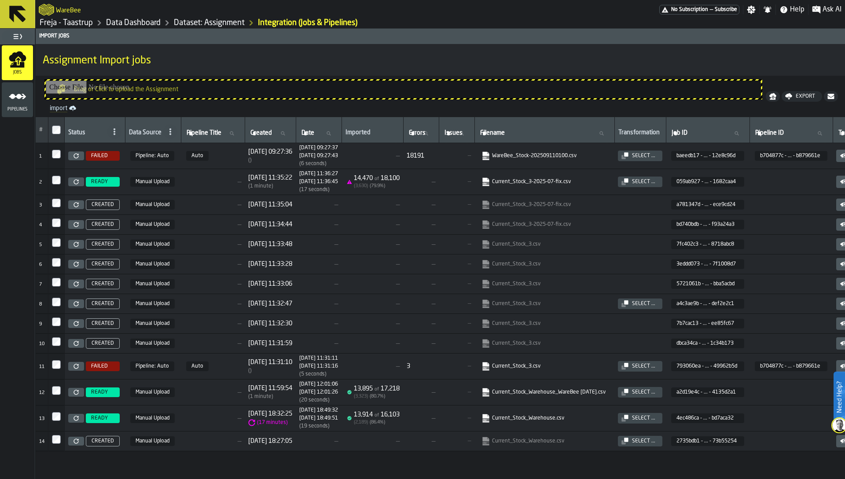
click at [487, 155] on icon "link-to-https://s3.eu-west-1.amazonaws.com/import.app.warebee.com/baeedb17-ac6e…" at bounding box center [483, 153] width 7 height 7
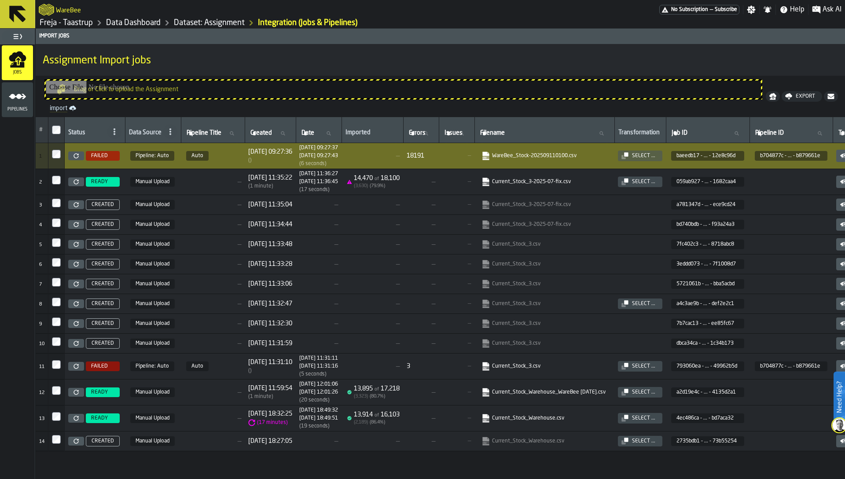
click at [55, 110] on link "import" at bounding box center [403, 108] width 715 height 11
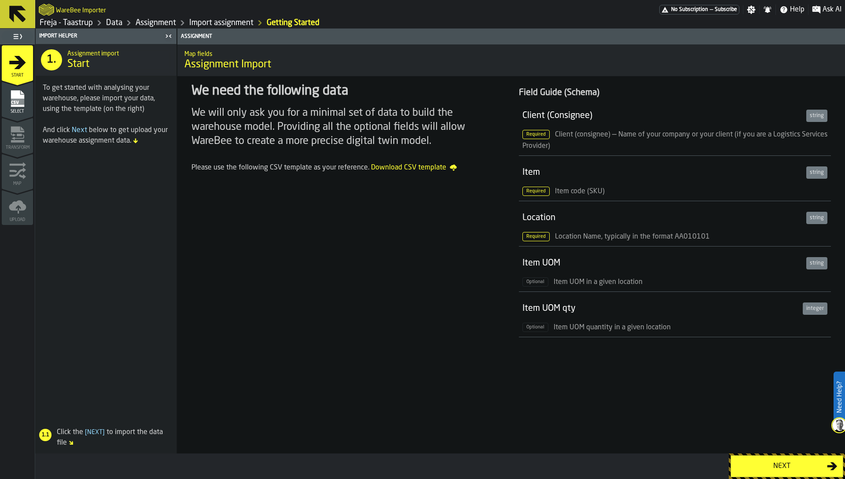
click at [754, 465] on div "Next" at bounding box center [782, 466] width 91 height 11
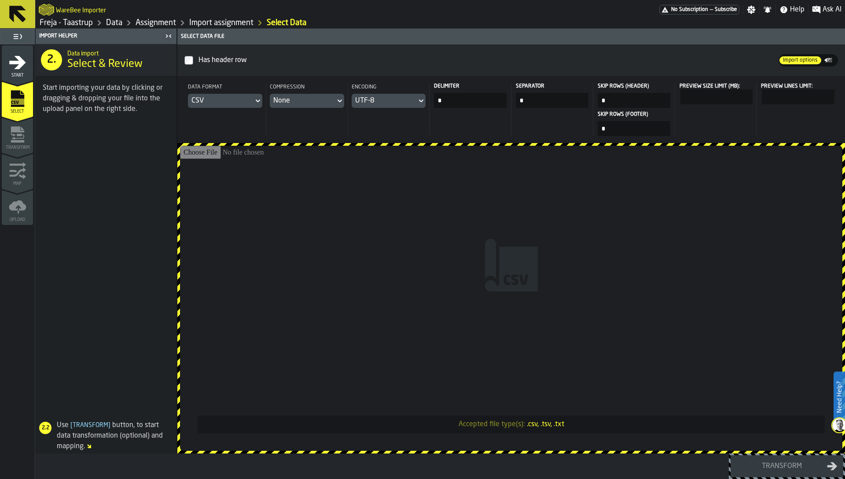
click at [535, 256] on input "Accepted file type(s): .csv, .tsv, .txt" at bounding box center [511, 298] width 663 height 305
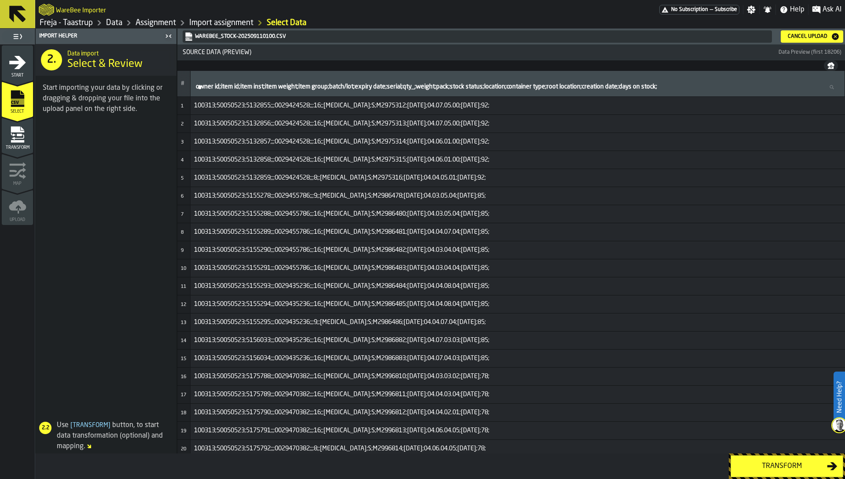
click at [828, 33] on div "Cancel Upload" at bounding box center [808, 36] width 47 height 6
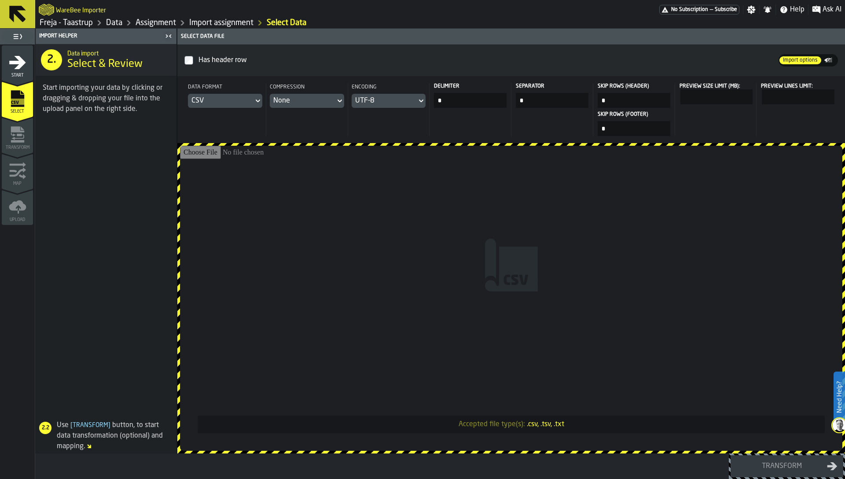
click at [437, 102] on input "*" at bounding box center [470, 100] width 73 height 15
type input "*"
click at [450, 226] on input "Accepted file type(s): .csv, .tsv, .txt" at bounding box center [511, 298] width 663 height 305
type input "**********"
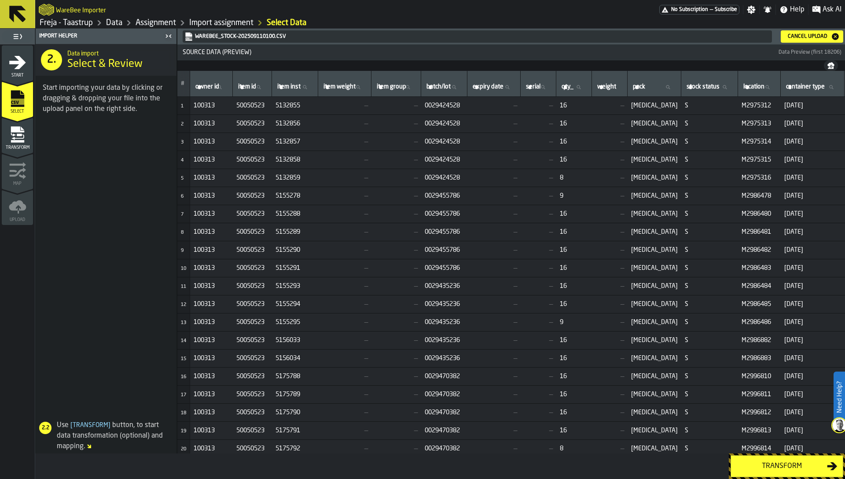
click at [22, 138] on icon "menu Transform" at bounding box center [17, 136] width 13 height 5
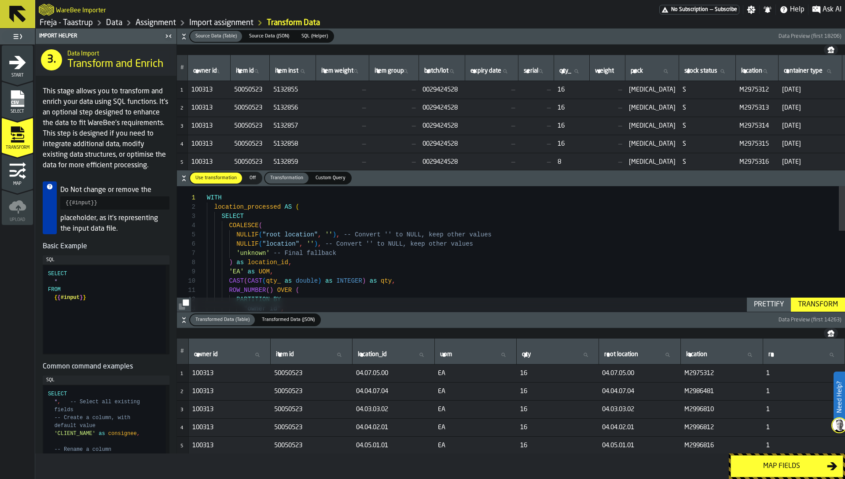
click at [767, 472] on button "Map fields" at bounding box center [787, 466] width 113 height 22
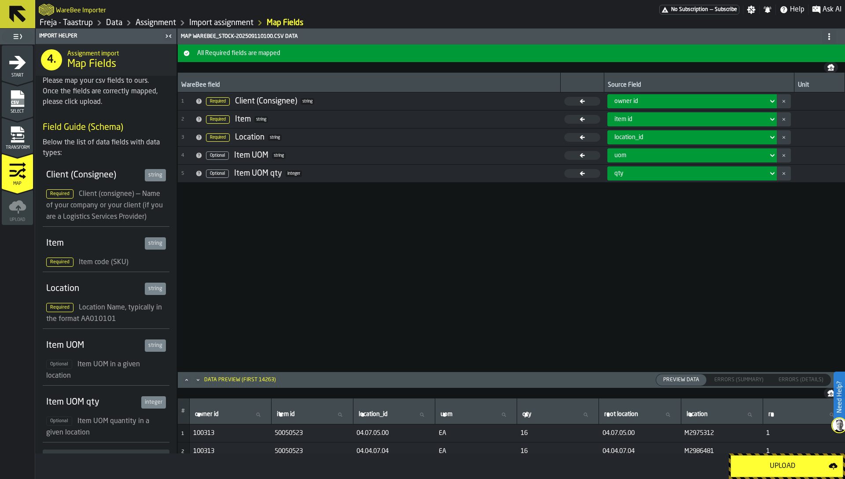
click at [770, 468] on div "Upload" at bounding box center [783, 466] width 92 height 11
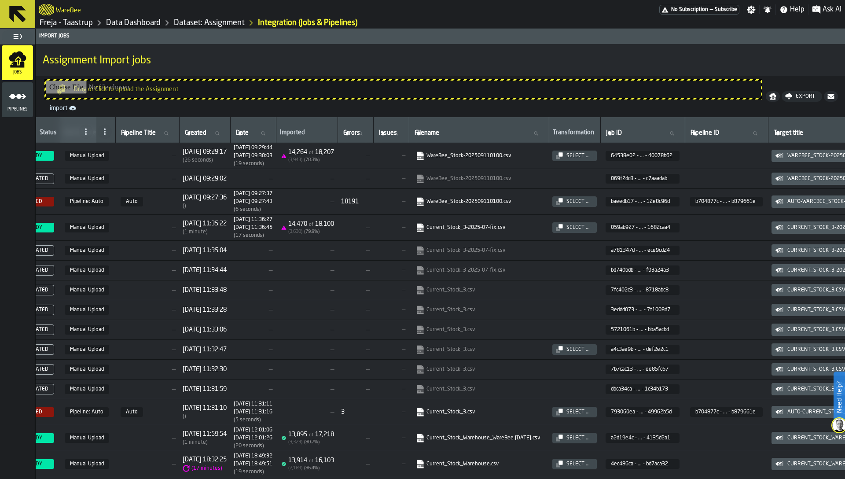
scroll to position [0, 95]
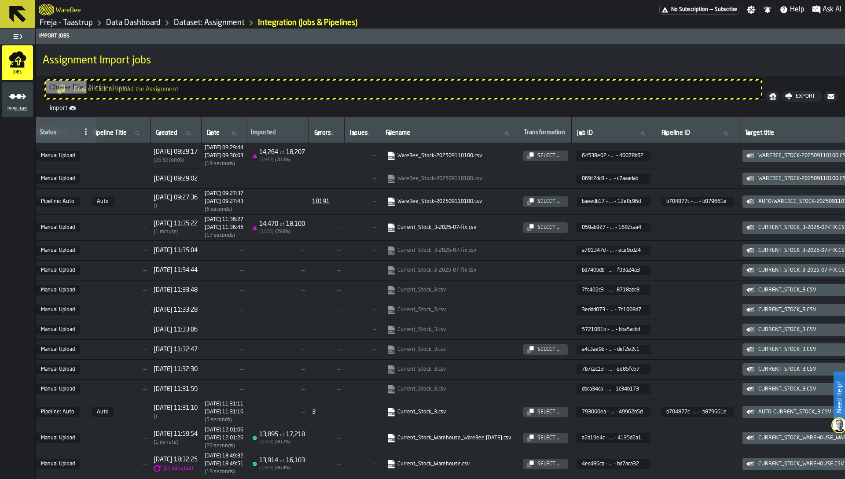
click at [0, 0] on icon "button-" at bounding box center [0, 0] width 0 height 0
click at [10, 102] on icon "menu Pipelines" at bounding box center [18, 97] width 18 height 18
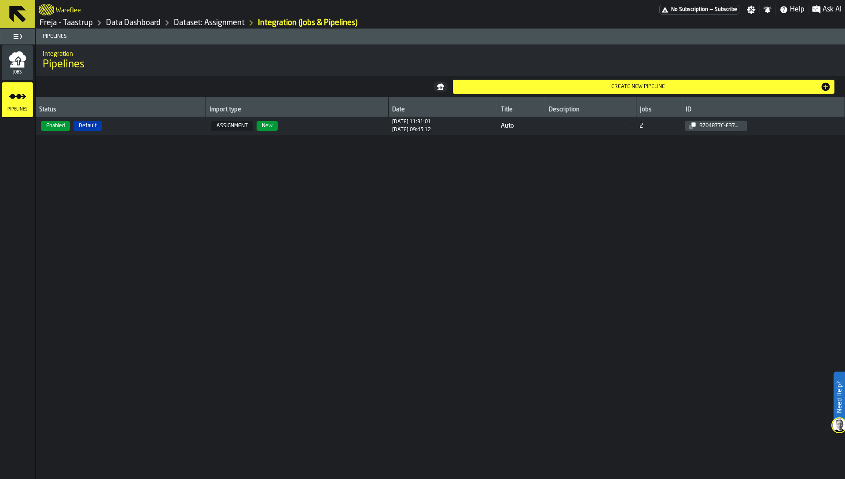
click at [107, 125] on span "Enabled Default" at bounding box center [120, 126] width 163 height 10
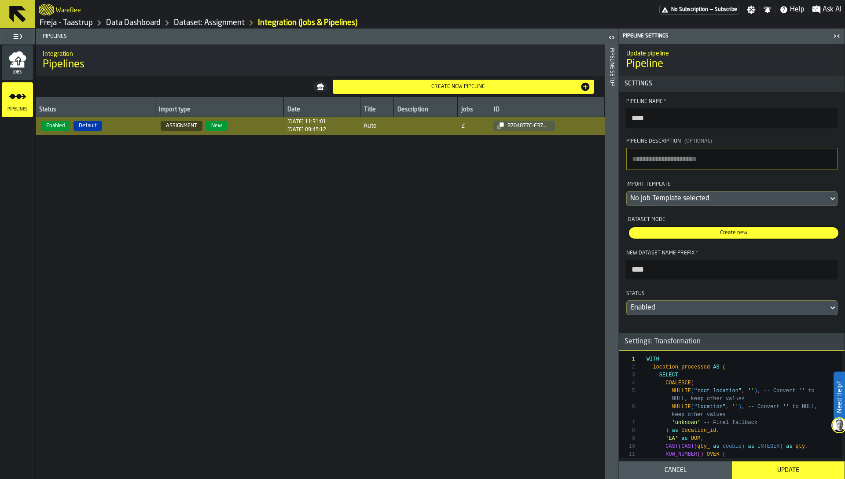
click at [651, 194] on div "No Job Template selected" at bounding box center [728, 199] width 202 height 14
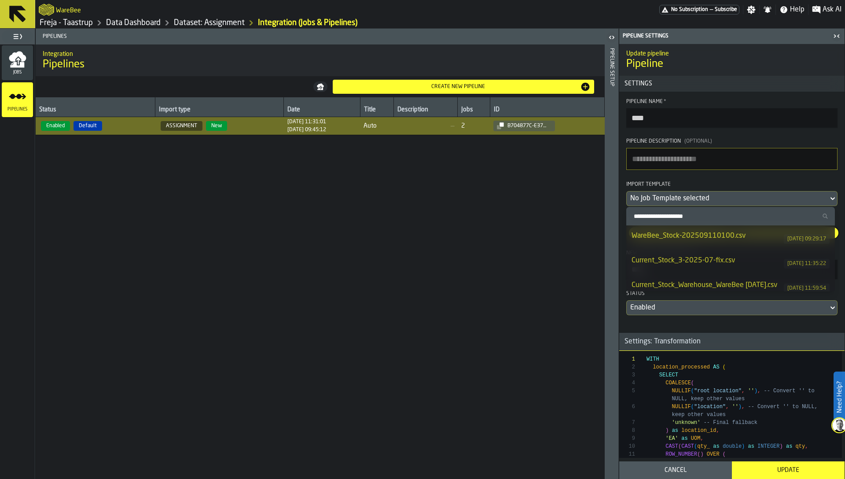
click at [651, 216] on input "Search Import Template" at bounding box center [731, 215] width 202 height 11
paste input "**********"
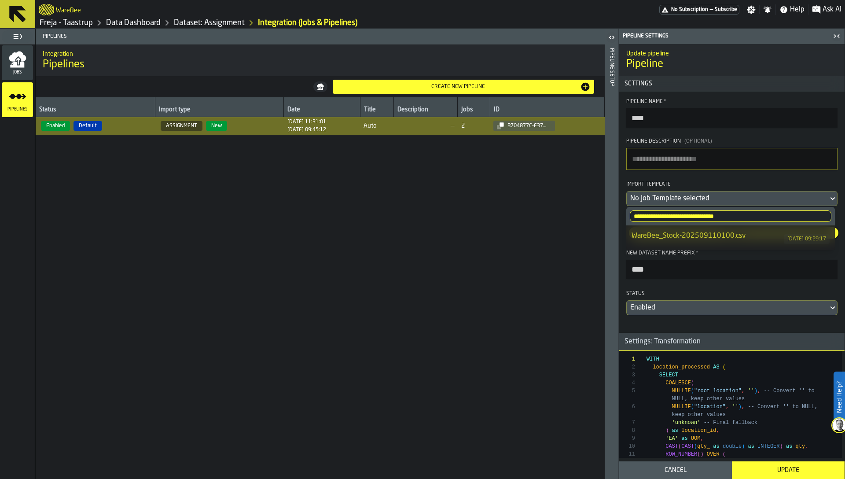
type input "**********"
click at [659, 231] on div "WareBee_Stock-202509110100.csv" at bounding box center [708, 236] width 152 height 11
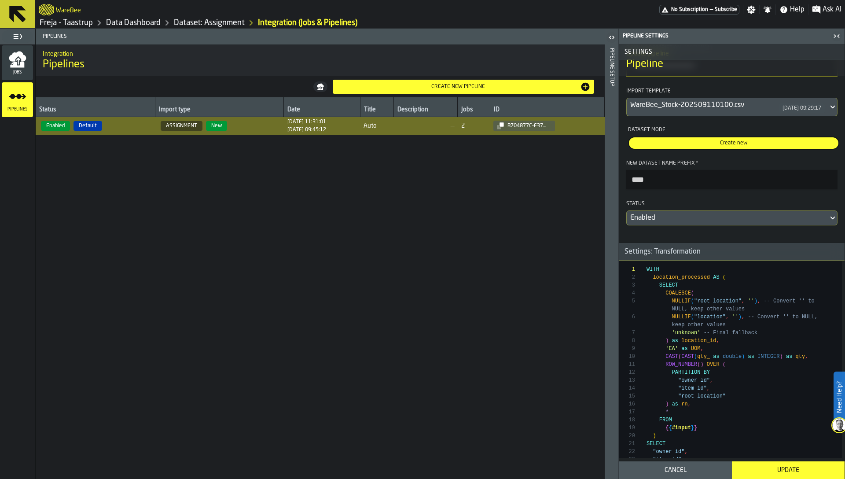
scroll to position [133, 0]
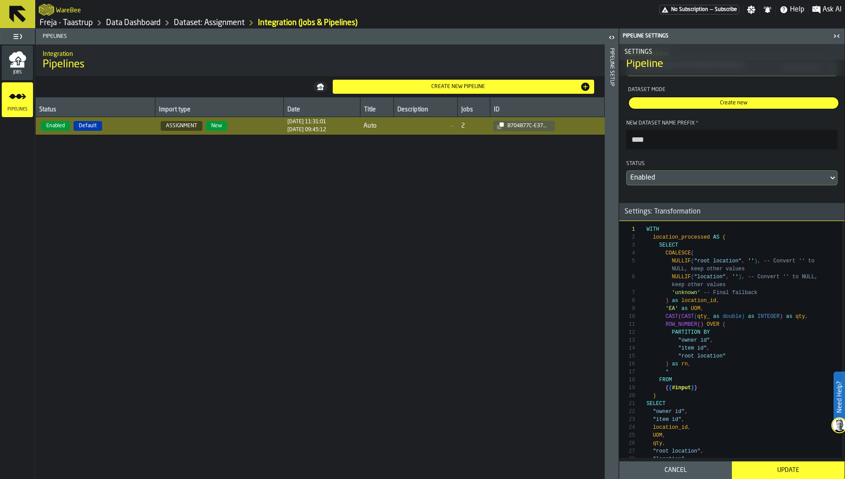
click at [780, 473] on div "Update" at bounding box center [789, 470] width 102 height 7
click at [609, 336] on div "Pipeline Setup" at bounding box center [612, 261] width 6 height 431
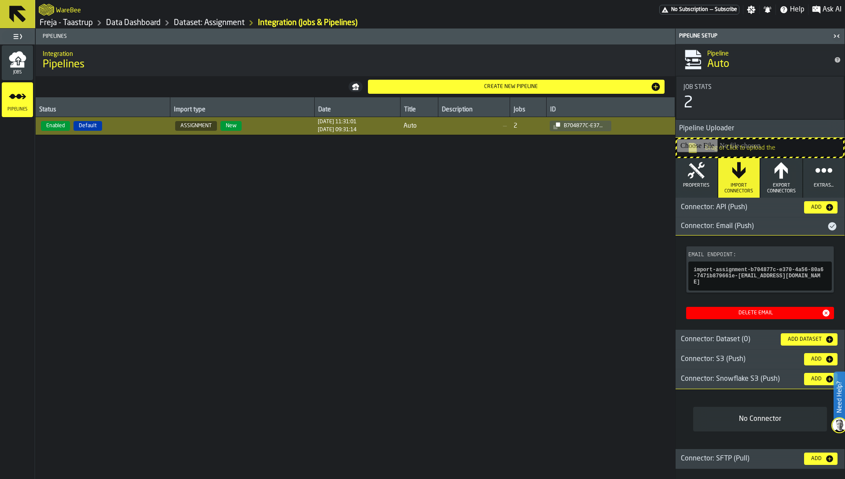
click at [698, 170] on icon "button" at bounding box center [696, 170] width 17 height 16
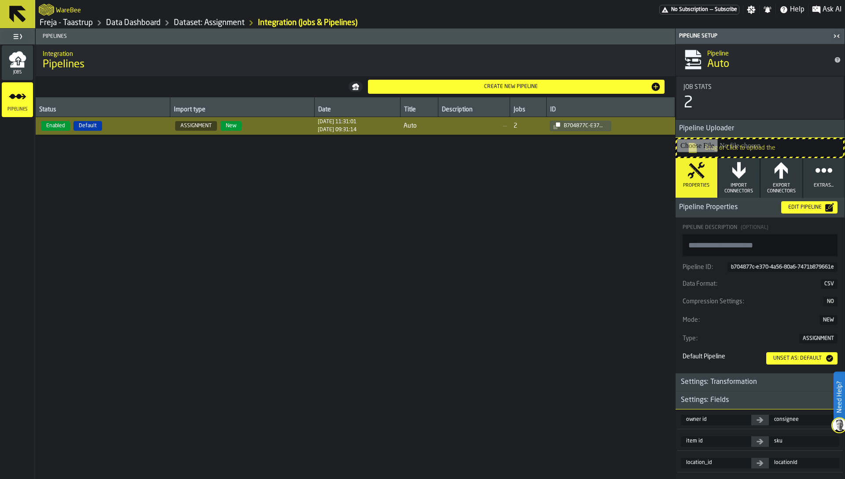
scroll to position [59, 0]
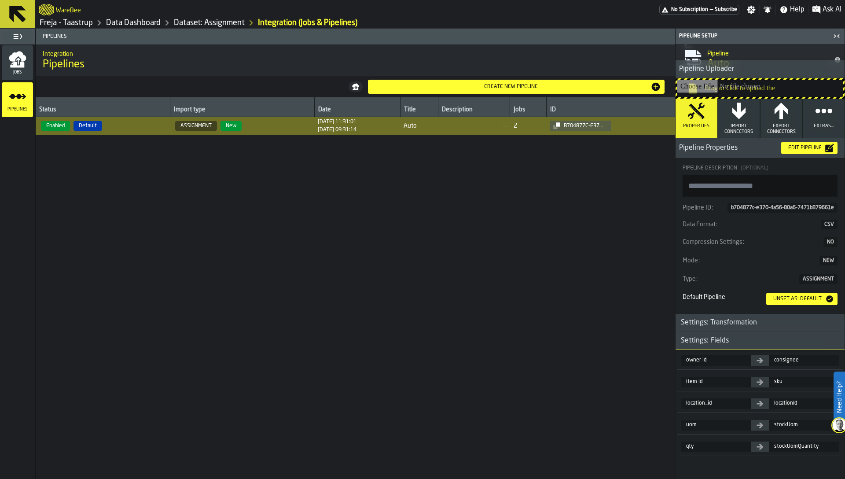
click at [137, 22] on link "Data Dashboard" at bounding box center [133, 23] width 55 height 10
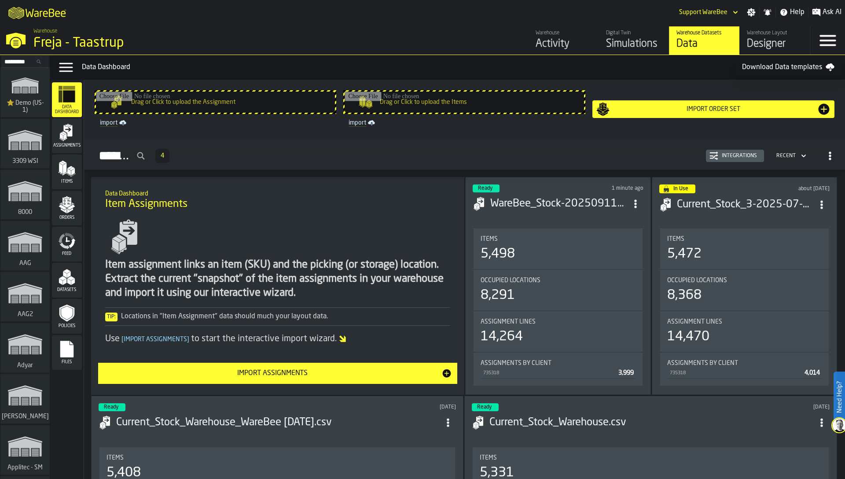
click at [123, 205] on span "Item Assignments" at bounding box center [146, 204] width 82 height 14
click at [66, 244] on icon "menu Feed" at bounding box center [67, 241] width 18 height 18
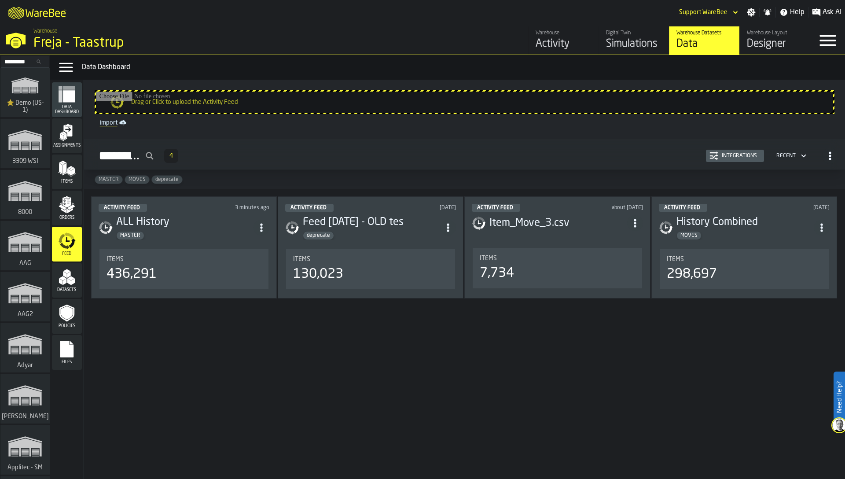
click at [62, 271] on icon "menu Datasets" at bounding box center [67, 277] width 18 height 18
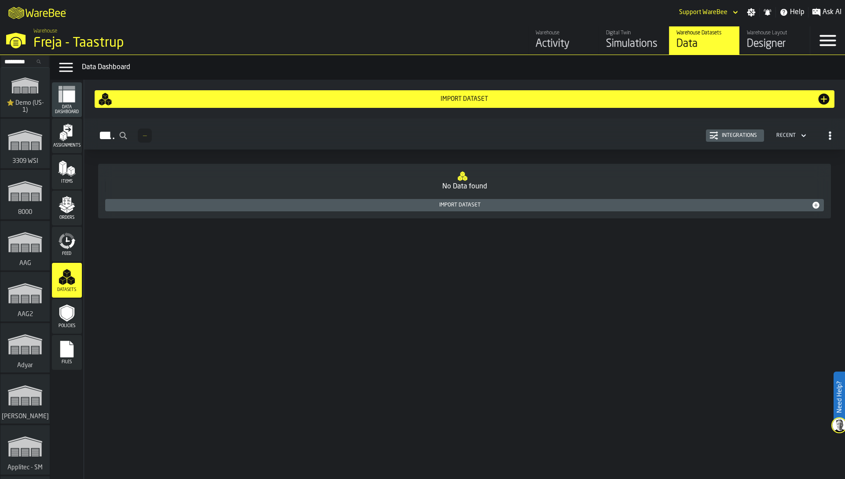
click at [64, 240] on icon "menu Feed" at bounding box center [67, 241] width 18 height 18
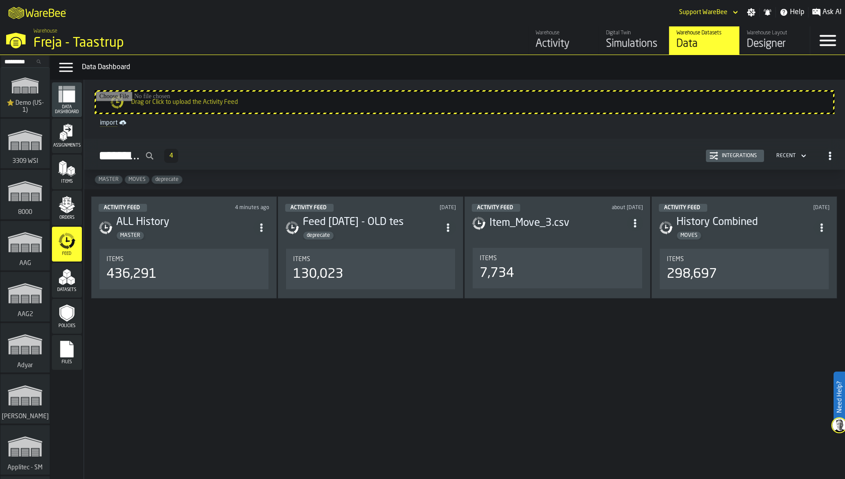
click at [716, 156] on icon "button-Integrations" at bounding box center [714, 155] width 9 height 9
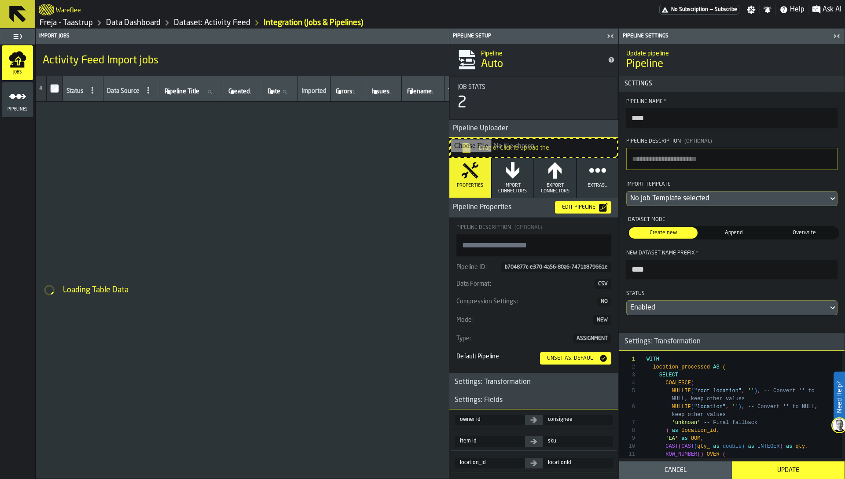
click at [607, 38] on icon "button-toggle-Close me" at bounding box center [610, 36] width 11 height 11
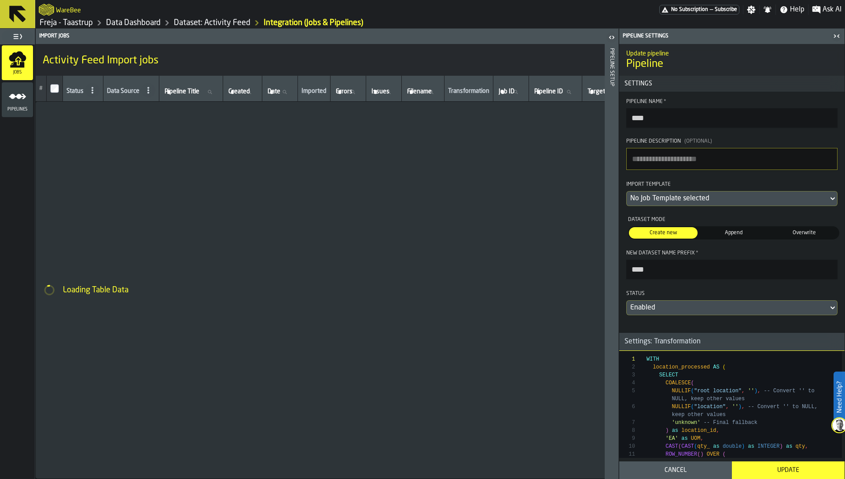
click at [837, 36] on icon "button-toggle-Close me" at bounding box center [837, 36] width 11 height 11
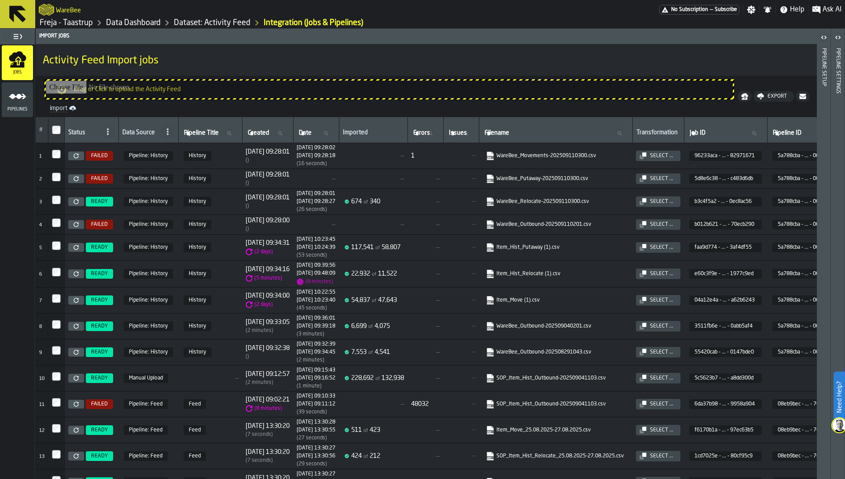
click at [76, 223] on icon at bounding box center [76, 224] width 5 height 5
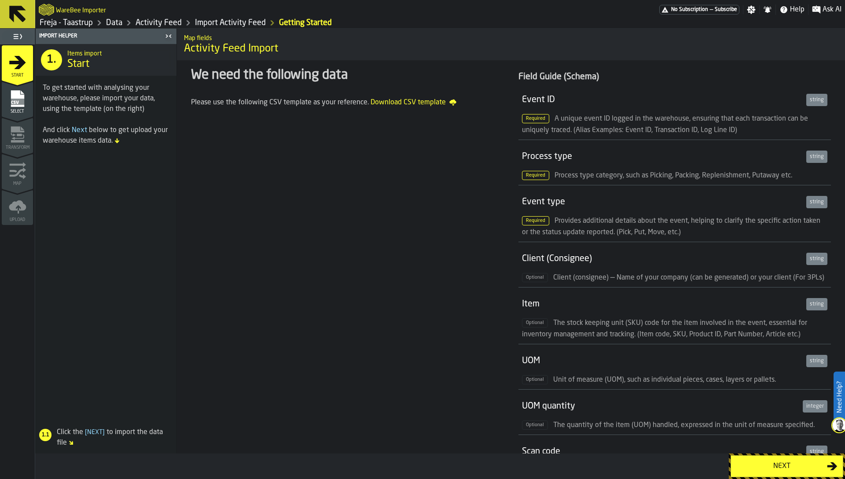
click at [18, 100] on rect "menu Select" at bounding box center [17, 102] width 13 height 6
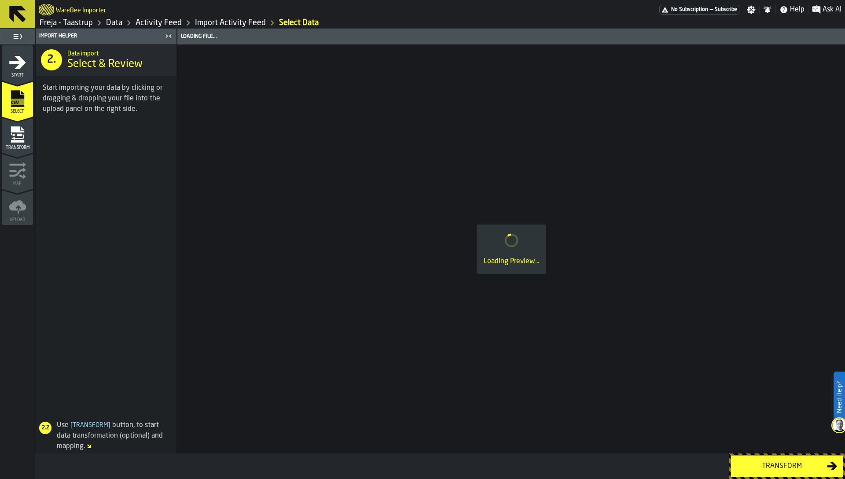
click at [32, 167] on div "Map" at bounding box center [17, 174] width 31 height 24
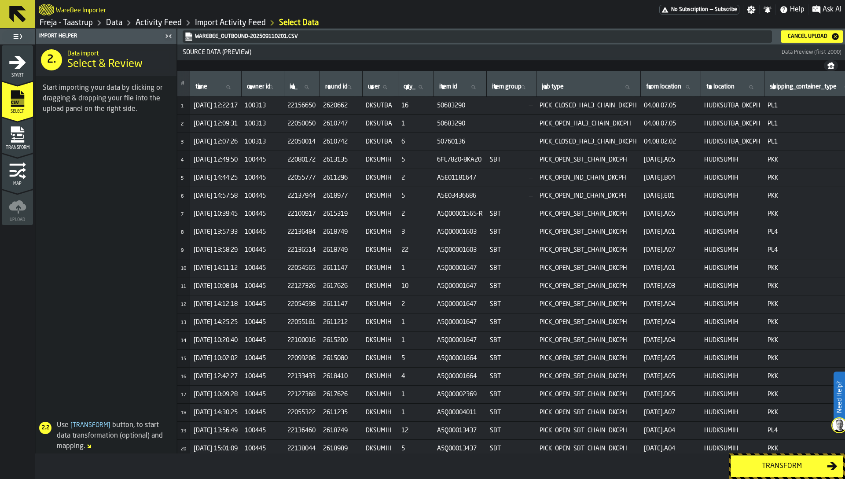
click at [22, 146] on span "Transform" at bounding box center [17, 147] width 31 height 5
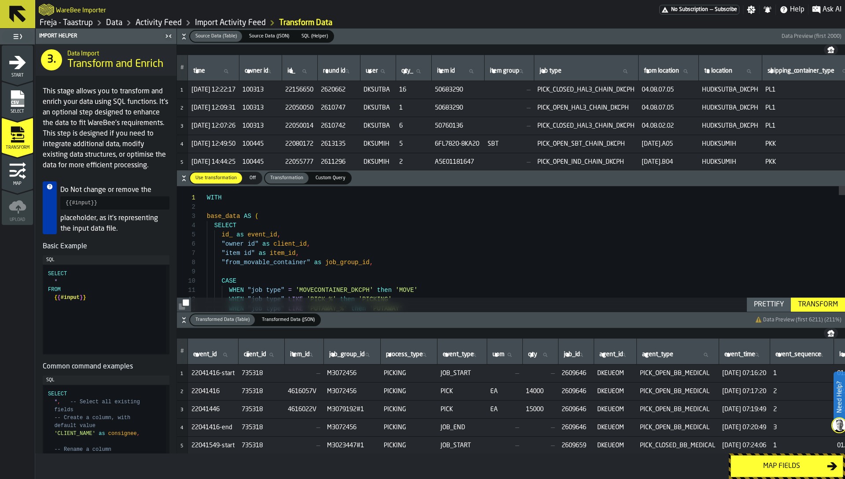
click at [762, 465] on div "Map fields" at bounding box center [782, 466] width 91 height 11
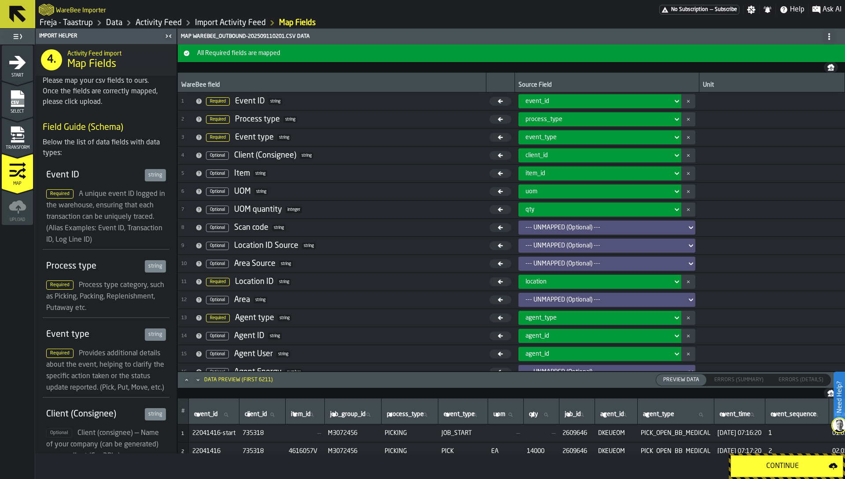
scroll to position [120, 0]
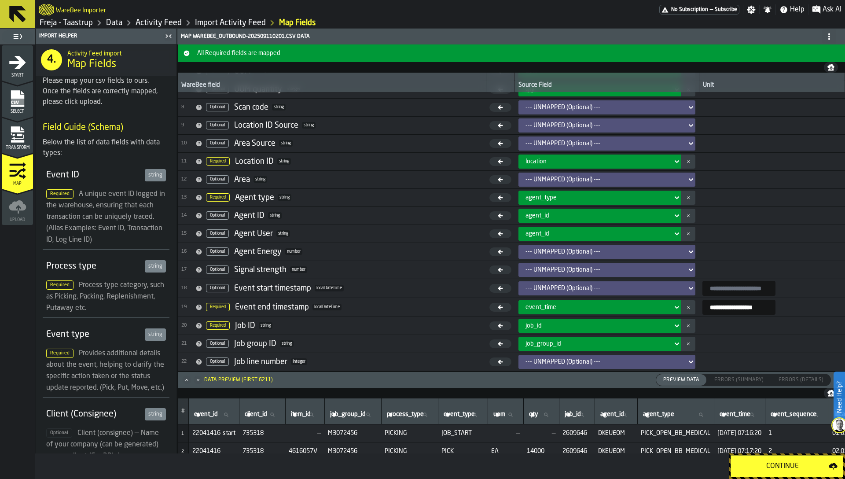
click at [783, 468] on div "Continue" at bounding box center [783, 466] width 92 height 11
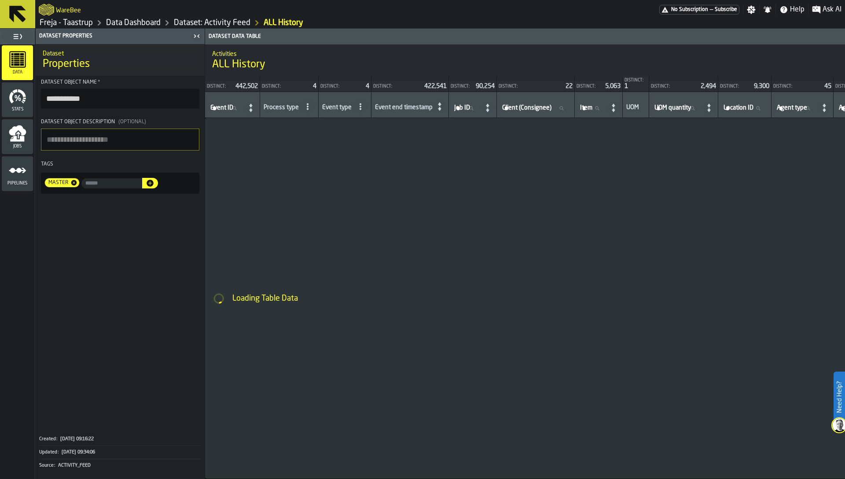
click at [213, 20] on link "Dataset: Activity Feed" at bounding box center [212, 23] width 77 height 10
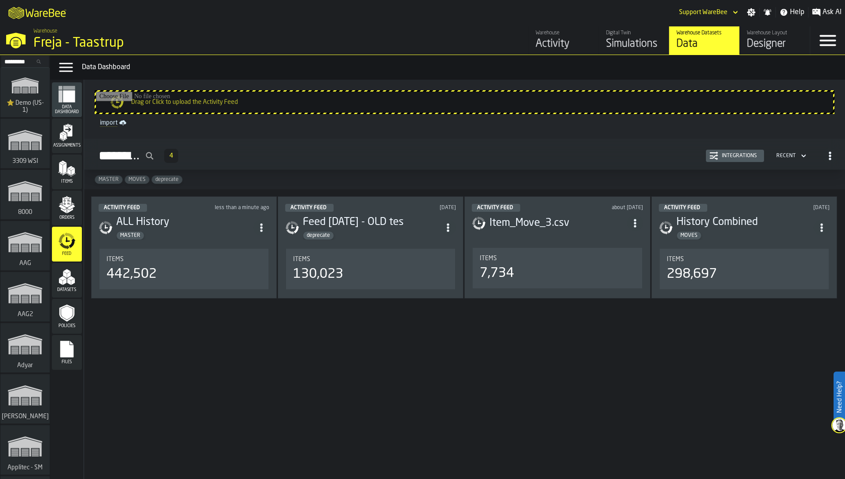
click at [735, 157] on div "Integrations" at bounding box center [740, 156] width 42 height 6
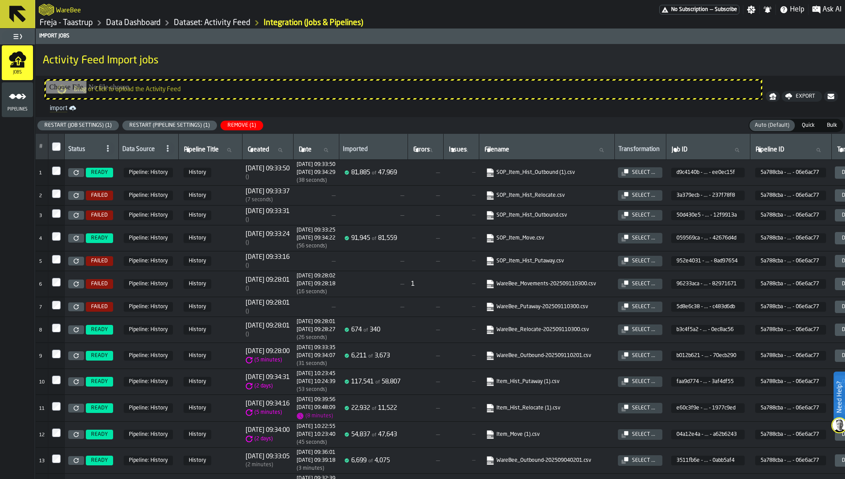
click at [157, 122] on button "Restart (Pipeline Settings) (1)" at bounding box center [169, 126] width 95 height 10
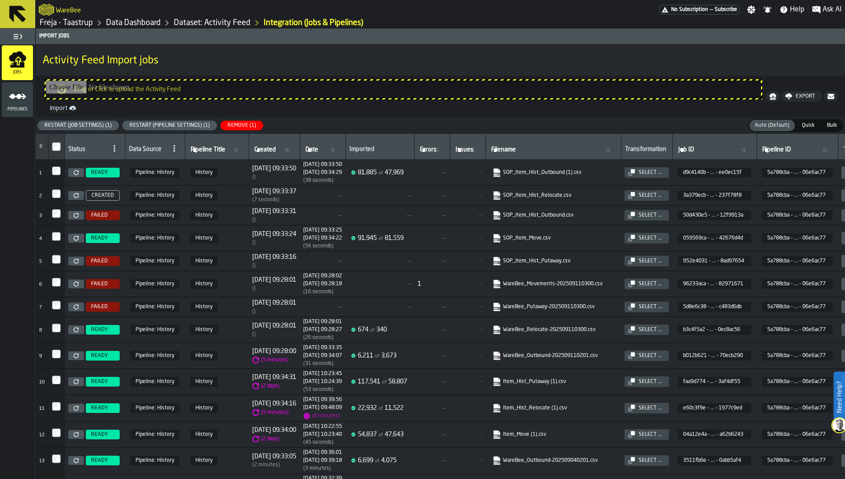
click at [51, 215] on td at bounding box center [56, 216] width 16 height 20
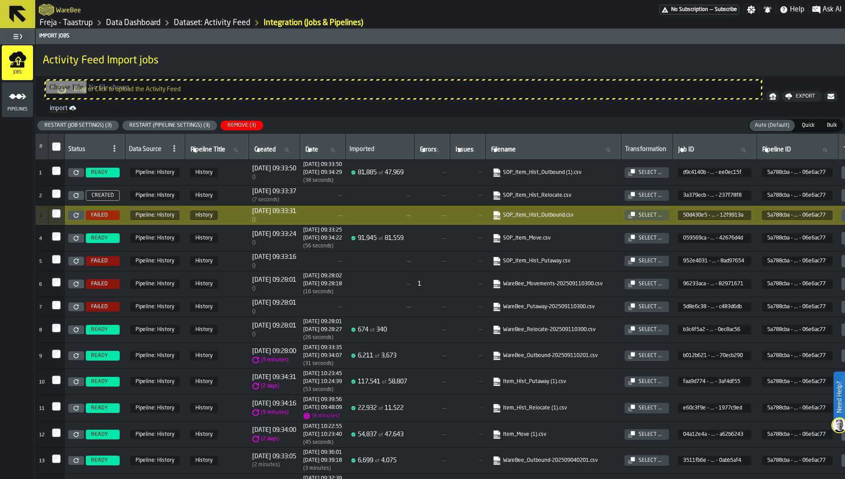
click at [176, 125] on div "Restart (Pipeline Settings) (3)" at bounding box center [170, 125] width 88 height 6
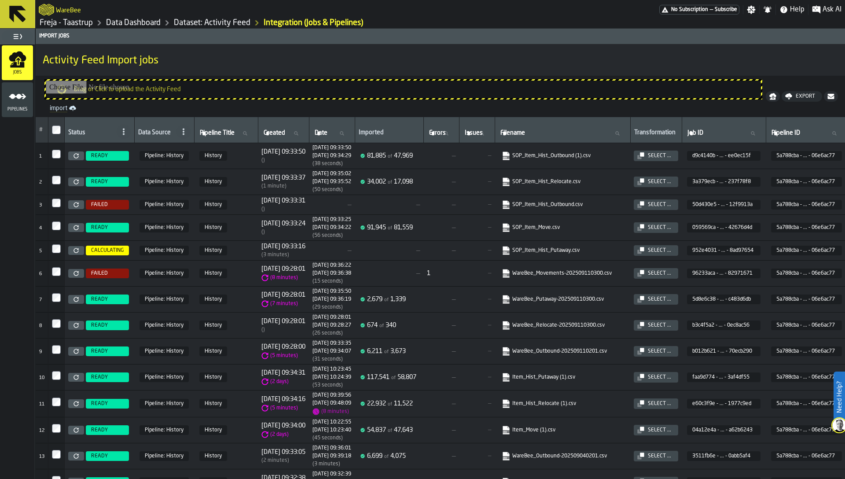
click at [73, 22] on link "Freja - Taastrup" at bounding box center [66, 23] width 53 height 10
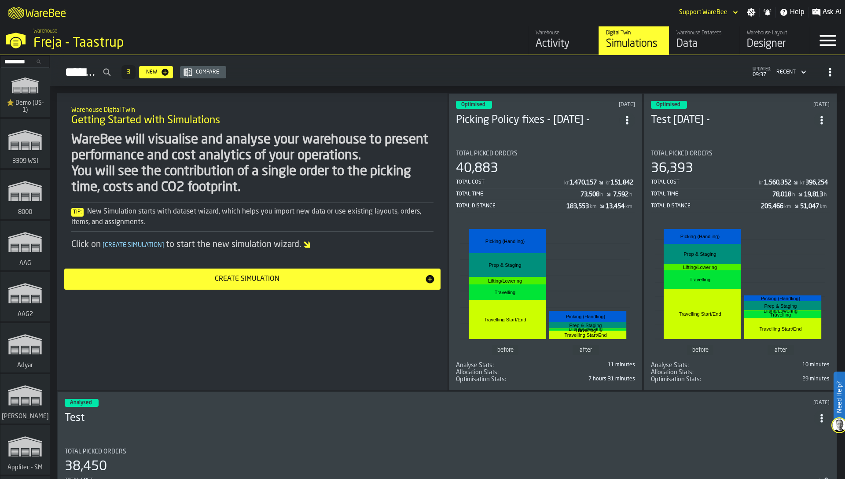
click at [550, 43] on div "Activity" at bounding box center [564, 44] width 56 height 14
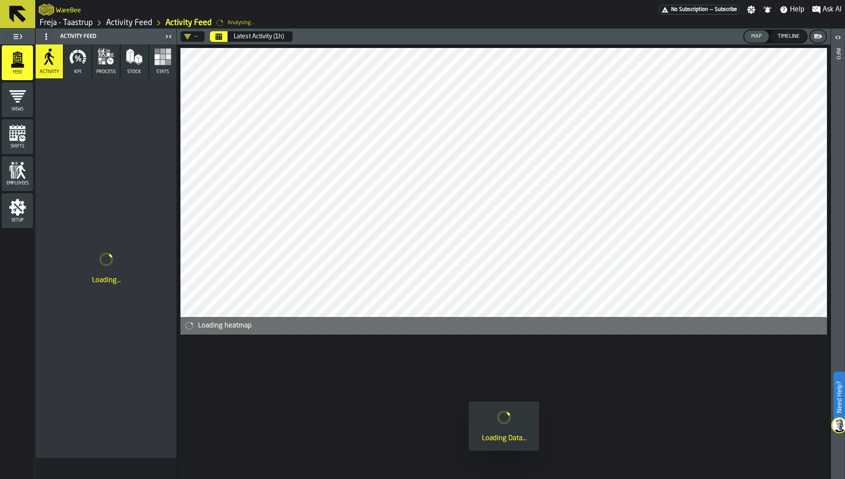
click at [222, 36] on icon "Calendar" at bounding box center [219, 37] width 7 height 4
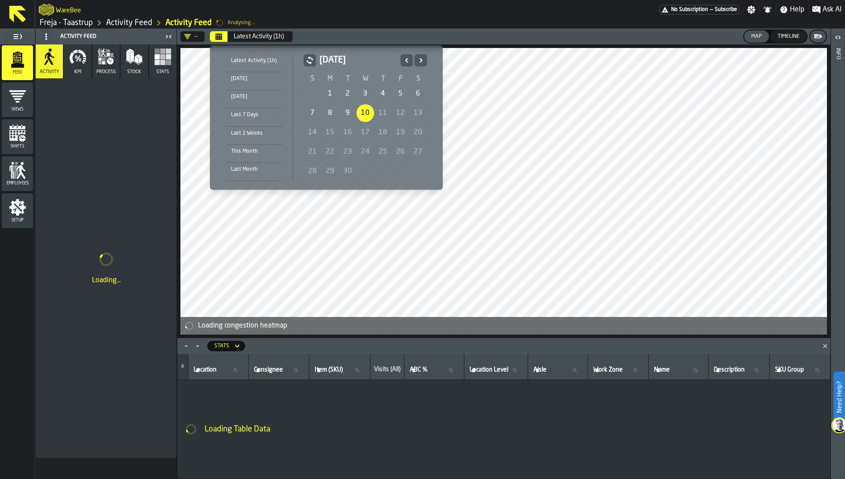
click at [363, 116] on div "10" at bounding box center [366, 113] width 18 height 18
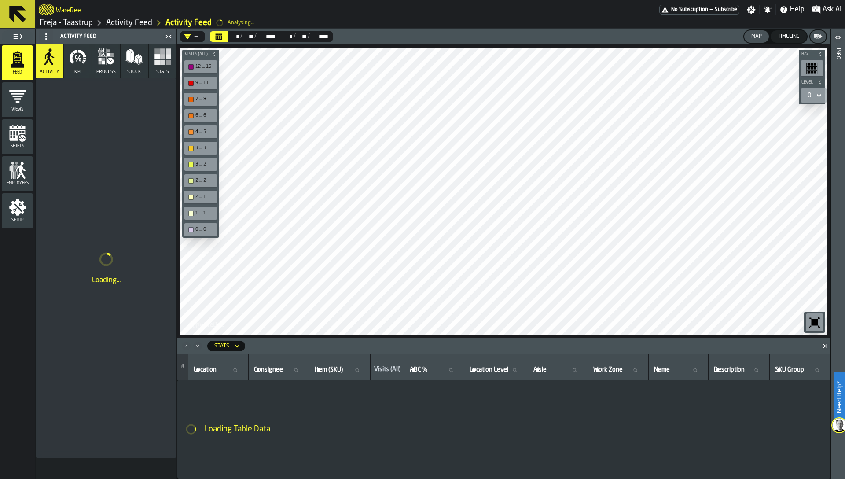
click at [427, 148] on div at bounding box center [504, 191] width 647 height 287
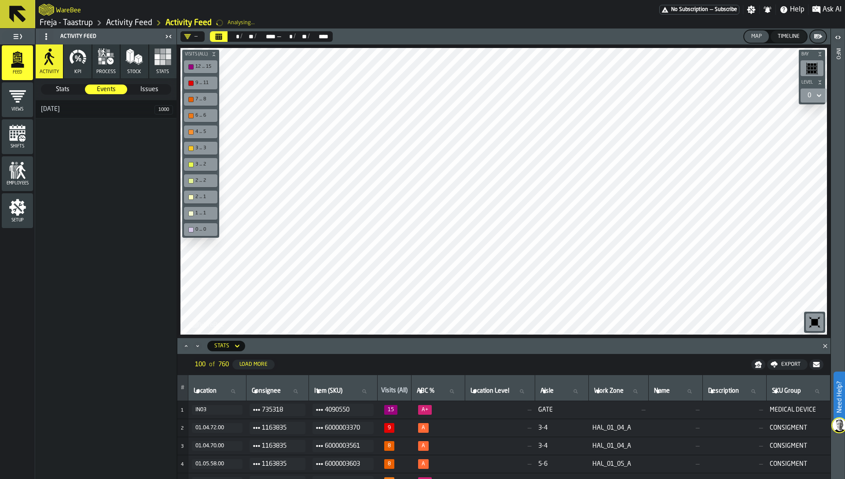
click at [92, 110] on div "10 September" at bounding box center [95, 109] width 119 height 7
click at [82, 63] on icon "button" at bounding box center [78, 57] width 18 height 18
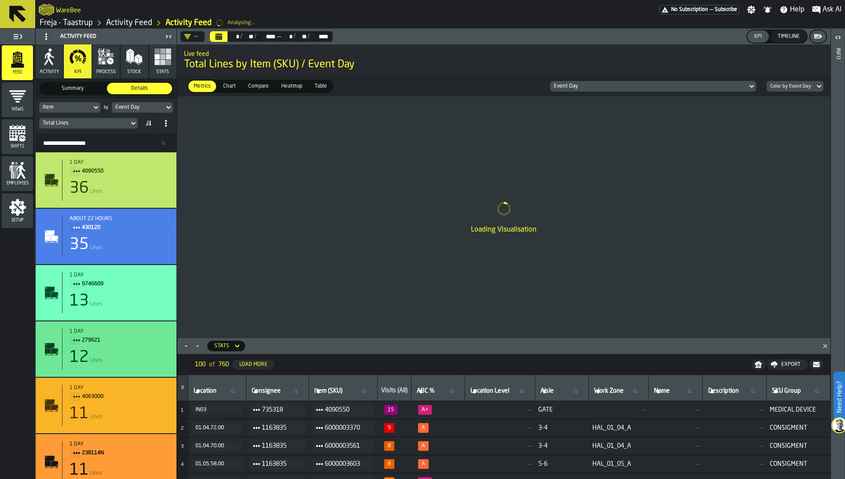
click at [83, 92] on div "Summary" at bounding box center [72, 88] width 65 height 11
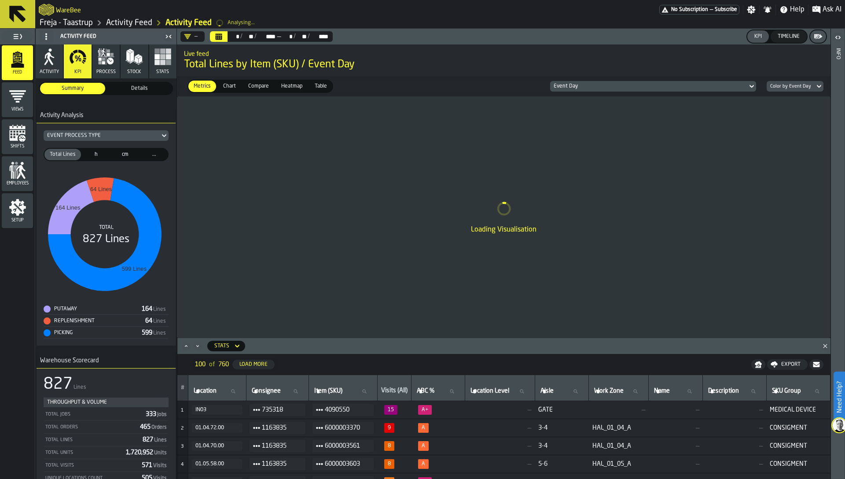
click at [827, 347] on polygon "Close" at bounding box center [825, 346] width 4 height 4
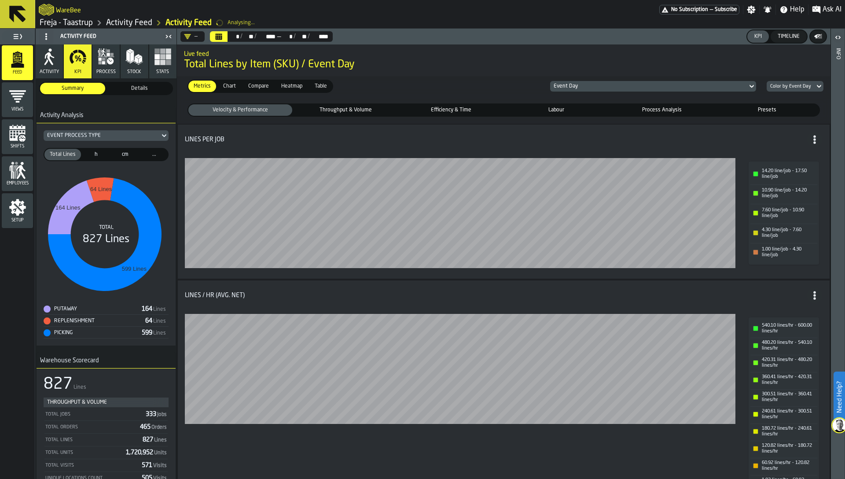
click at [124, 91] on span "Details" at bounding box center [140, 89] width 62 height 8
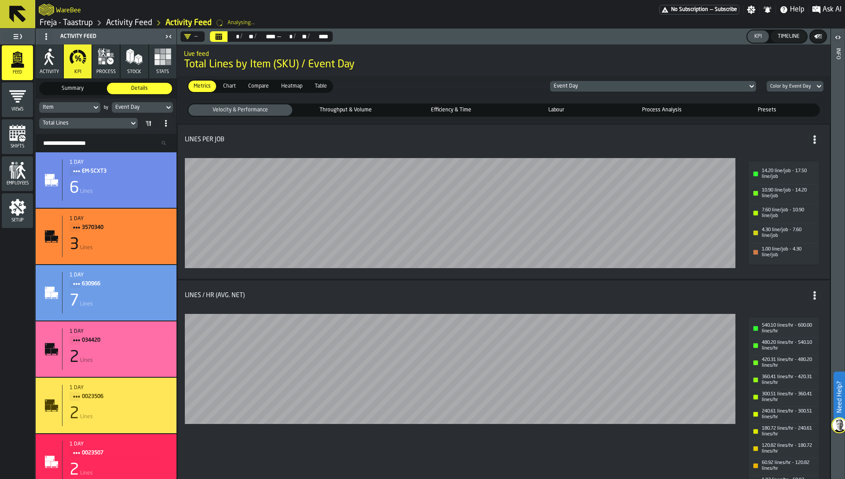
click at [63, 104] on div "Item" at bounding box center [65, 107] width 45 height 6
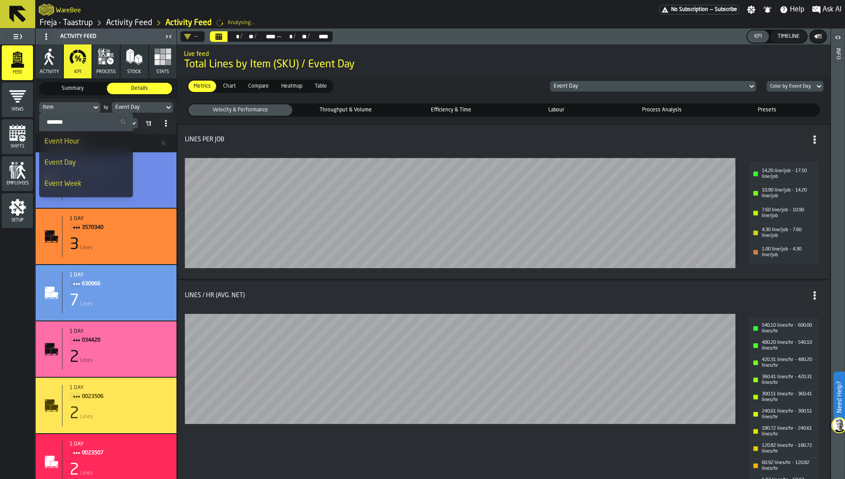
click at [70, 120] on input "Search" at bounding box center [86, 121] width 87 height 11
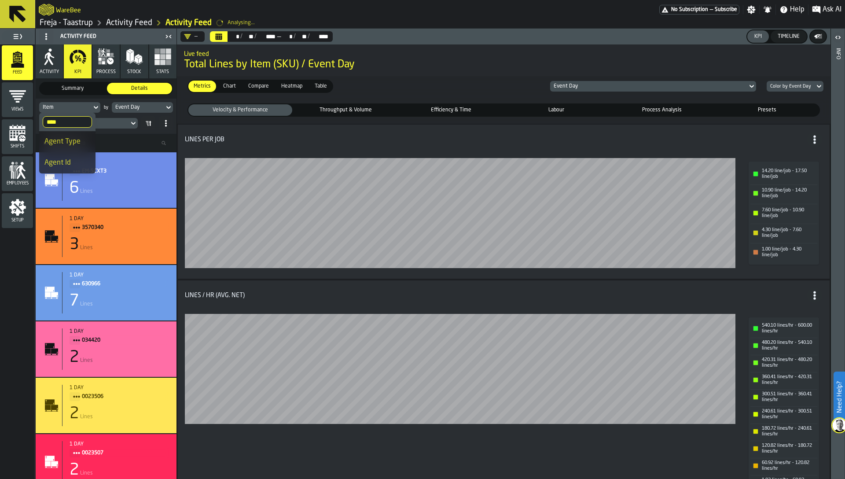
click at [62, 122] on input "****" at bounding box center [67, 121] width 49 height 11
type input "****"
click at [60, 178] on li "User" at bounding box center [67, 183] width 56 height 21
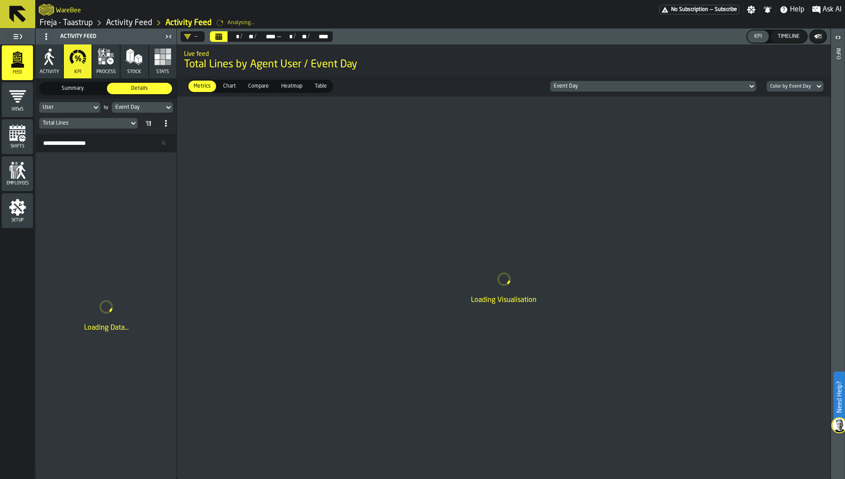
click at [137, 106] on div "Event Day" at bounding box center [137, 107] width 45 height 6
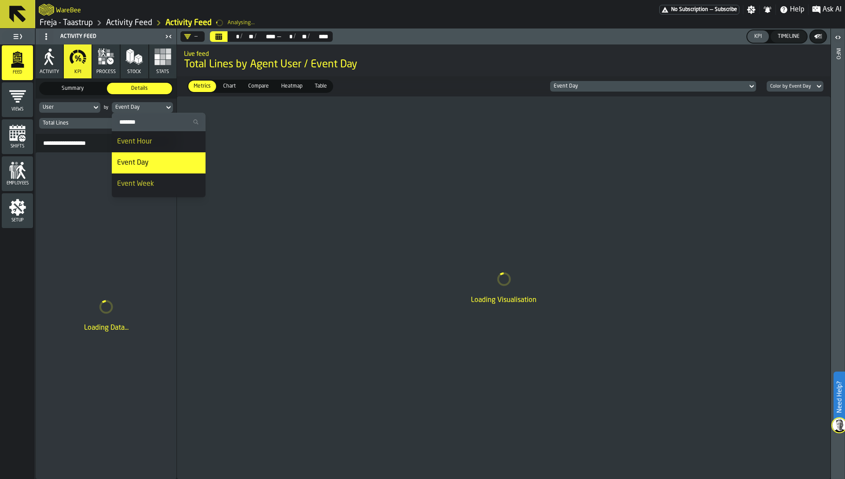
click at [138, 140] on div "Event Hour" at bounding box center [158, 142] width 83 height 11
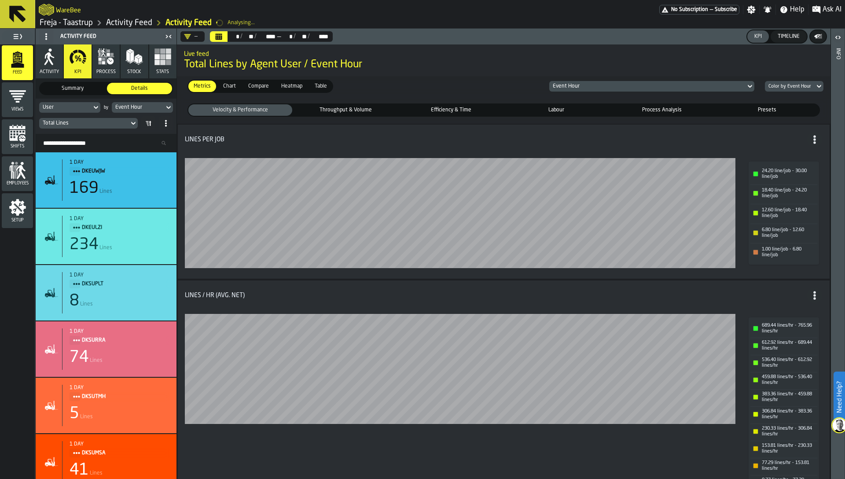
click at [151, 121] on icon at bounding box center [150, 123] width 2 height 5
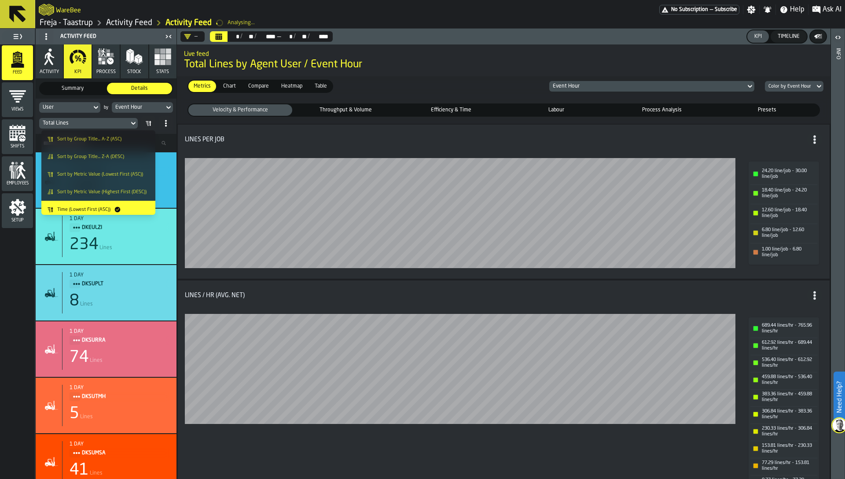
click at [132, 189] on span "Sort by Metric Value (Highest First (DESC))" at bounding box center [101, 192] width 89 height 6
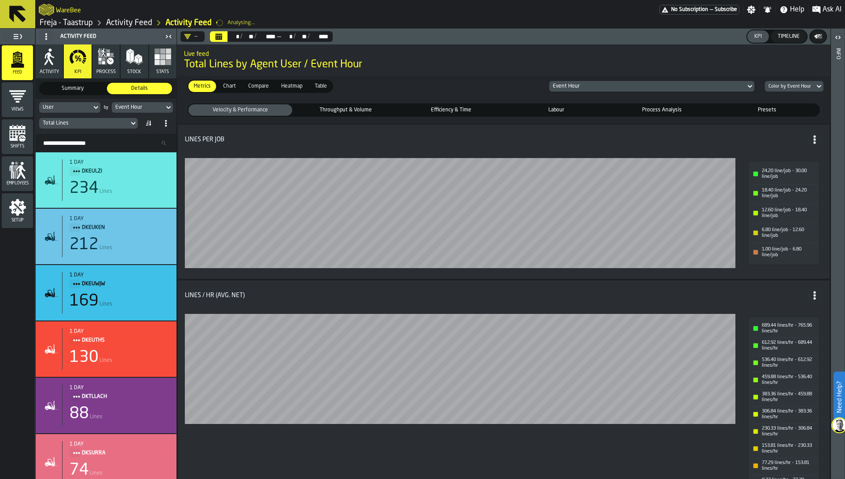
click at [296, 86] on span "Heatmap" at bounding box center [292, 86] width 28 height 8
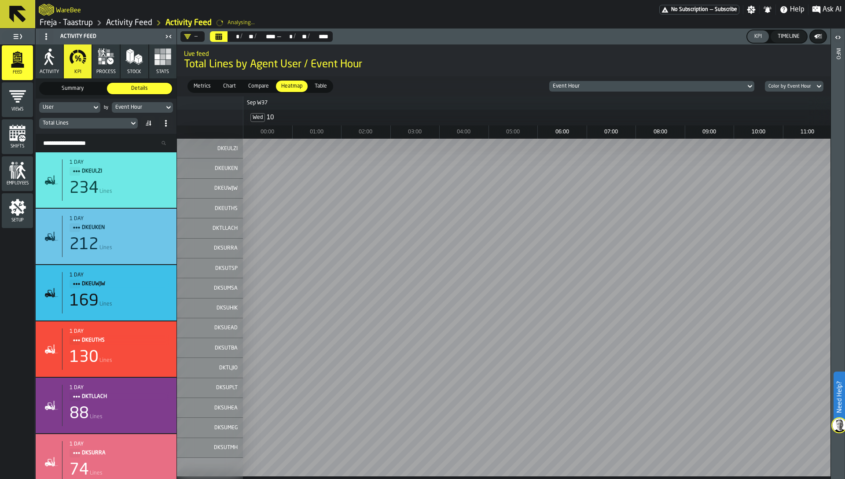
click at [77, 105] on div "User" at bounding box center [65, 107] width 45 height 6
click at [66, 122] on input "****" at bounding box center [67, 121] width 49 height 11
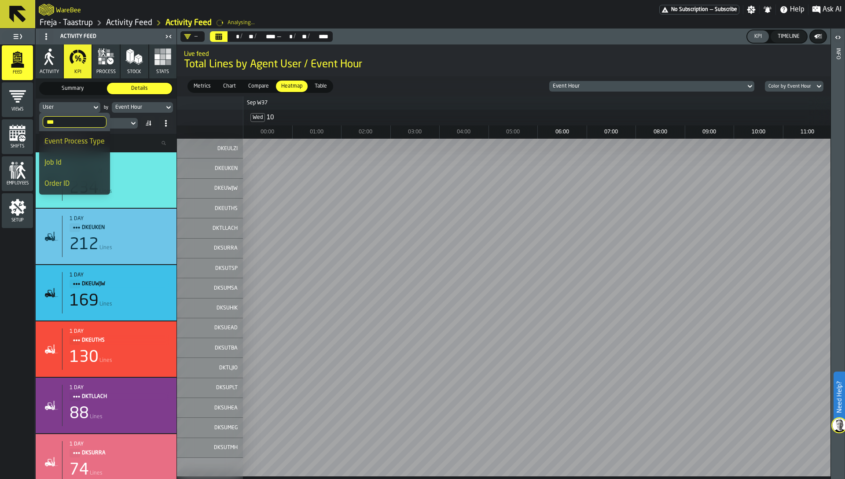
type input "***"
click at [86, 144] on div "Event Process Type" at bounding box center [74, 142] width 60 height 11
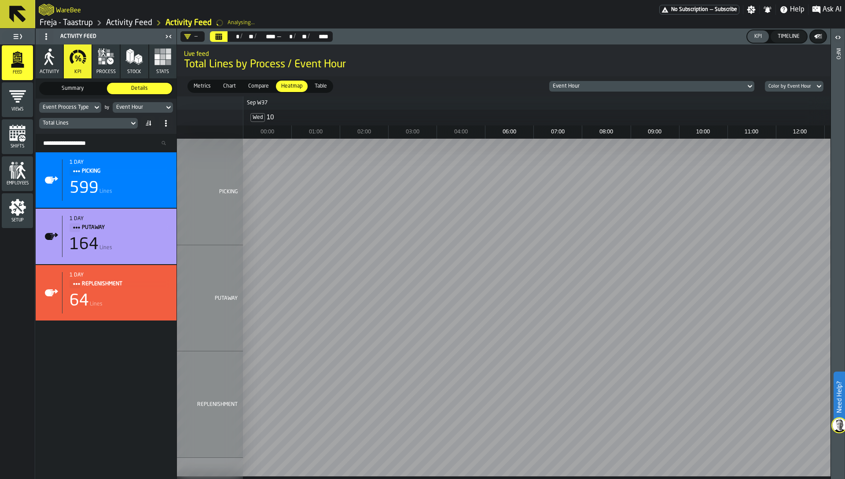
click at [126, 24] on link "Activity Feed" at bounding box center [129, 23] width 46 height 10
click at [138, 22] on link "Activity Feed" at bounding box center [129, 23] width 46 height 10
click at [87, 23] on link "Freja - Taastrup" at bounding box center [66, 23] width 53 height 10
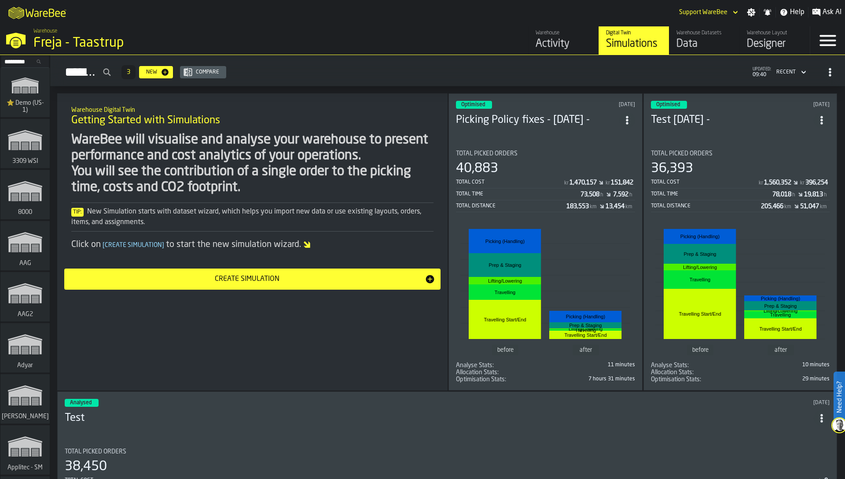
click at [689, 53] on link "Warehouse Datasets Data" at bounding box center [704, 40] width 70 height 28
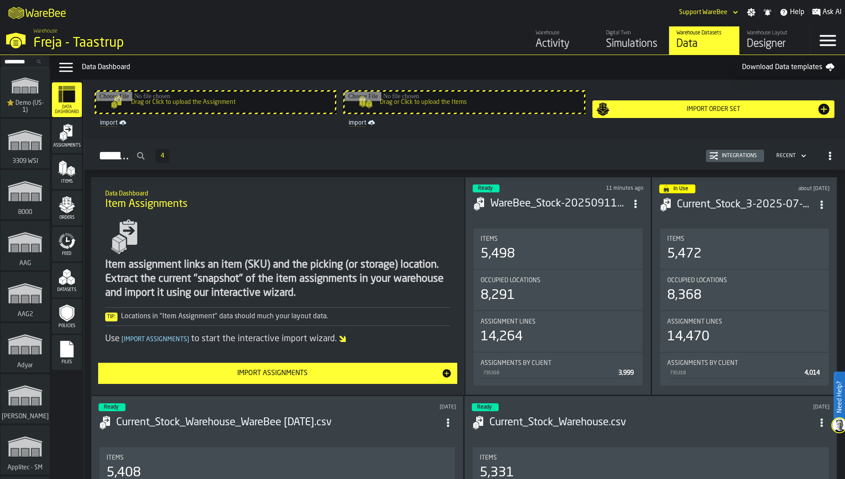
click at [66, 247] on icon "menu Feed" at bounding box center [64, 245] width 10 height 7
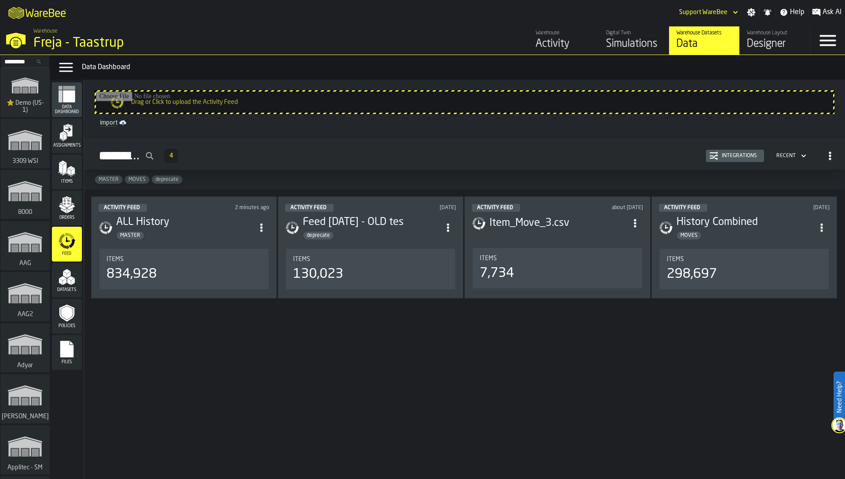
click at [739, 156] on div "Integrations" at bounding box center [740, 156] width 42 height 6
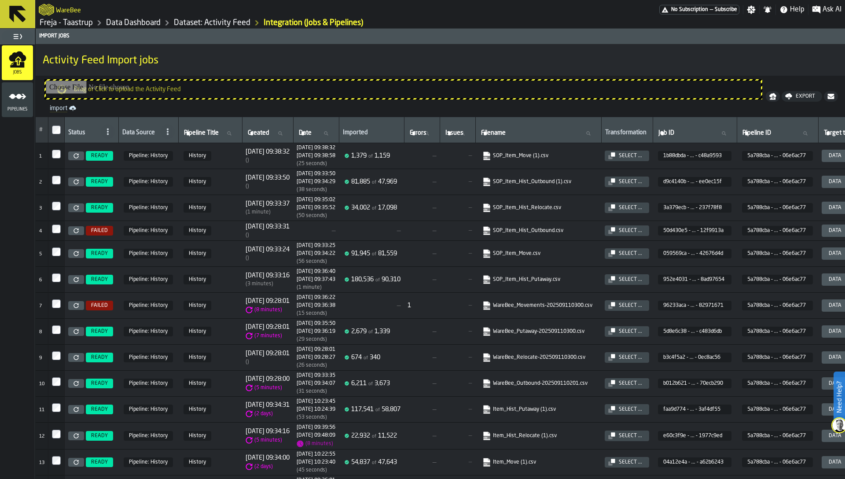
click at [67, 20] on link "Freja - Taastrup" at bounding box center [66, 23] width 53 height 10
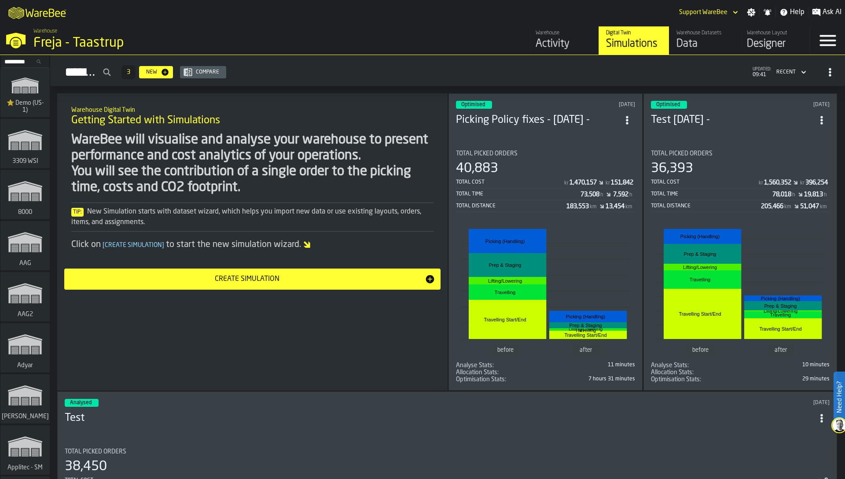
click at [567, 47] on div "Activity" at bounding box center [564, 44] width 56 height 14
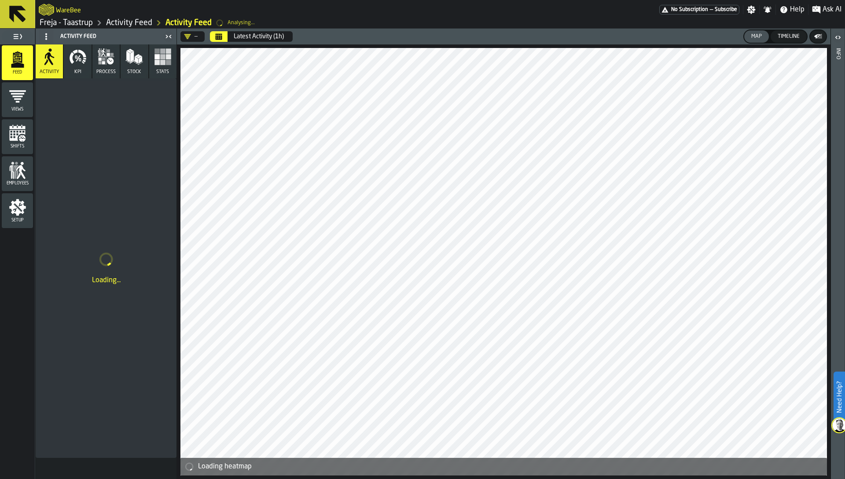
click at [221, 40] on icon "Calendar" at bounding box center [219, 37] width 7 height 4
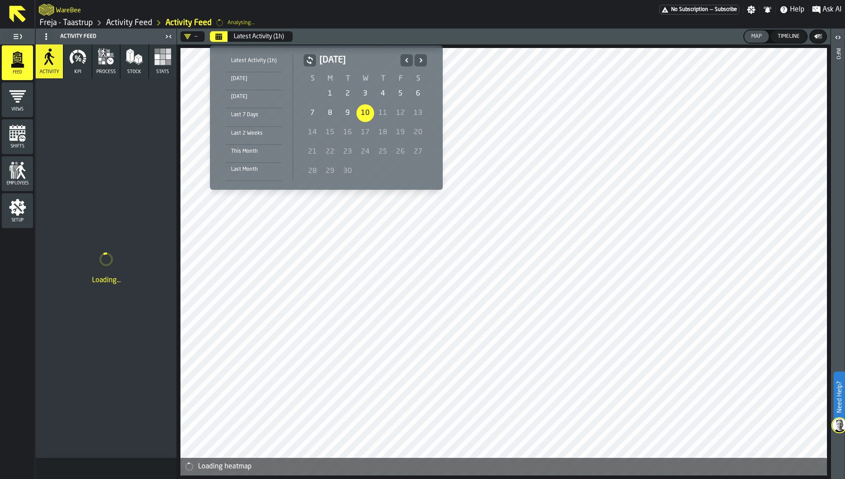
click at [402, 61] on icon "Previous" at bounding box center [406, 60] width 9 height 11
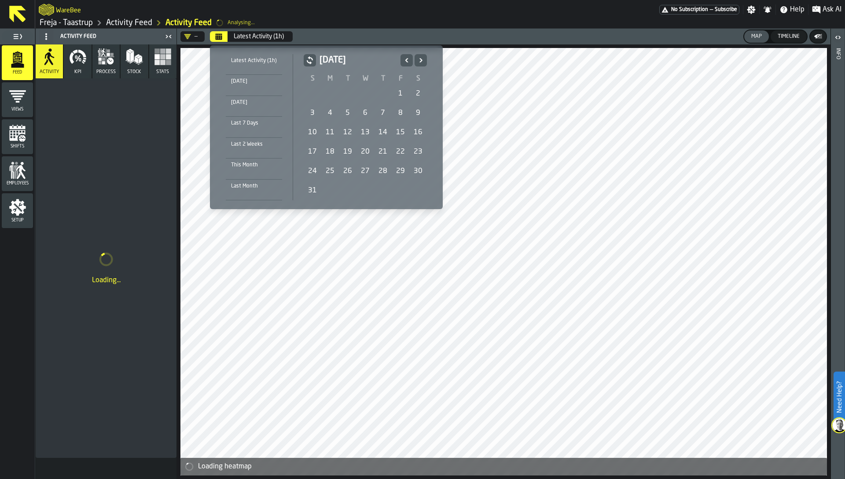
click at [403, 61] on icon "Previous" at bounding box center [406, 60] width 9 height 11
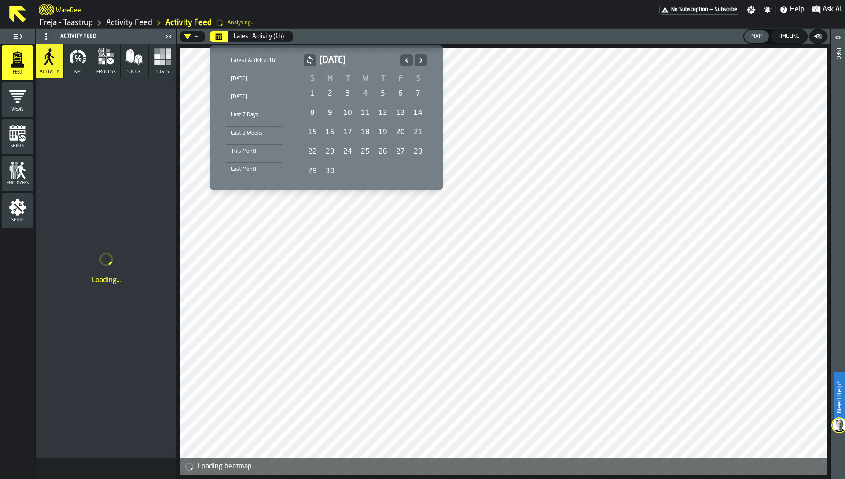
click at [403, 61] on icon "Previous" at bounding box center [406, 60] width 9 height 11
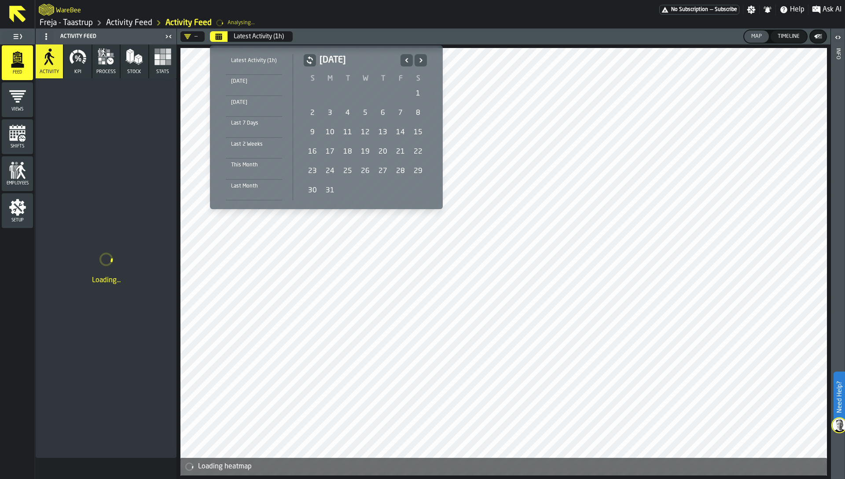
click at [403, 61] on icon "Previous" at bounding box center [406, 60] width 9 height 11
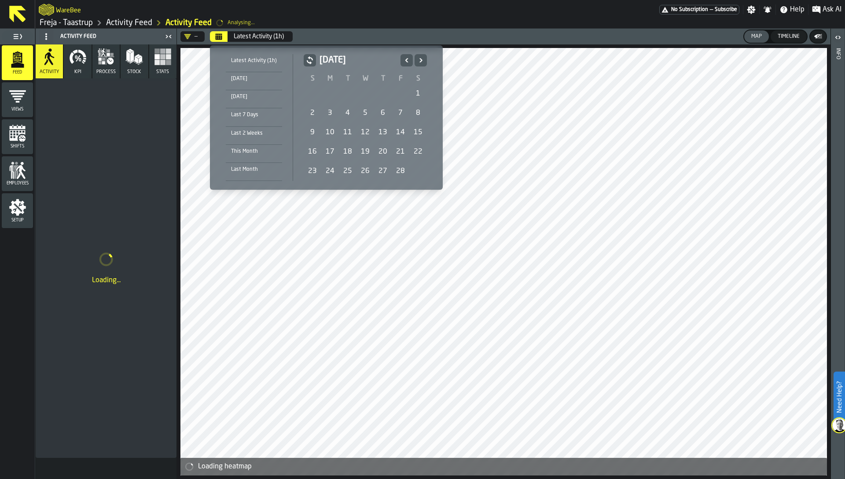
click at [403, 61] on icon "Previous" at bounding box center [406, 60] width 9 height 11
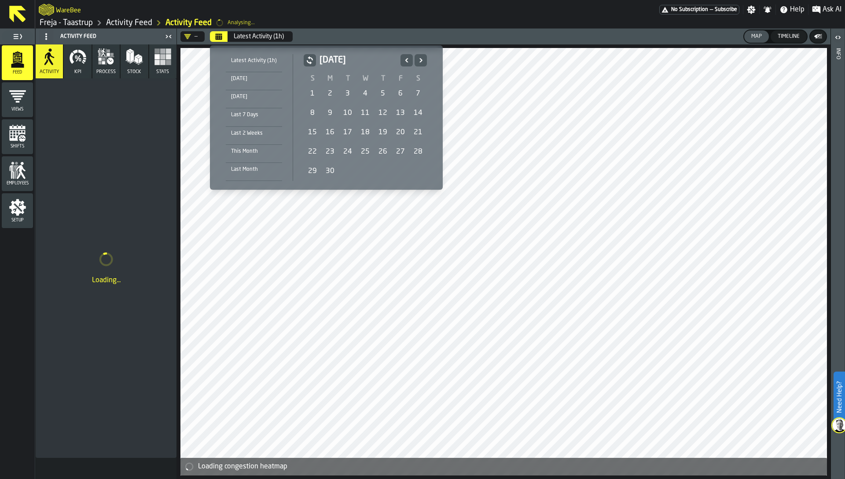
click at [313, 92] on div "1" at bounding box center [313, 94] width 18 height 18
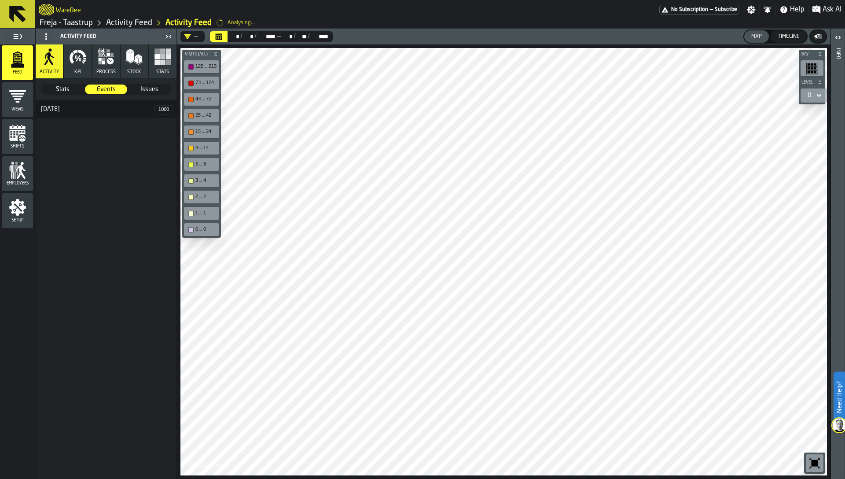
click at [83, 114] on h3 "30 September 1000" at bounding box center [106, 109] width 141 height 18
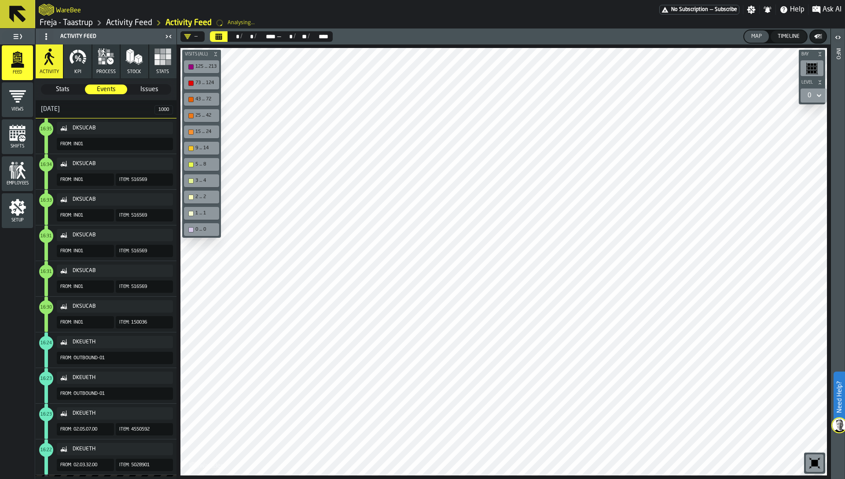
click at [75, 62] on icon "button" at bounding box center [78, 57] width 18 height 18
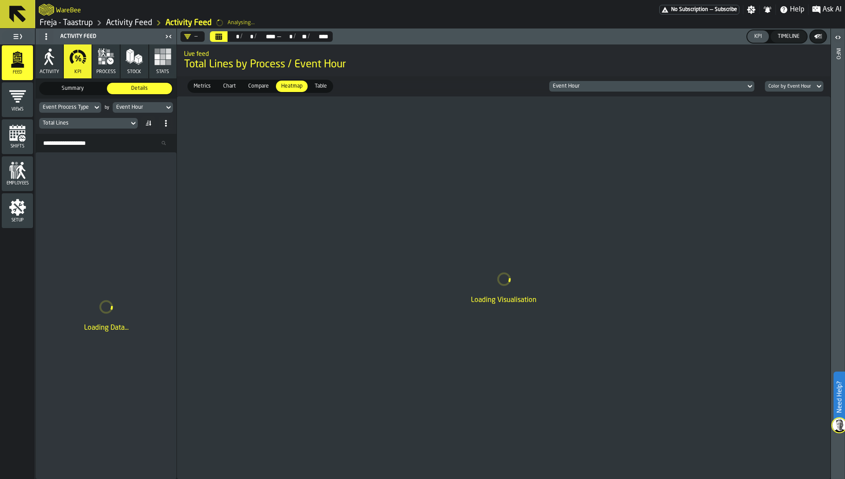
click at [72, 104] on div "Event Process Type" at bounding box center [66, 107] width 46 height 6
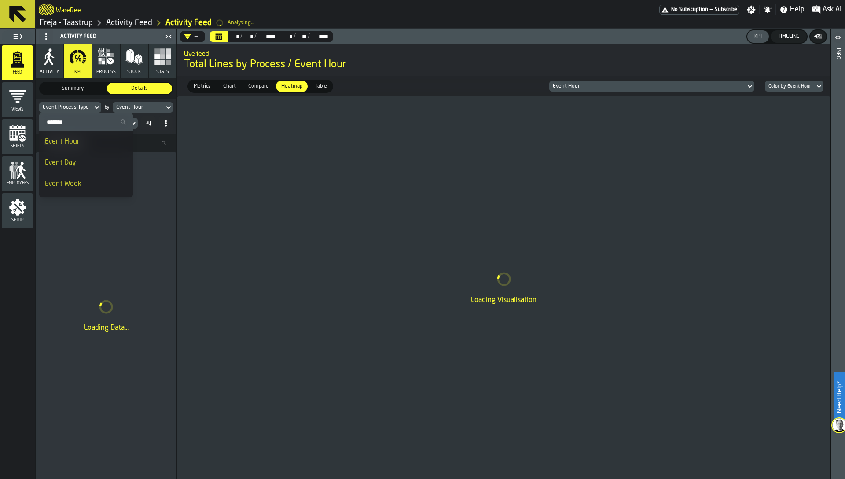
click at [140, 221] on div "Loading Data..." at bounding box center [106, 315] width 141 height 327
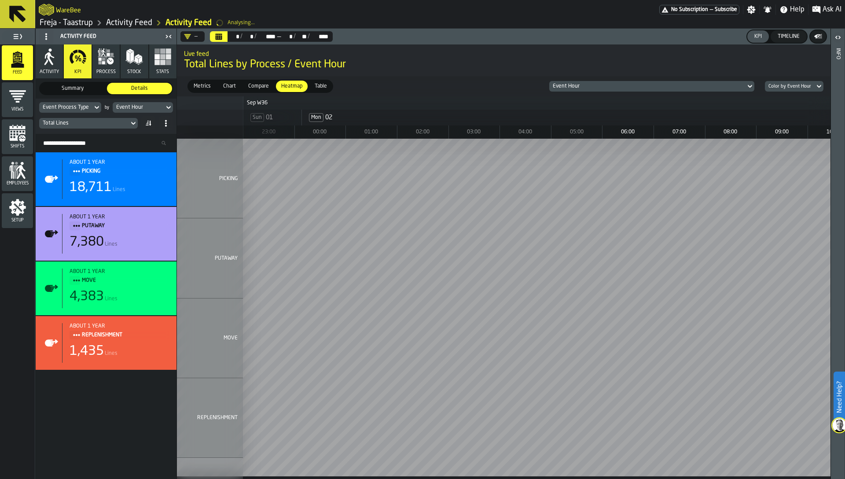
click at [68, 108] on div "Event Process Type" at bounding box center [66, 107] width 46 height 6
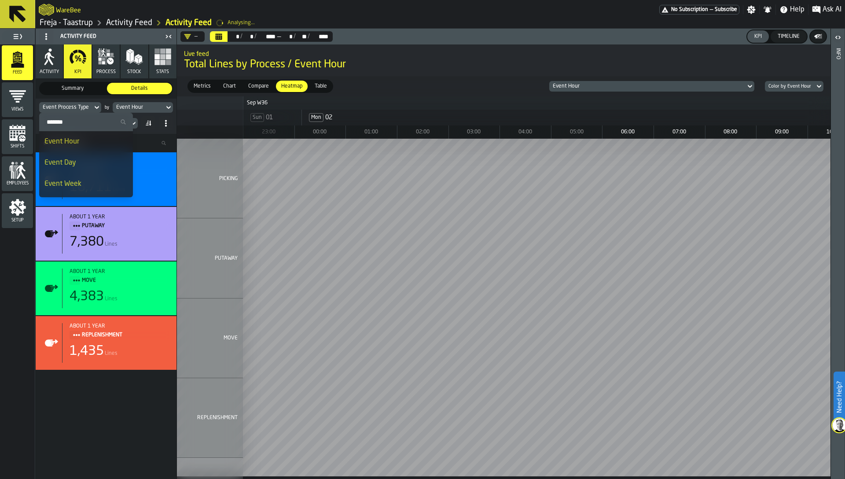
click at [70, 121] on input "Search" at bounding box center [86, 121] width 87 height 11
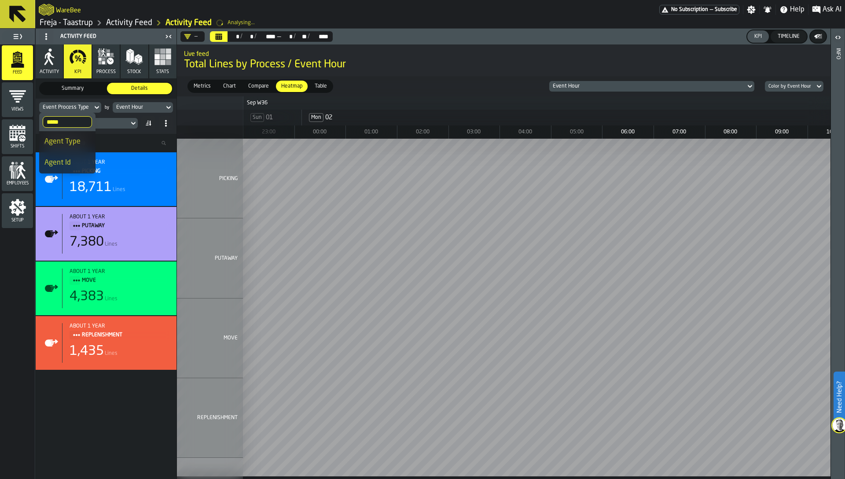
type input "*****"
click at [77, 143] on div "Agent Type" at bounding box center [67, 142] width 46 height 11
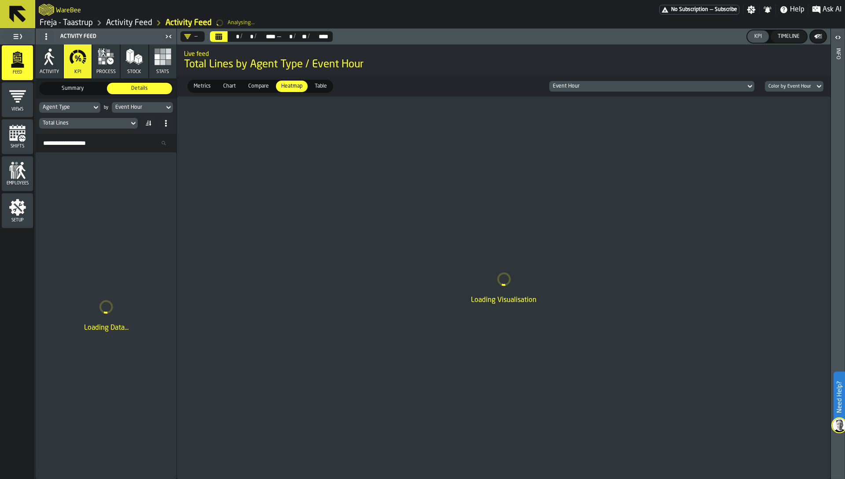
click at [133, 108] on div "Event Hour" at bounding box center [137, 107] width 45 height 6
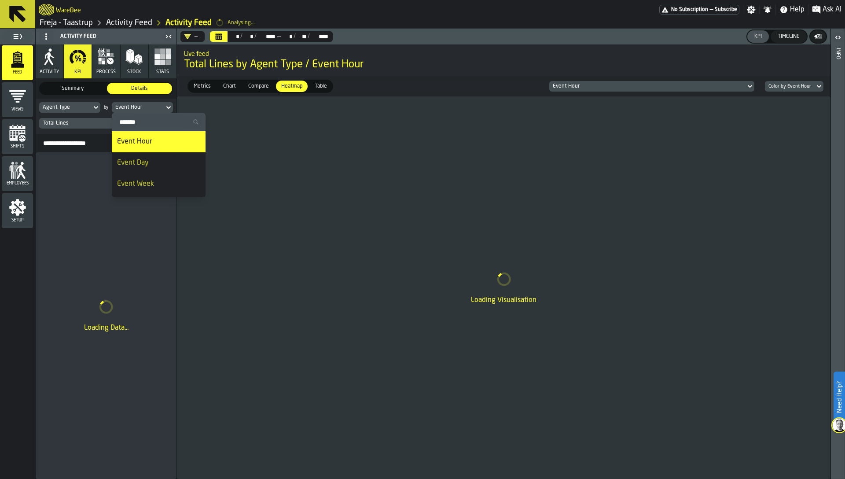
click at [137, 122] on input "Search" at bounding box center [158, 121] width 87 height 11
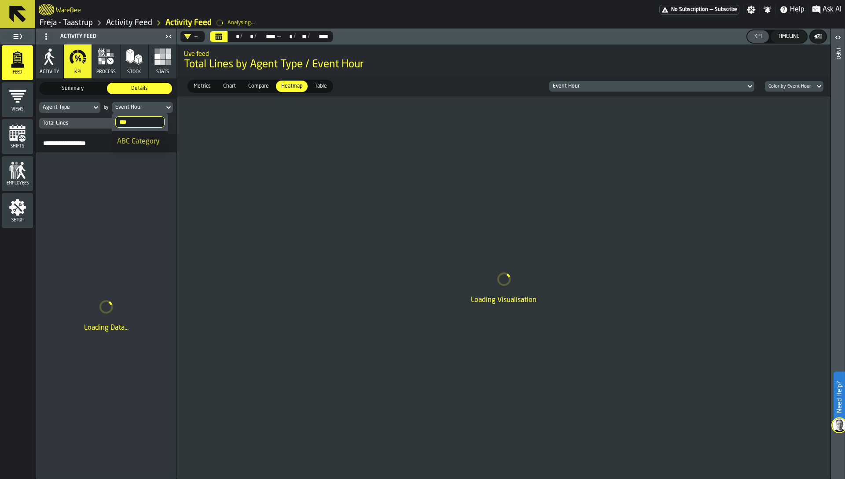
type input "***"
click at [144, 143] on div "ABC Category" at bounding box center [140, 142] width 46 height 11
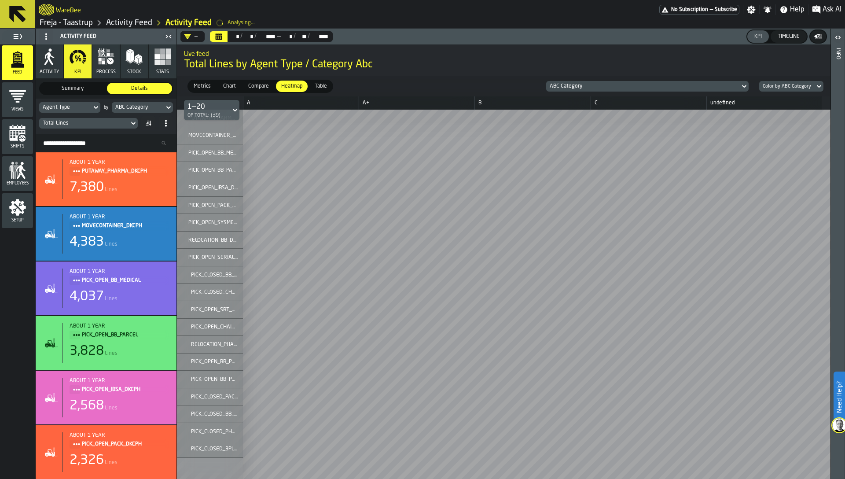
click at [229, 86] on span "Chart" at bounding box center [230, 86] width 20 height 8
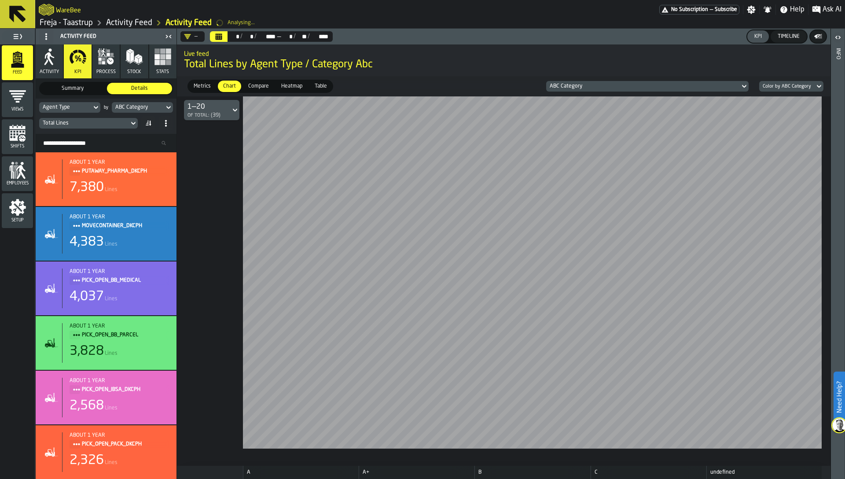
click at [197, 85] on span "Metrics" at bounding box center [202, 86] width 24 height 8
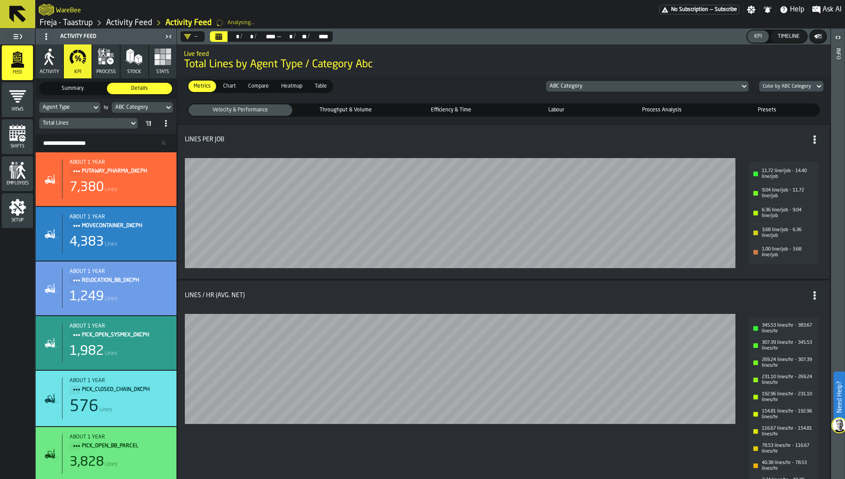
click at [756, 104] on div "Presets" at bounding box center [768, 109] width 104 height 11
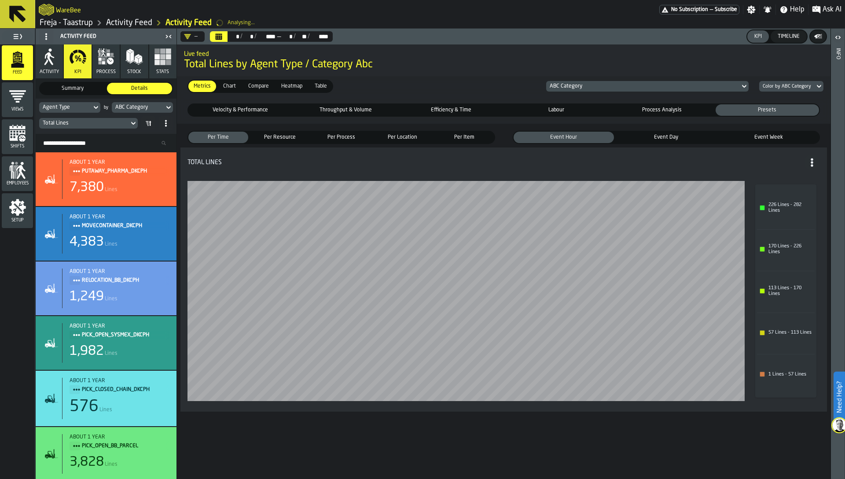
click at [459, 137] on span "Per Item" at bounding box center [464, 137] width 56 height 8
click at [762, 138] on span "ABC Category" at bounding box center [768, 137] width 97 height 8
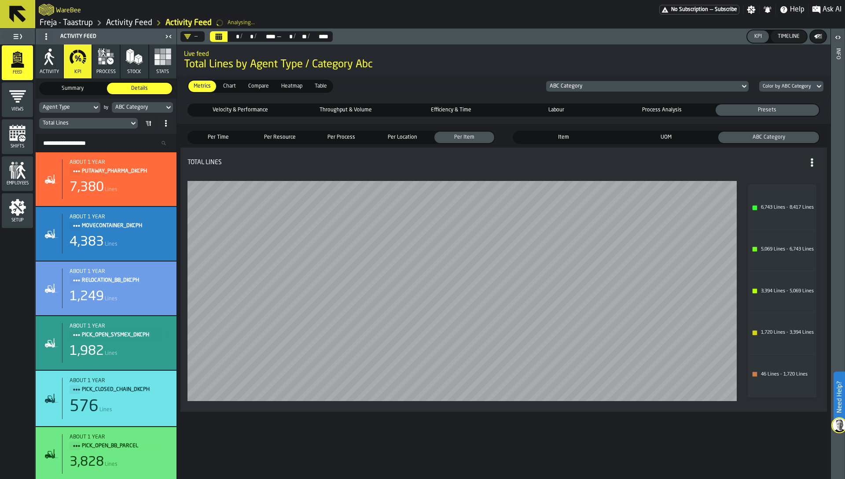
click at [815, 163] on icon "Title" at bounding box center [812, 162] width 9 height 9
click at [796, 202] on div "Export as CSV" at bounding box center [792, 202] width 46 height 11
click at [67, 109] on div "Agent Type" at bounding box center [65, 107] width 45 height 6
click at [67, 120] on input "*****" at bounding box center [67, 121] width 49 height 11
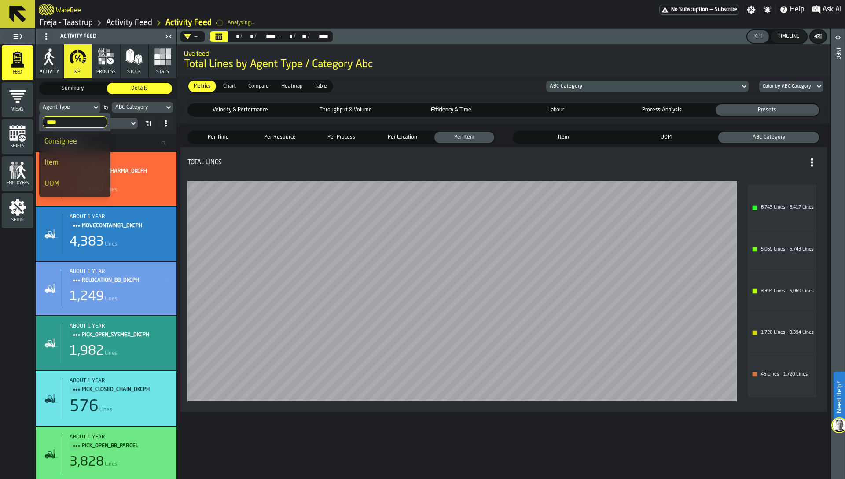
type input "****"
click at [71, 168] on li "Item" at bounding box center [74, 162] width 71 height 21
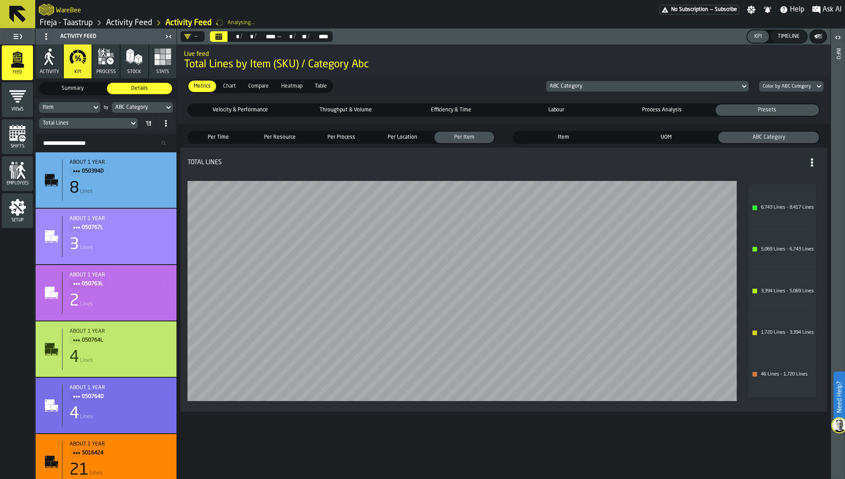
click at [229, 86] on span "Chart" at bounding box center [230, 86] width 20 height 8
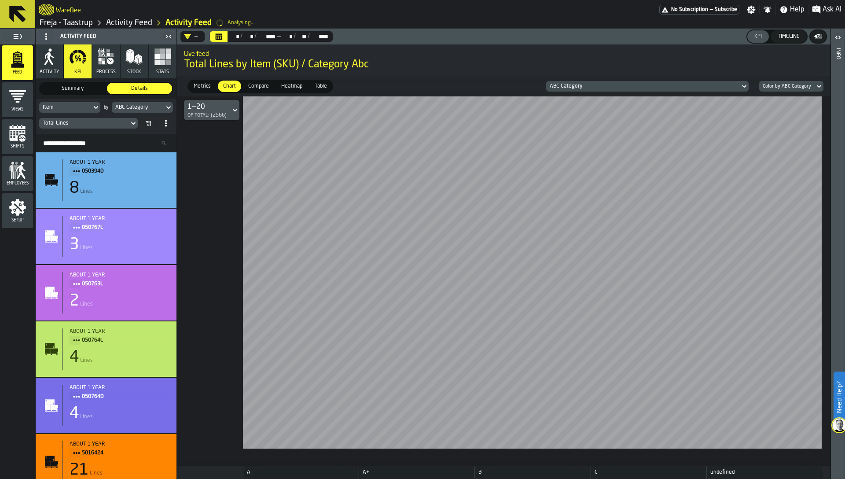
click at [255, 86] on span "Compare" at bounding box center [259, 86] width 28 height 8
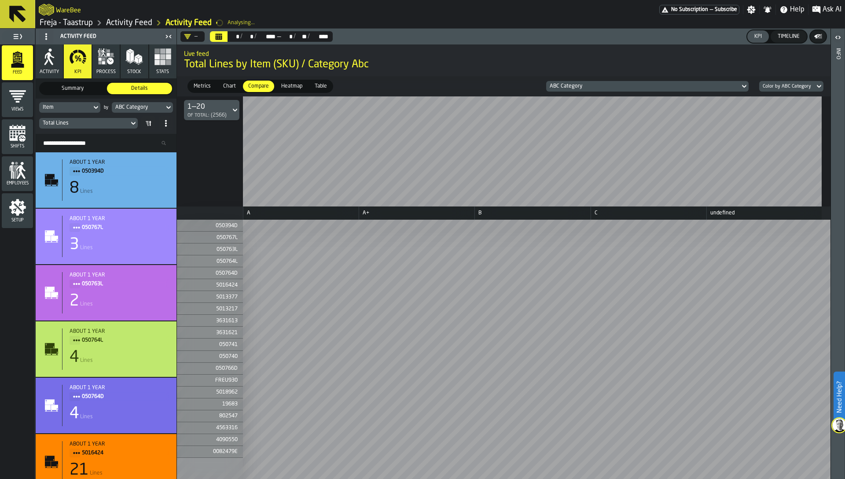
click at [292, 84] on span "Heatmap" at bounding box center [292, 86] width 28 height 8
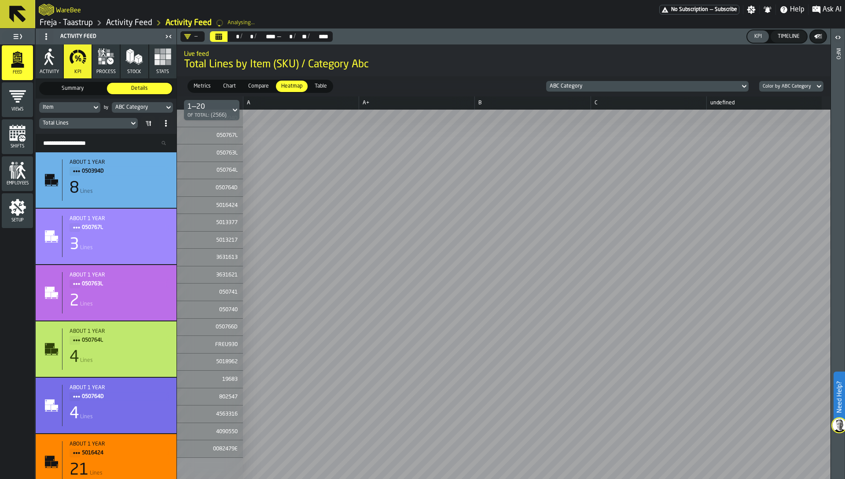
click at [256, 85] on span "Compare" at bounding box center [259, 86] width 28 height 8
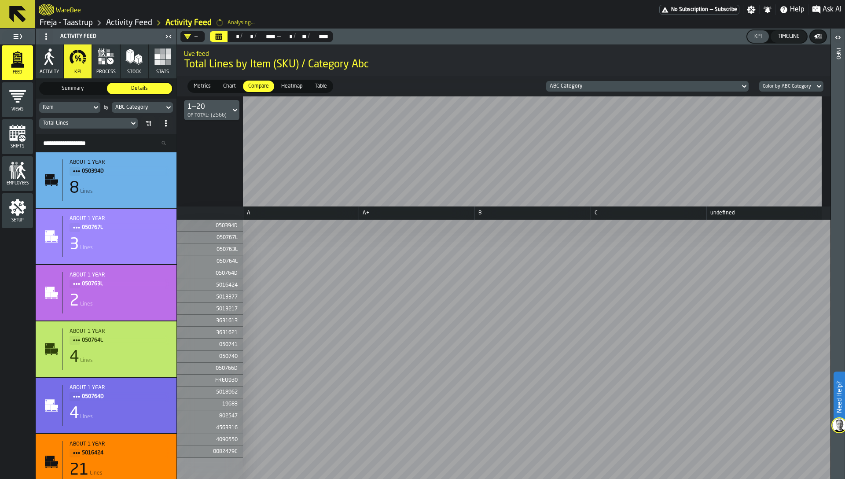
click at [225, 84] on span "Chart" at bounding box center [230, 86] width 20 height 8
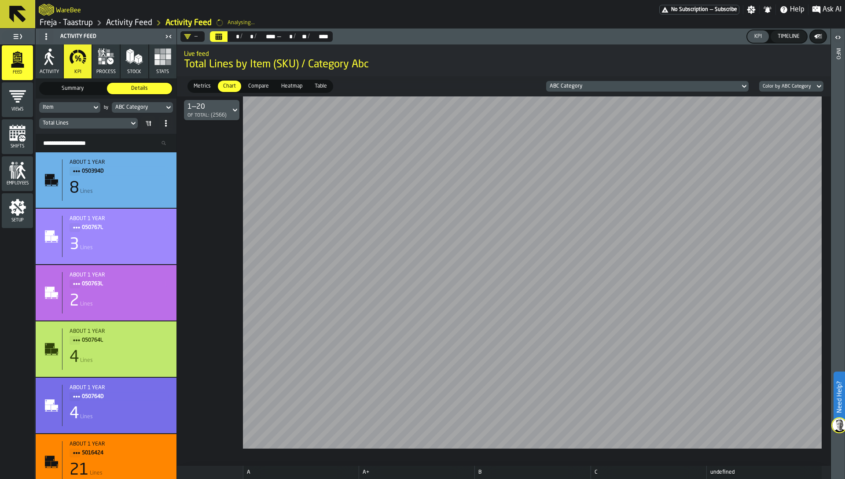
click at [314, 84] on span "Table" at bounding box center [320, 86] width 19 height 8
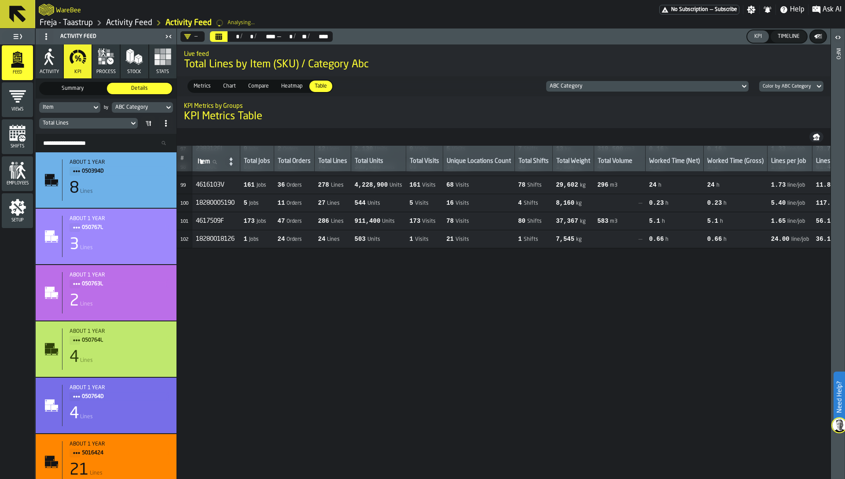
scroll to position [1461, 0]
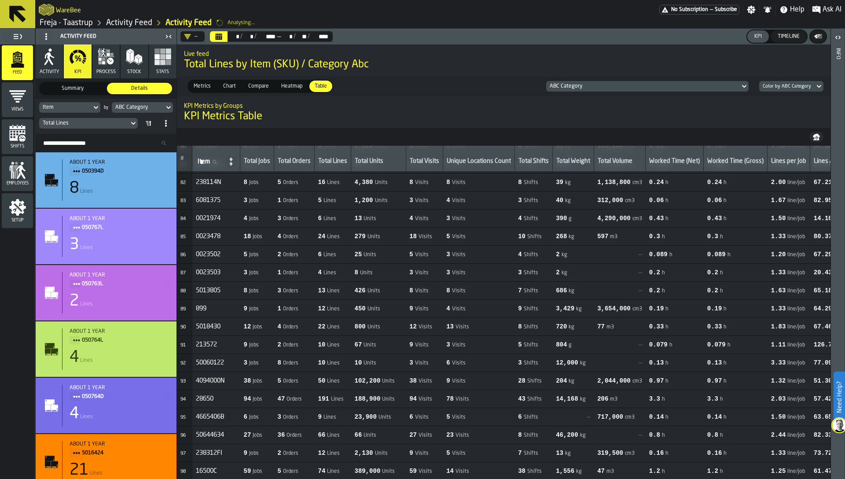
click at [328, 106] on h2 "KPI Metrics by Groups" at bounding box center [504, 105] width 640 height 9
click at [290, 87] on span "Heatmap" at bounding box center [292, 86] width 28 height 8
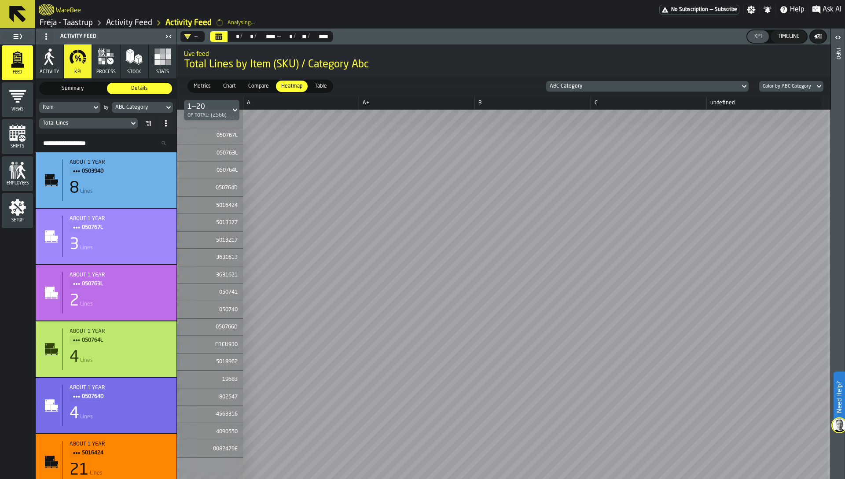
click at [317, 85] on span "Table" at bounding box center [320, 86] width 19 height 8
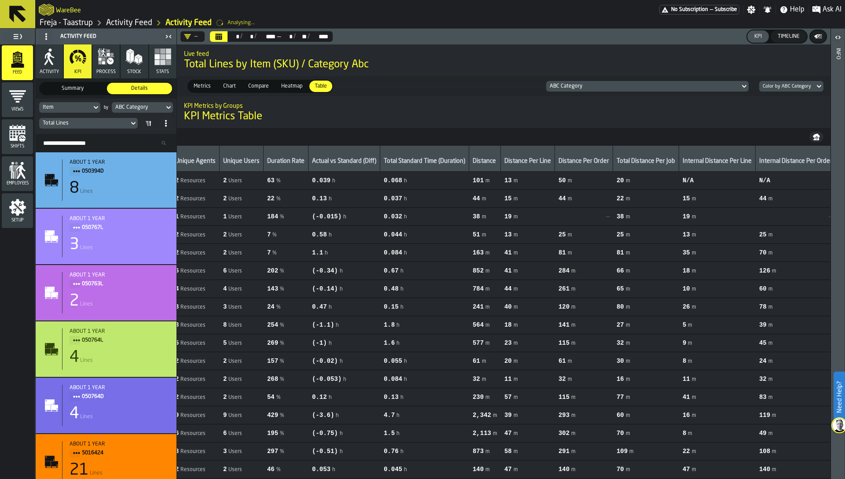
scroll to position [0, 1147]
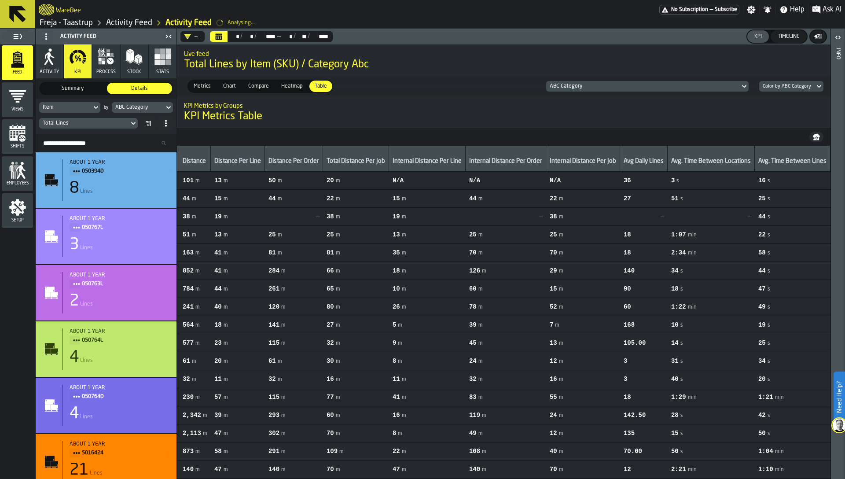
click at [16, 219] on span "Setup" at bounding box center [17, 220] width 31 height 5
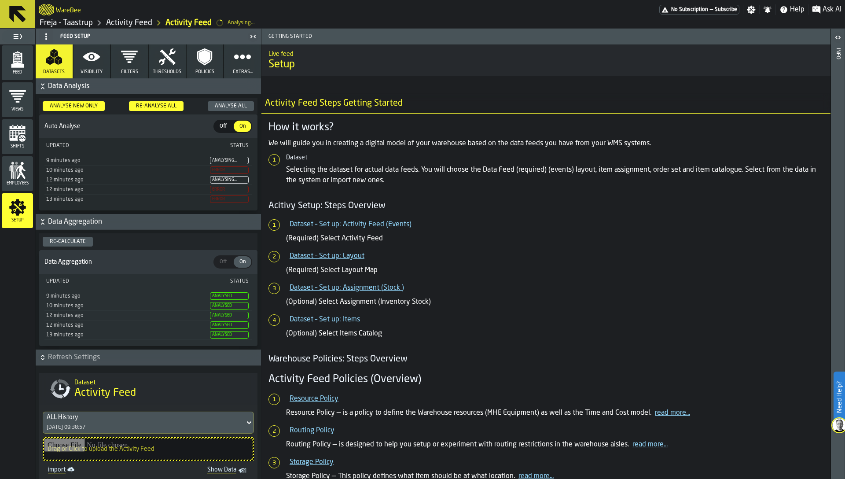
click at [95, 63] on icon "button" at bounding box center [92, 57] width 18 height 18
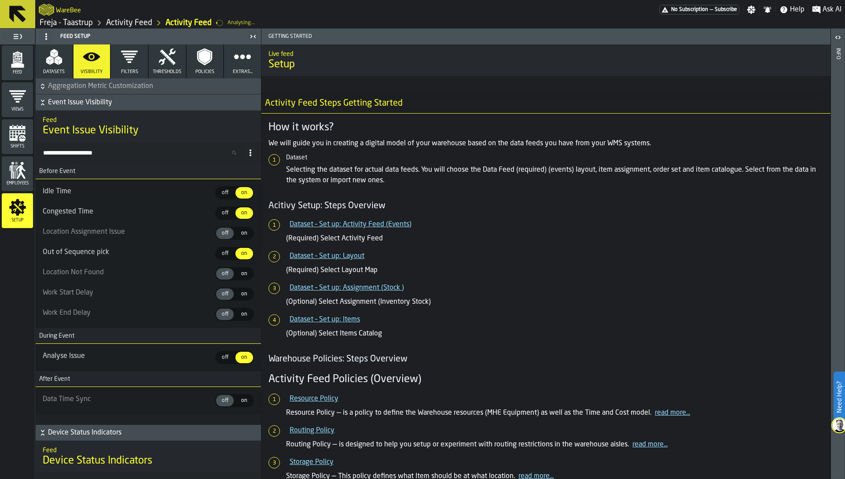
click at [96, 84] on span "Aggregation Metric Customization" at bounding box center [153, 86] width 211 height 11
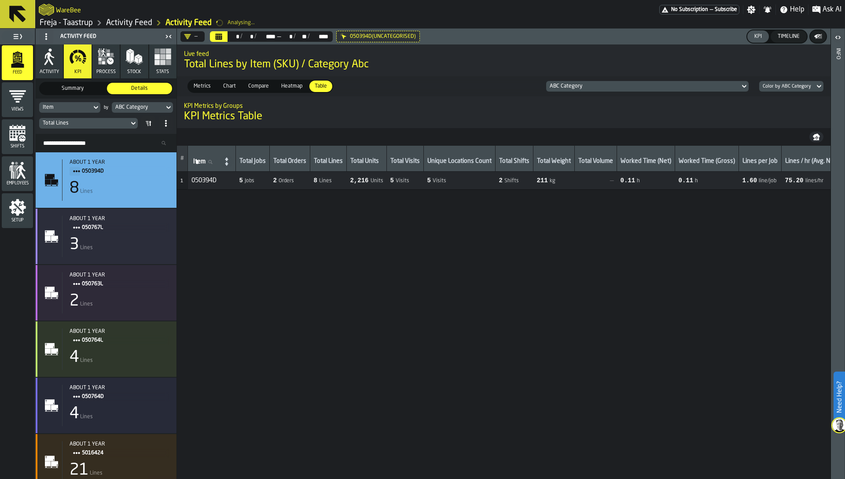
click at [303, 283] on div "# Item Item Total Jobs Total Orders Total Lines Total Units Total Visits Unique…" at bounding box center [504, 312] width 654 height 333
click at [63, 108] on div "Item" at bounding box center [65, 107] width 45 height 6
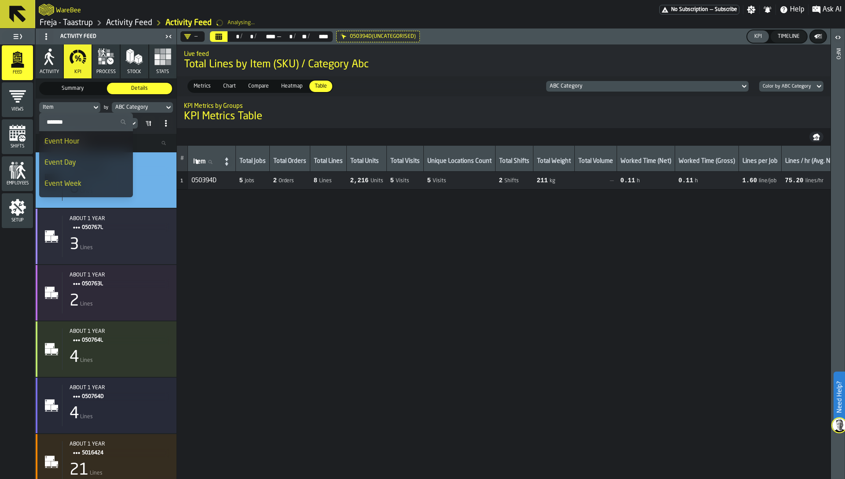
click at [236, 206] on div "# Item Item Total Jobs Total Orders Total Lines Total Units Total Visits Unique…" at bounding box center [504, 312] width 654 height 333
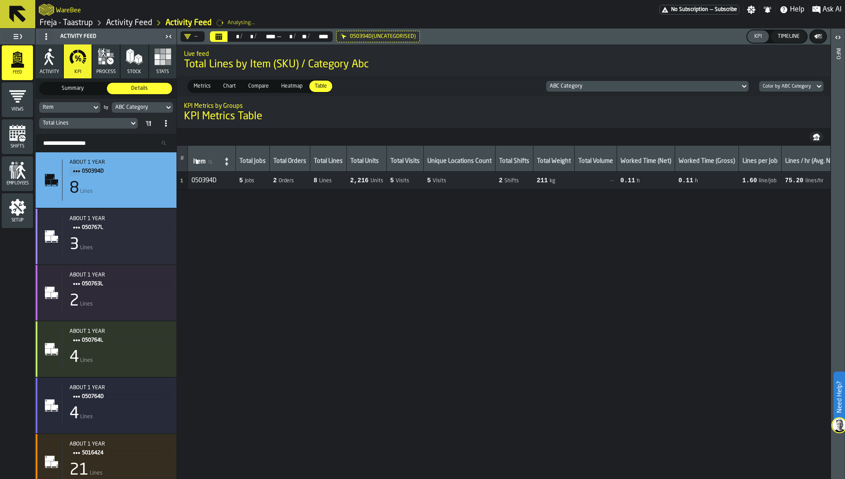
click at [221, 37] on icon "Calendar" at bounding box center [219, 37] width 7 height 4
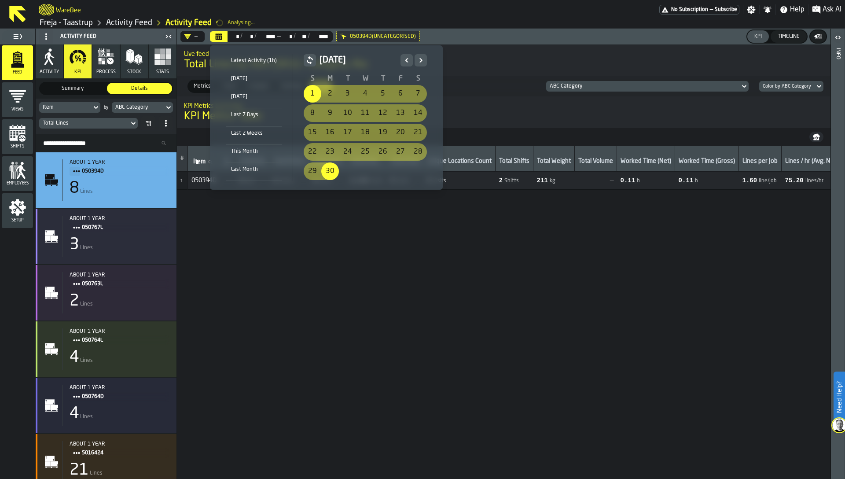
click at [417, 59] on icon "Next" at bounding box center [421, 60] width 9 height 11
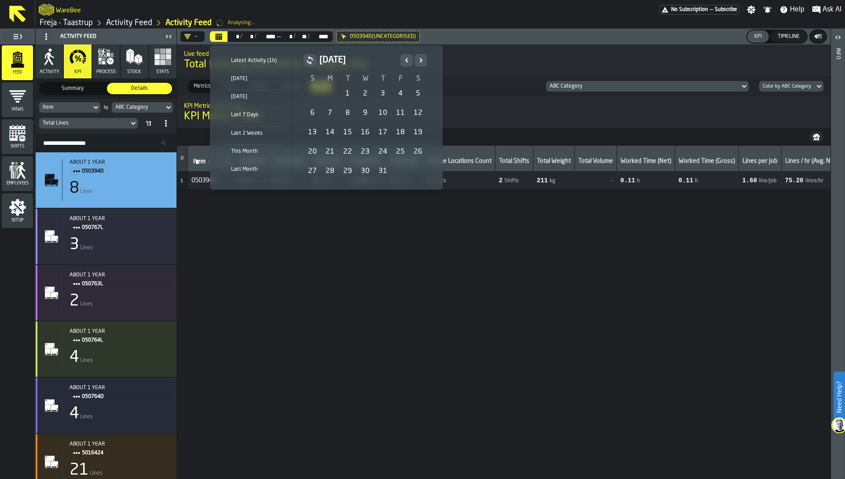
click at [417, 59] on icon "Next" at bounding box center [421, 60] width 9 height 11
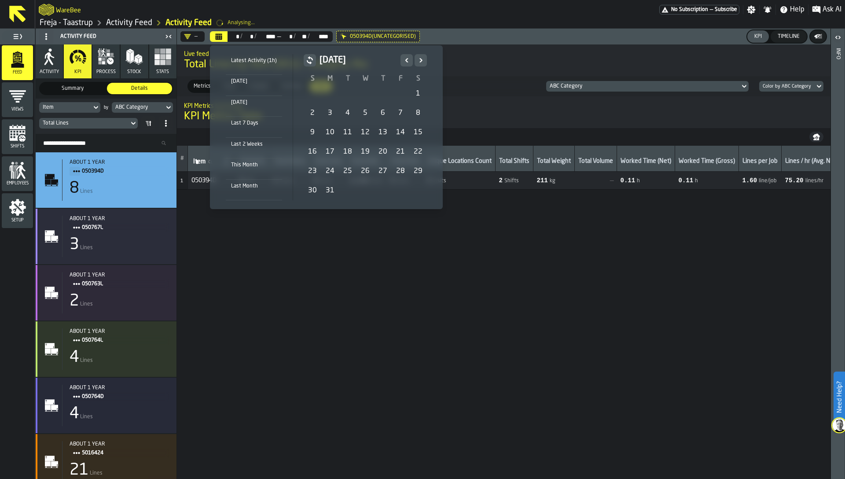
click at [417, 59] on icon "Next" at bounding box center [421, 60] width 9 height 11
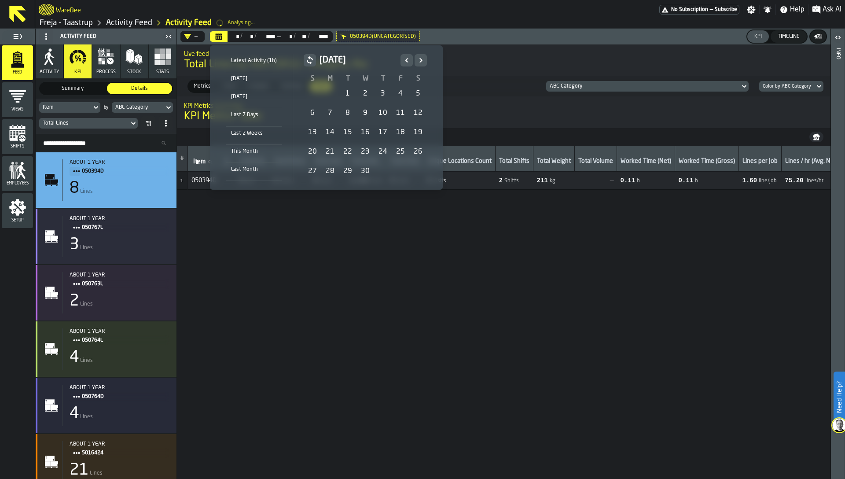
click at [417, 59] on icon "Next" at bounding box center [421, 60] width 9 height 11
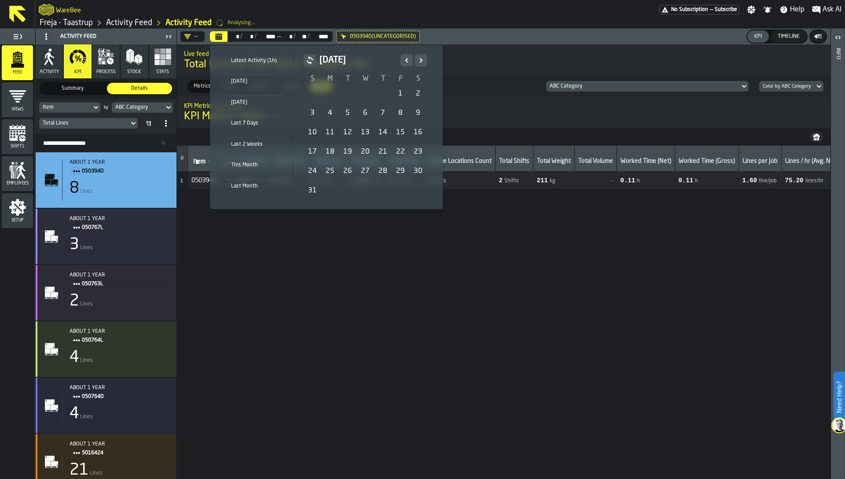
click at [417, 59] on icon "Next" at bounding box center [421, 60] width 9 height 11
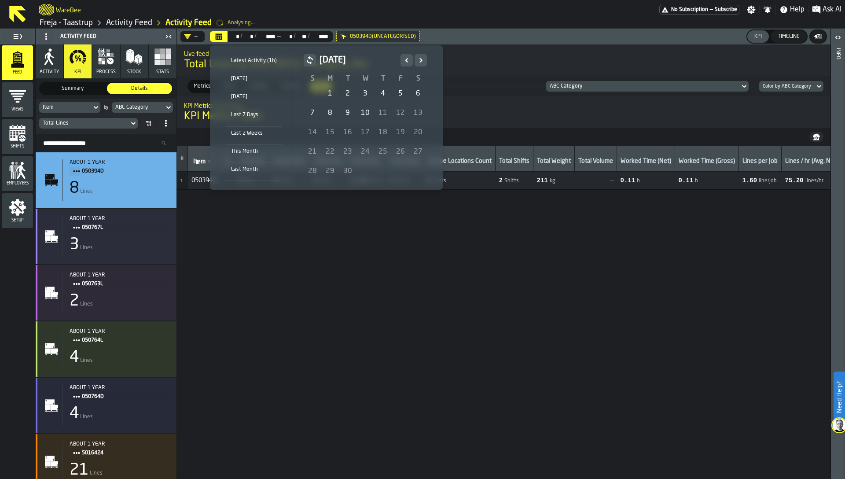
click at [331, 90] on div "1" at bounding box center [330, 94] width 18 height 18
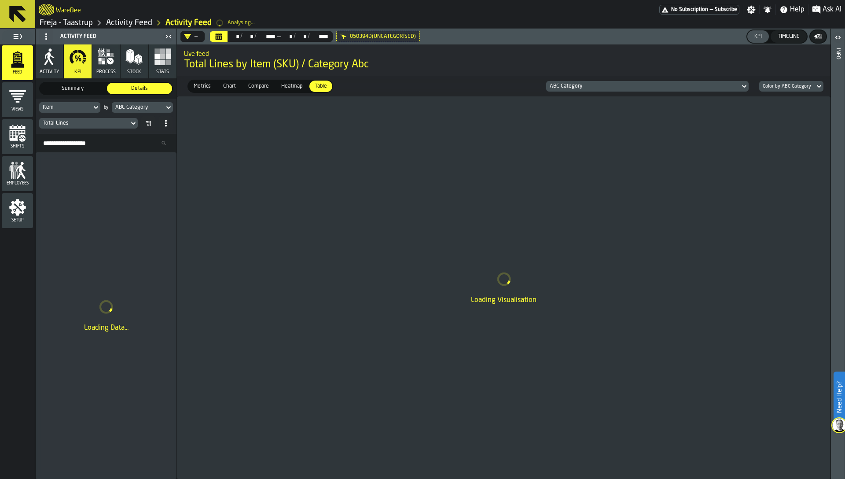
click at [0, 0] on icon at bounding box center [0, 0] width 0 height 0
click at [67, 109] on div "Item" at bounding box center [65, 107] width 45 height 6
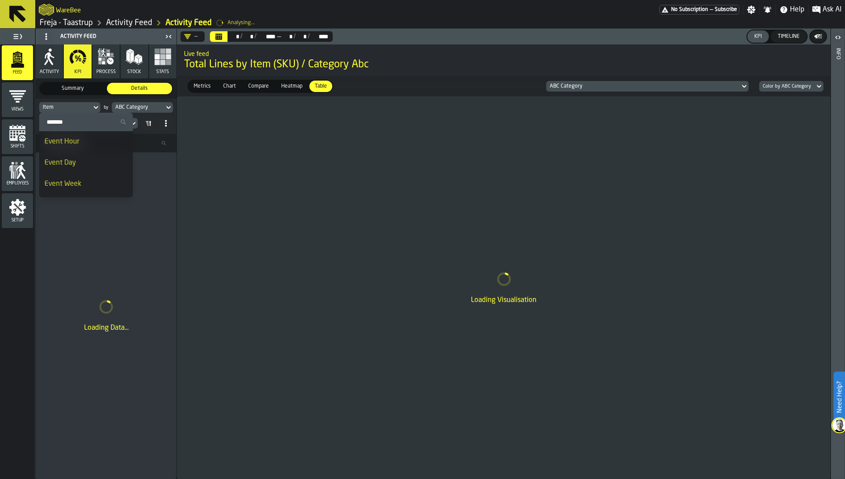
click at [70, 127] on input "Search" at bounding box center [86, 121] width 87 height 11
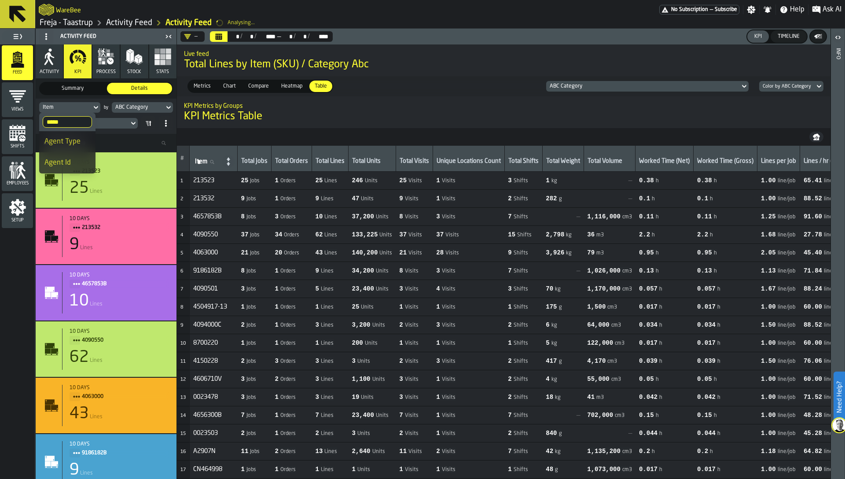
type input "*****"
click at [73, 139] on div "Agent Type" at bounding box center [67, 142] width 46 height 11
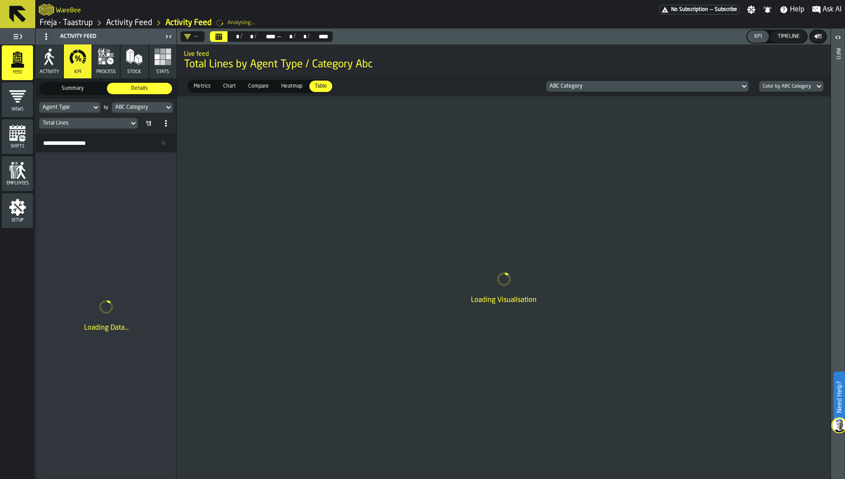
click at [132, 108] on div "ABC Category" at bounding box center [137, 107] width 45 height 6
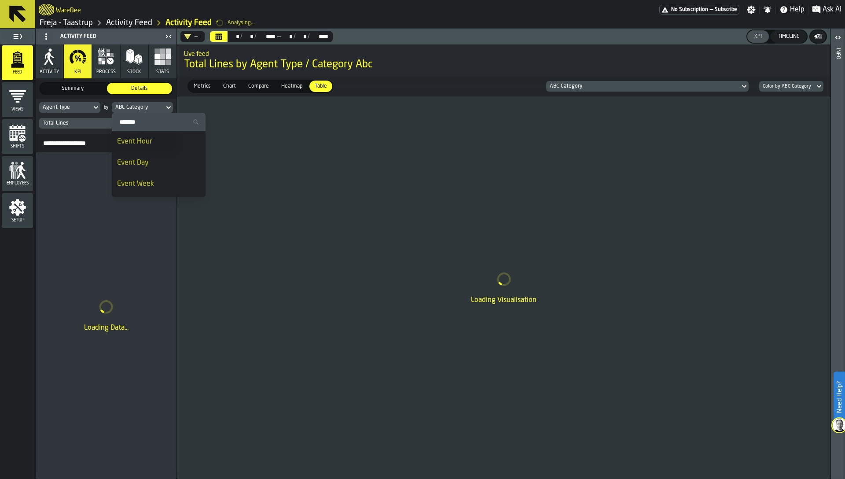
click at [262, 136] on div "Loading Visualisation" at bounding box center [504, 287] width 654 height 383
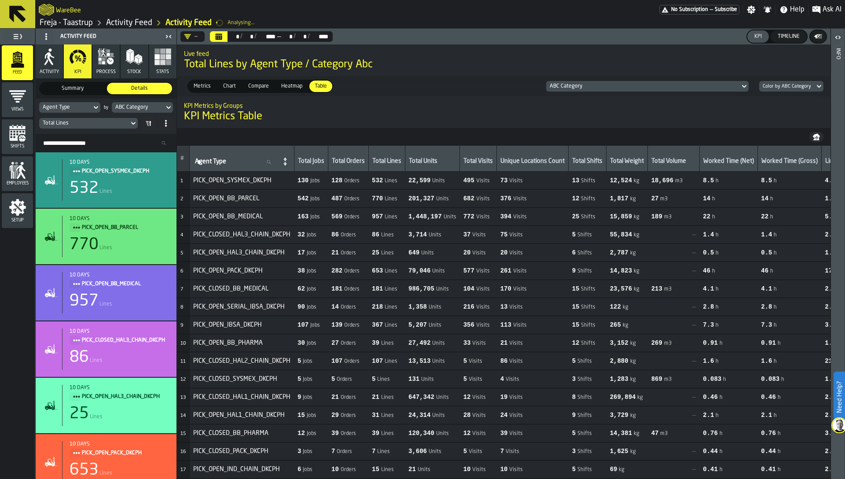
click at [557, 254] on span "20 Visits" at bounding box center [533, 252] width 65 height 7
click at [243, 163] on input "Agent Type Agent Type" at bounding box center [235, 161] width 85 height 11
click at [193, 36] on div "—" at bounding box center [191, 36] width 14 height 7
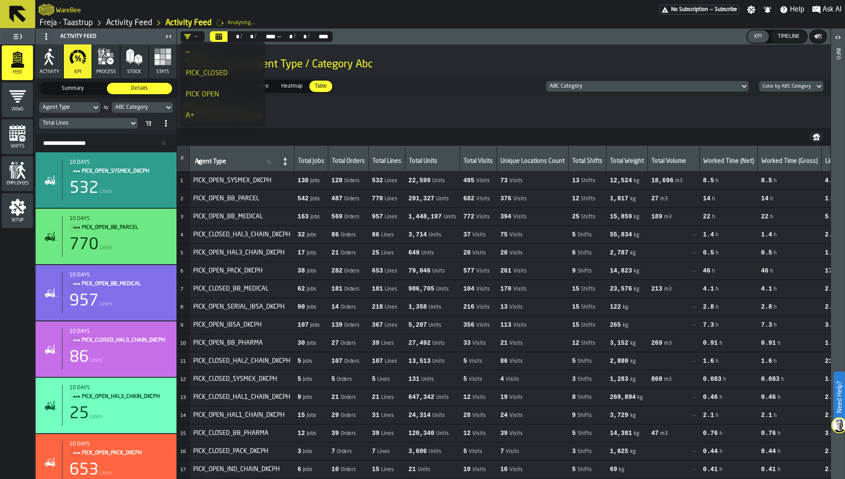
click at [222, 74] on div "PICK_CLOSED" at bounding box center [223, 73] width 74 height 11
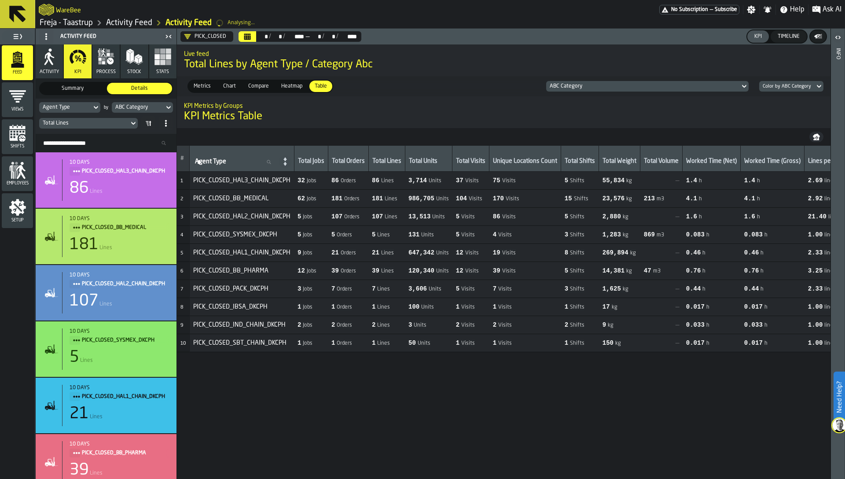
click at [377, 181] on span "86" at bounding box center [375, 180] width 7 height 7
click at [458, 181] on span "37" at bounding box center [459, 180] width 7 height 7
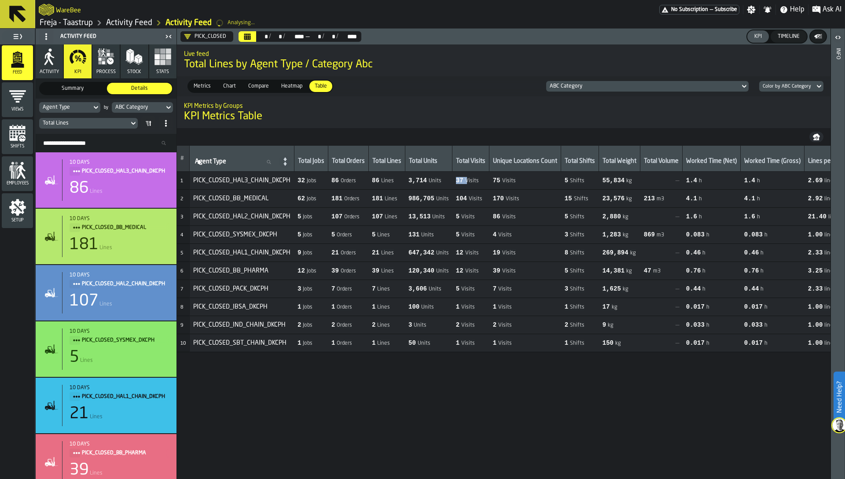
click at [459, 180] on span "37" at bounding box center [459, 180] width 7 height 7
click at [463, 196] on span "104" at bounding box center [461, 198] width 11 height 7
click at [287, 85] on span "Heatmap" at bounding box center [292, 86] width 28 height 8
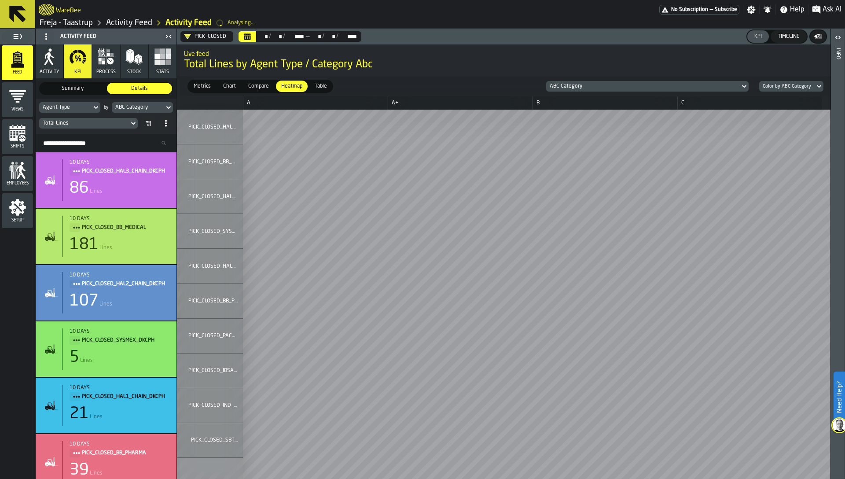
click at [74, 123] on div "Total Lines" at bounding box center [84, 123] width 83 height 6
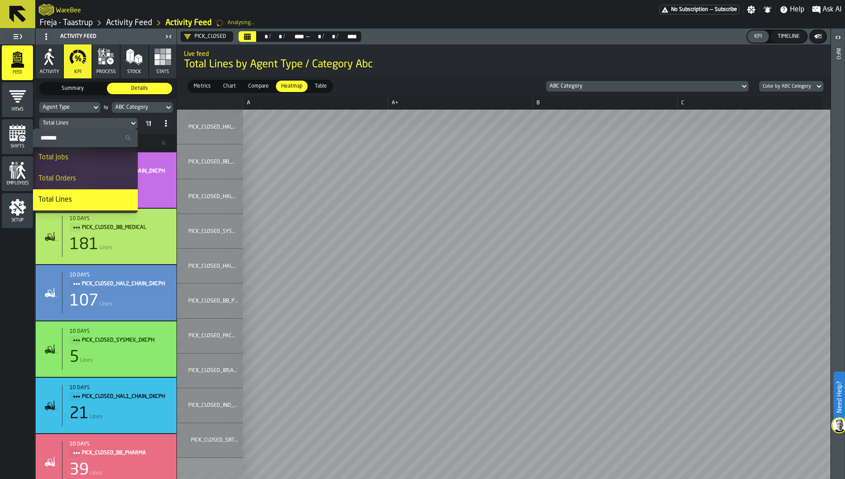
click at [73, 133] on input "Search" at bounding box center [86, 137] width 98 height 11
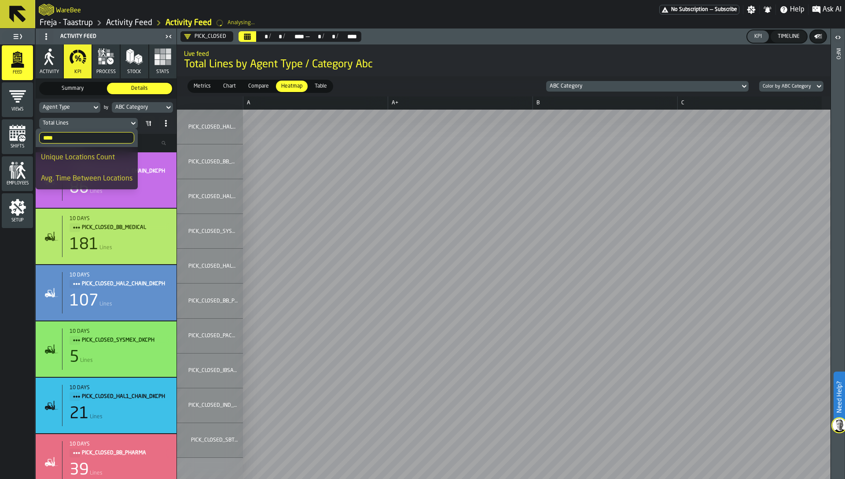
type input "****"
click at [96, 159] on div "Unique Locations Count" at bounding box center [87, 157] width 92 height 11
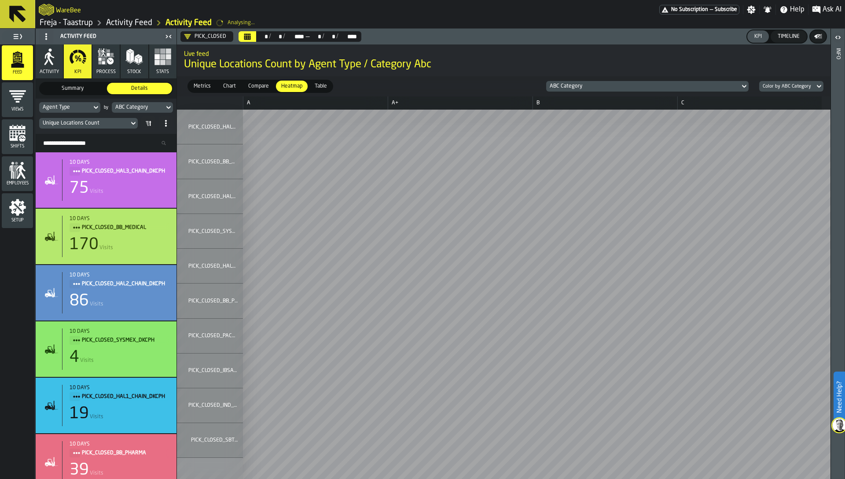
click at [91, 125] on div "Unique Locations Count" at bounding box center [84, 123] width 83 height 6
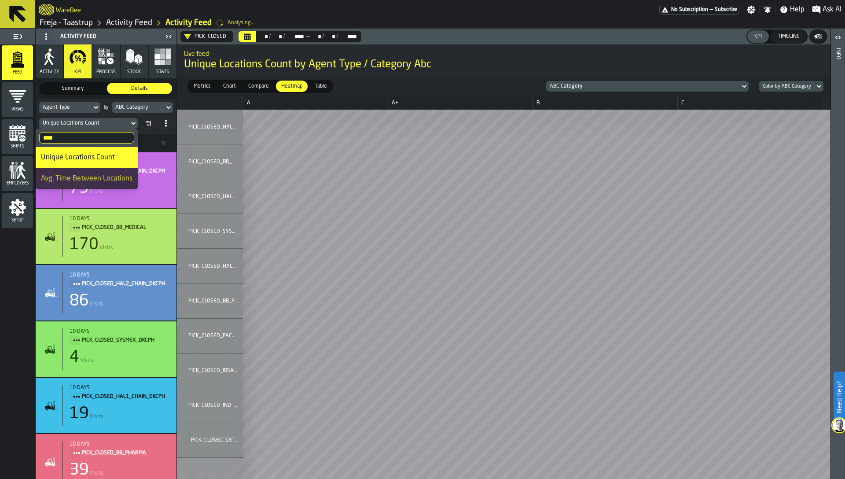
click at [91, 125] on div "Unique Locations Count" at bounding box center [84, 123] width 83 height 6
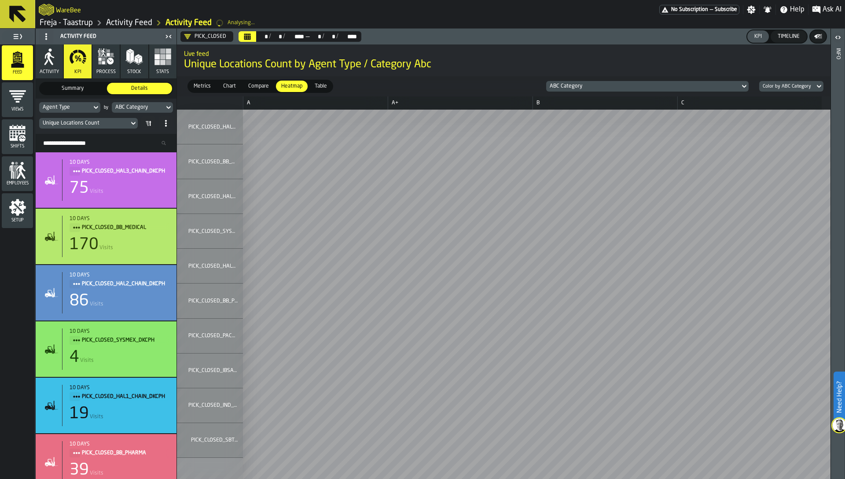
click at [91, 125] on div "Unique Locations Count" at bounding box center [84, 123] width 83 height 6
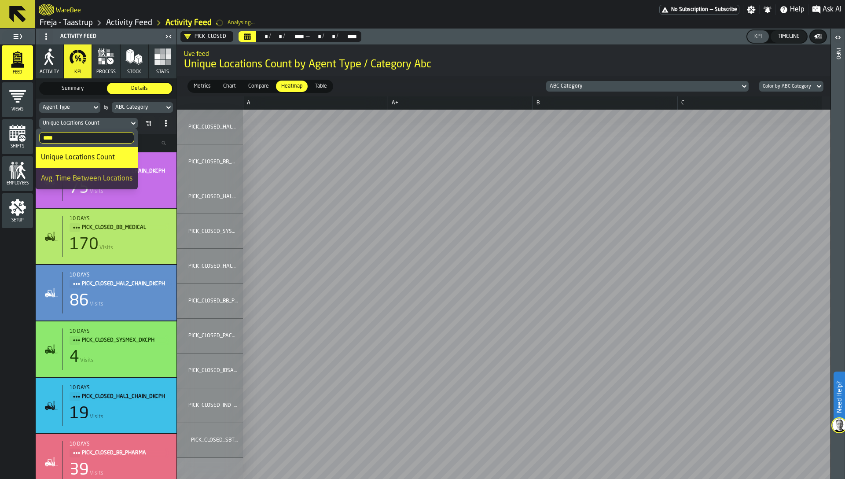
click at [91, 125] on div "Unique Locations Count" at bounding box center [84, 123] width 83 height 6
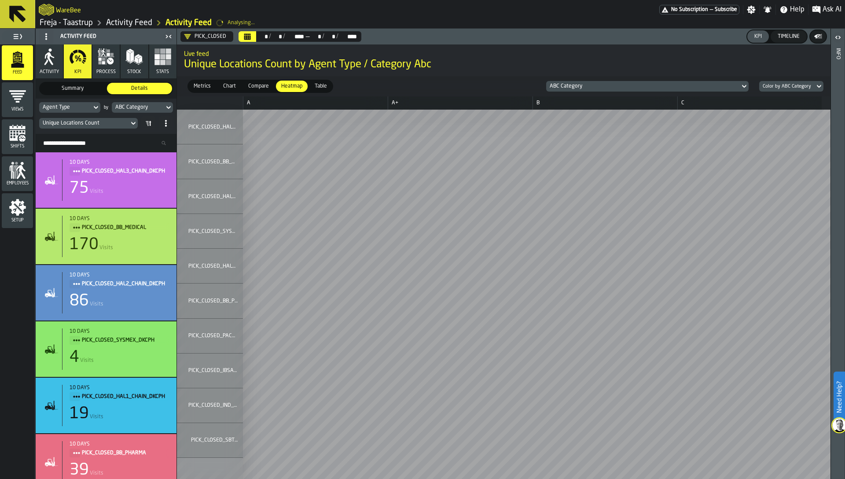
click at [23, 210] on icon "menu Setup" at bounding box center [18, 208] width 18 height 18
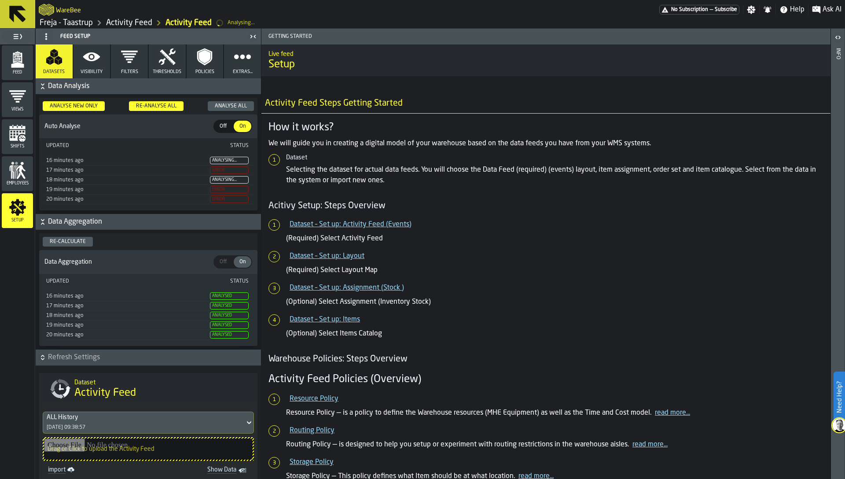
click at [137, 178] on div "18 minutes ago" at bounding box center [127, 180] width 162 height 6
click at [62, 158] on div "16 minutes ago" at bounding box center [127, 161] width 162 height 6
click at [415, 151] on article "How it works? We will guide you in creating a digital model of your warehouse b…" at bounding box center [546, 153] width 555 height 65
click at [605, 223] on h5 "Dataset – Set up: Activity Feed (Events)" at bounding box center [555, 224] width 538 height 11
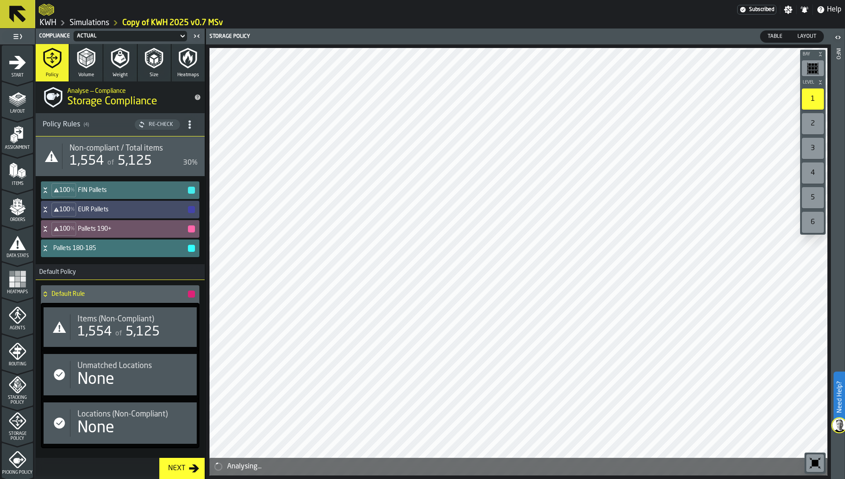
scroll to position [144, 0]
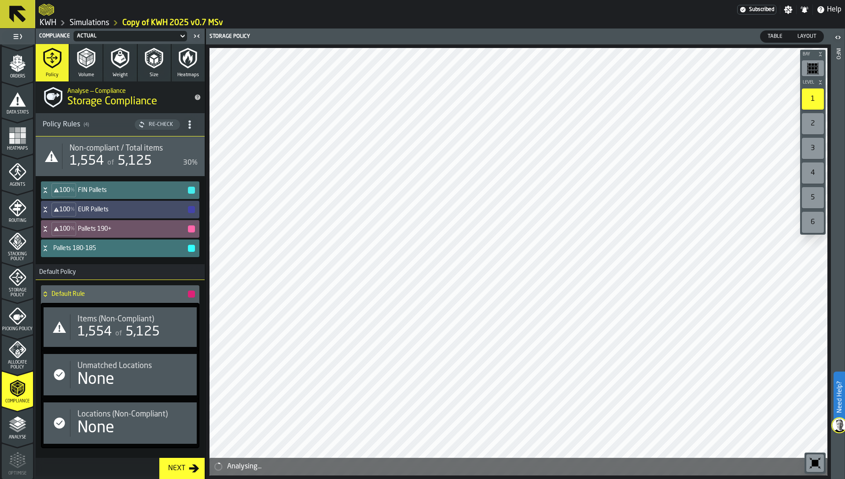
click at [9, 432] on icon "menu Analyse" at bounding box center [18, 425] width 18 height 18
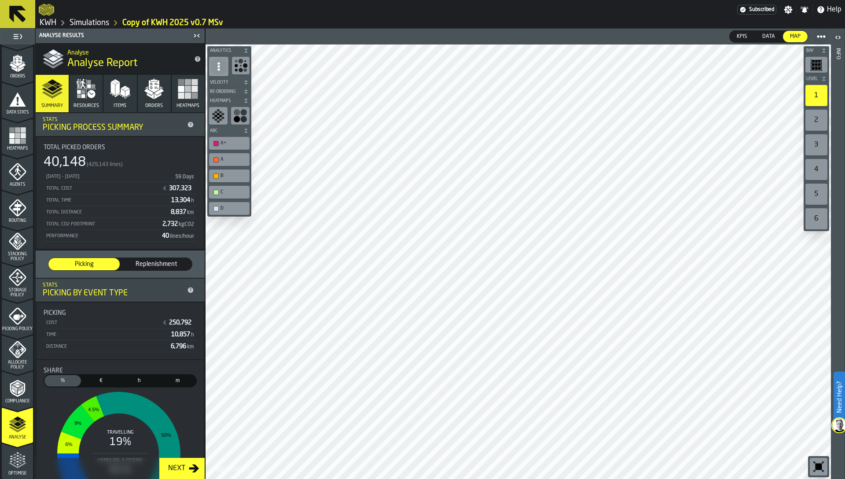
click at [77, 106] on span "Resources" at bounding box center [87, 106] width 26 height 6
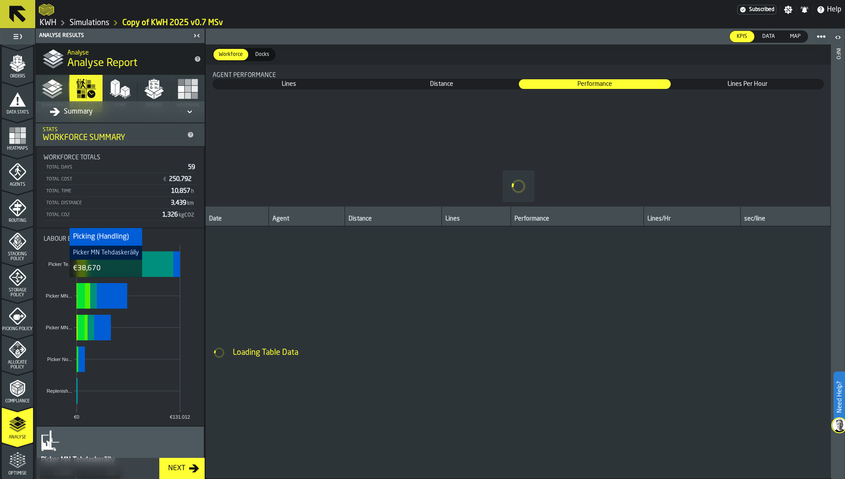
scroll to position [42, 0]
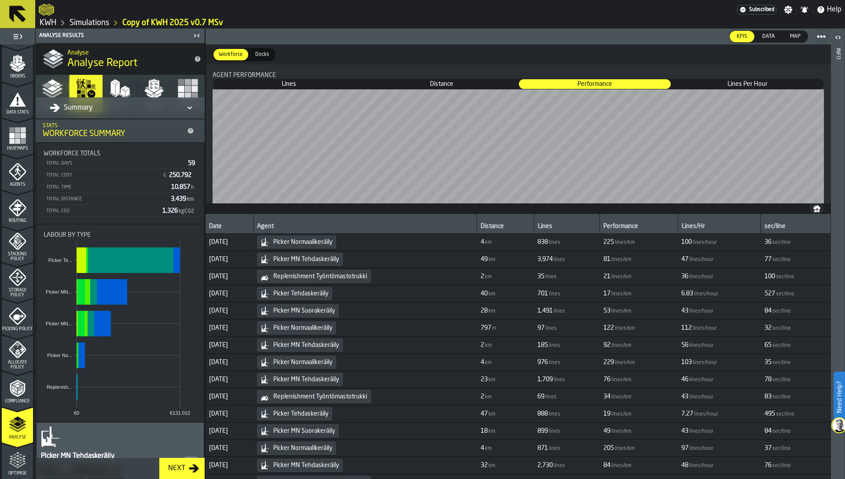
click at [15, 327] on span "Picking Policy" at bounding box center [17, 329] width 31 height 5
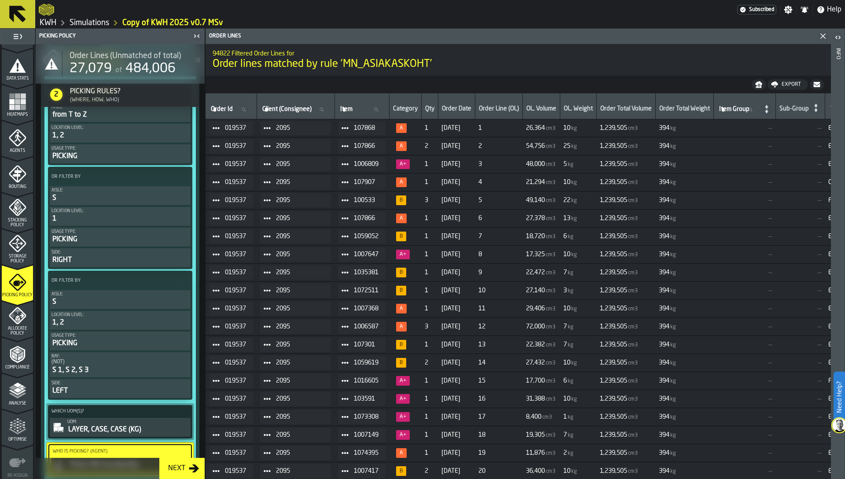
scroll to position [491, 0]
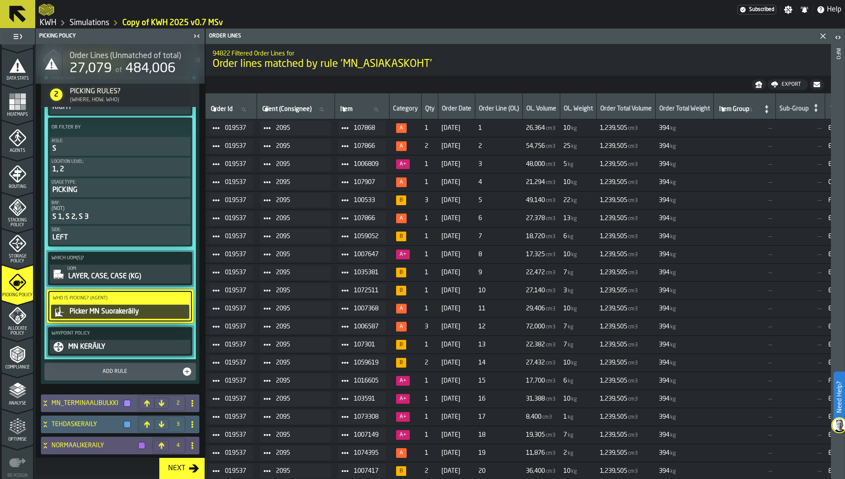
click at [19, 398] on icon "menu Analyse" at bounding box center [18, 391] width 18 height 18
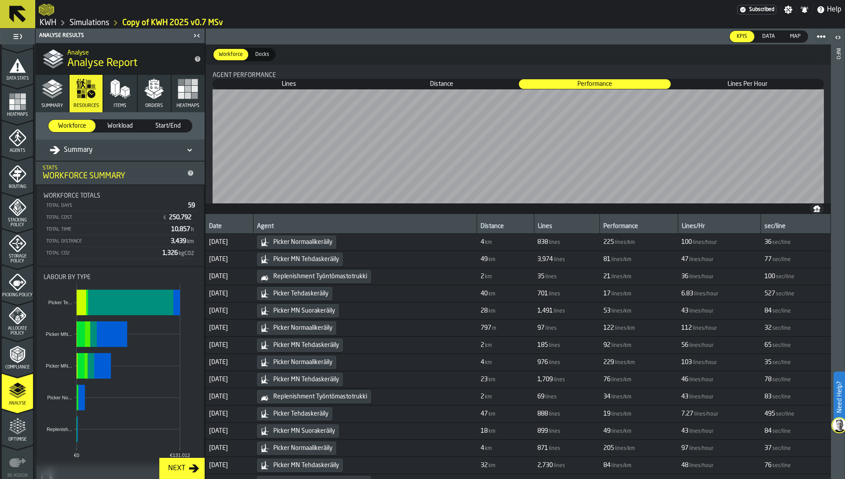
click at [47, 92] on polyline "button" at bounding box center [52, 91] width 21 height 7
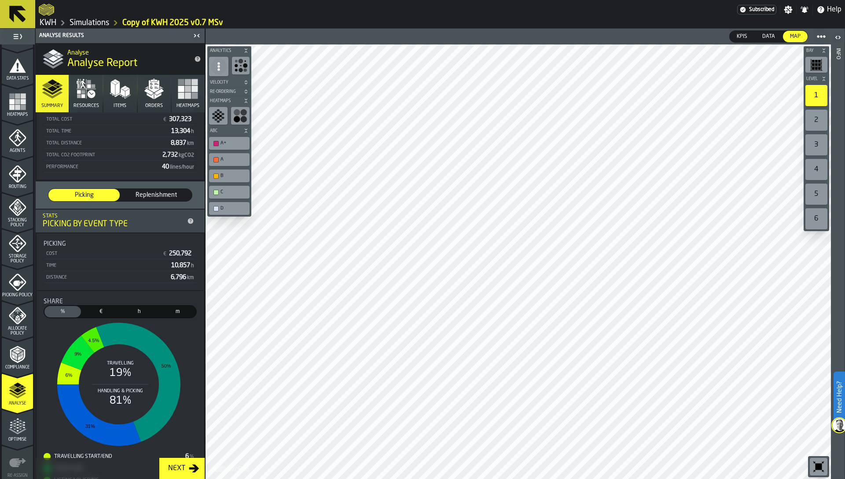
scroll to position [130, 0]
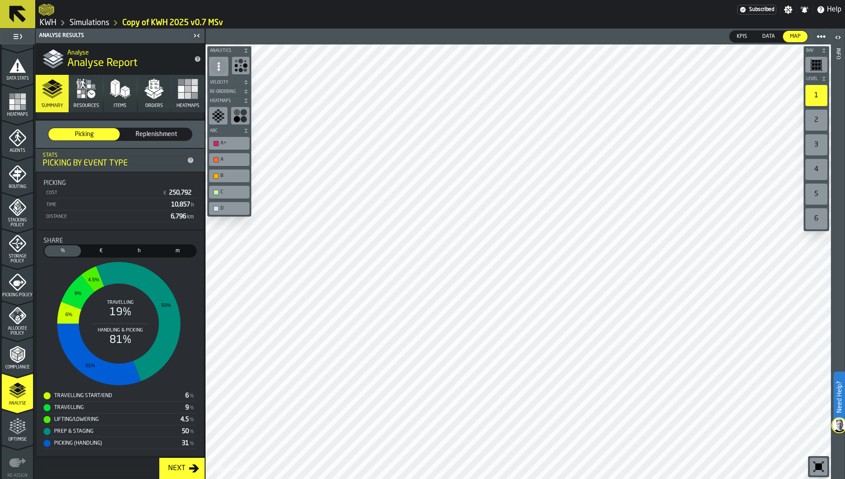
click at [298, 21] on ol "KWH Simulations Copy of KWH 2025 v0.7 MSv" at bounding box center [433, 23] width 789 height 11
click at [90, 22] on link "Simulations" at bounding box center [90, 23] width 40 height 10
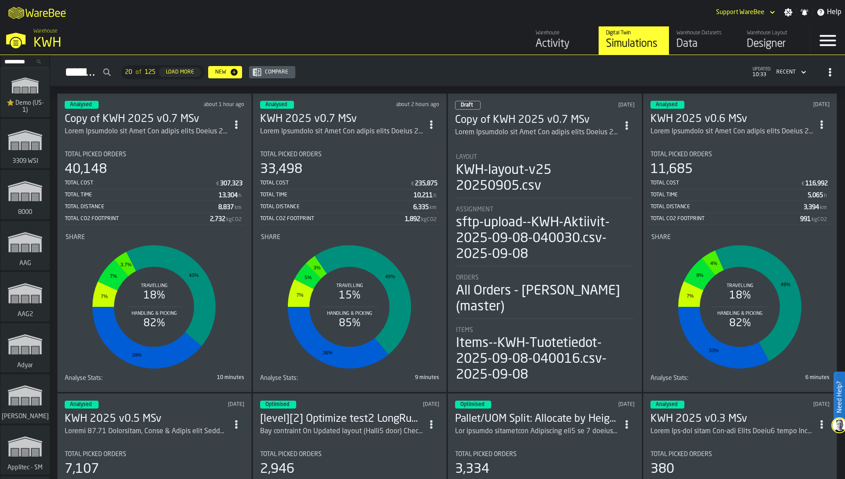
click at [198, 212] on div "Total Distance 8,837 km" at bounding box center [155, 207] width 180 height 11
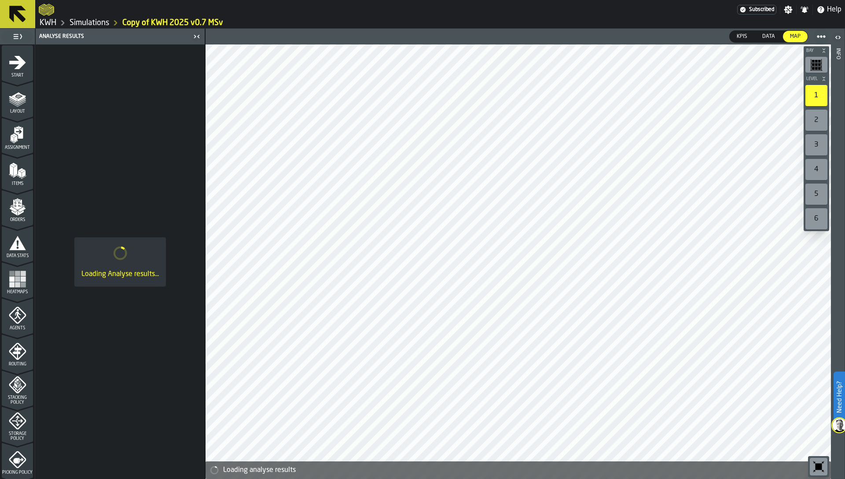
click at [22, 215] on icon "menu Orders" at bounding box center [18, 207] width 18 height 18
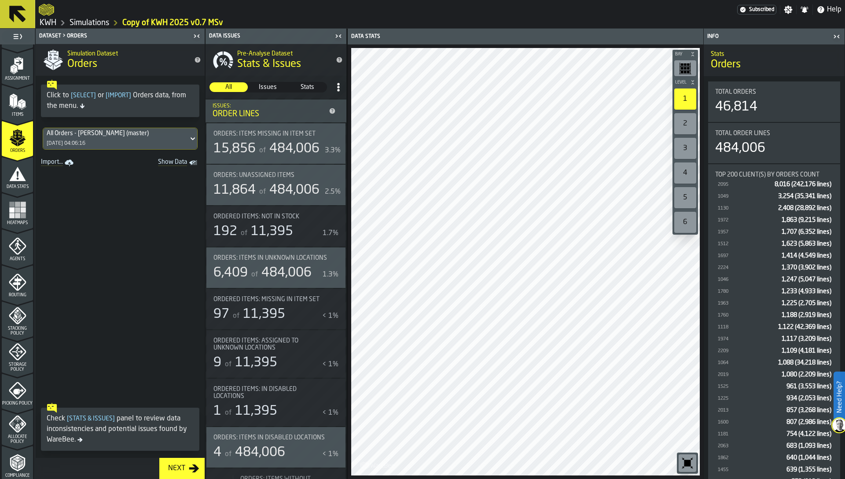
scroll to position [92, 0]
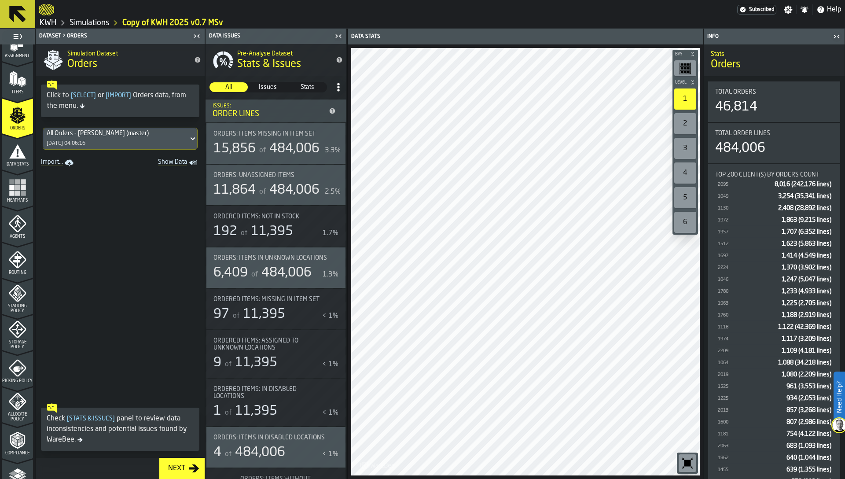
click at [15, 380] on span "Picking Policy" at bounding box center [17, 381] width 31 height 5
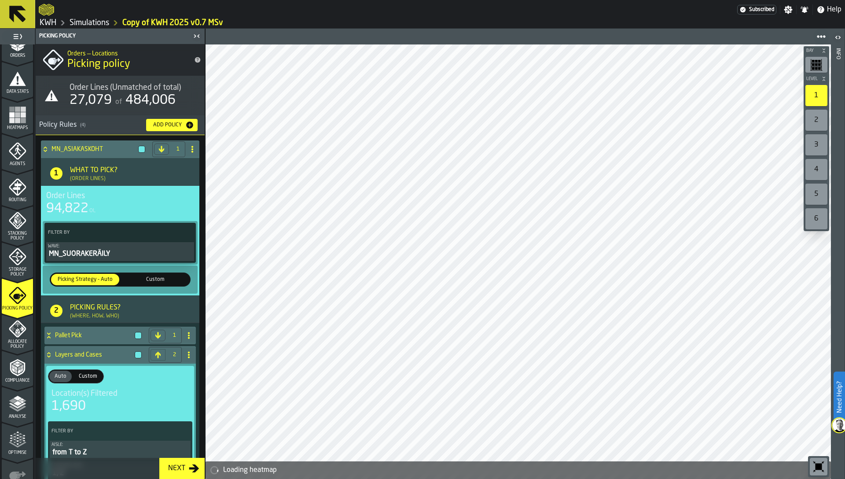
scroll to position [215, 0]
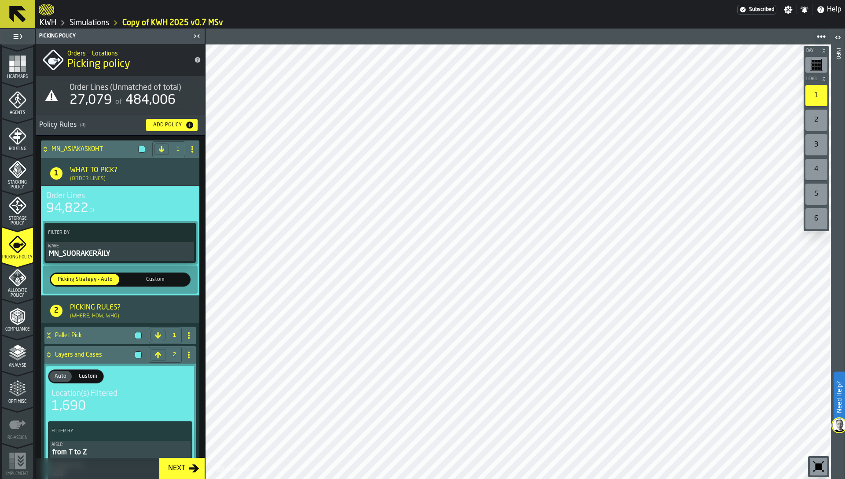
click at [16, 347] on polygon "menu Analyse" at bounding box center [17, 346] width 8 height 5
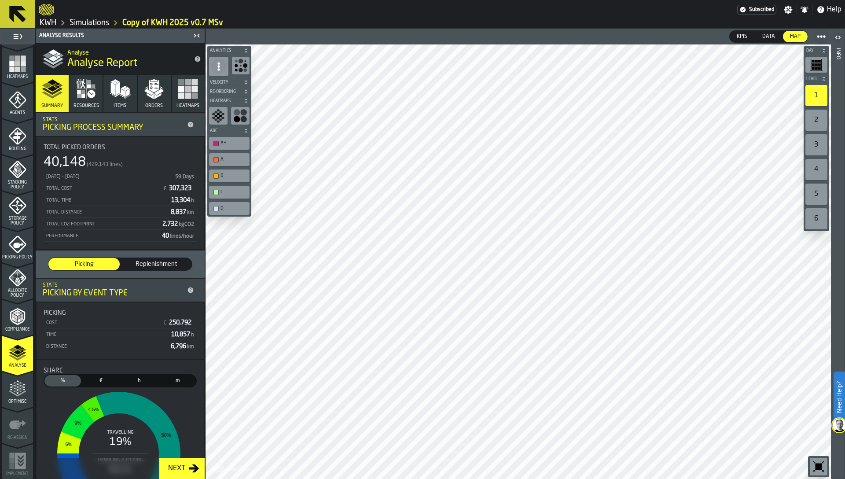
click at [171, 129] on div "Picking Process Summary" at bounding box center [113, 128] width 141 height 10
click at [151, 87] on icon "button" at bounding box center [154, 86] width 11 height 12
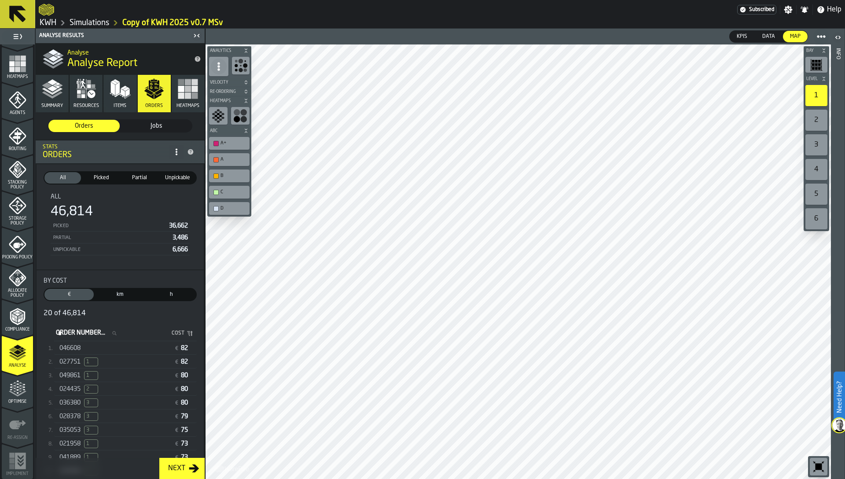
click at [88, 330] on span "Order Number..." at bounding box center [80, 332] width 49 height 7
click at [88, 330] on input "Order Number... Order Number..." at bounding box center [89, 333] width 70 height 11
paste input "******"
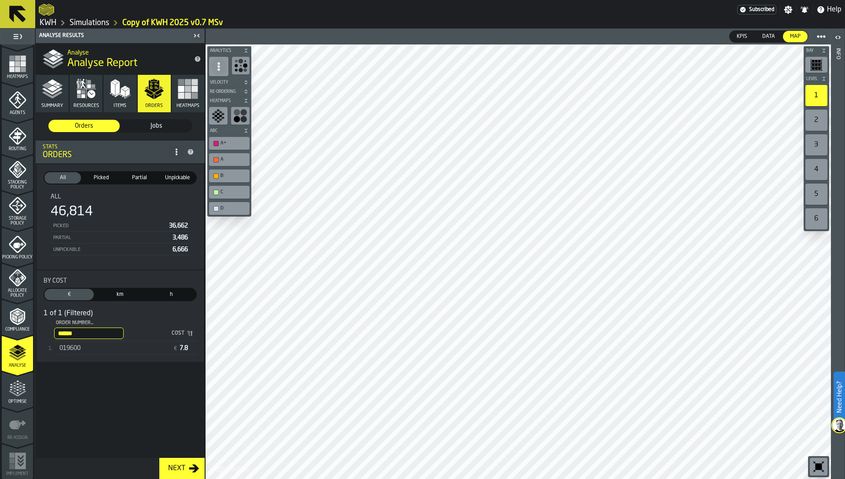
type input "******"
click at [80, 347] on span "019600" at bounding box center [69, 348] width 21 height 7
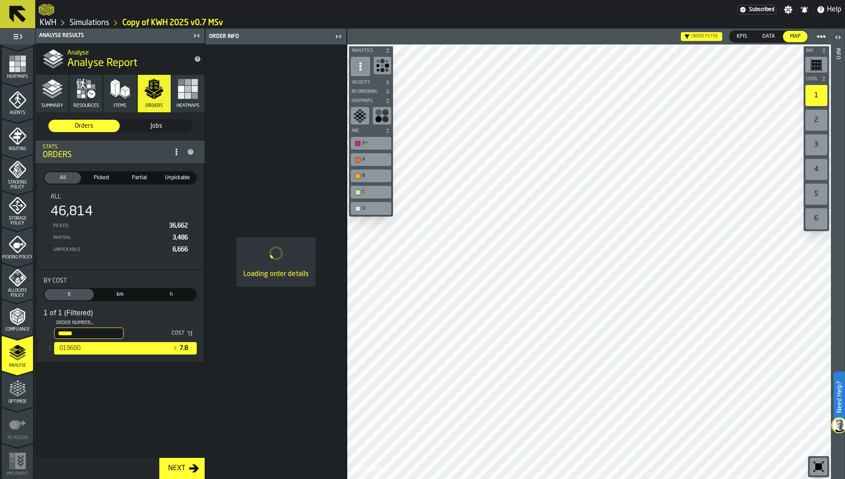
click at [81, 330] on input "******" at bounding box center [89, 333] width 70 height 11
